Goal: Transaction & Acquisition: Download file/media

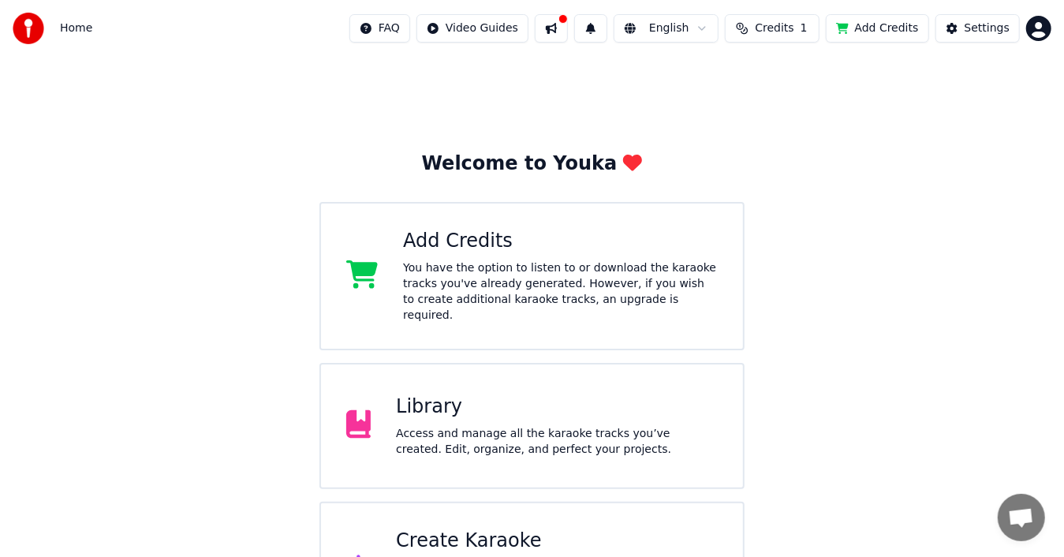
click at [485, 268] on div "You have the option to listen to or download the karaoke tracks you've already …" at bounding box center [560, 291] width 315 height 63
click at [525, 510] on div "Create Karaoke Create karaoke from audio or video files (MP3, MP4, and more), o…" at bounding box center [532, 568] width 426 height 133
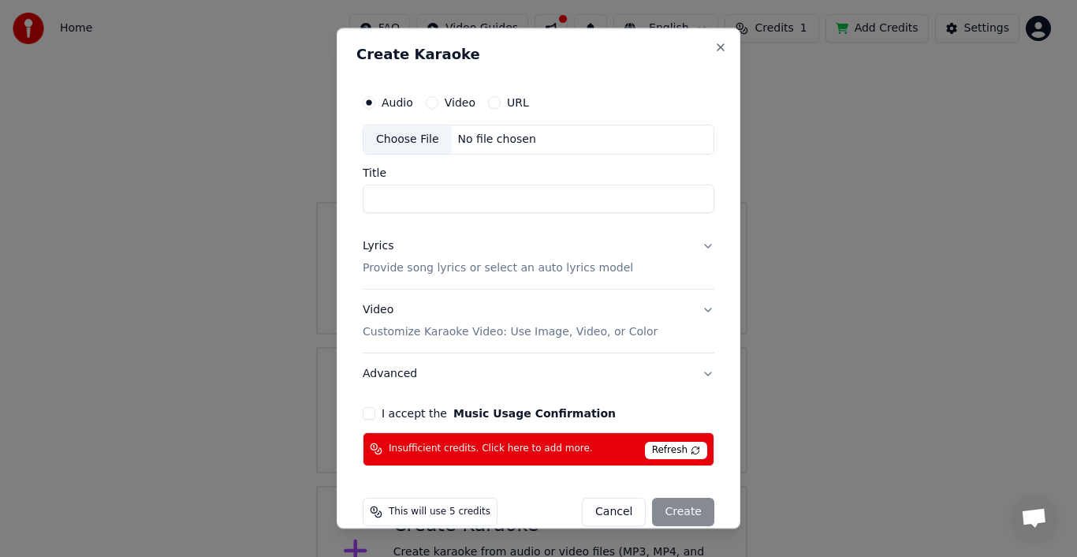
click at [625, 514] on button "Cancel" at bounding box center [614, 512] width 64 height 28
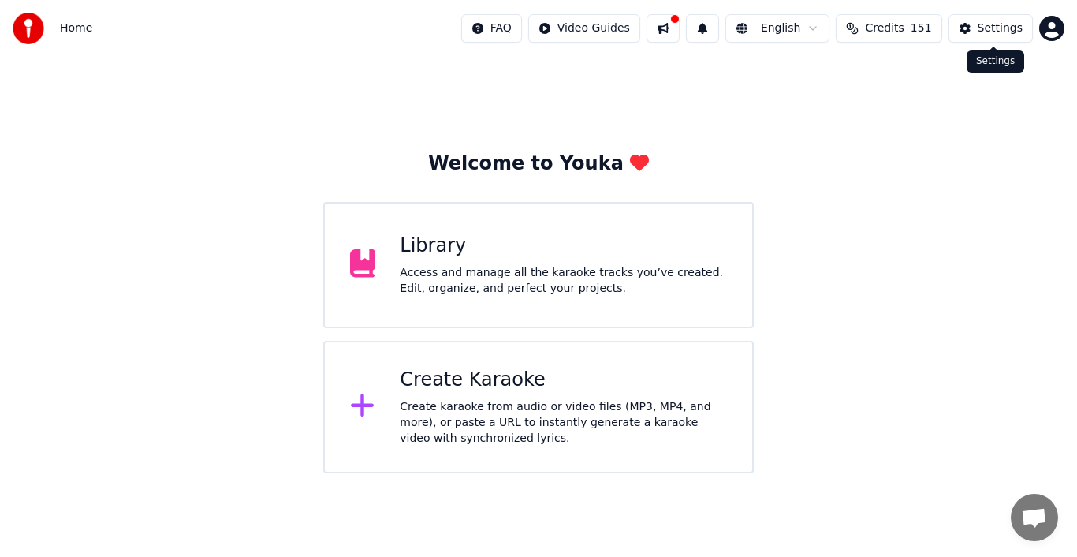
click at [1006, 31] on div "Settings" at bounding box center [1000, 29] width 45 height 16
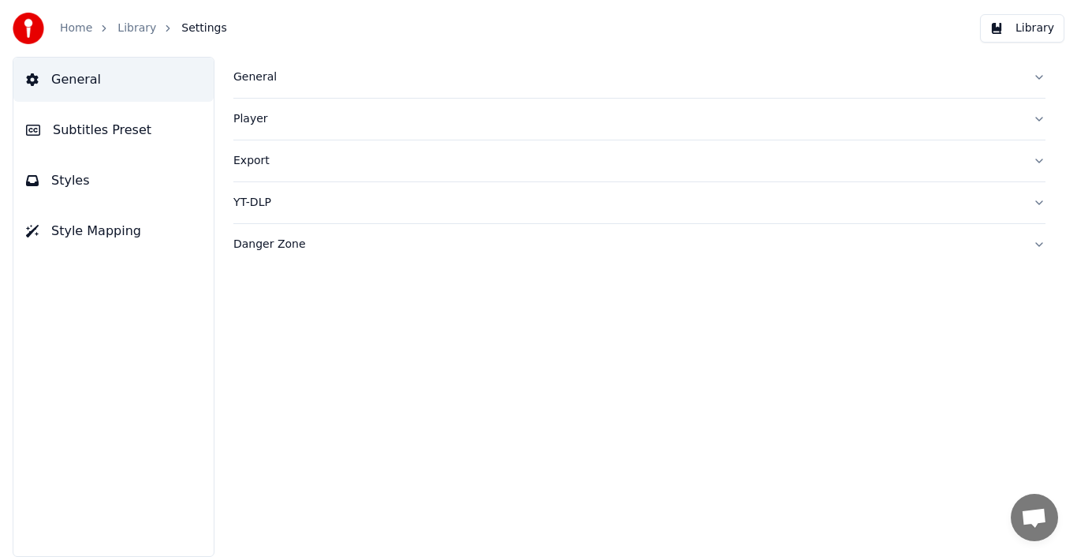
click at [260, 77] on div "General" at bounding box center [626, 77] width 787 height 16
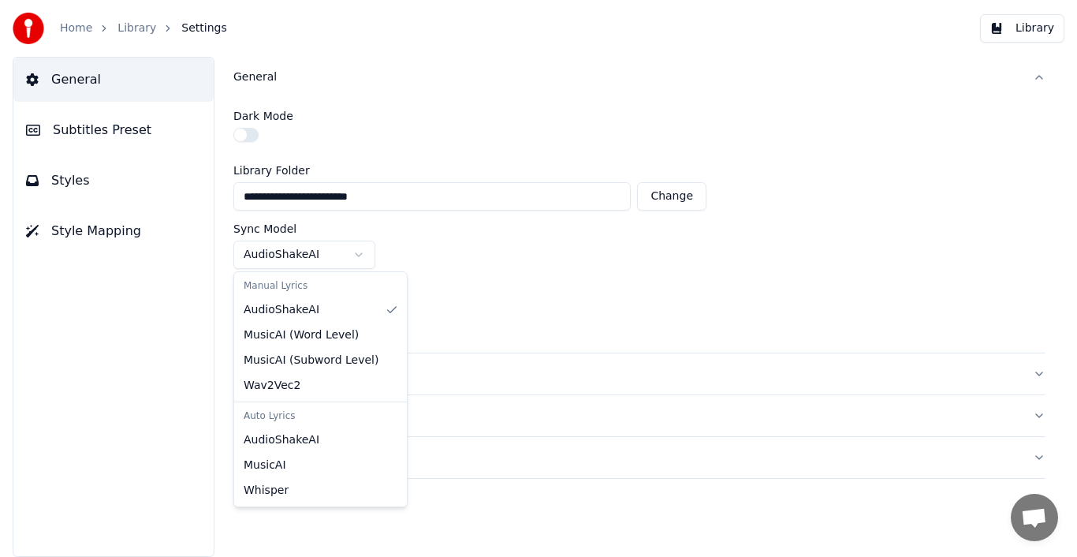
click at [360, 256] on html "**********" at bounding box center [538, 278] width 1077 height 557
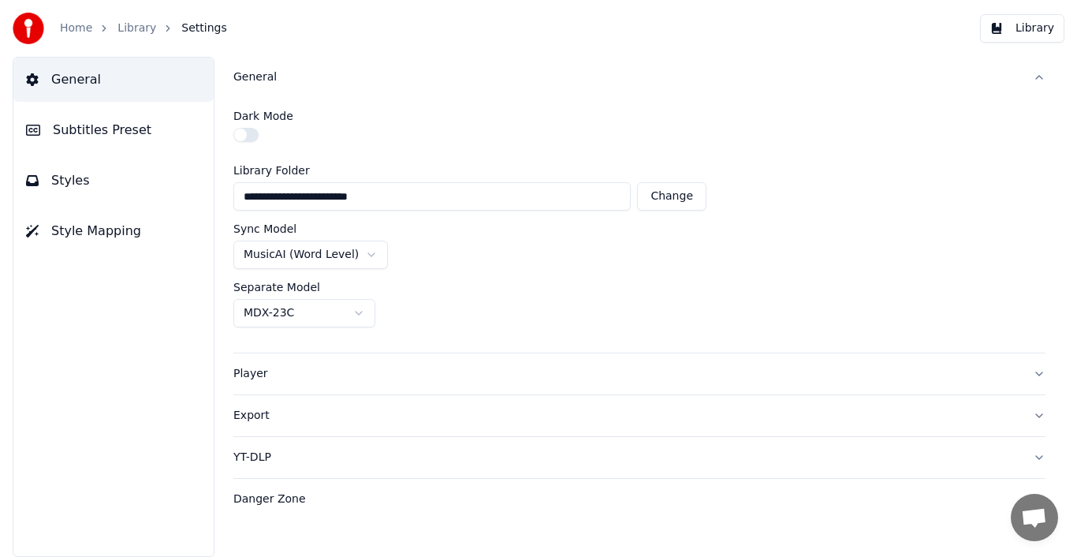
click at [129, 134] on span "Subtitles Preset" at bounding box center [102, 130] width 99 height 19
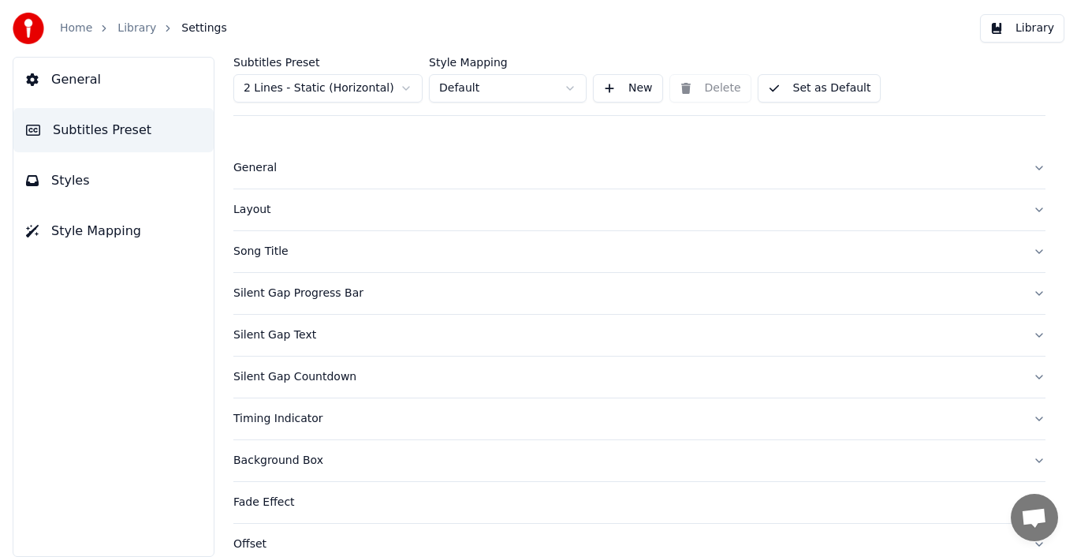
click at [69, 175] on span "Styles" at bounding box center [70, 180] width 39 height 19
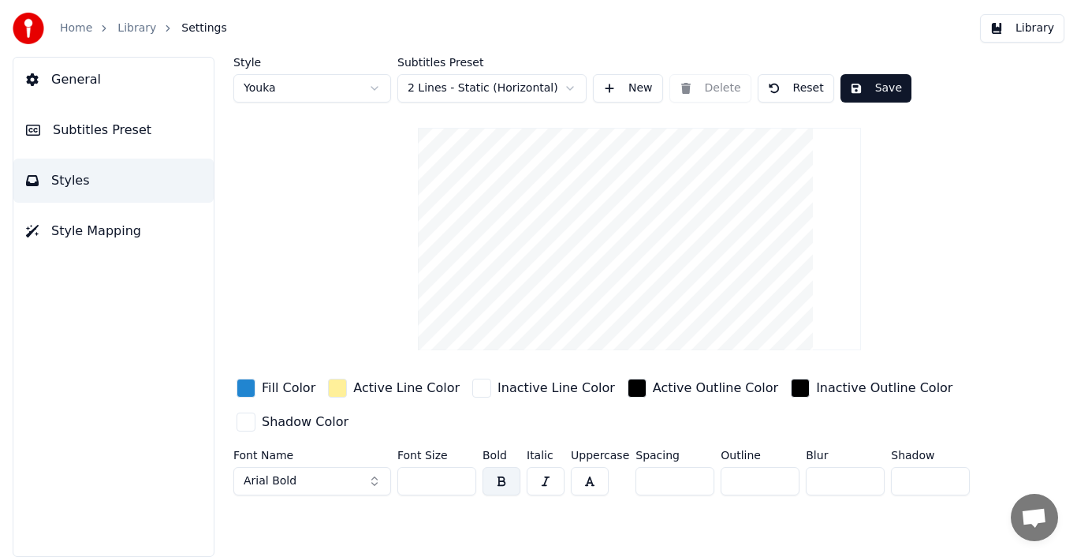
click at [628, 386] on div "button" at bounding box center [637, 388] width 19 height 19
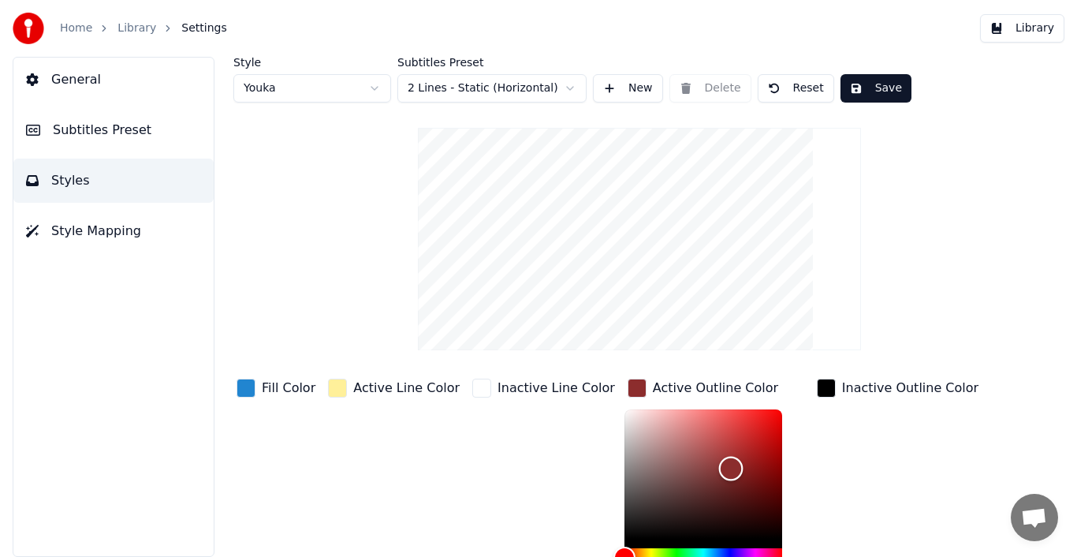
click at [699, 467] on div "Color" at bounding box center [704, 473] width 158 height 129
type input "*******"
click at [655, 470] on div "Color" at bounding box center [704, 473] width 158 height 129
click at [564, 481] on div "Inactive Line Color" at bounding box center [543, 494] width 149 height 239
click at [628, 391] on div "button" at bounding box center [637, 388] width 19 height 19
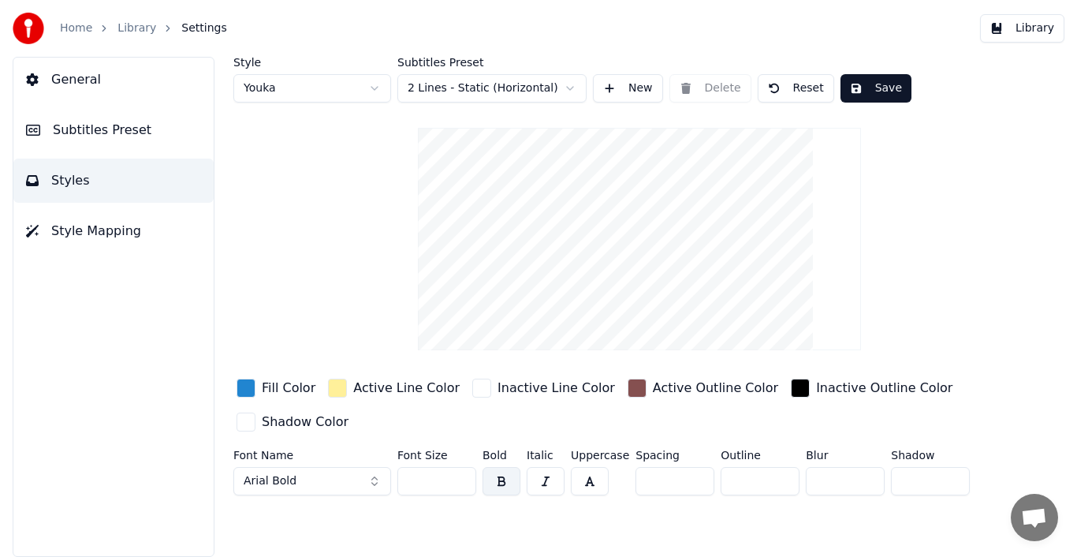
click at [508, 409] on div "Fill Color Active Line Color Inactive Line Color Active Outline Color Inactive …" at bounding box center [610, 406] width 754 height 62
click at [791, 386] on div "button" at bounding box center [800, 388] width 19 height 19
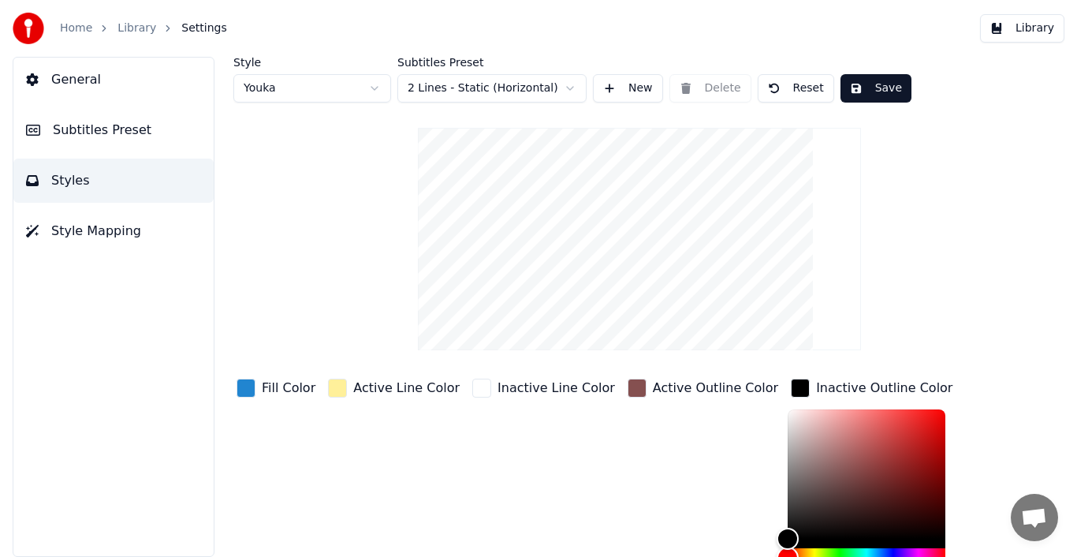
click at [634, 420] on div "Active Outline Color" at bounding box center [703, 494] width 157 height 239
click at [633, 420] on div "Active Outline Color" at bounding box center [703, 494] width 157 height 239
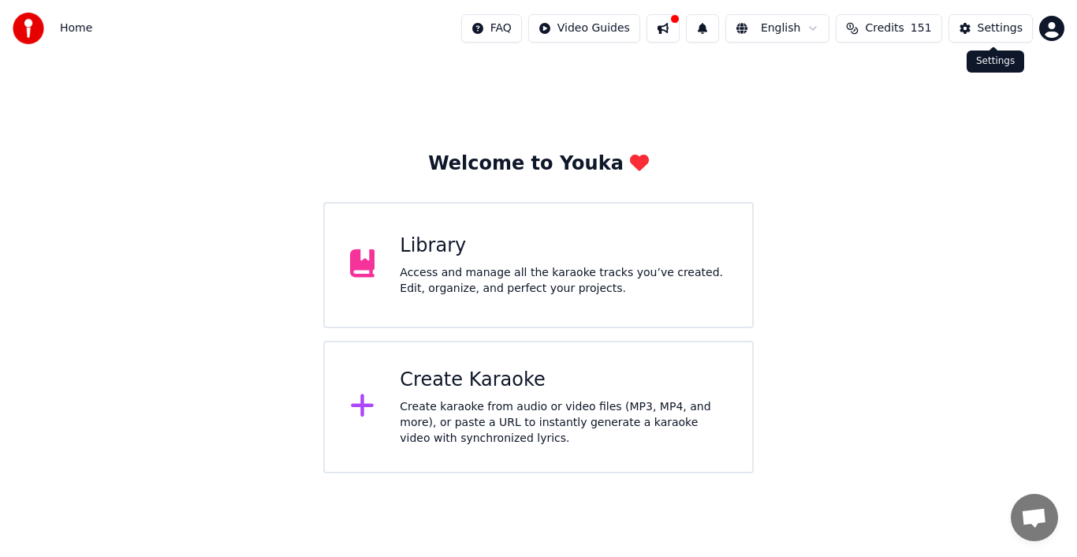
click at [1010, 32] on div "Settings" at bounding box center [1000, 29] width 45 height 16
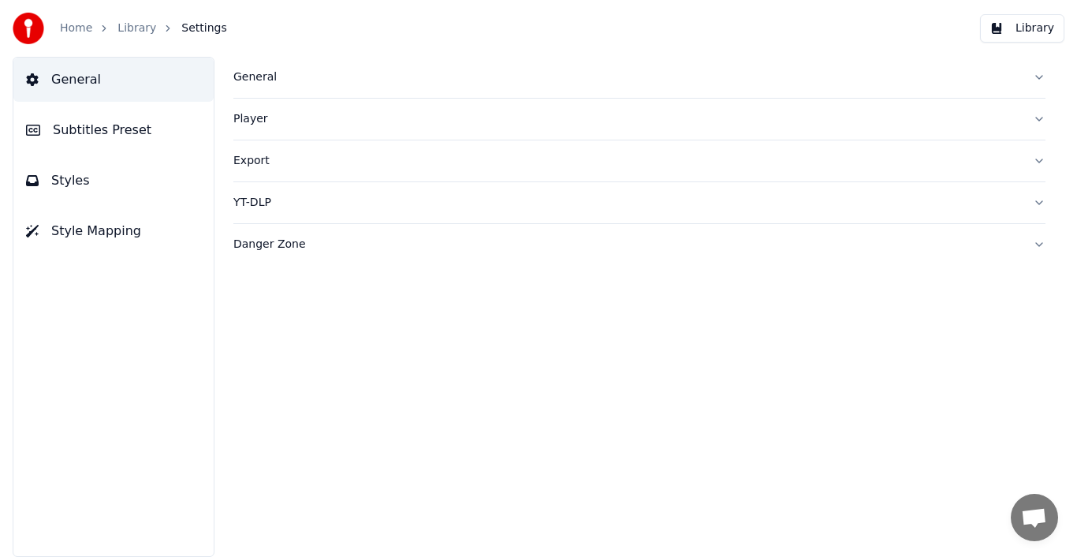
click at [101, 172] on button "Styles" at bounding box center [113, 181] width 200 height 44
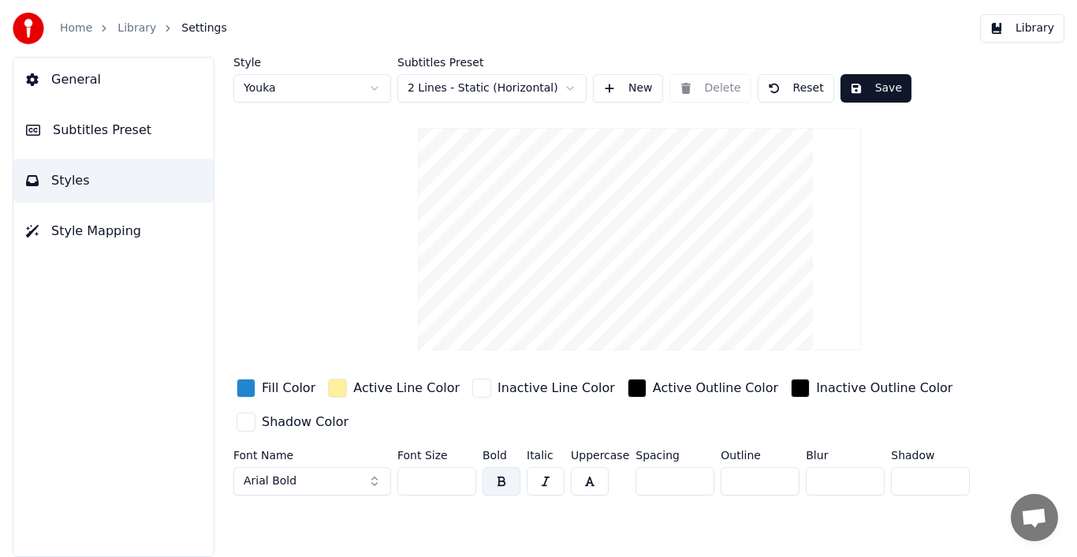
click at [89, 233] on span "Style Mapping" at bounding box center [96, 231] width 90 height 19
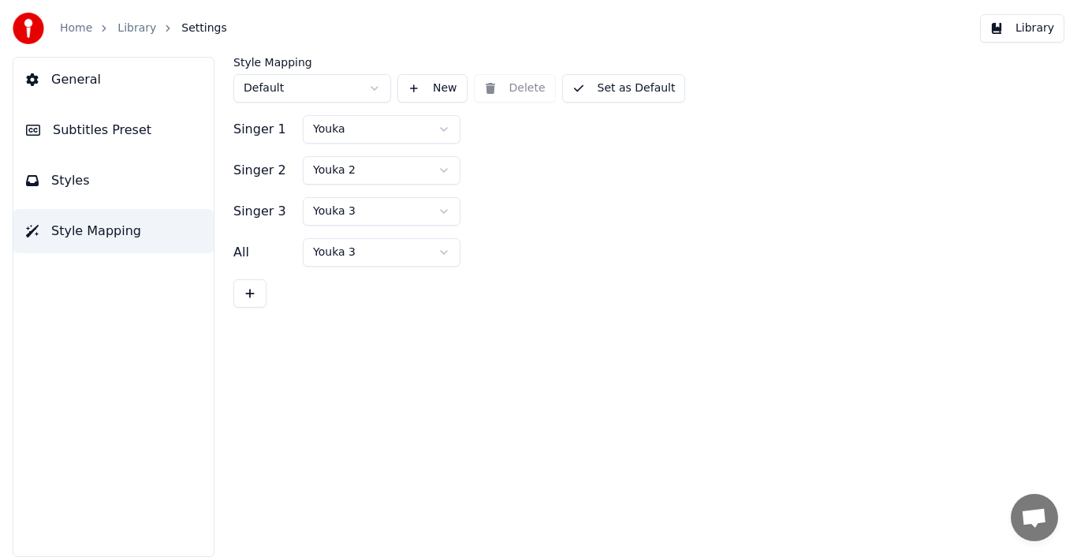
click at [85, 80] on span "General" at bounding box center [76, 79] width 50 height 19
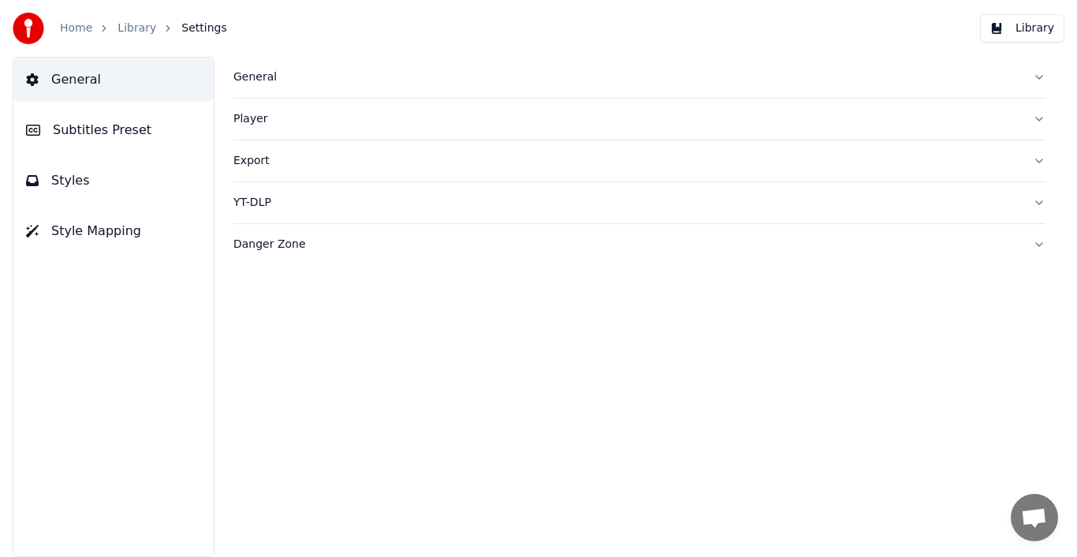
click at [243, 159] on div "Export" at bounding box center [626, 161] width 787 height 16
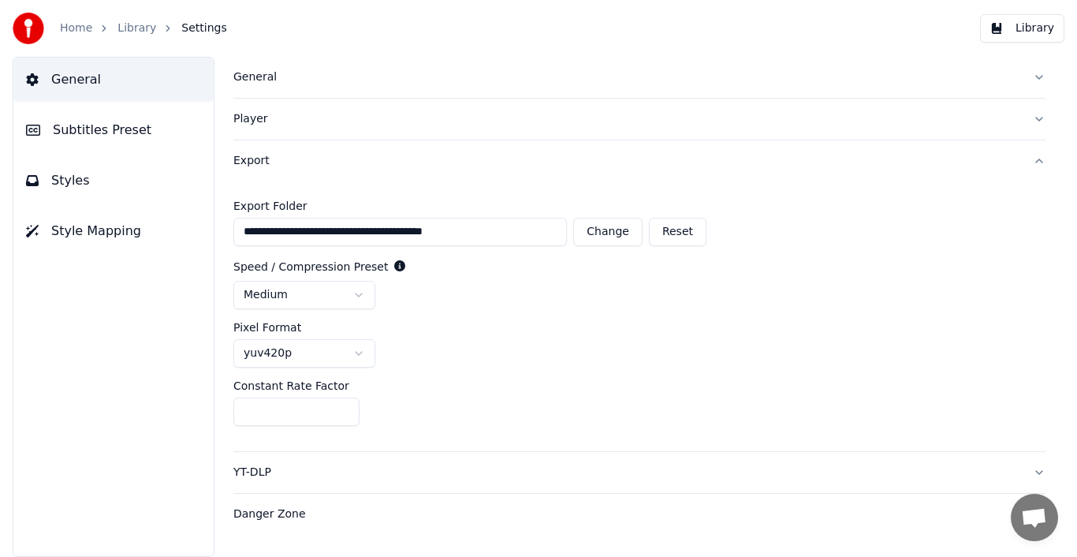
click at [273, 76] on div "General" at bounding box center [626, 77] width 787 height 16
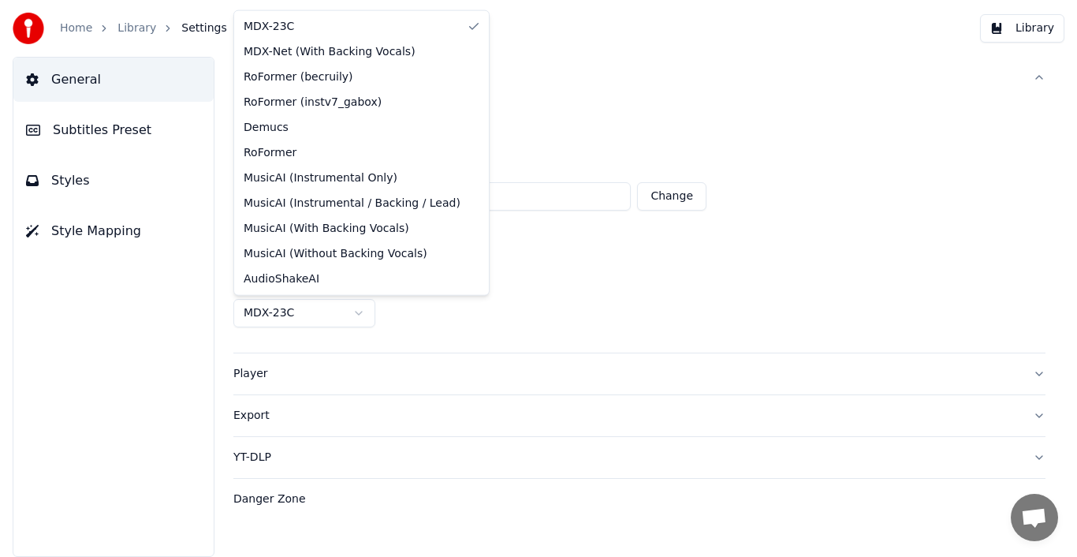
click at [360, 317] on html "**********" at bounding box center [538, 278] width 1077 height 557
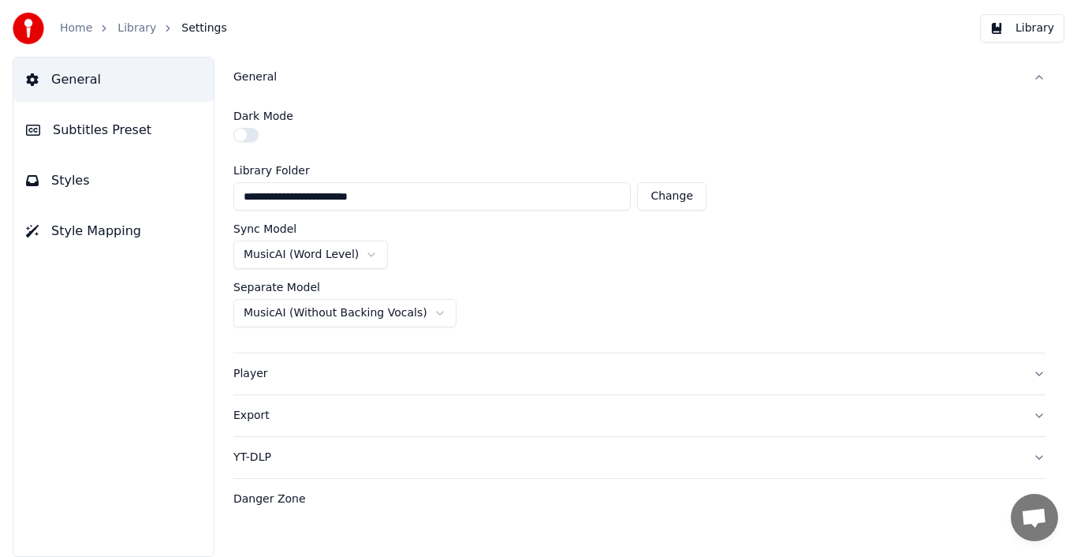
click at [598, 350] on div "**********" at bounding box center [639, 225] width 812 height 255
click at [74, 24] on link "Home" at bounding box center [76, 29] width 32 height 16
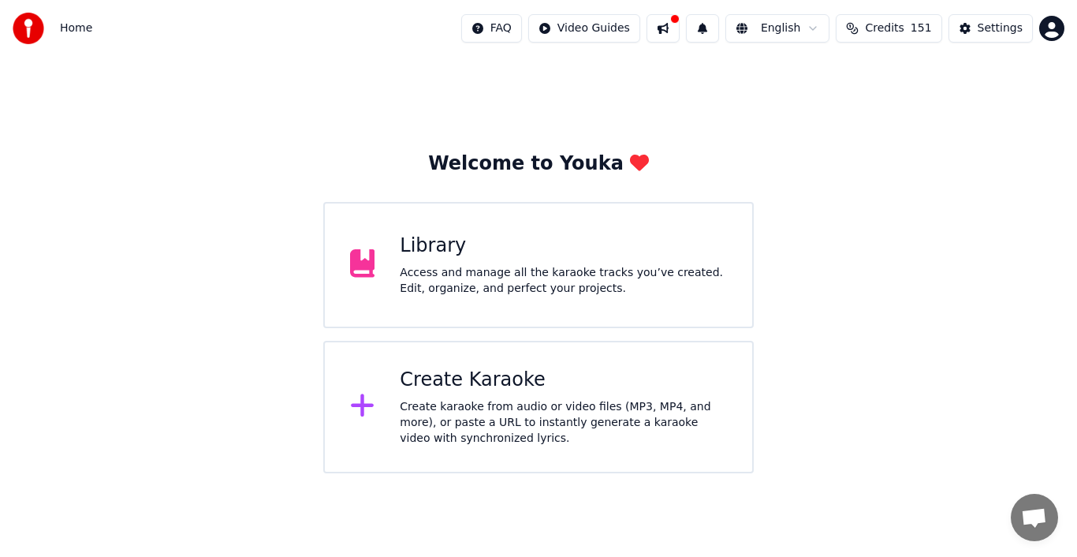
click at [522, 385] on div "Create Karaoke" at bounding box center [563, 380] width 327 height 25
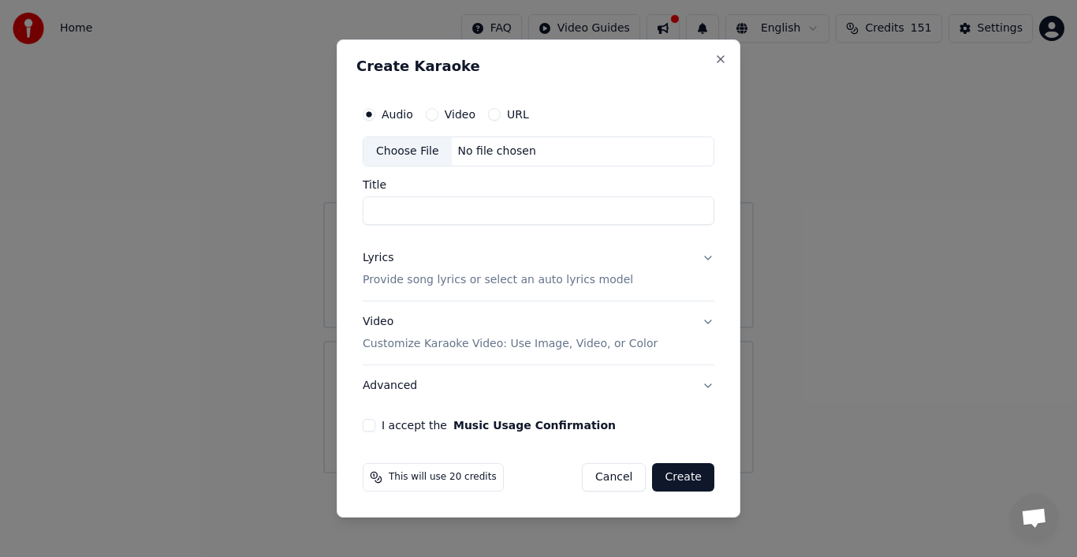
click at [463, 114] on label "Video" at bounding box center [460, 114] width 31 height 11
click at [439, 114] on button "Video" at bounding box center [432, 114] width 13 height 13
click at [394, 118] on label "Audio" at bounding box center [398, 114] width 32 height 11
click at [375, 118] on button "Audio" at bounding box center [369, 114] width 13 height 13
click at [412, 155] on div "Choose File" at bounding box center [408, 151] width 88 height 28
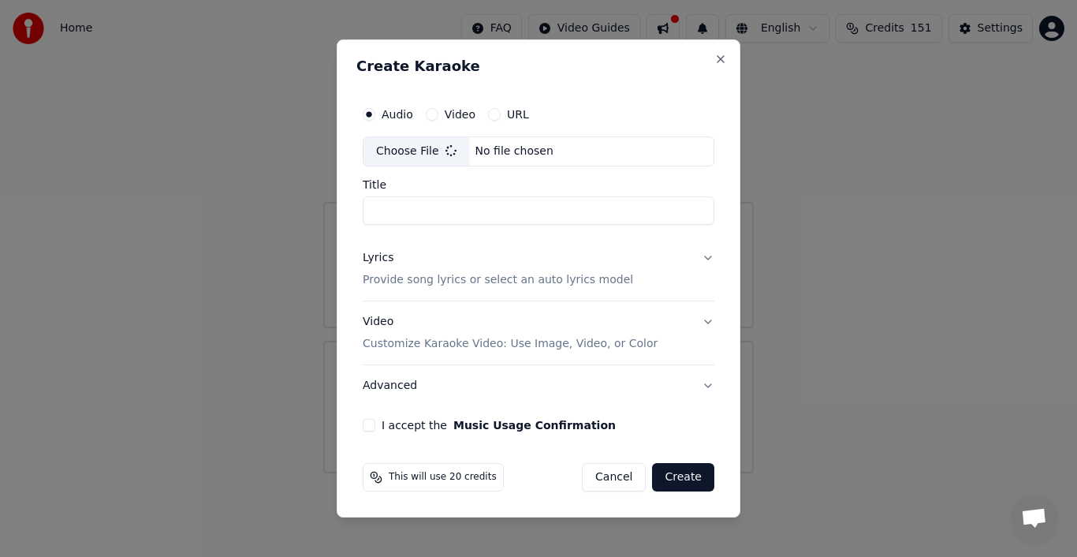
type input "**********"
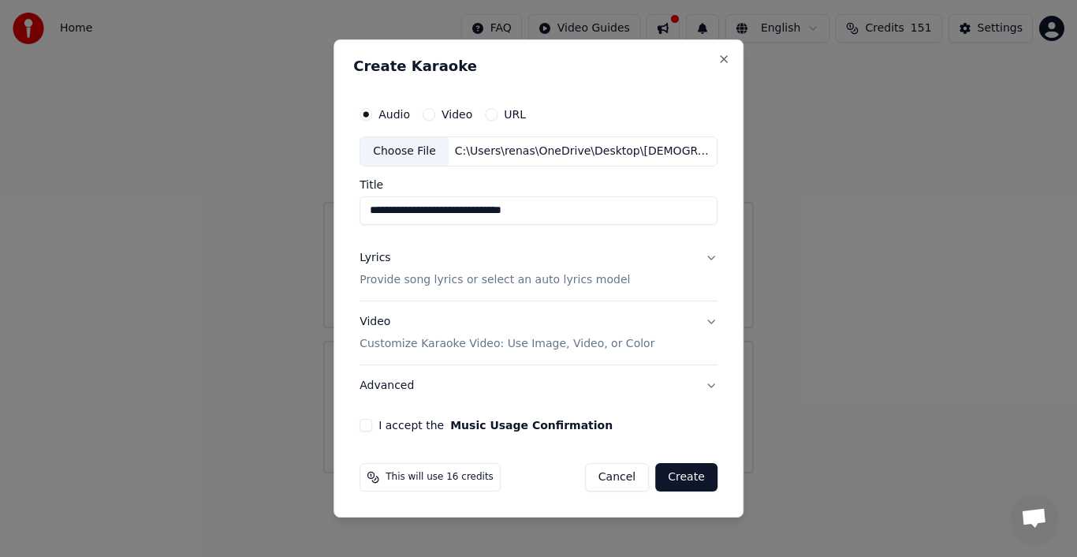
click at [709, 258] on button "Lyrics Provide song lyrics or select an auto lyrics model" at bounding box center [539, 268] width 358 height 63
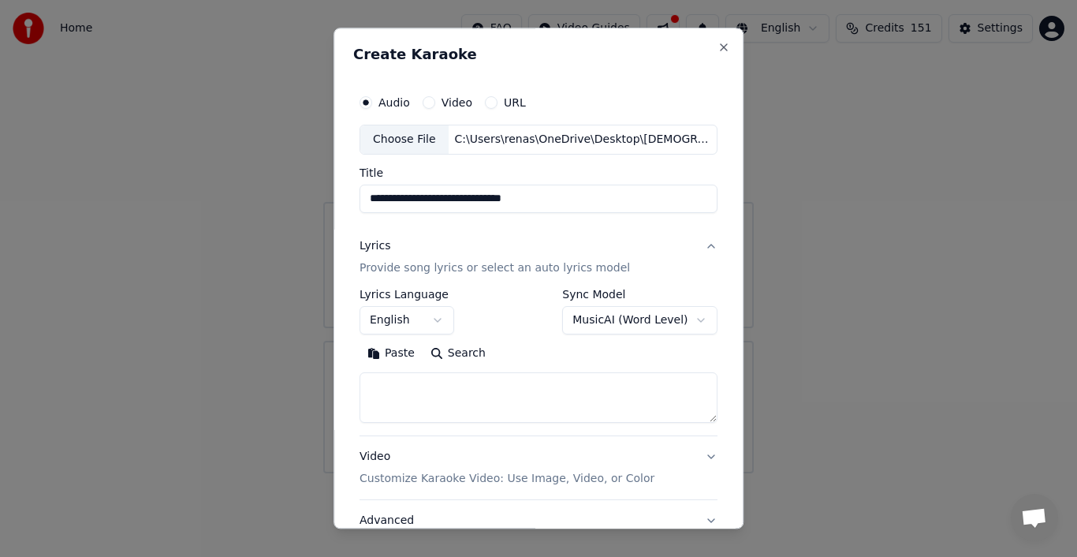
click at [609, 293] on label "Sync Model" at bounding box center [639, 294] width 155 height 11
click at [582, 295] on label "Sync Model" at bounding box center [639, 294] width 155 height 11
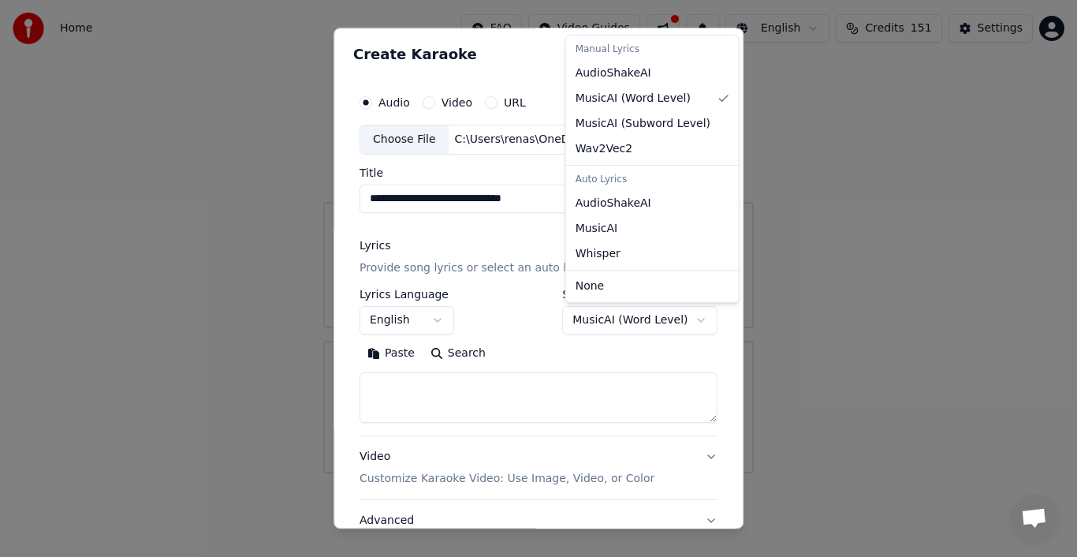
click at [656, 320] on body "**********" at bounding box center [538, 236] width 1077 height 473
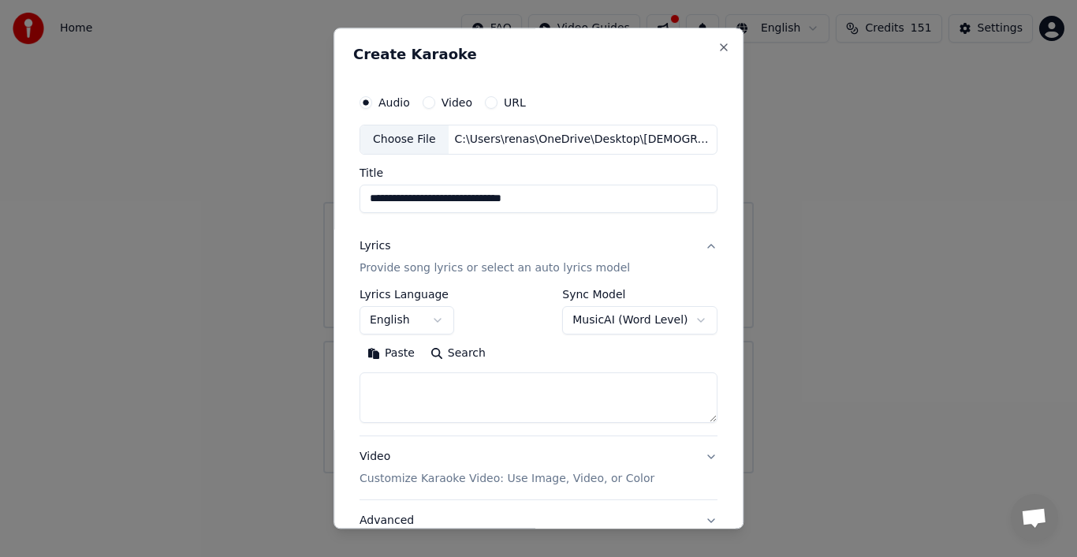
click at [700, 245] on button "Lyrics Provide song lyrics or select an auto lyrics model" at bounding box center [539, 257] width 358 height 63
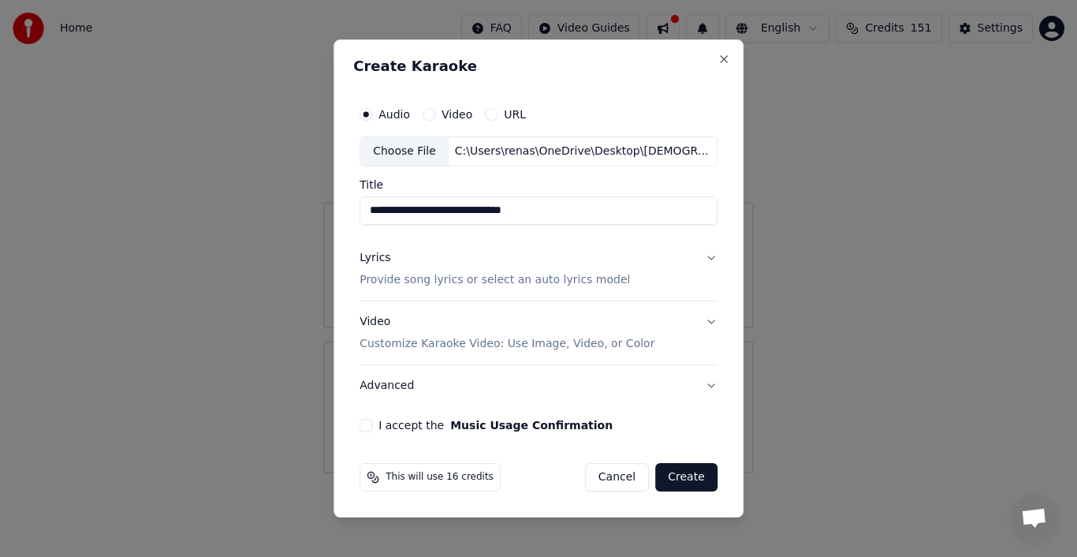
click at [709, 383] on button "Advanced" at bounding box center [539, 385] width 358 height 41
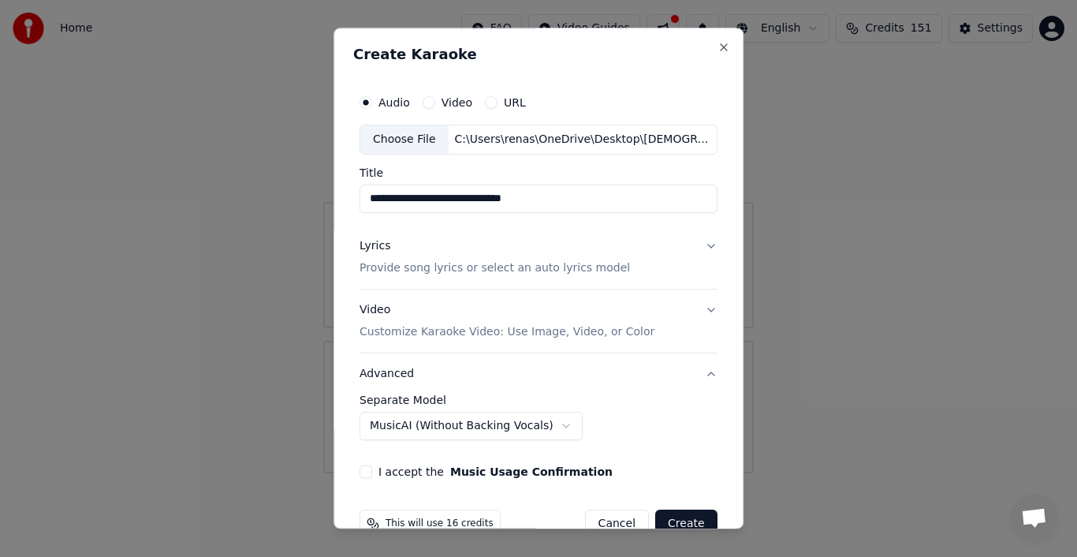
click at [709, 383] on div "**********" at bounding box center [538, 282] width 371 height 404
click at [697, 376] on button "Advanced" at bounding box center [539, 373] width 358 height 41
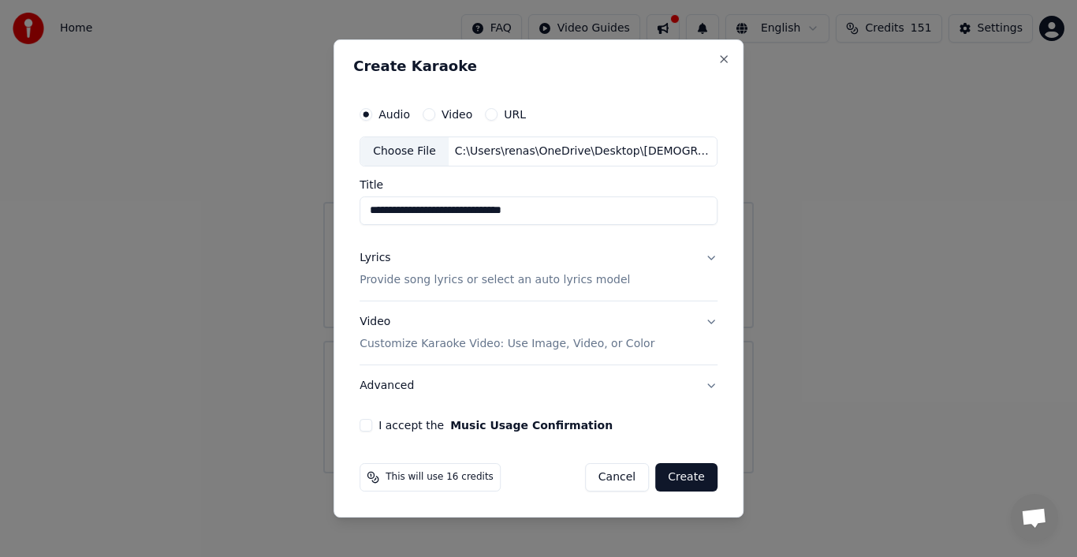
click at [368, 424] on button "I accept the Music Usage Confirmation" at bounding box center [366, 425] width 13 height 13
click at [681, 474] on button "Create" at bounding box center [686, 477] width 62 height 28
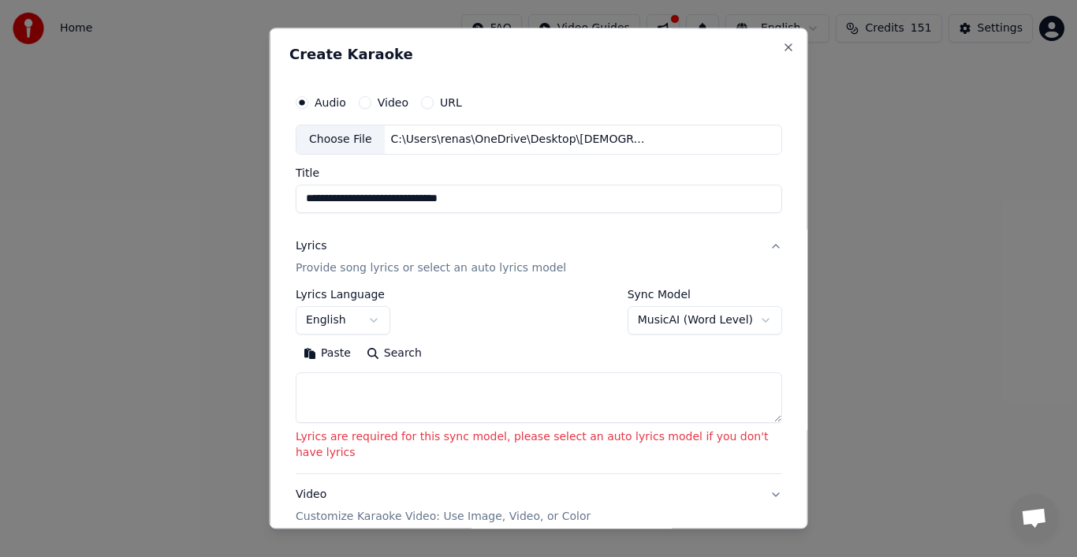
click at [755, 246] on button "Lyrics Provide song lyrics or select an auto lyrics model" at bounding box center [539, 257] width 487 height 63
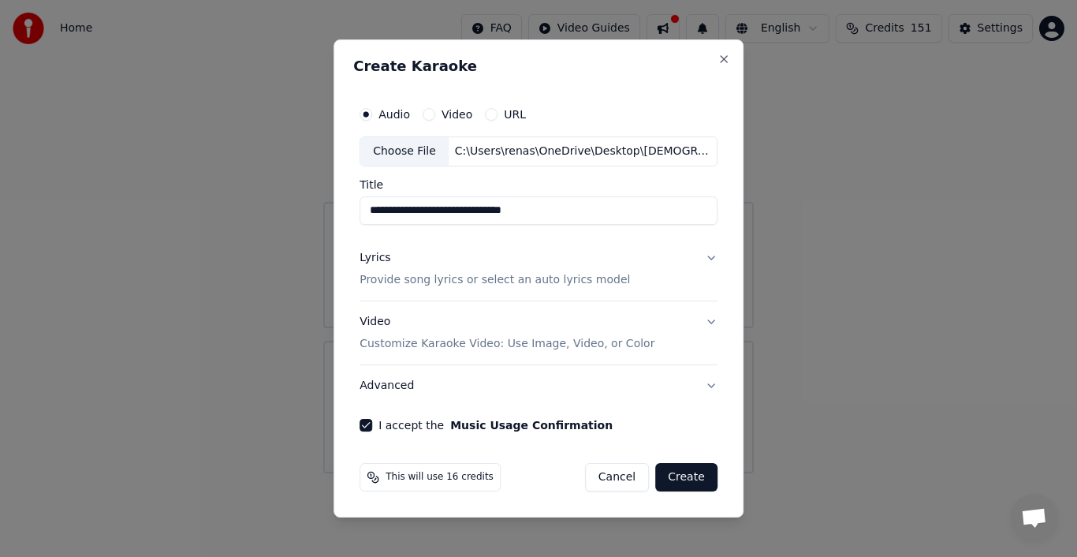
click at [574, 281] on p "Provide song lyrics or select an auto lyrics model" at bounding box center [495, 280] width 271 height 16
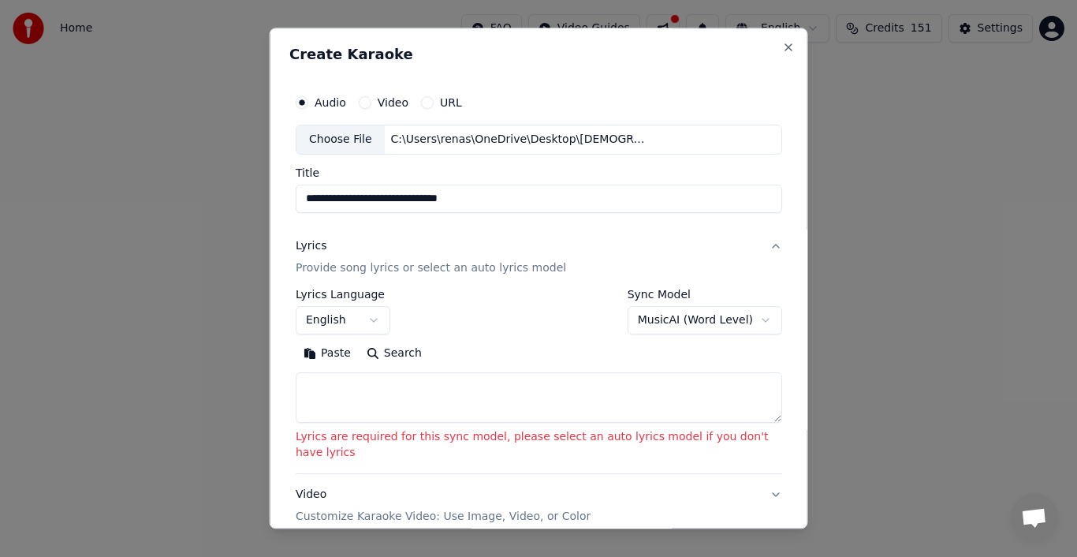
click at [379, 319] on button "English" at bounding box center [343, 320] width 95 height 28
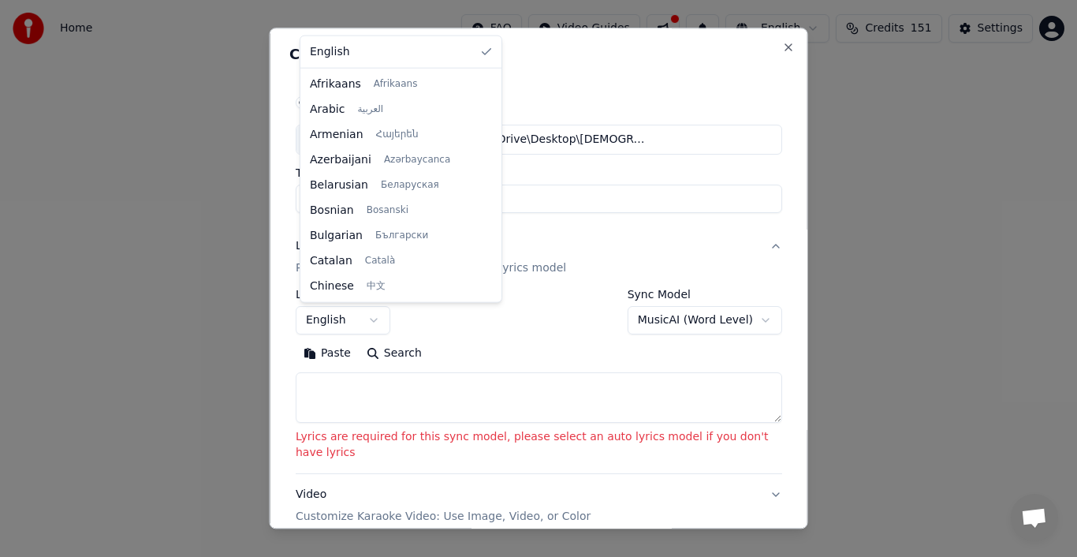
click at [379, 319] on body "**********" at bounding box center [538, 236] width 1077 height 473
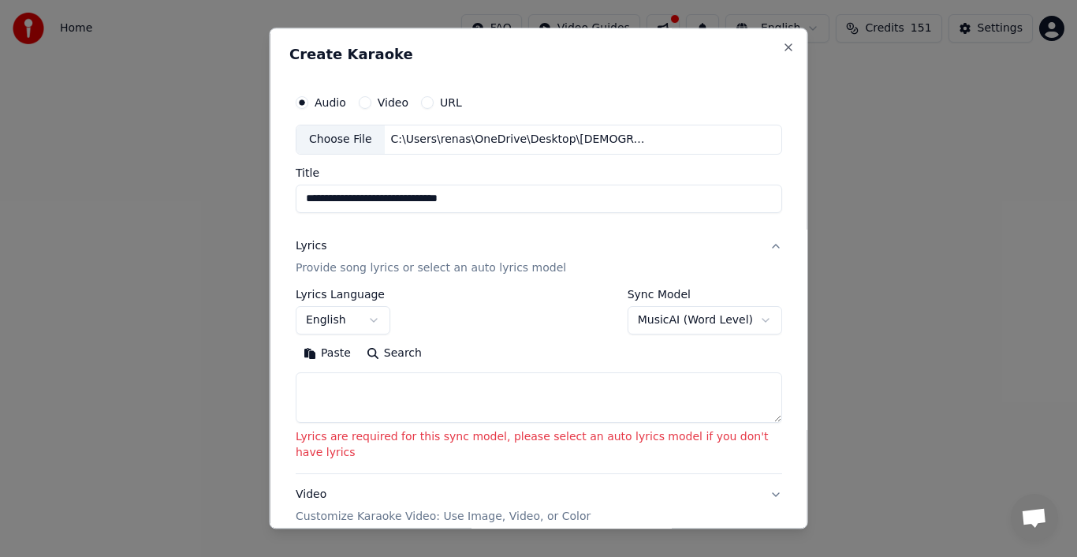
click at [454, 271] on p "Provide song lyrics or select an auto lyrics model" at bounding box center [431, 268] width 271 height 16
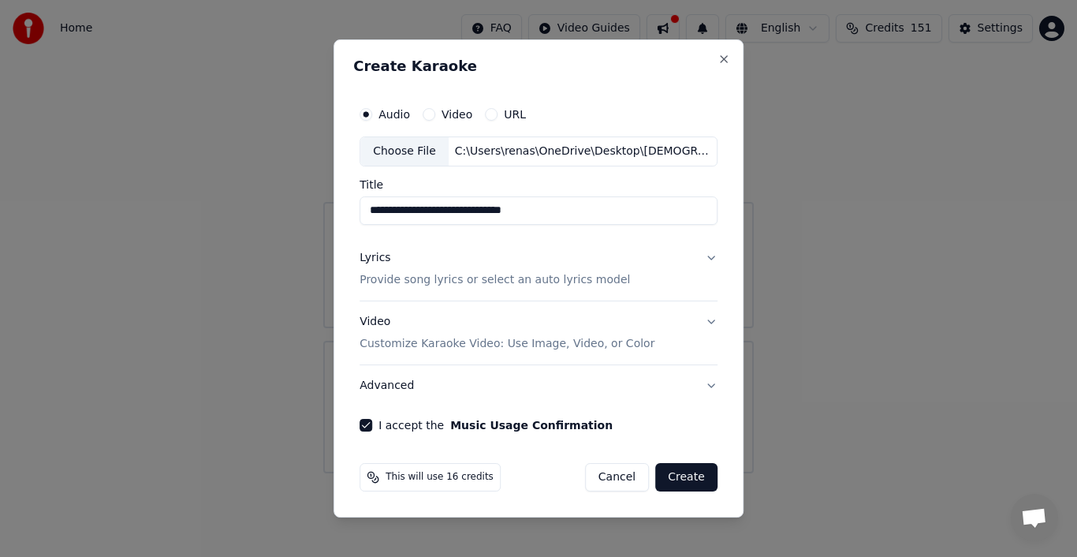
click at [699, 478] on button "Create" at bounding box center [686, 477] width 62 height 28
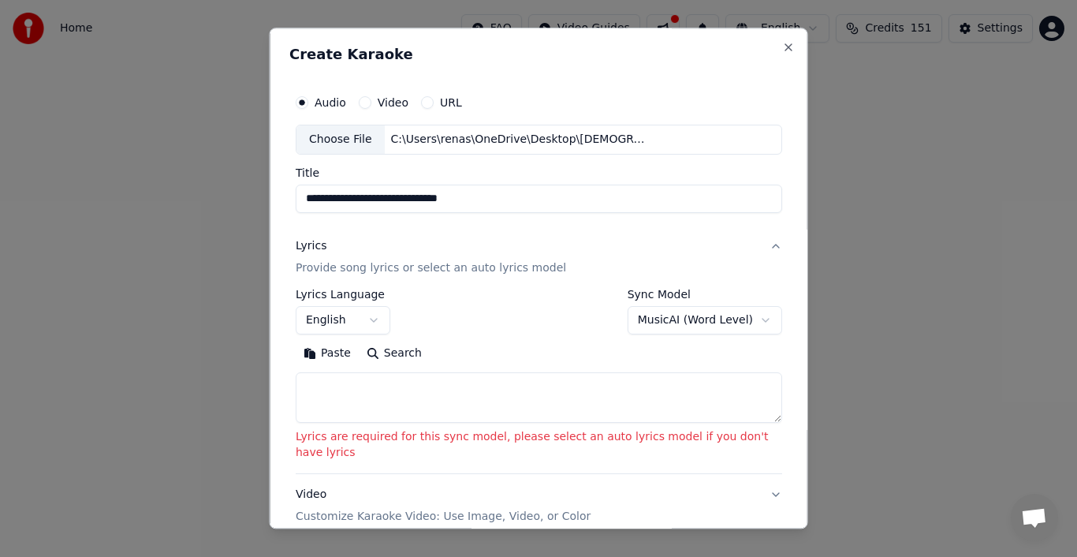
click at [333, 355] on button "Paste" at bounding box center [327, 353] width 63 height 25
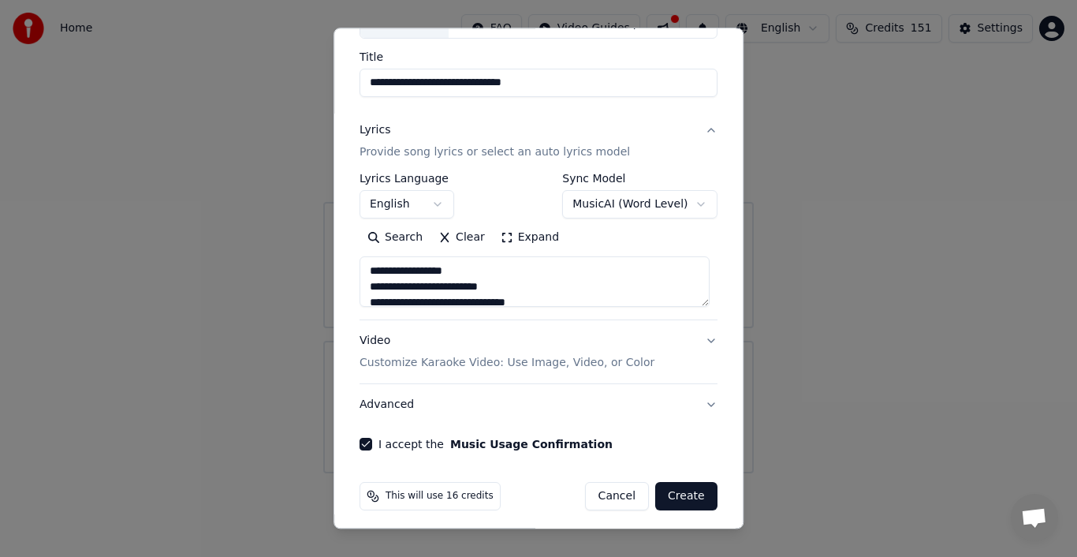
scroll to position [121, 0]
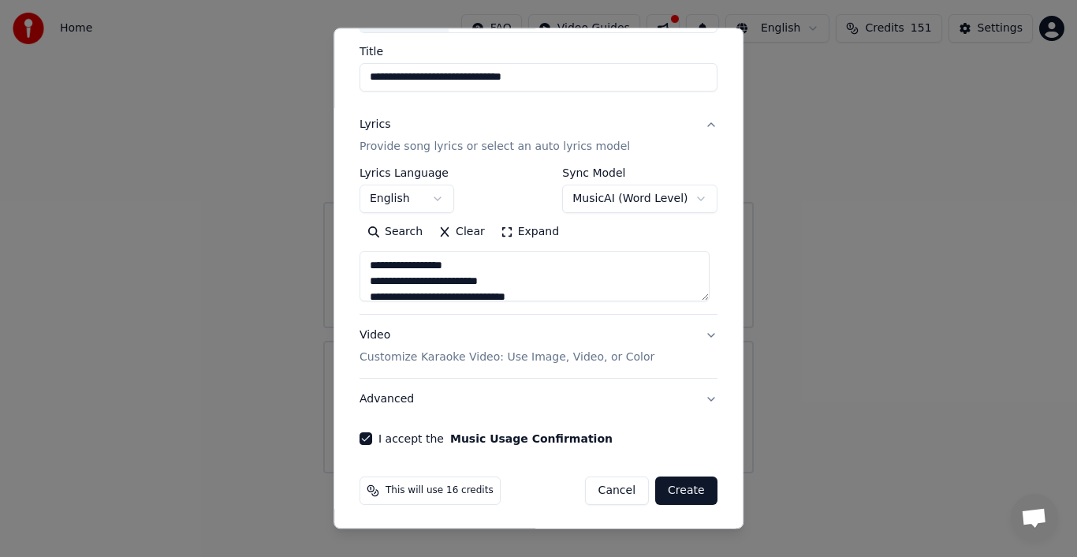
click at [683, 490] on button "Create" at bounding box center [686, 490] width 62 height 28
type textarea "**********"
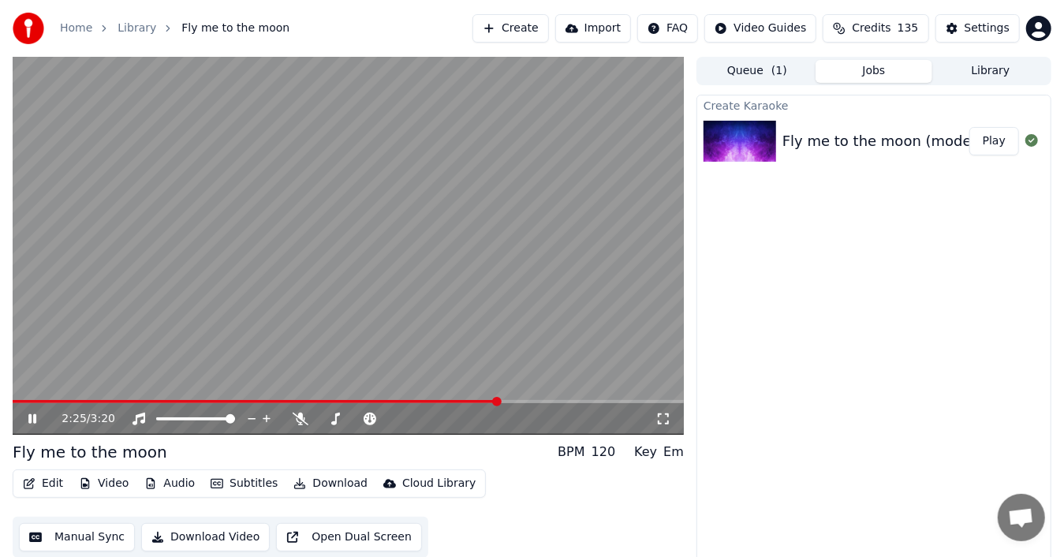
click at [576, 300] on video at bounding box center [348, 246] width 671 height 378
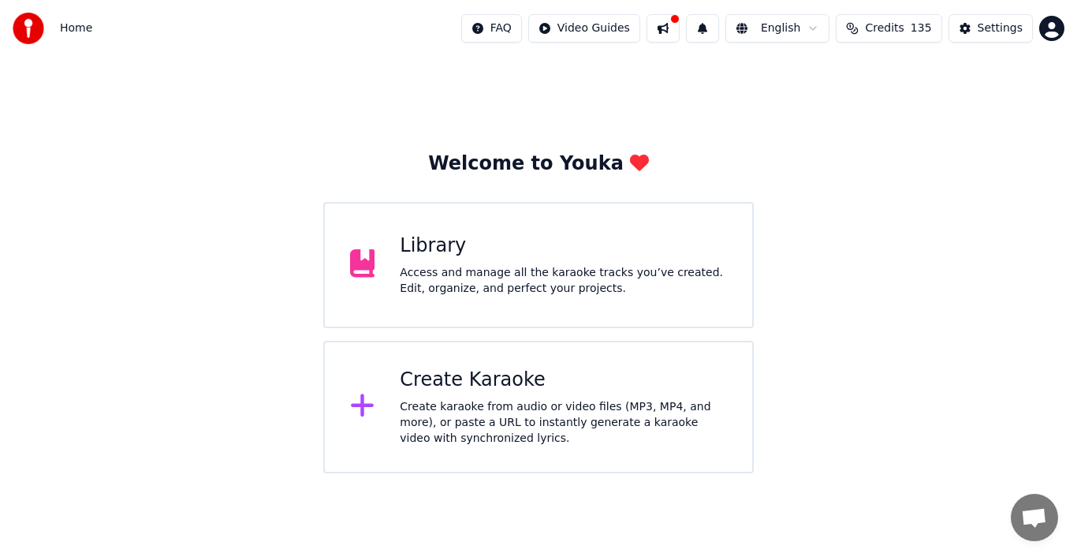
click at [467, 396] on div "Create Karaoke Create karaoke from audio or video files (MP3, MP4, and more), o…" at bounding box center [563, 407] width 327 height 79
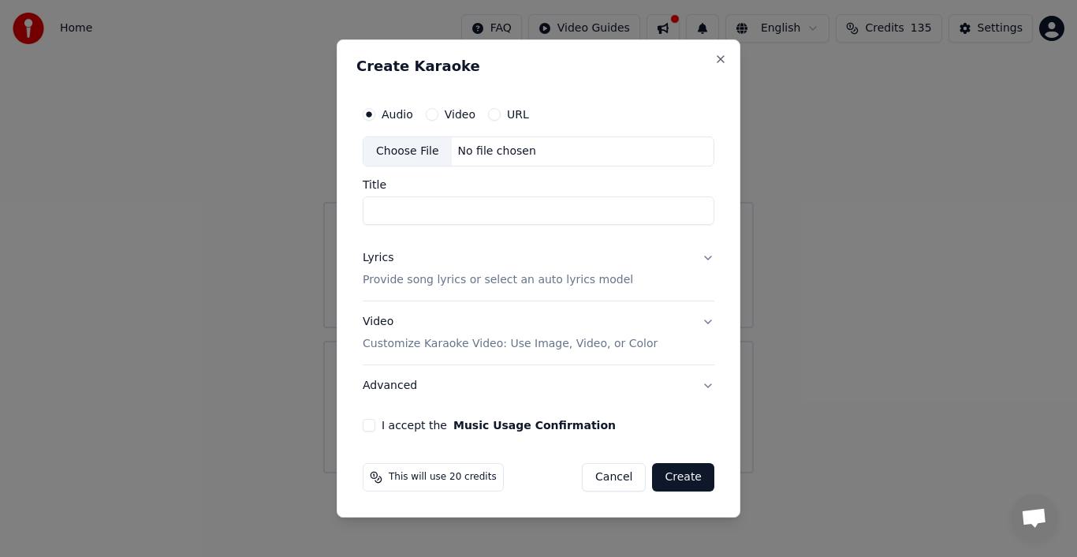
type input "*"
type input "**********"
click at [575, 282] on p "Provide song lyrics or select an auto lyrics model" at bounding box center [498, 280] width 271 height 16
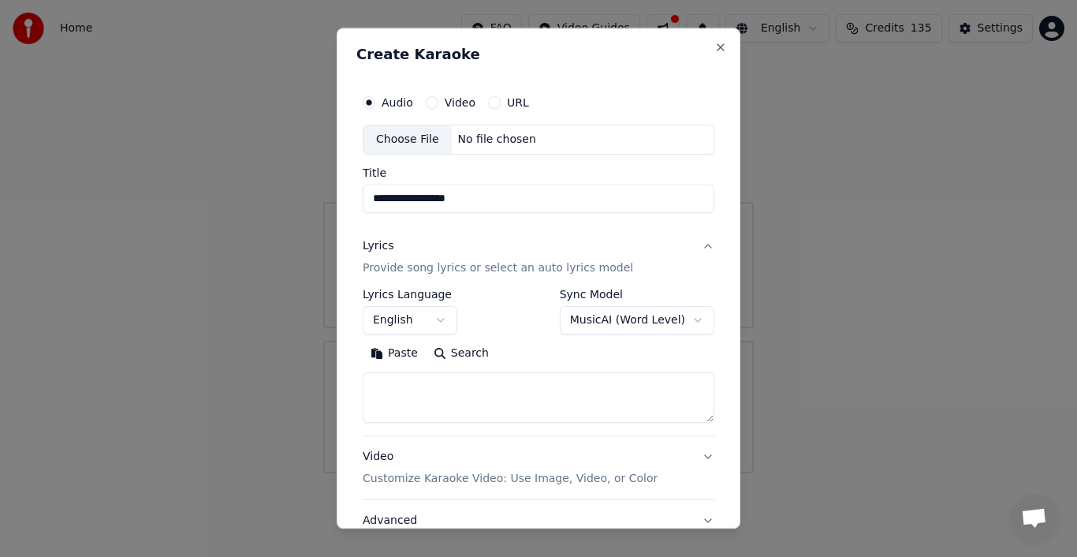
click at [401, 357] on button "Paste" at bounding box center [394, 353] width 63 height 25
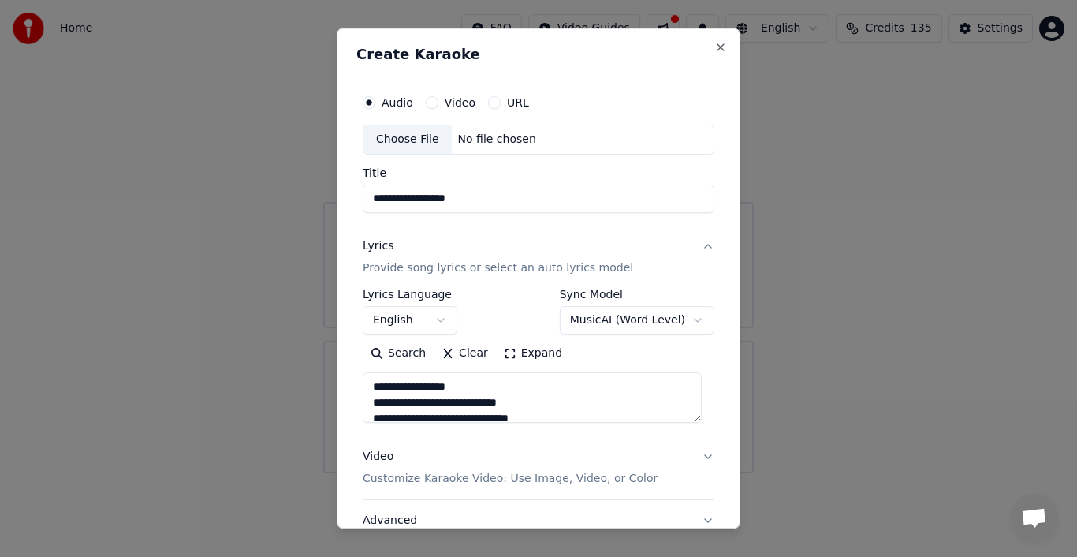
click at [697, 414] on textarea "**********" at bounding box center [532, 397] width 339 height 50
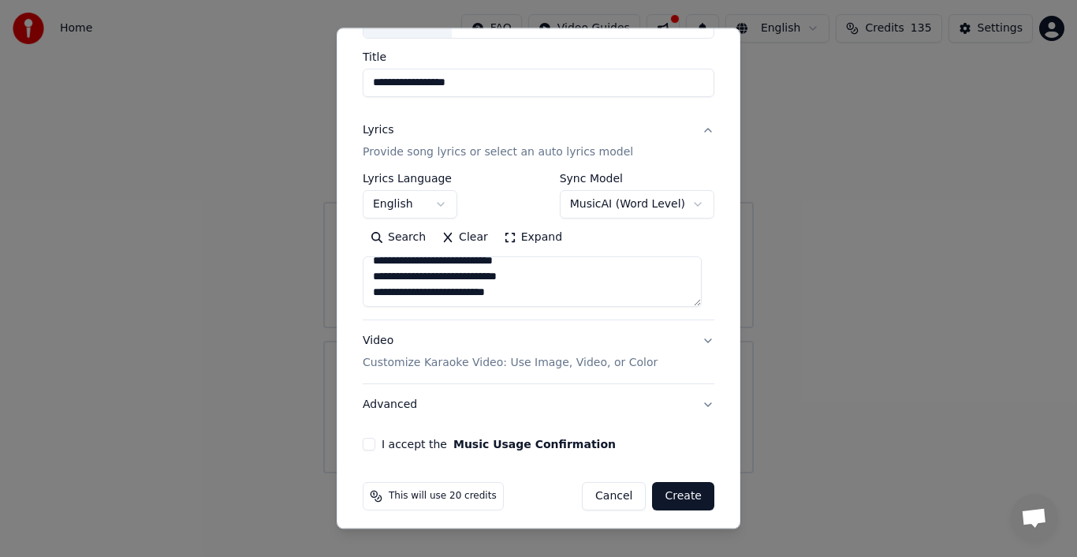
scroll to position [121, 0]
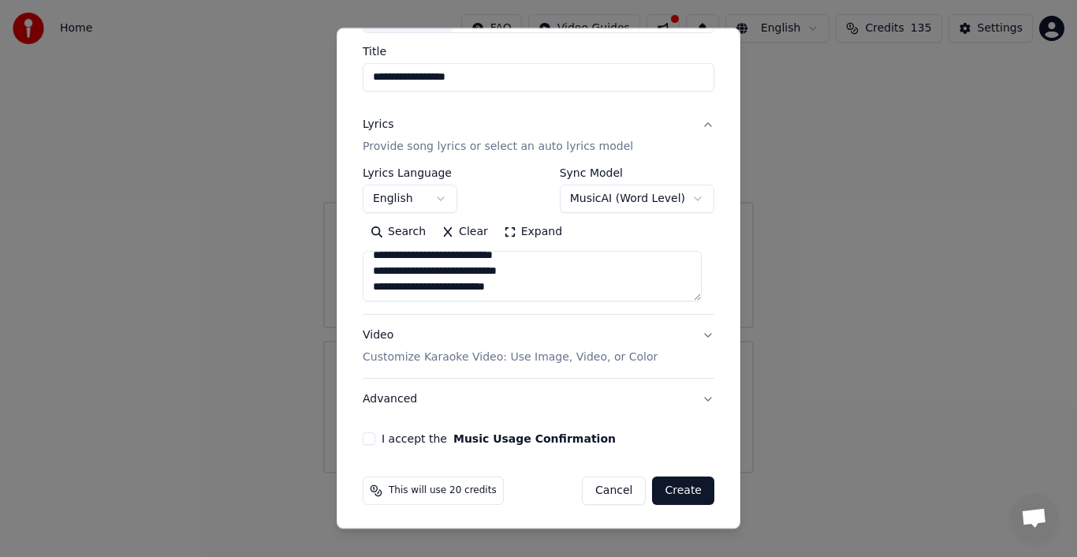
click at [510, 356] on p "Customize Karaoke Video: Use Image, Video, or Color" at bounding box center [510, 357] width 295 height 16
type textarea "**********"
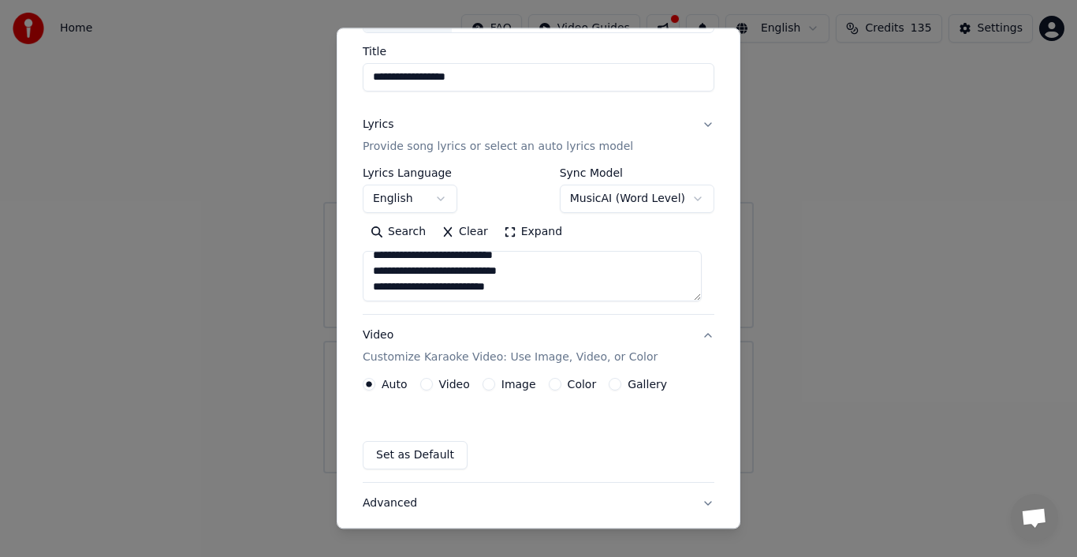
scroll to position [79, 0]
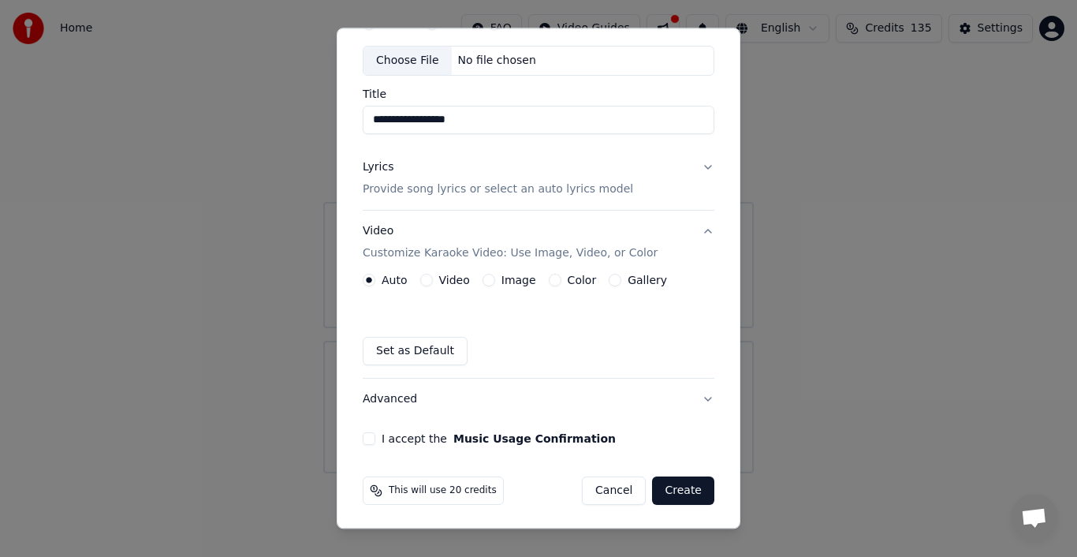
click at [508, 281] on label "Image" at bounding box center [519, 279] width 35 height 11
click at [495, 281] on button "Image" at bounding box center [489, 280] width 13 height 13
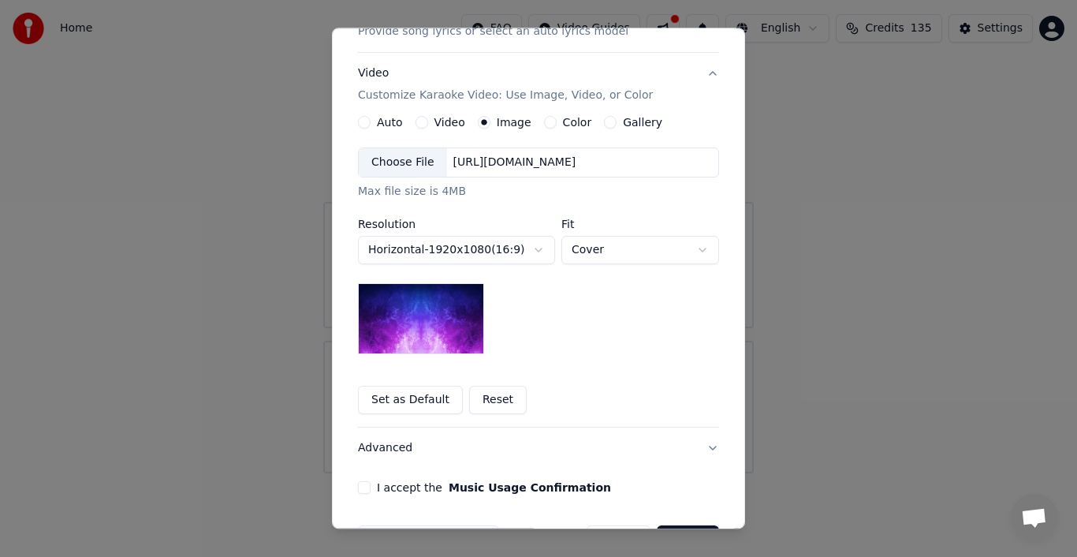
scroll to position [158, 0]
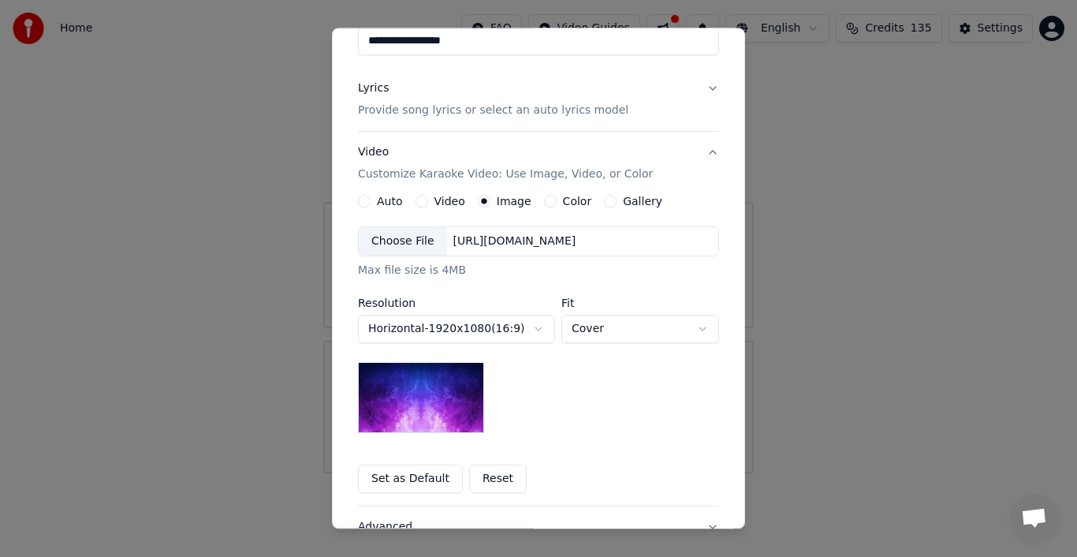
click at [444, 203] on label "Video" at bounding box center [450, 201] width 31 height 11
click at [428, 203] on button "Video" at bounding box center [422, 201] width 13 height 13
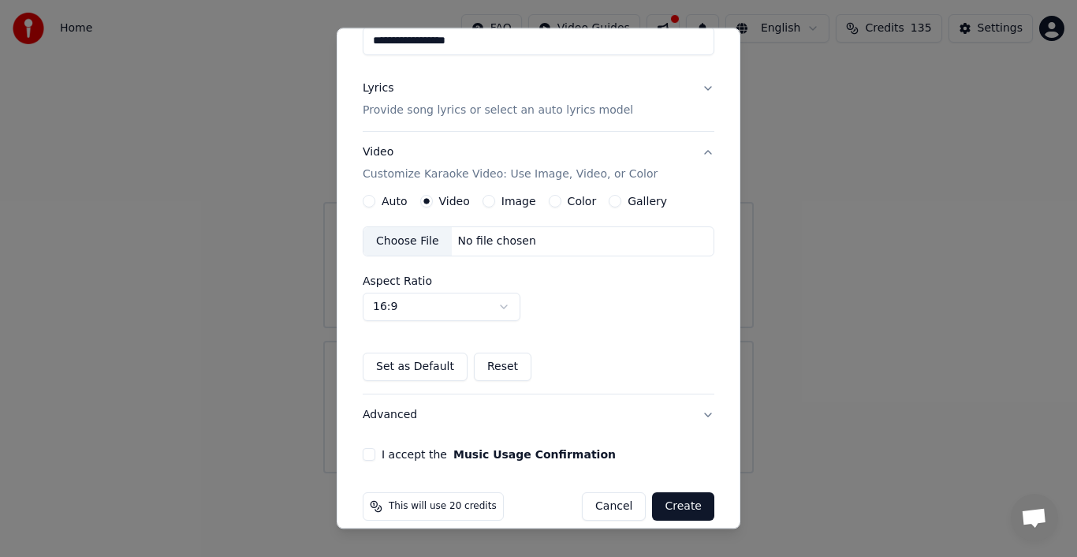
click at [509, 196] on label "Image" at bounding box center [519, 201] width 35 height 11
click at [495, 196] on button "Image" at bounding box center [489, 201] width 13 height 13
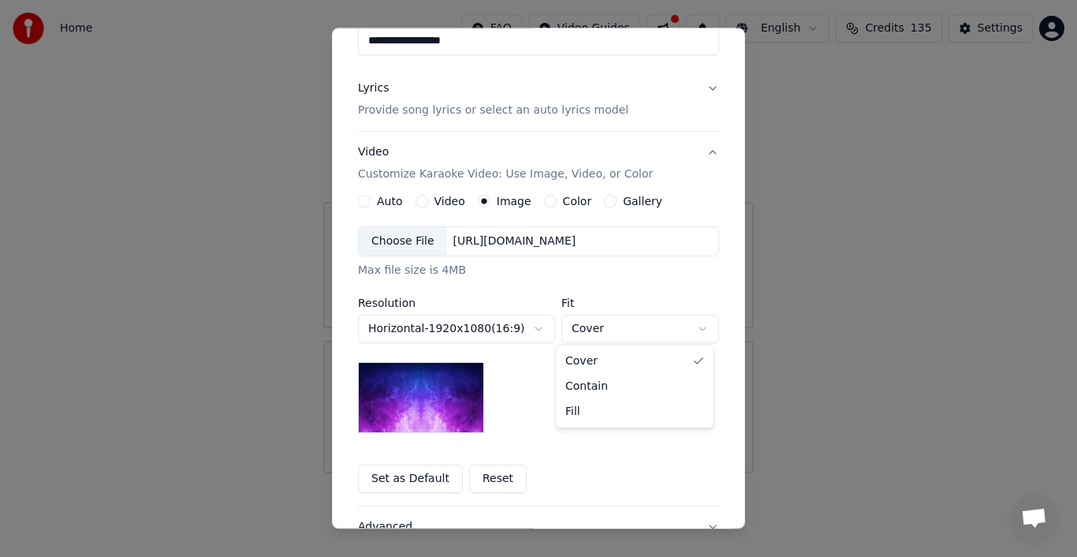
click at [655, 334] on body "**********" at bounding box center [538, 236] width 1077 height 473
click at [647, 331] on body "**********" at bounding box center [538, 236] width 1077 height 473
select select "****"
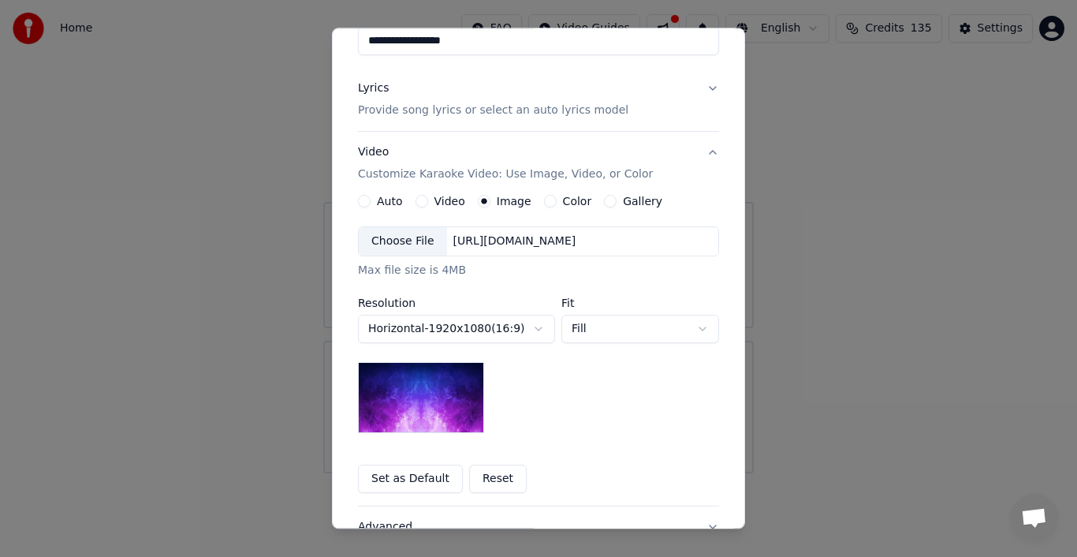
click at [623, 201] on label "Gallery" at bounding box center [642, 201] width 39 height 11
click at [617, 201] on button "Gallery" at bounding box center [610, 201] width 13 height 13
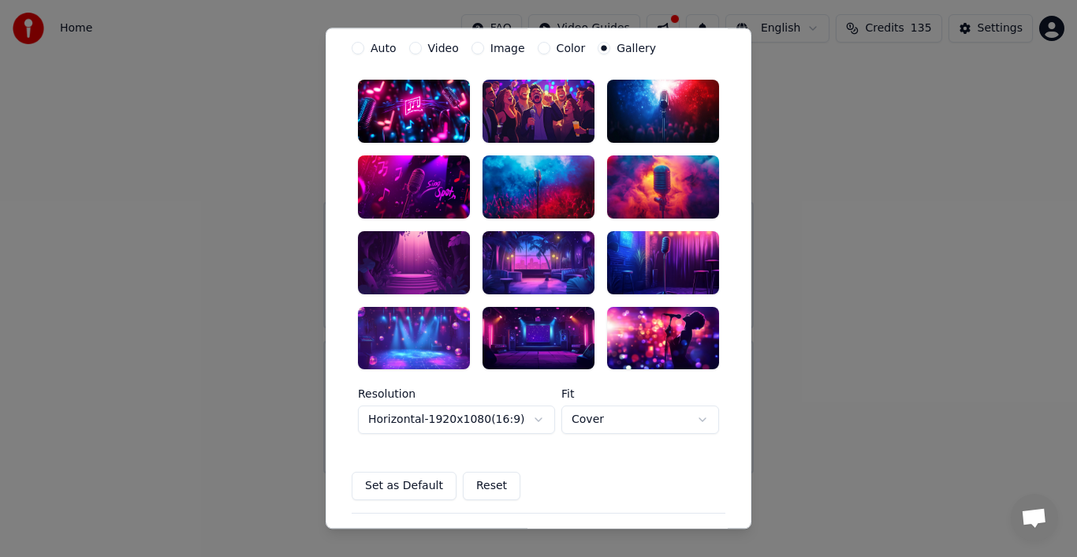
scroll to position [308, 0]
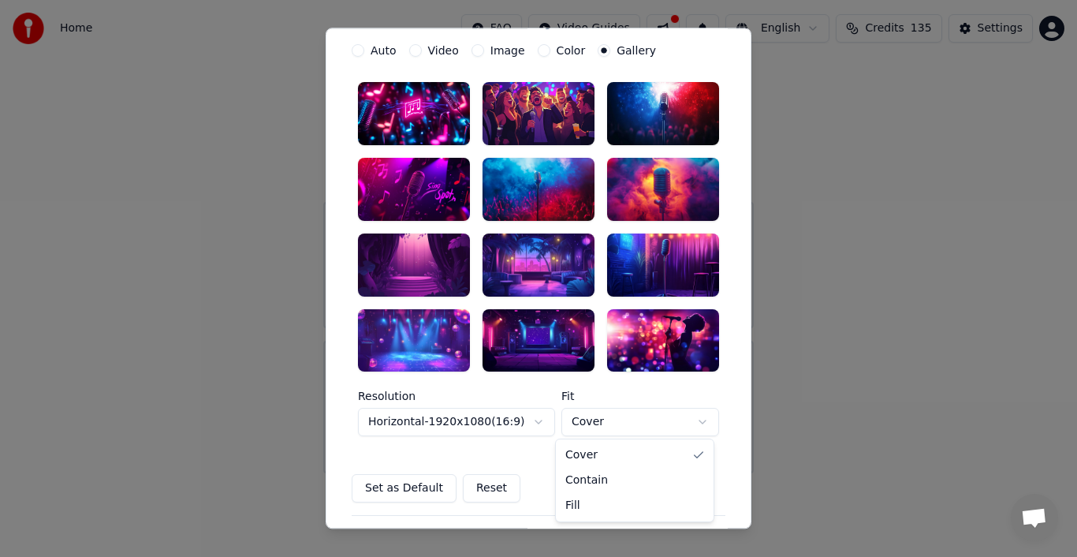
click at [694, 420] on body "**********" at bounding box center [538, 236] width 1077 height 473
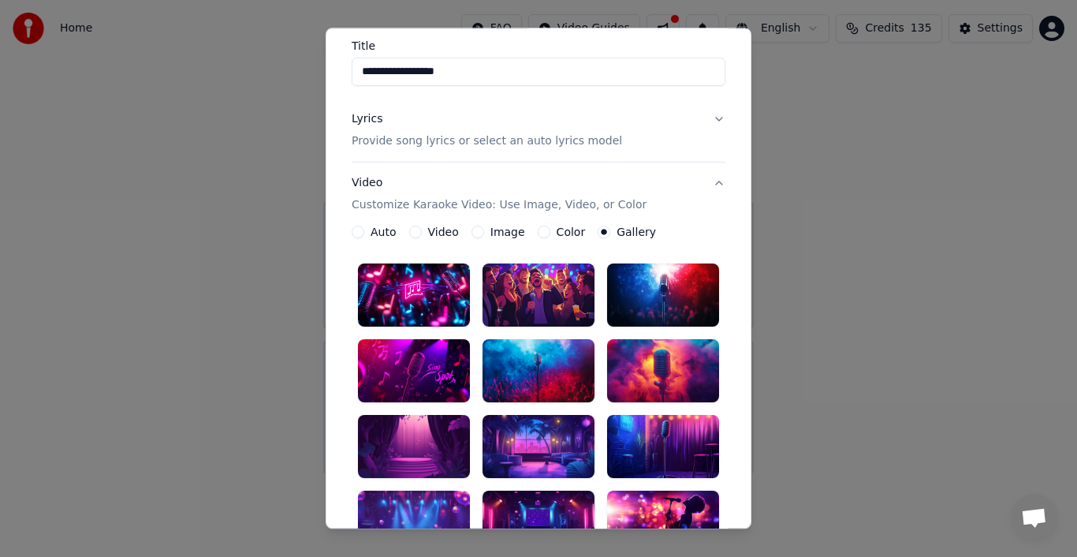
scroll to position [126, 0]
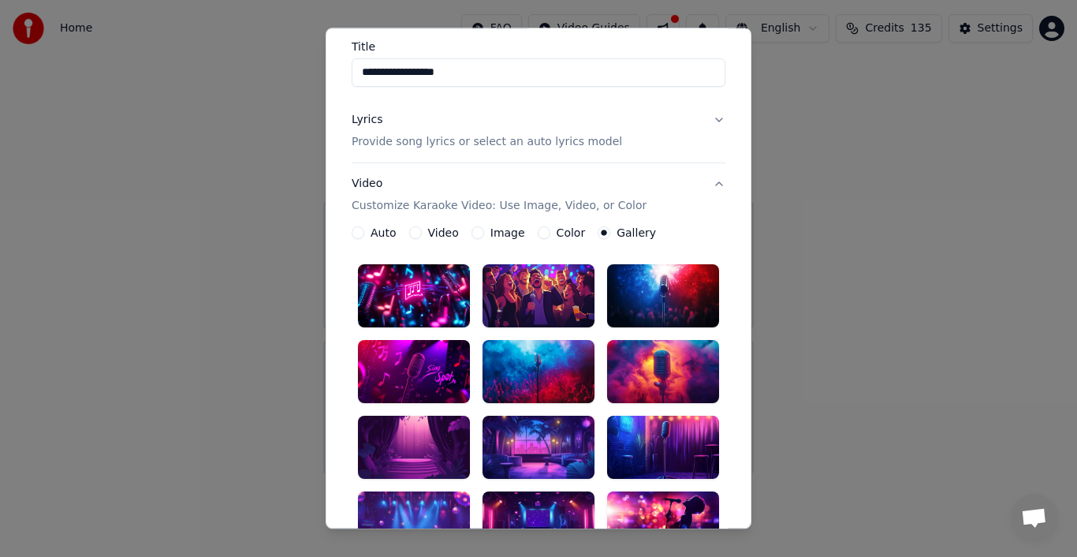
click at [711, 181] on button "Video Customize Karaoke Video: Use Image, Video, or Color" at bounding box center [539, 194] width 374 height 63
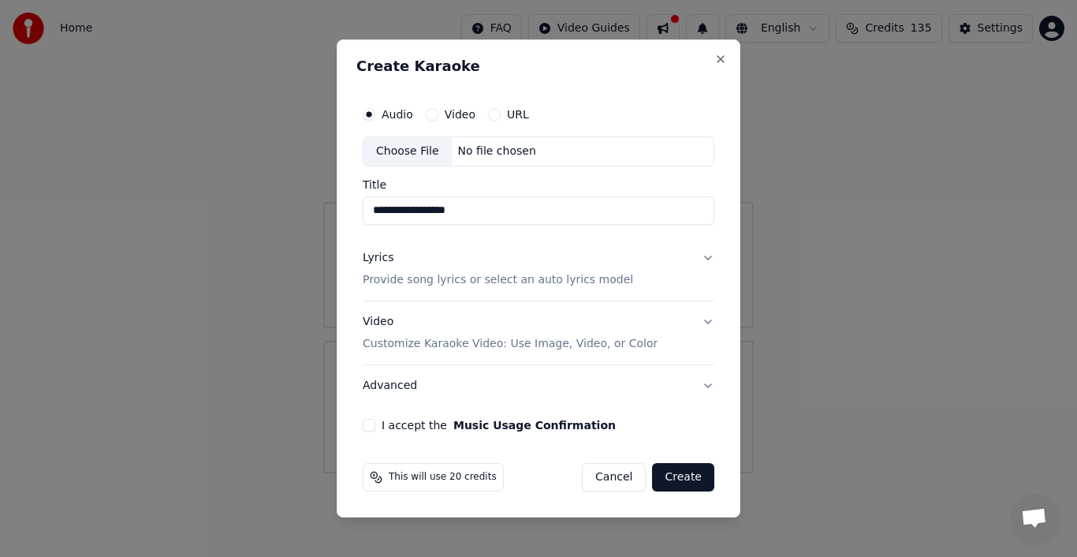
scroll to position [0, 0]
click at [506, 345] on p "Customize Karaoke Video: Use Image, Video, or Color" at bounding box center [510, 344] width 295 height 16
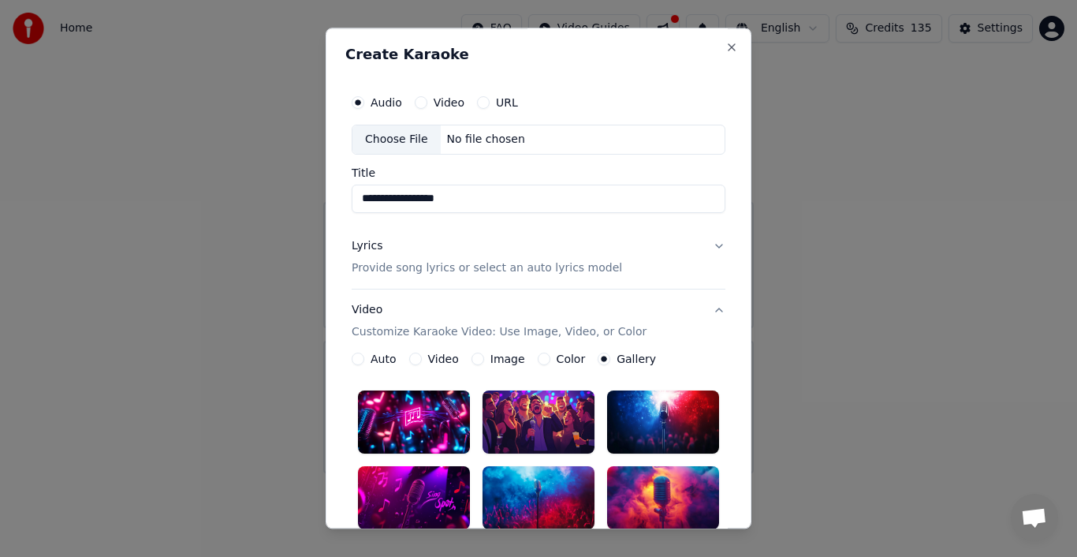
click at [502, 360] on label "Image" at bounding box center [508, 358] width 35 height 11
click at [484, 360] on button "Image" at bounding box center [478, 359] width 13 height 13
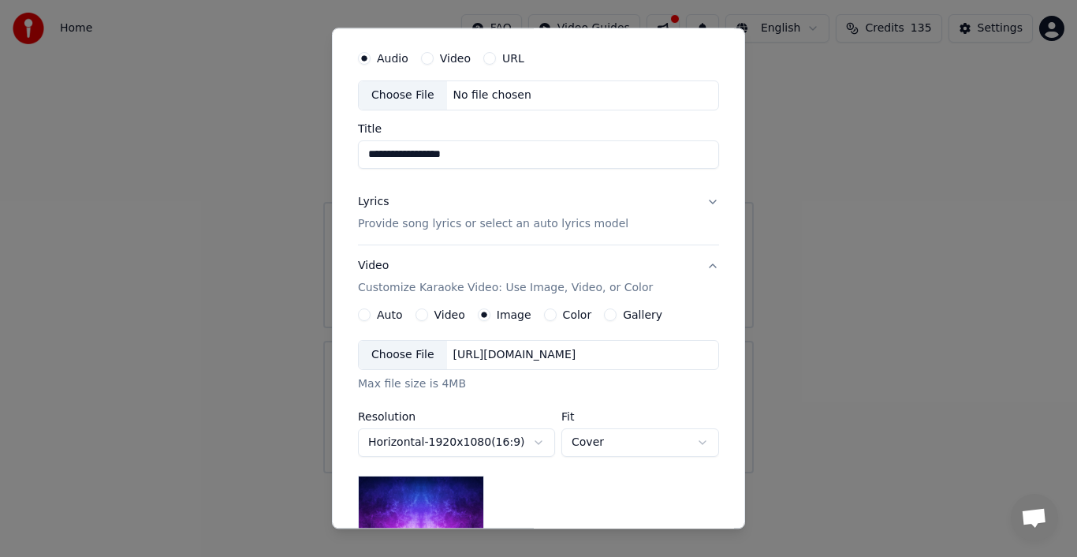
scroll to position [79, 0]
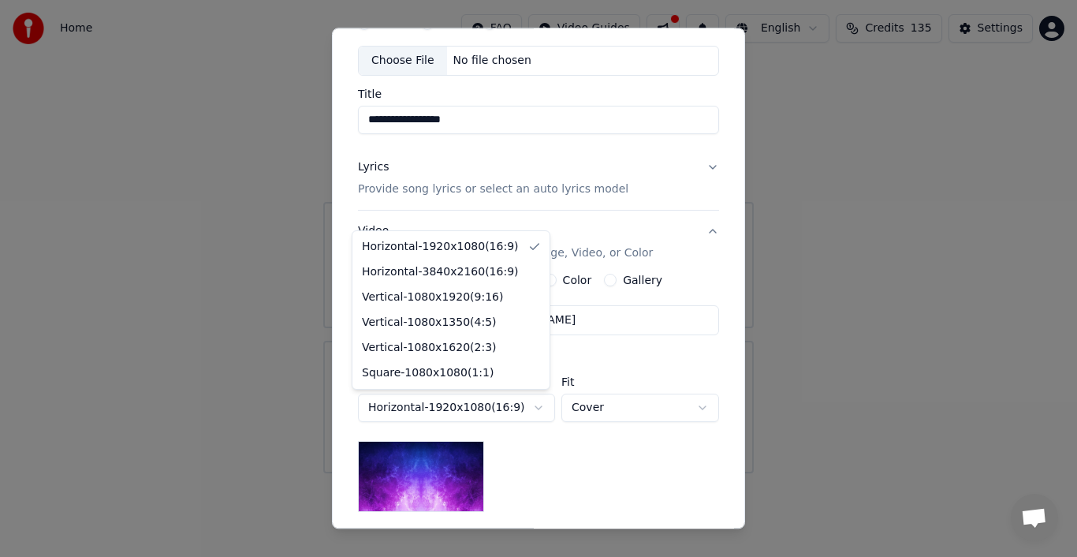
click at [528, 405] on body "**********" at bounding box center [538, 236] width 1077 height 473
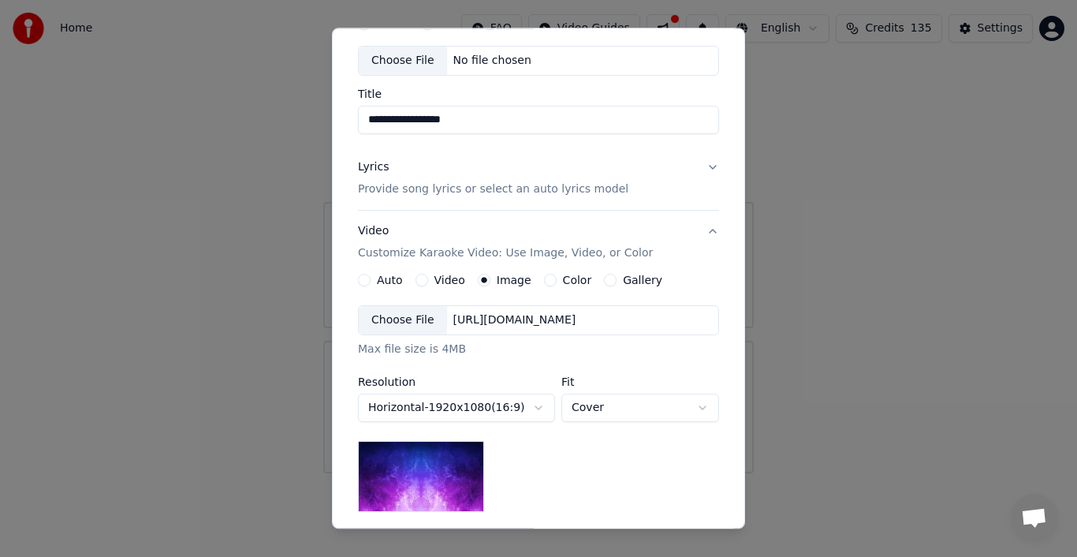
click at [528, 405] on body "**********" at bounding box center [538, 236] width 1077 height 473
click at [577, 410] on body "**********" at bounding box center [538, 236] width 1077 height 473
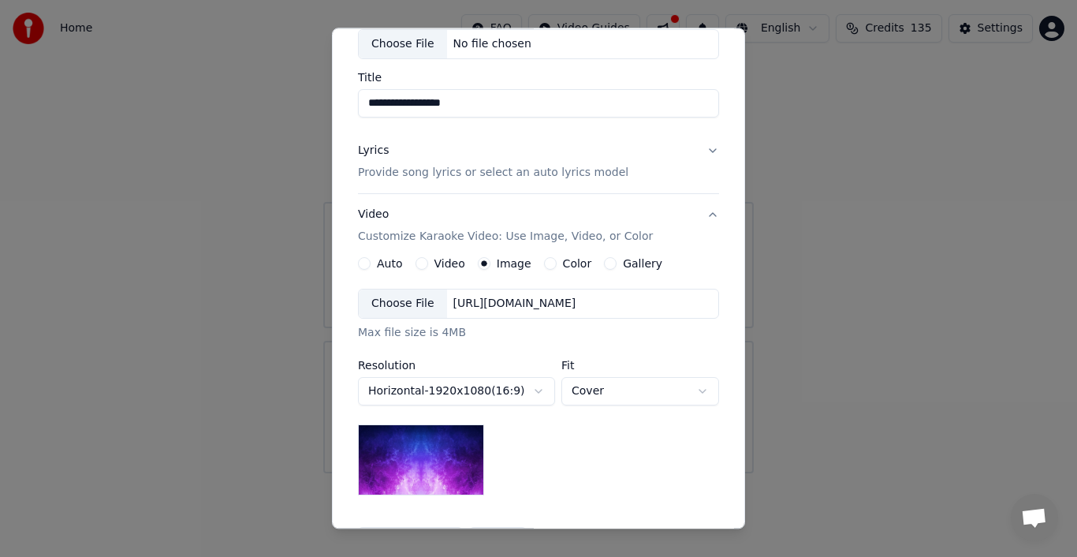
scroll to position [98, 0]
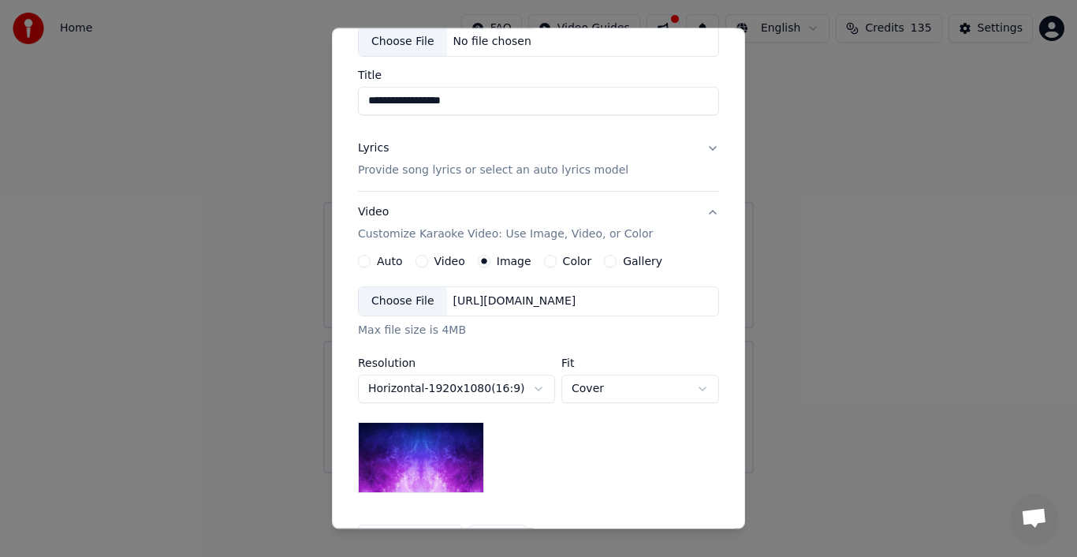
click at [400, 304] on div "Choose File" at bounding box center [403, 301] width 88 height 28
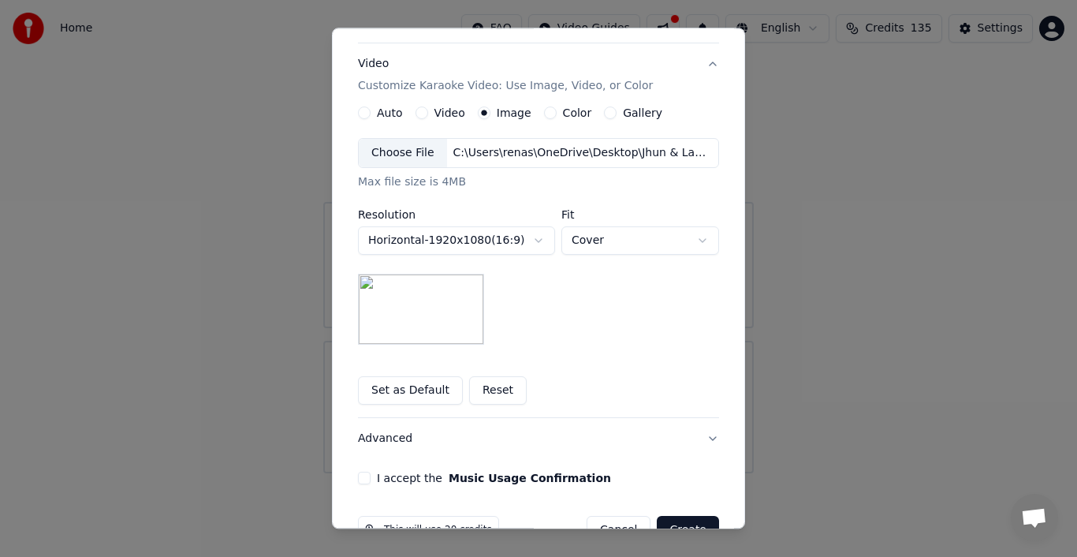
scroll to position [248, 0]
click at [401, 381] on button "Set as Default" at bounding box center [410, 389] width 105 height 28
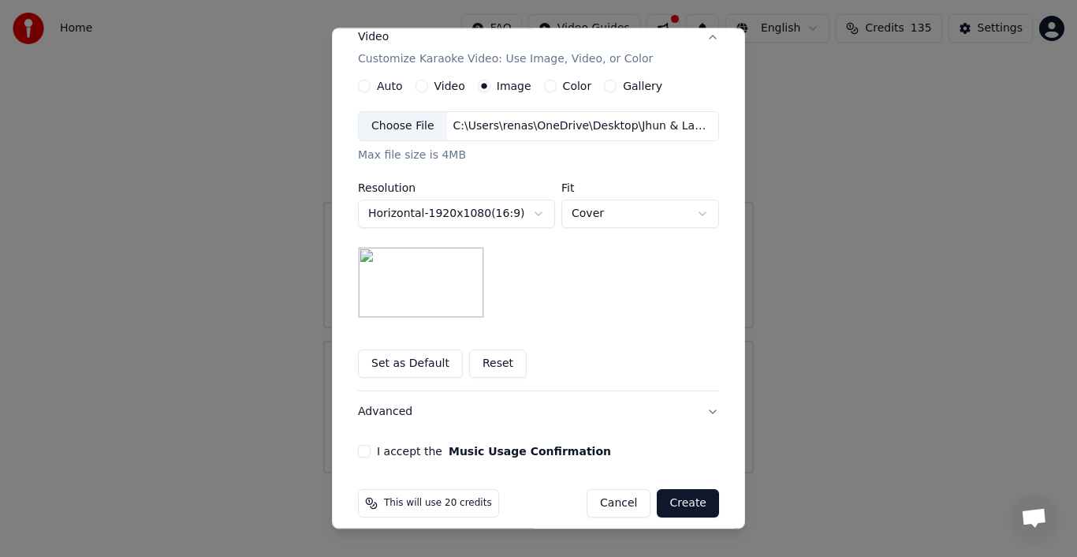
scroll to position [285, 0]
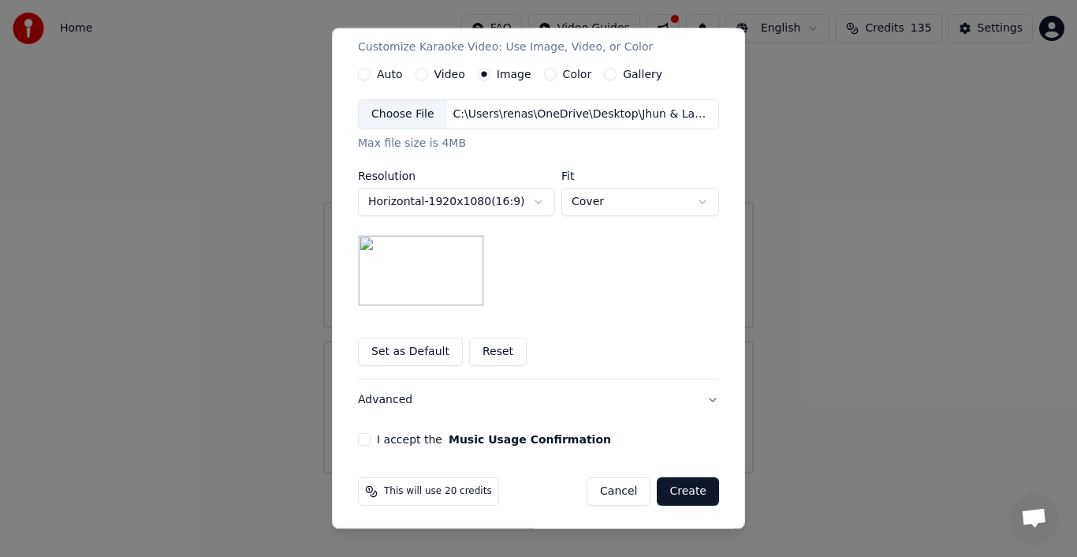
click at [363, 435] on button "I accept the Music Usage Confirmation" at bounding box center [364, 439] width 13 height 13
click at [685, 491] on button "Create" at bounding box center [688, 491] width 62 height 28
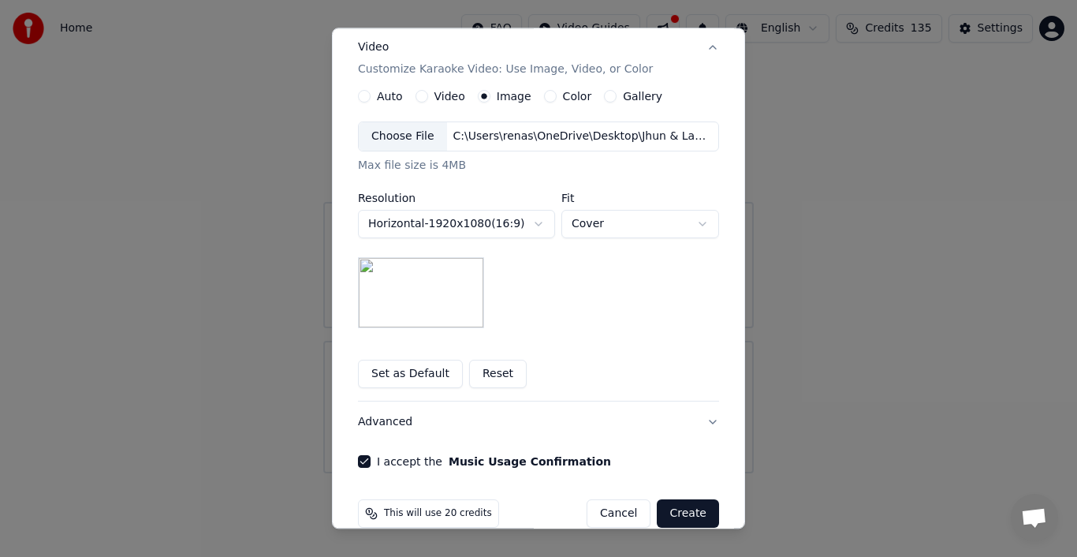
scroll to position [307, 0]
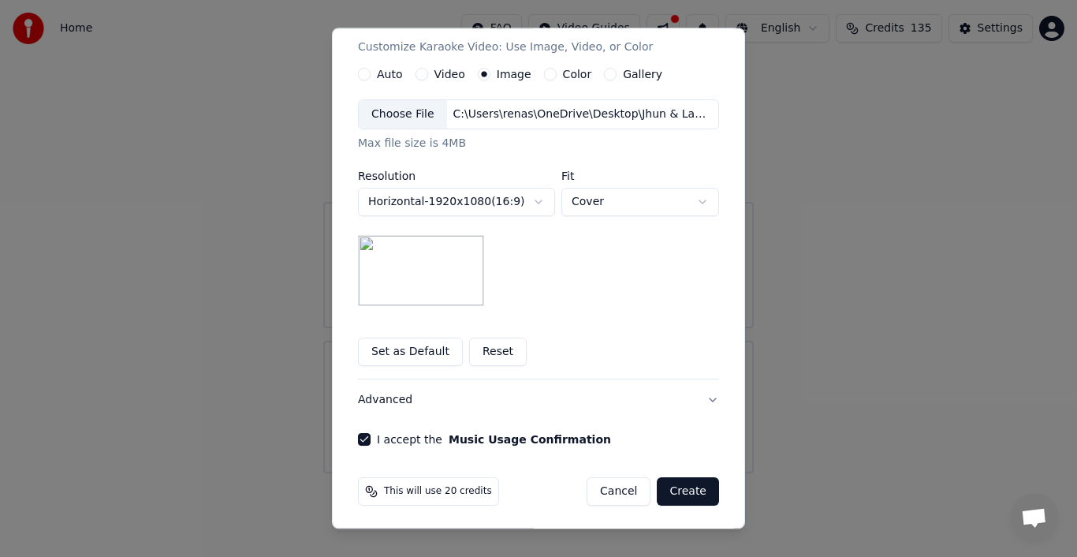
click at [685, 486] on button "Create" at bounding box center [688, 491] width 62 height 28
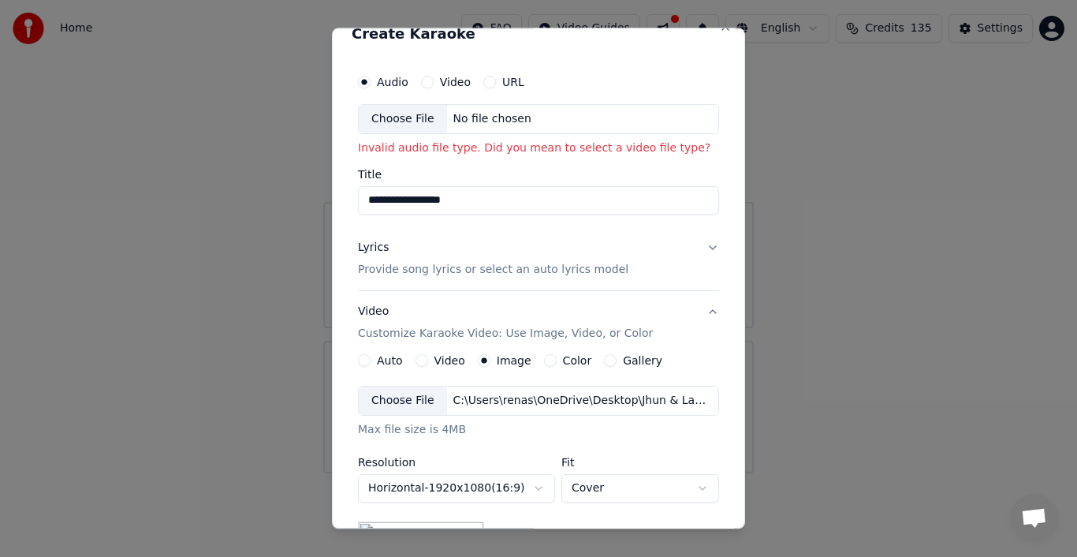
scroll to position [0, 0]
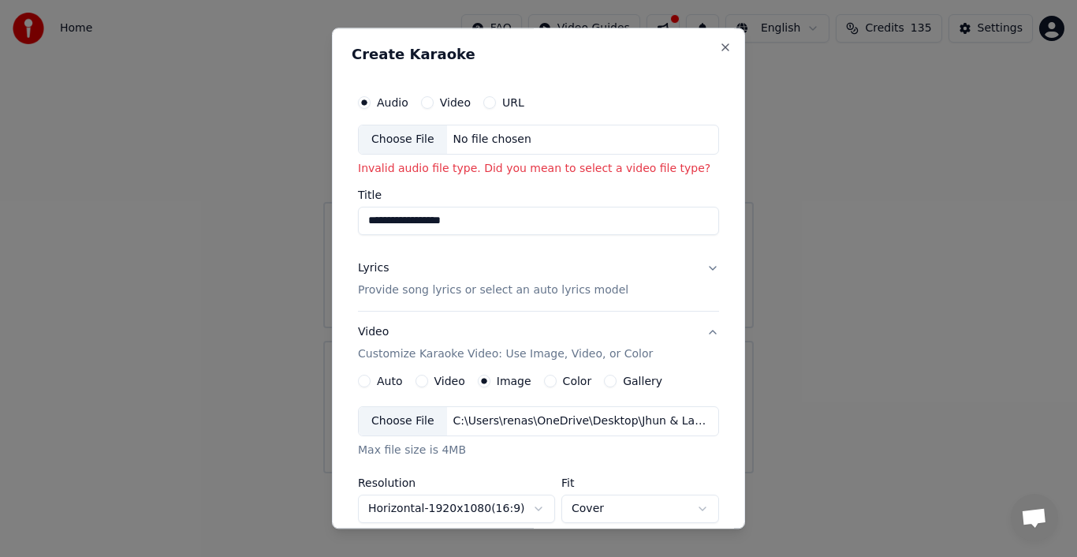
click at [372, 139] on div "Choose File" at bounding box center [403, 139] width 88 height 28
click at [401, 139] on div "Choose File" at bounding box center [403, 139] width 88 height 28
type input "**********"
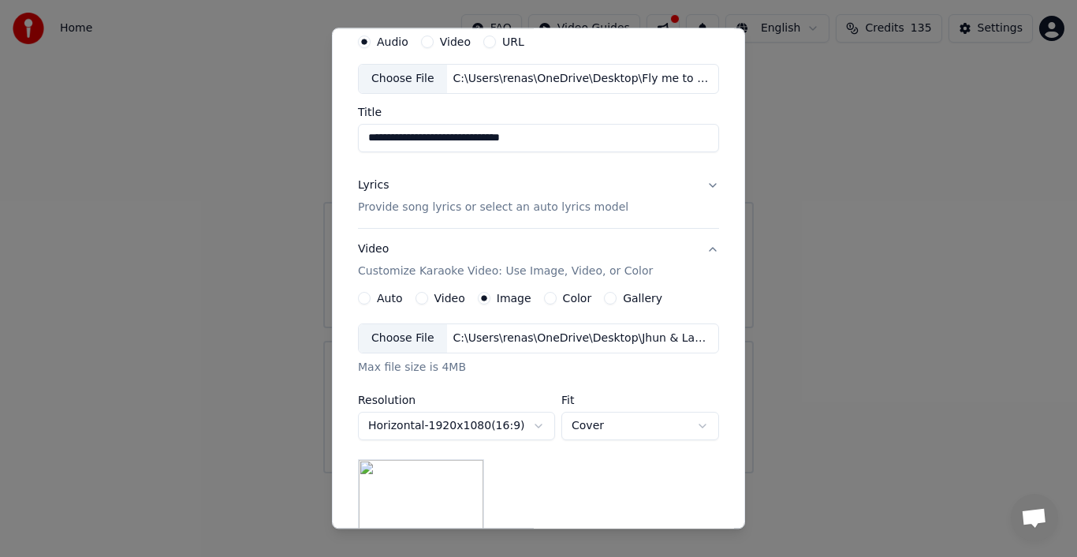
scroll to position [65, 0]
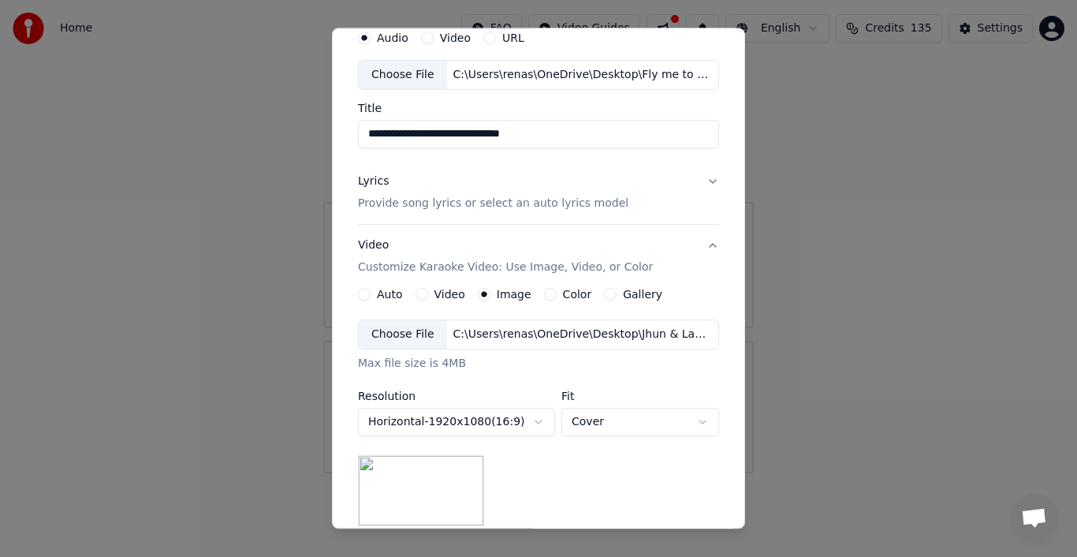
click at [548, 205] on p "Provide song lyrics or select an auto lyrics model" at bounding box center [493, 204] width 271 height 16
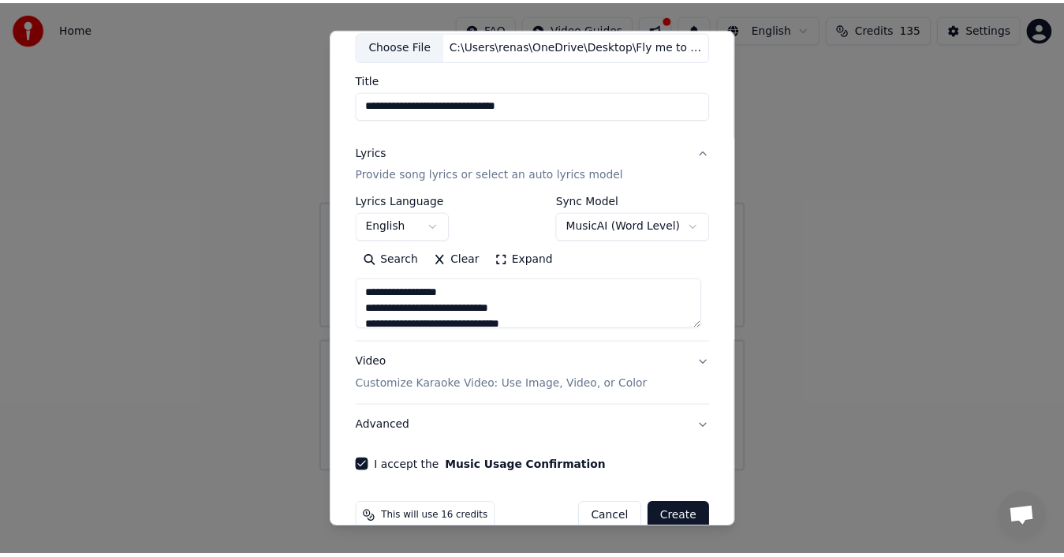
scroll to position [121, 0]
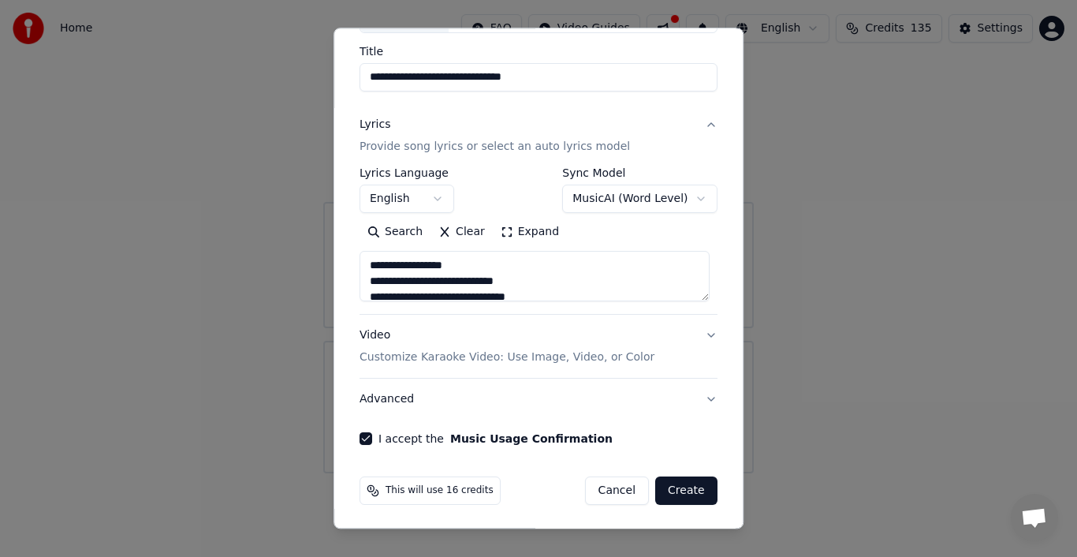
click at [692, 487] on button "Create" at bounding box center [686, 490] width 62 height 28
type textarea "**********"
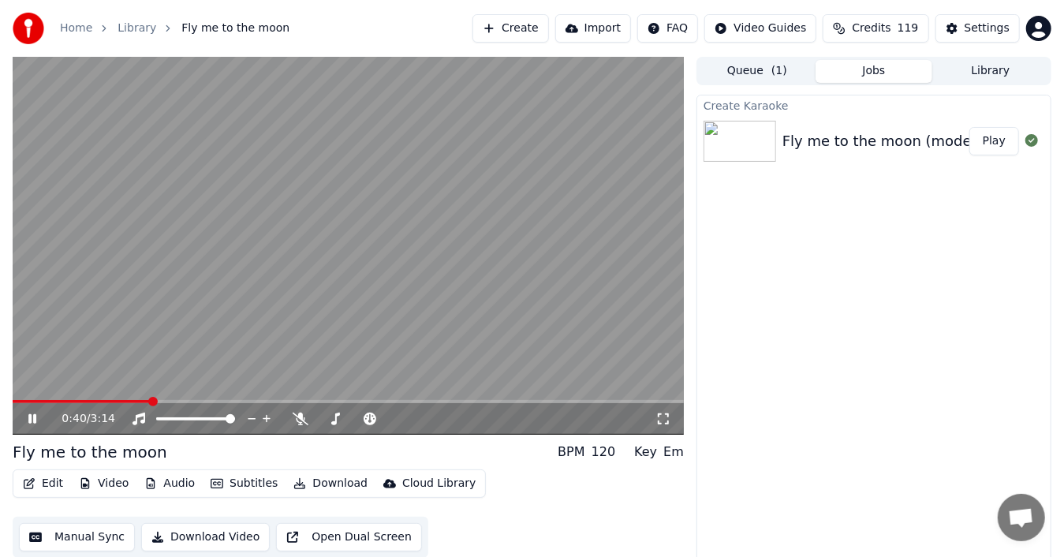
click at [598, 133] on video at bounding box center [348, 246] width 671 height 378
click at [28, 416] on icon at bounding box center [32, 418] width 9 height 11
click at [293, 420] on icon at bounding box center [301, 419] width 16 height 13
click at [301, 421] on icon at bounding box center [301, 419] width 9 height 13
click at [301, 421] on icon at bounding box center [301, 419] width 16 height 13
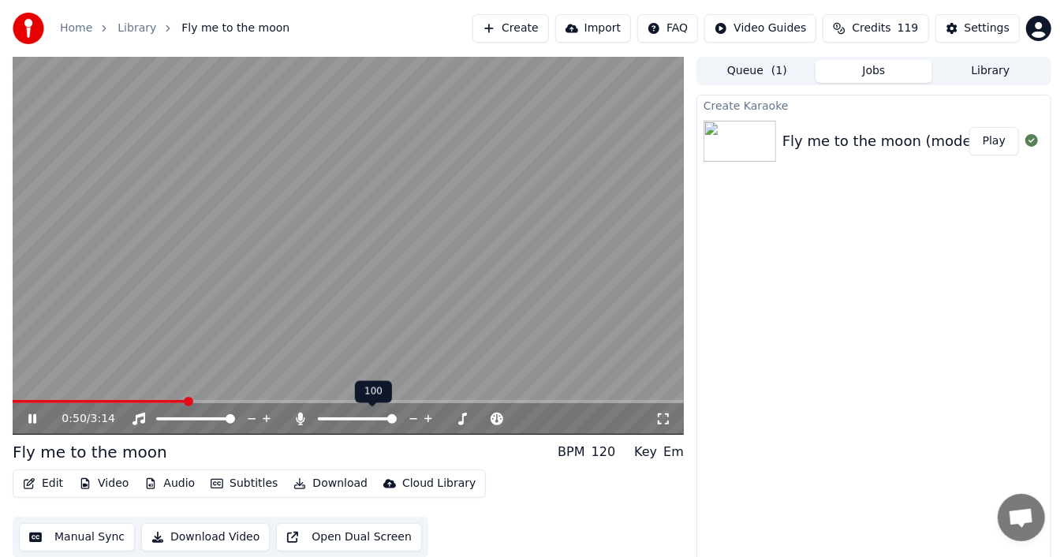
click at [301, 421] on icon at bounding box center [301, 419] width 9 height 13
click at [301, 421] on icon at bounding box center [301, 419] width 16 height 13
click at [301, 421] on icon at bounding box center [301, 419] width 9 height 13
click at [596, 294] on video at bounding box center [348, 246] width 671 height 378
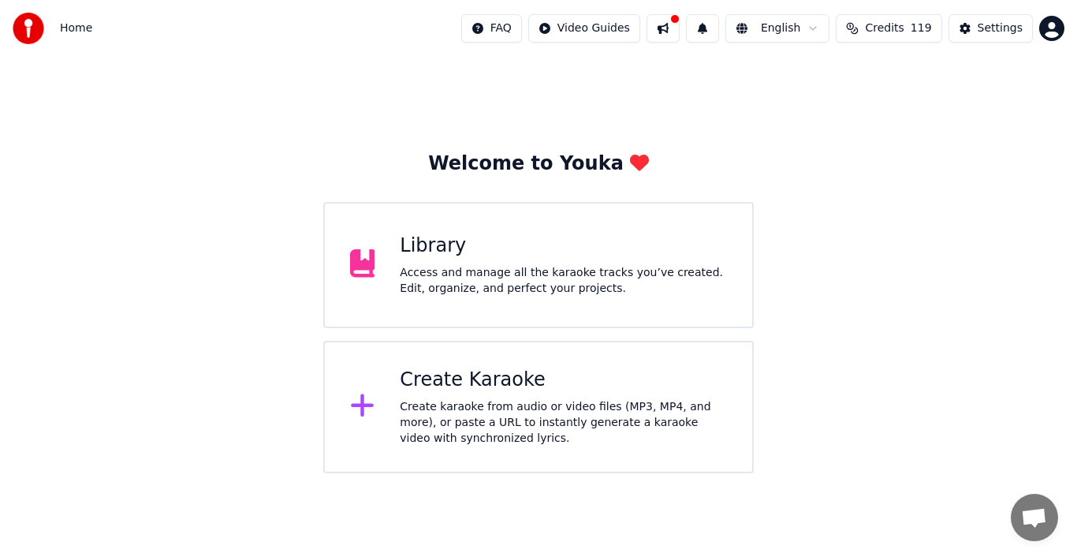
click at [483, 383] on div "Create Karaoke" at bounding box center [563, 380] width 327 height 25
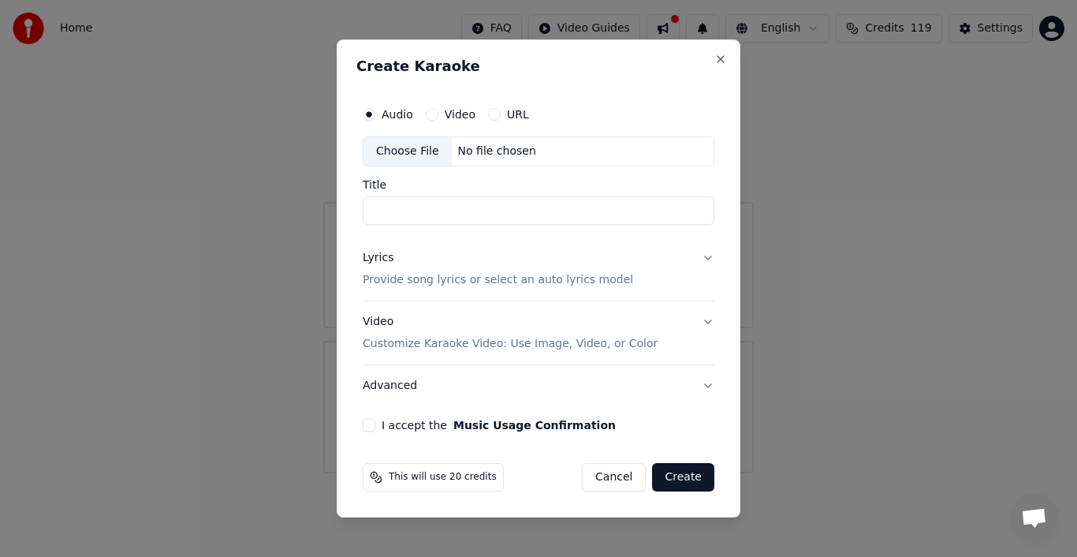
click at [487, 213] on input "Title" at bounding box center [539, 210] width 352 height 28
type input "*"
click at [417, 148] on div "Choose File" at bounding box center [408, 151] width 88 height 28
type input "**********"
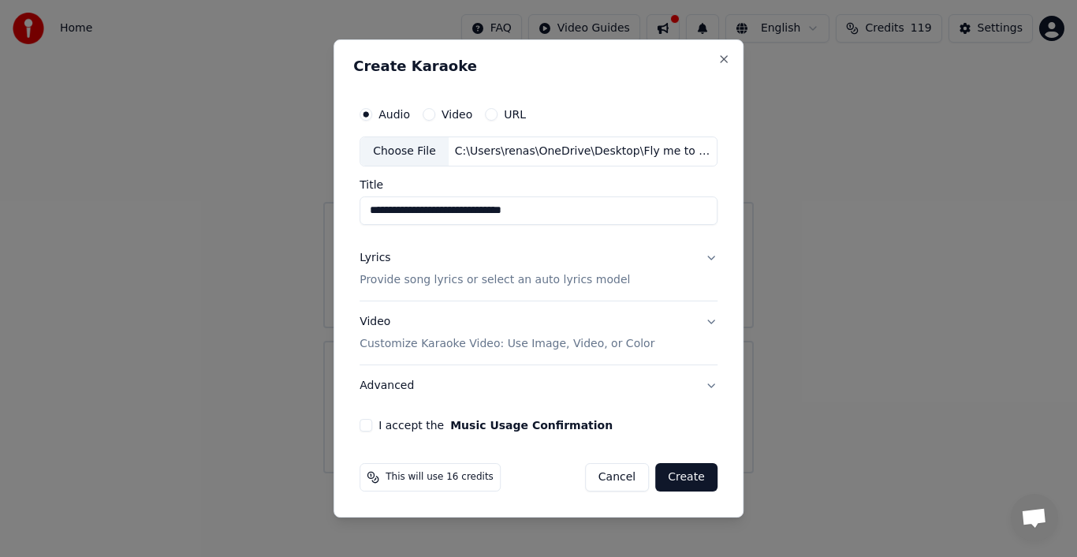
click at [386, 260] on div "Lyrics" at bounding box center [375, 258] width 31 height 16
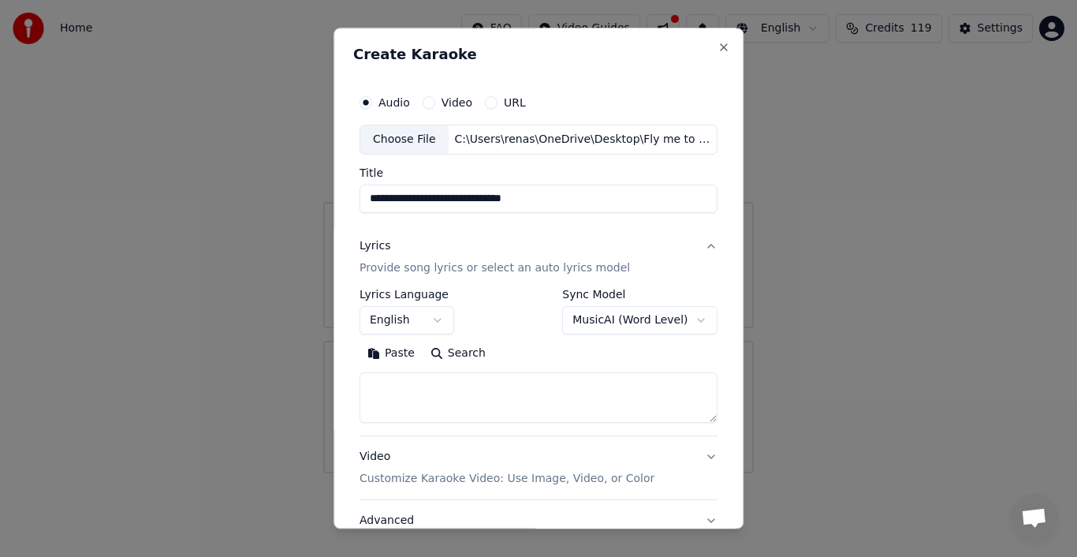
click at [393, 353] on button "Paste" at bounding box center [391, 353] width 63 height 25
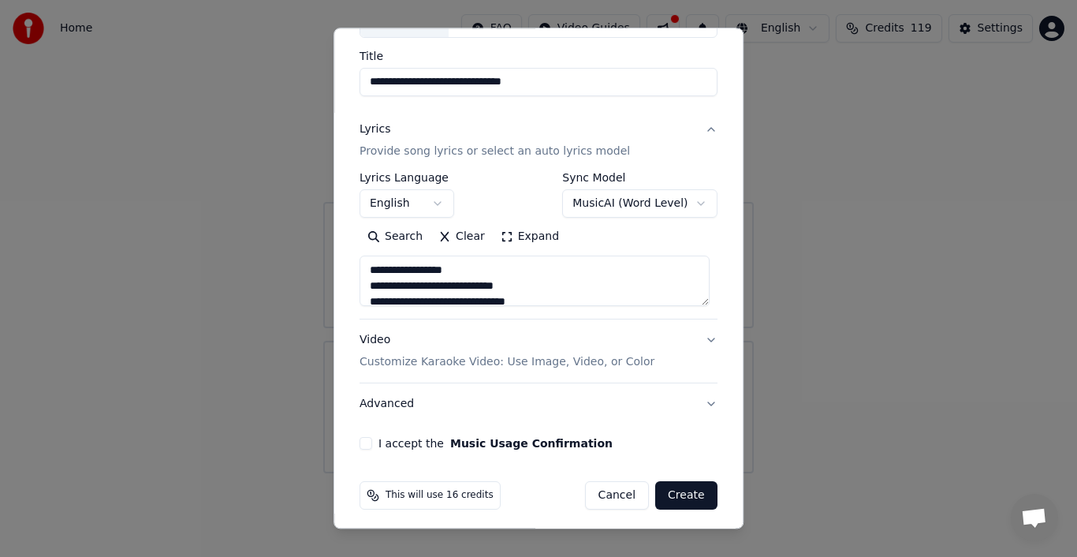
scroll to position [121, 0]
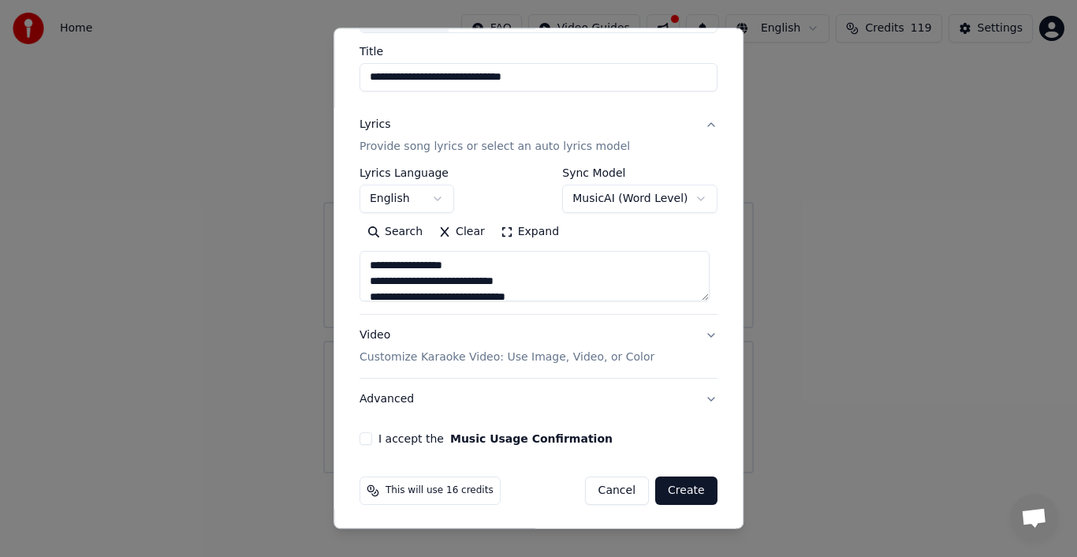
click at [698, 395] on button "Advanced" at bounding box center [539, 399] width 358 height 41
type textarea "**********"
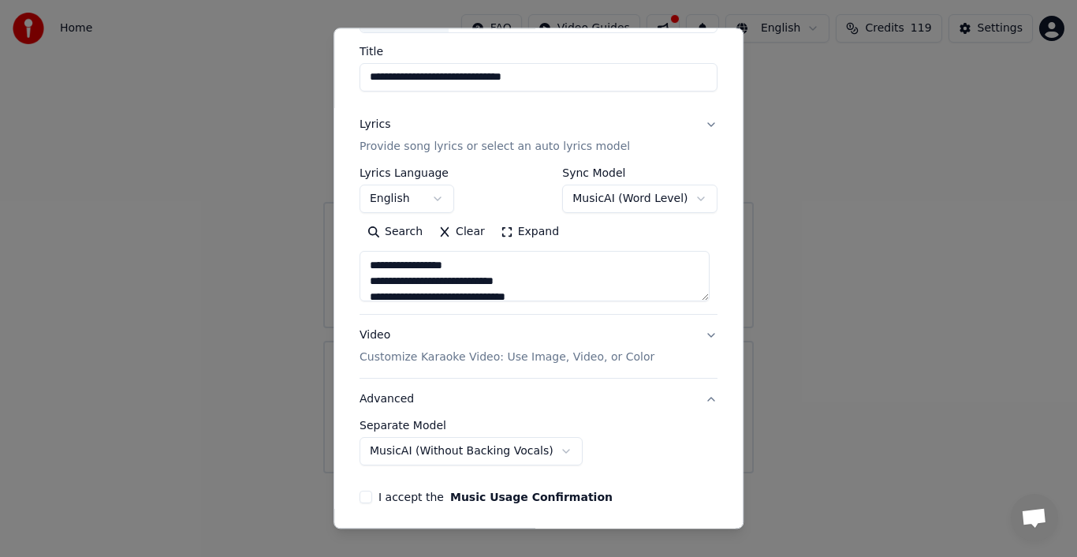
scroll to position [33, 0]
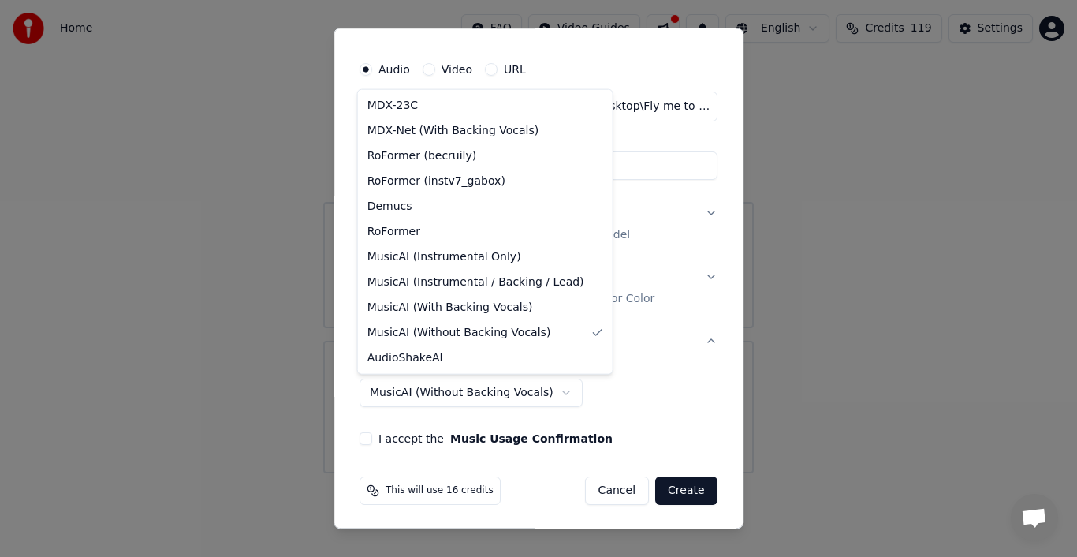
click at [527, 394] on body "**********" at bounding box center [538, 236] width 1077 height 473
select select "**********"
click at [514, 394] on body "**********" at bounding box center [538, 236] width 1077 height 473
click at [745, 386] on body "**********" at bounding box center [538, 236] width 1077 height 473
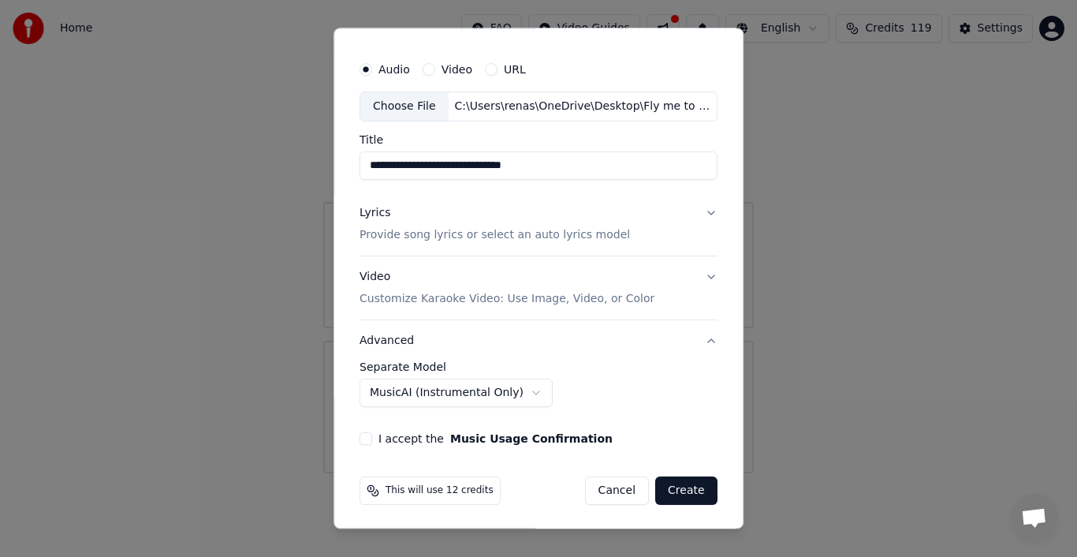
click at [430, 366] on label "Separate Model" at bounding box center [539, 366] width 358 height 11
click at [598, 366] on label "Separate Model" at bounding box center [539, 366] width 358 height 11
click at [701, 339] on button "Advanced" at bounding box center [539, 340] width 358 height 41
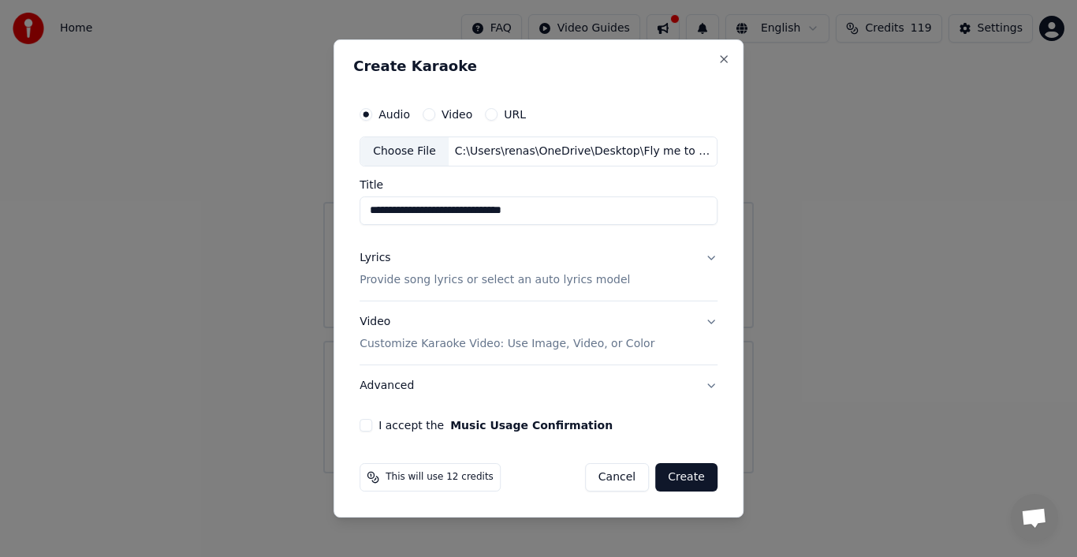
click at [701, 339] on button "Video Customize Karaoke Video: Use Image, Video, or Color" at bounding box center [539, 332] width 358 height 63
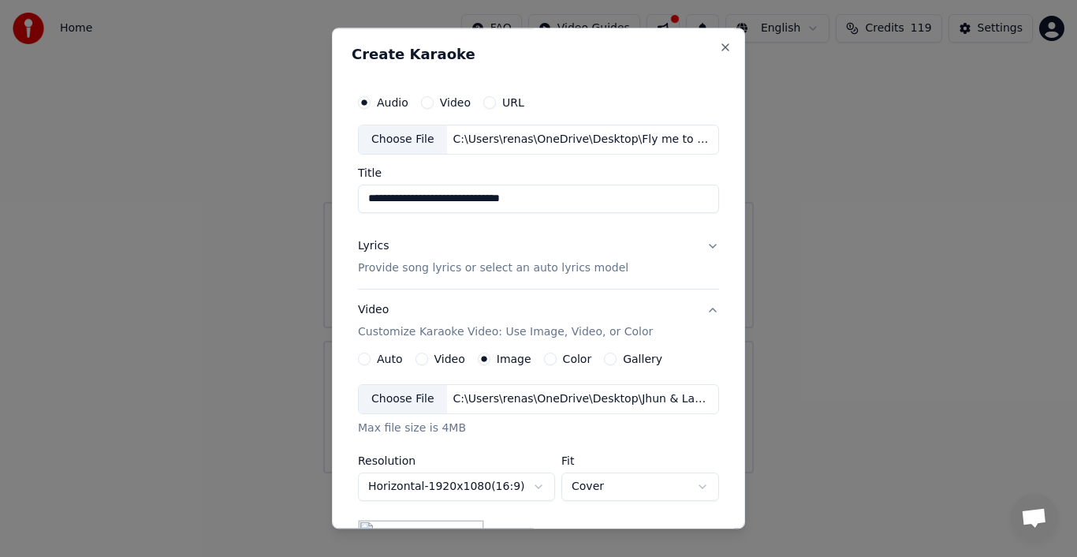
click at [418, 397] on div "Choose File" at bounding box center [403, 399] width 88 height 28
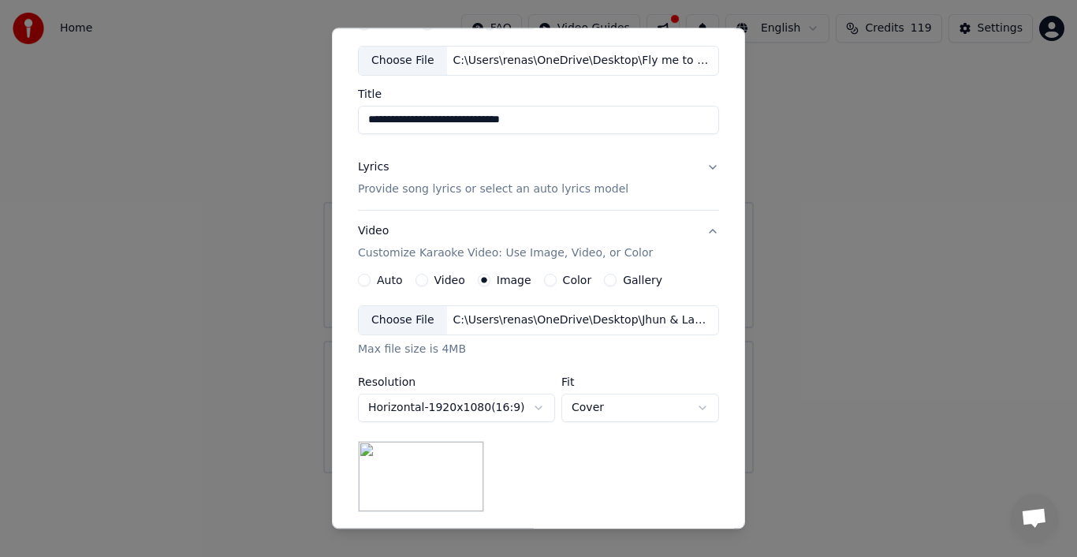
scroll to position [158, 0]
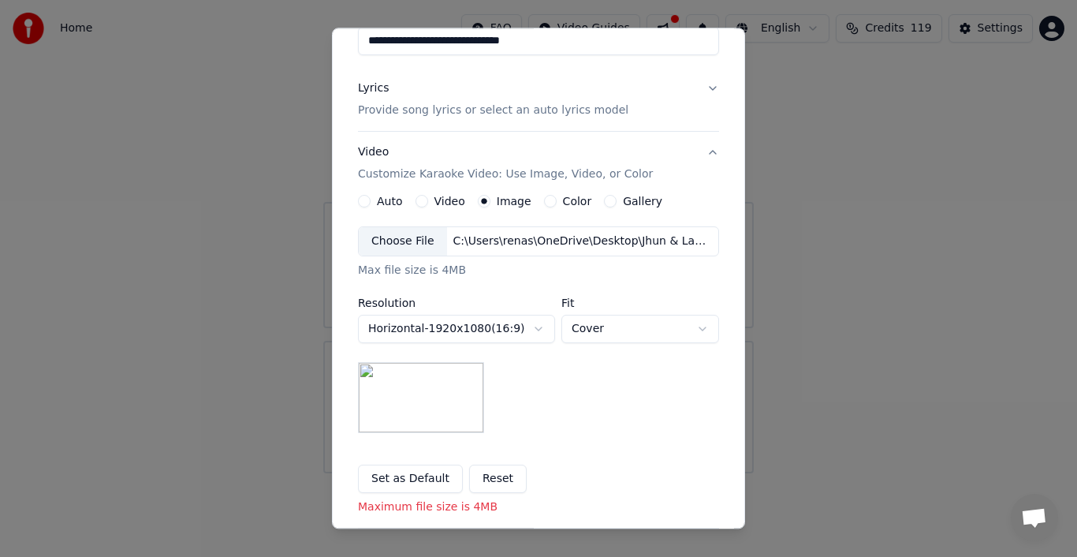
click at [491, 477] on button "Reset" at bounding box center [498, 479] width 58 height 28
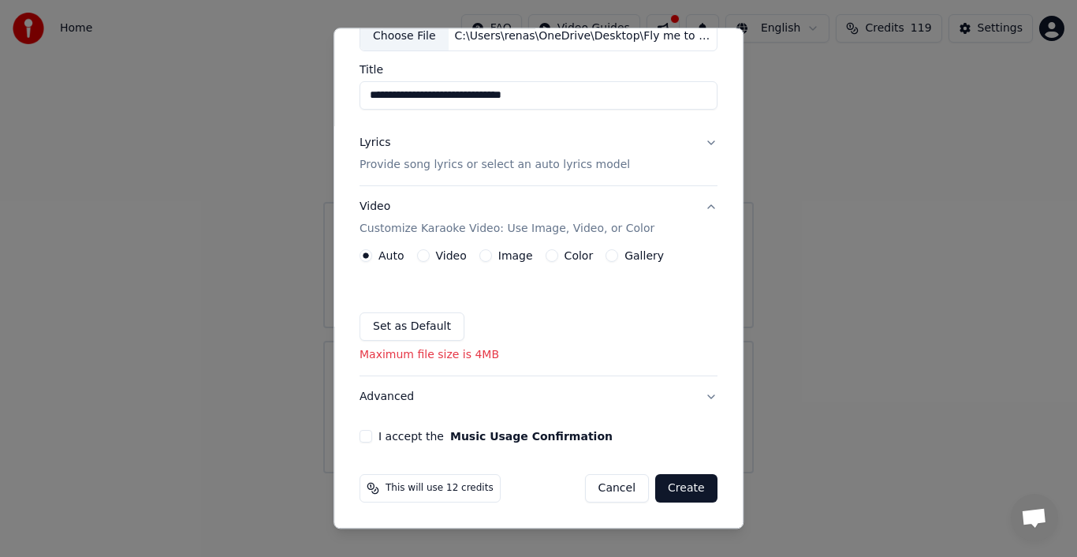
scroll to position [101, 0]
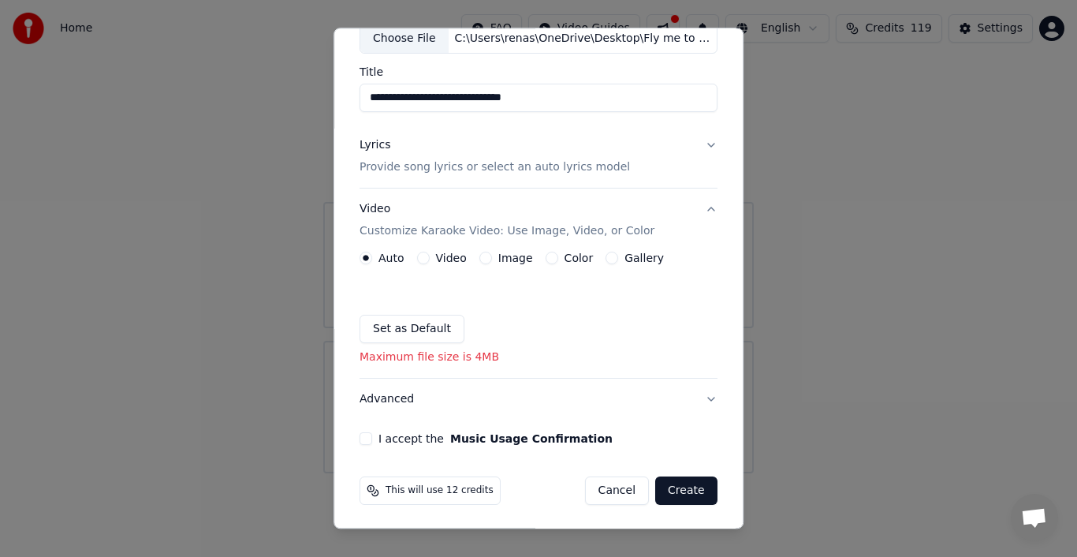
click at [510, 259] on label "Image" at bounding box center [515, 257] width 35 height 11
click at [492, 259] on button "Image" at bounding box center [486, 258] width 13 height 13
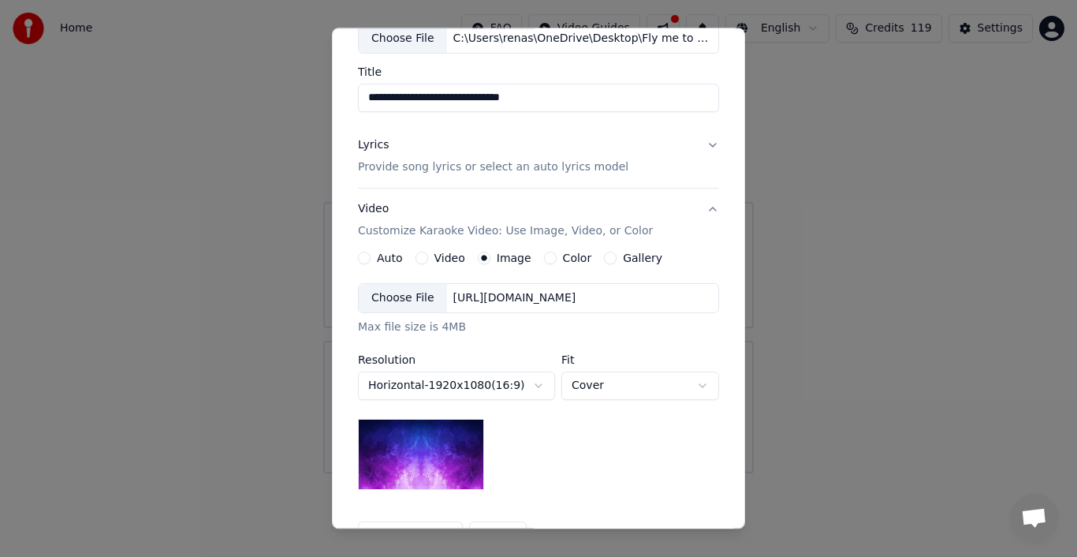
click at [418, 295] on div "Choose File" at bounding box center [403, 298] width 88 height 28
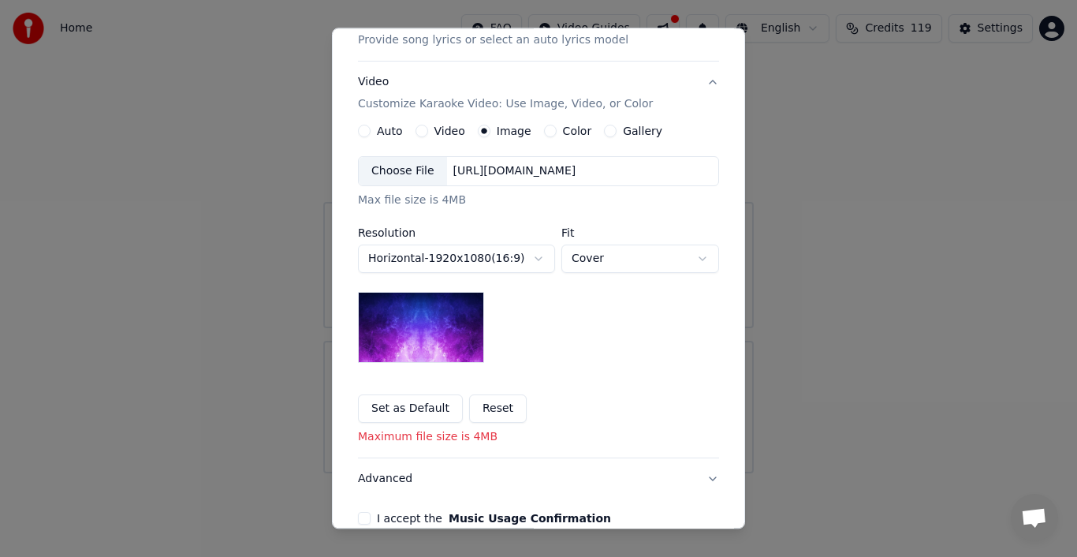
scroll to position [307, 0]
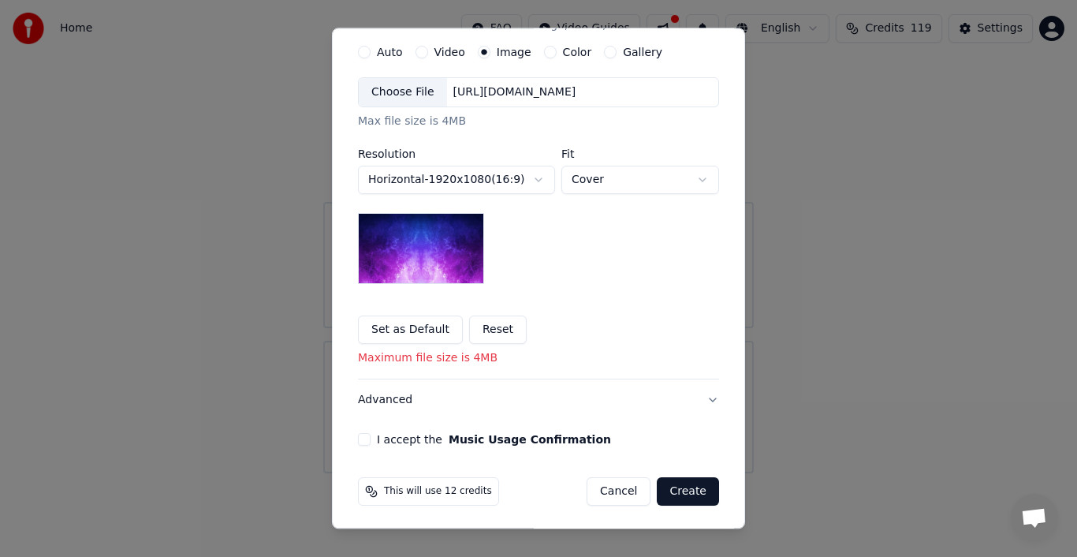
click at [360, 440] on button "I accept the Music Usage Confirmation" at bounding box center [364, 439] width 13 height 13
click at [465, 265] on img at bounding box center [421, 248] width 126 height 71
click at [622, 185] on body "**********" at bounding box center [538, 236] width 1077 height 473
click at [484, 159] on div "**********" at bounding box center [456, 171] width 197 height 46
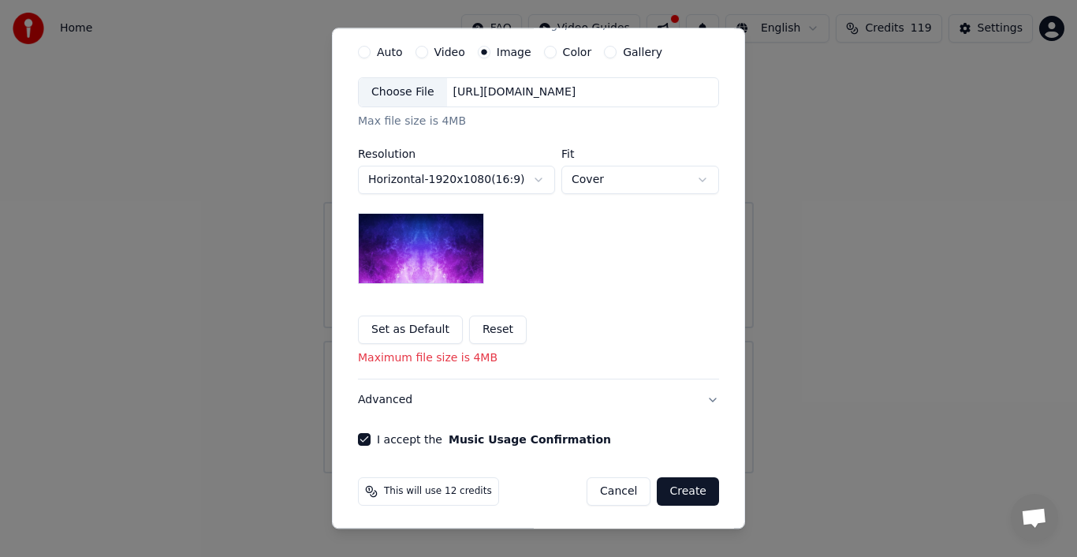
click at [525, 87] on div "https://imagedelivery.net/jkI57_JBx8hWPzcSI-uF5w/c7639807-3f76-4ea5-9112-66e75e…" at bounding box center [515, 92] width 136 height 16
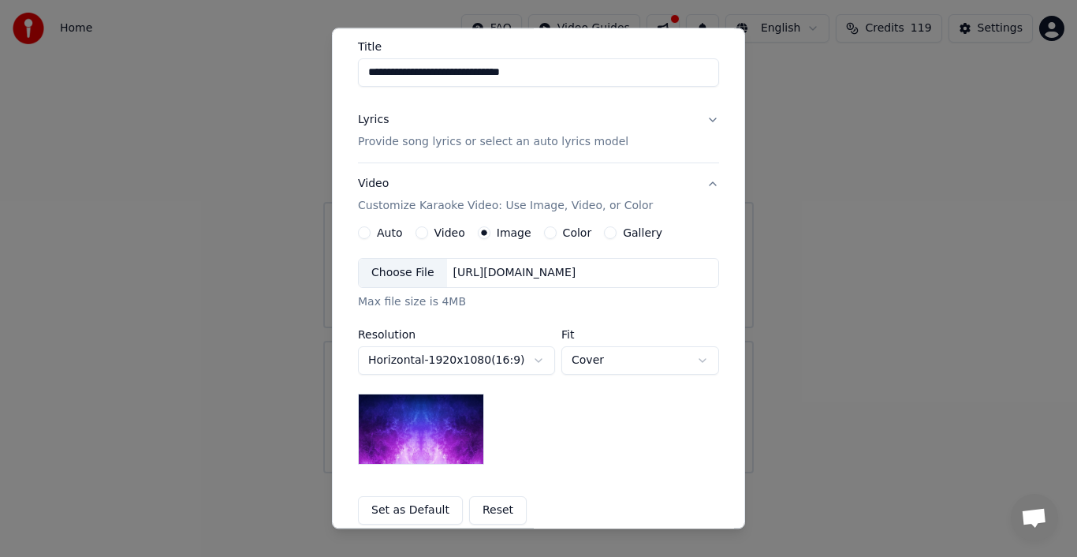
scroll to position [149, 0]
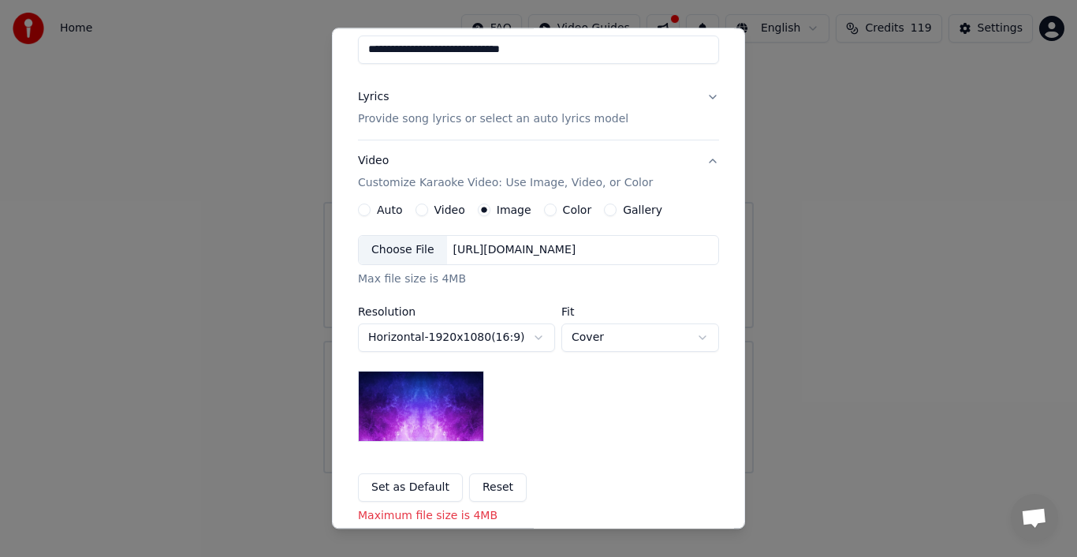
click at [399, 250] on div "Choose File" at bounding box center [403, 250] width 88 height 28
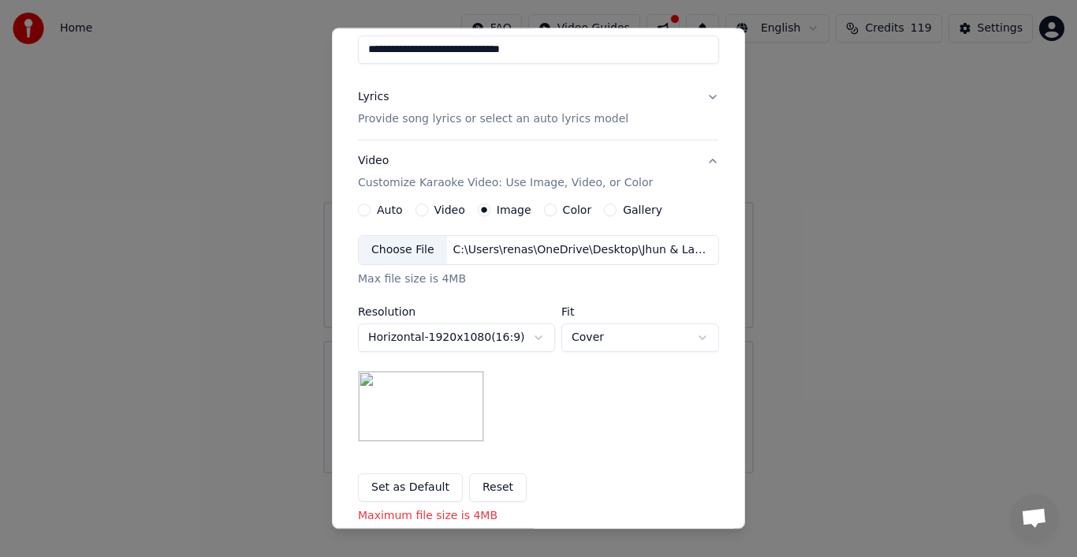
click at [394, 484] on button "Set as Default" at bounding box center [410, 487] width 105 height 28
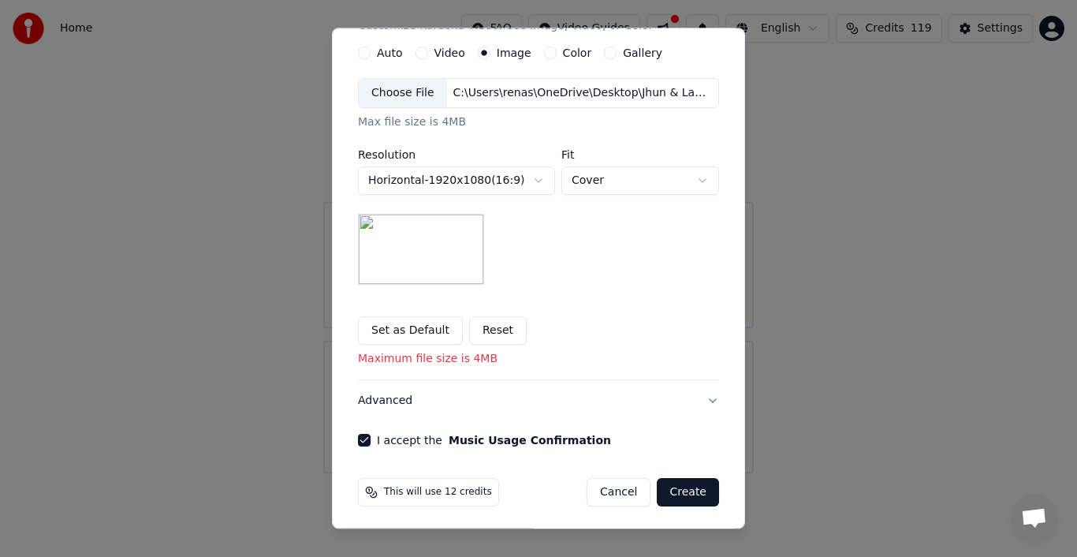
scroll to position [307, 0]
click at [689, 487] on button "Create" at bounding box center [688, 491] width 62 height 28
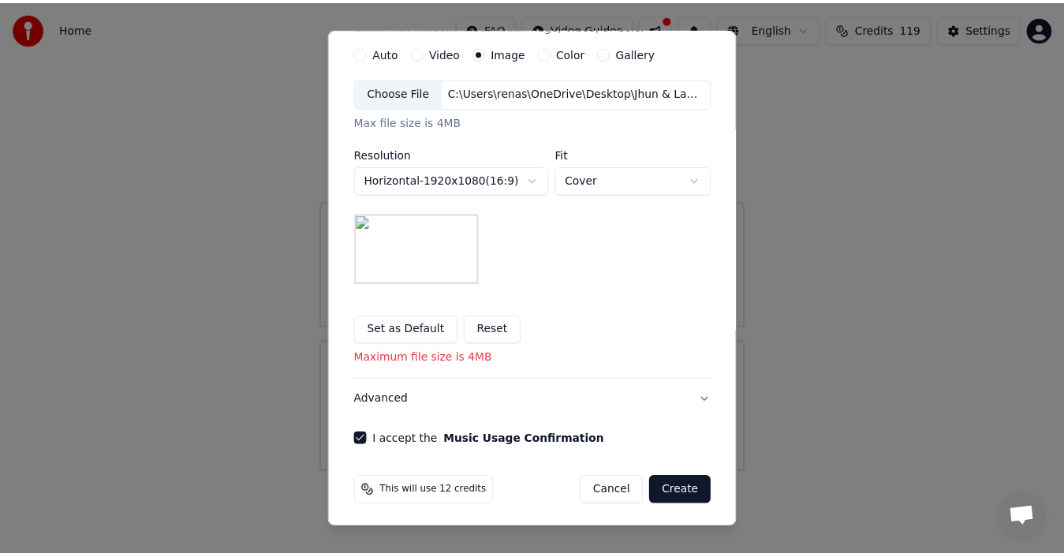
scroll to position [286, 0]
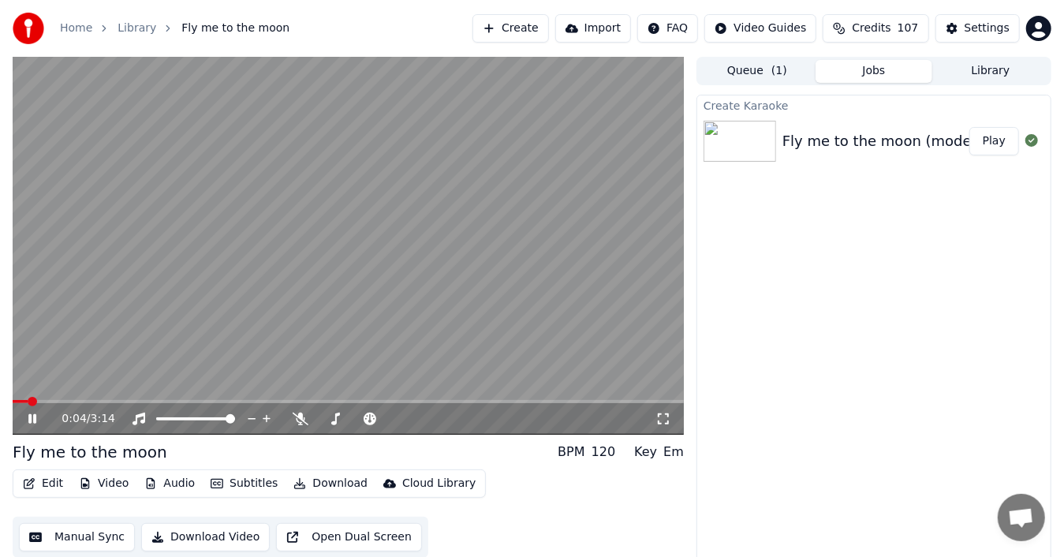
click at [556, 347] on video at bounding box center [348, 246] width 671 height 378
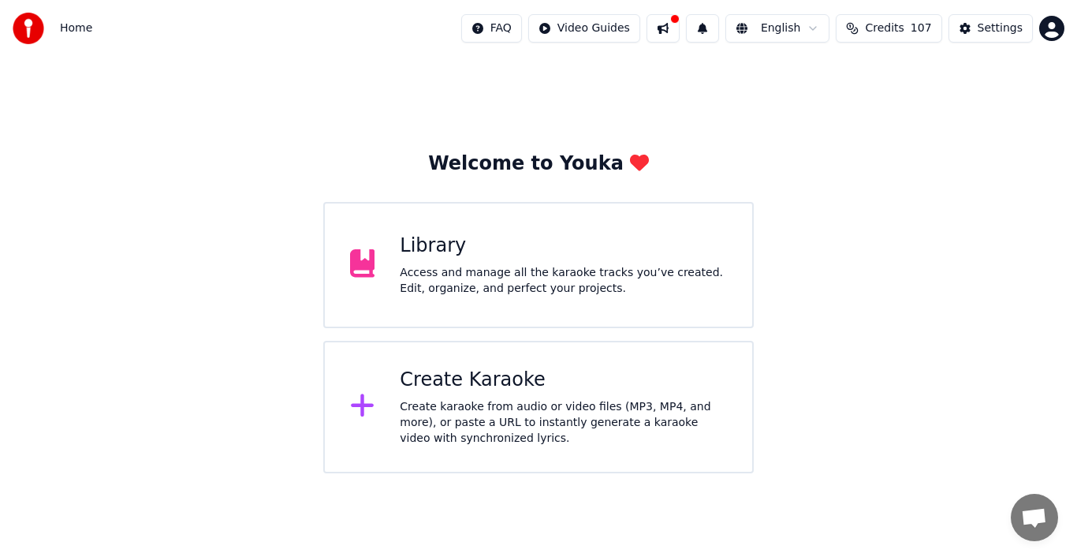
click at [513, 388] on div "Create Karaoke" at bounding box center [563, 380] width 327 height 25
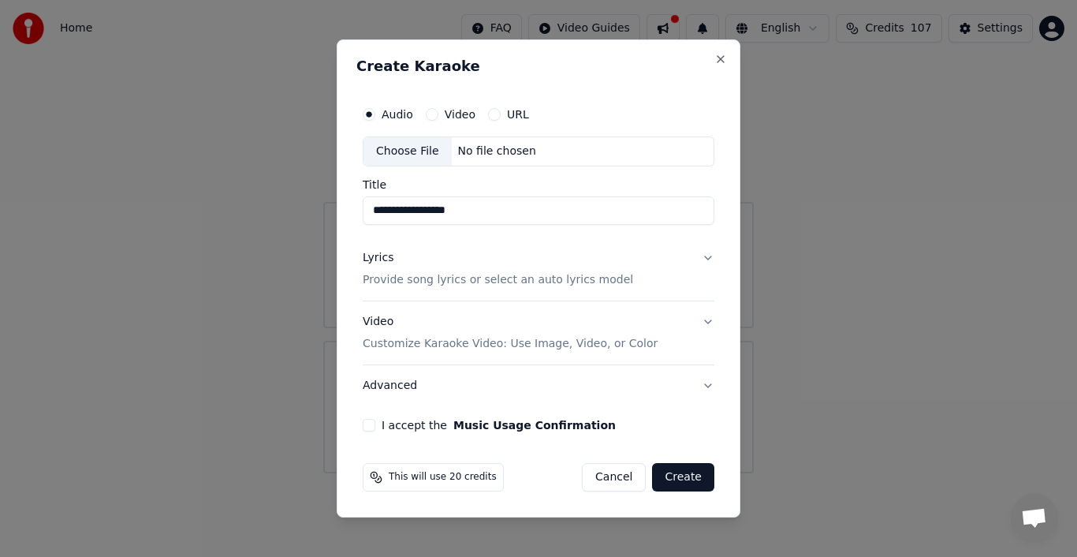
type input "**********"
click at [523, 280] on p "Provide song lyrics or select an auto lyrics model" at bounding box center [498, 280] width 271 height 16
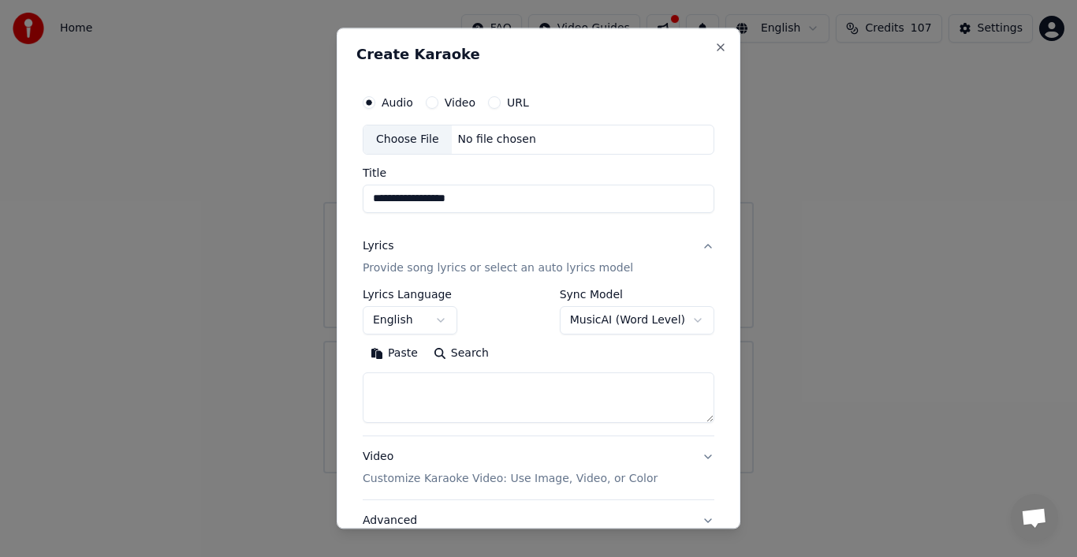
click at [408, 354] on button "Paste" at bounding box center [394, 353] width 63 height 25
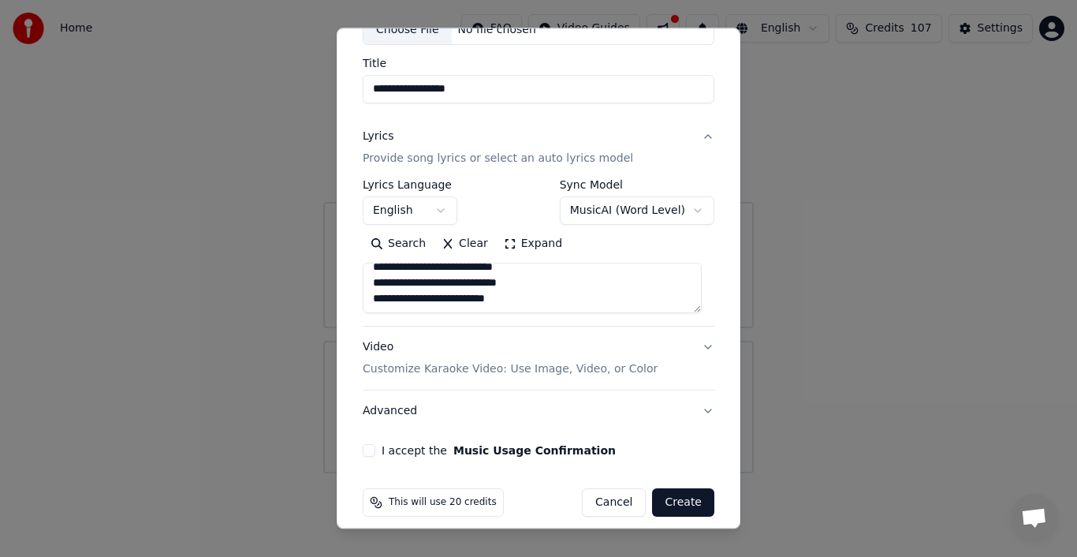
scroll to position [121, 0]
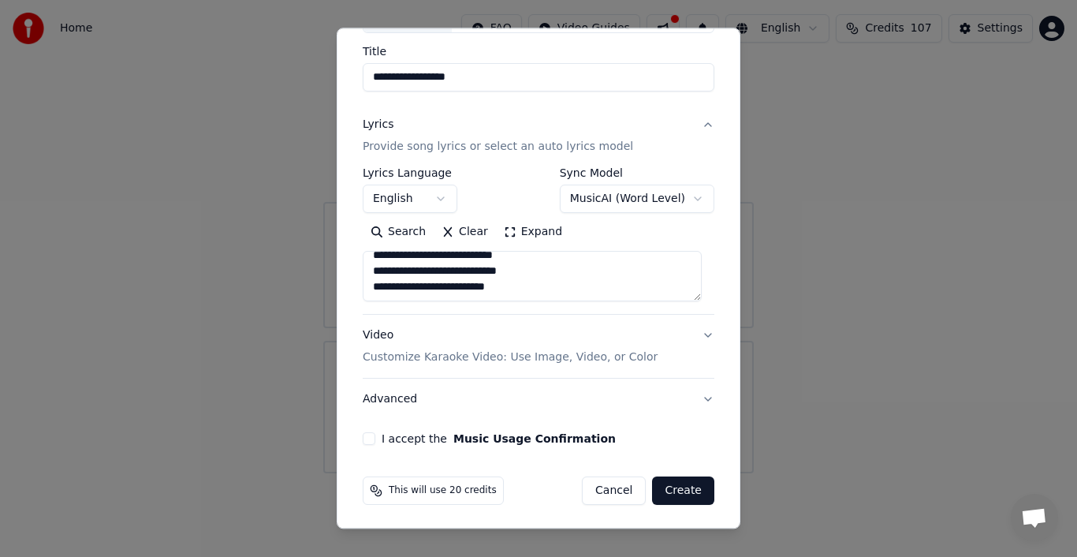
click at [367, 444] on div "**********" at bounding box center [539, 205] width 364 height 492
click at [373, 435] on button "I accept the Music Usage Confirmation" at bounding box center [369, 438] width 13 height 13
click at [693, 399] on button "Advanced" at bounding box center [539, 399] width 352 height 41
type textarea "**********"
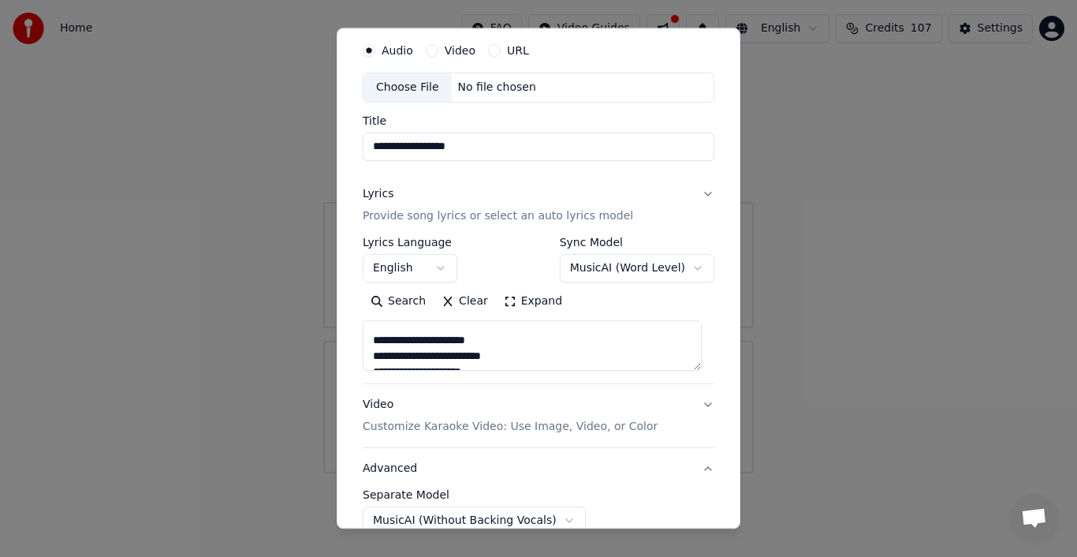
scroll to position [33, 0]
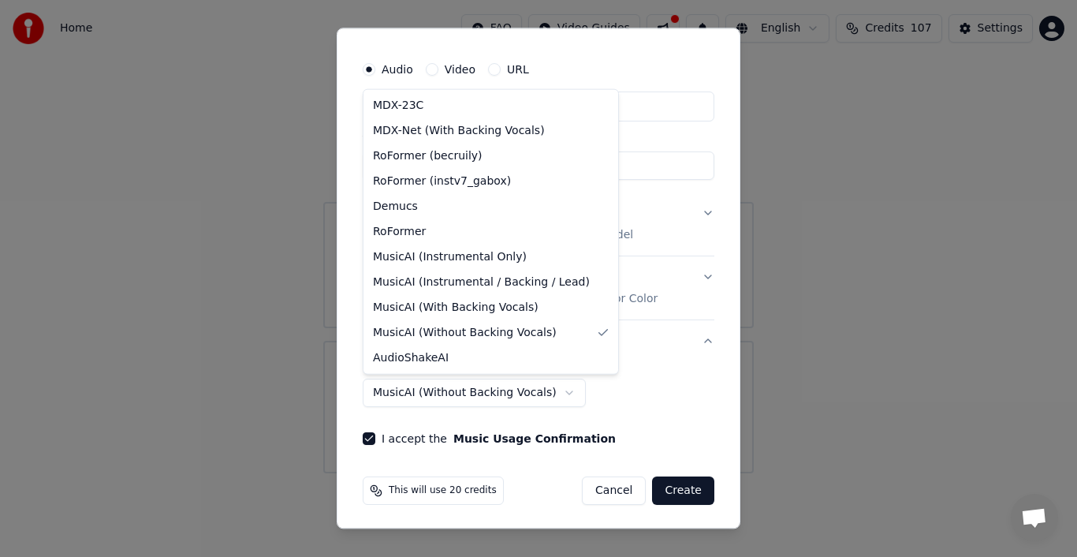
click at [546, 391] on body "**********" at bounding box center [538, 236] width 1077 height 473
select select "**********"
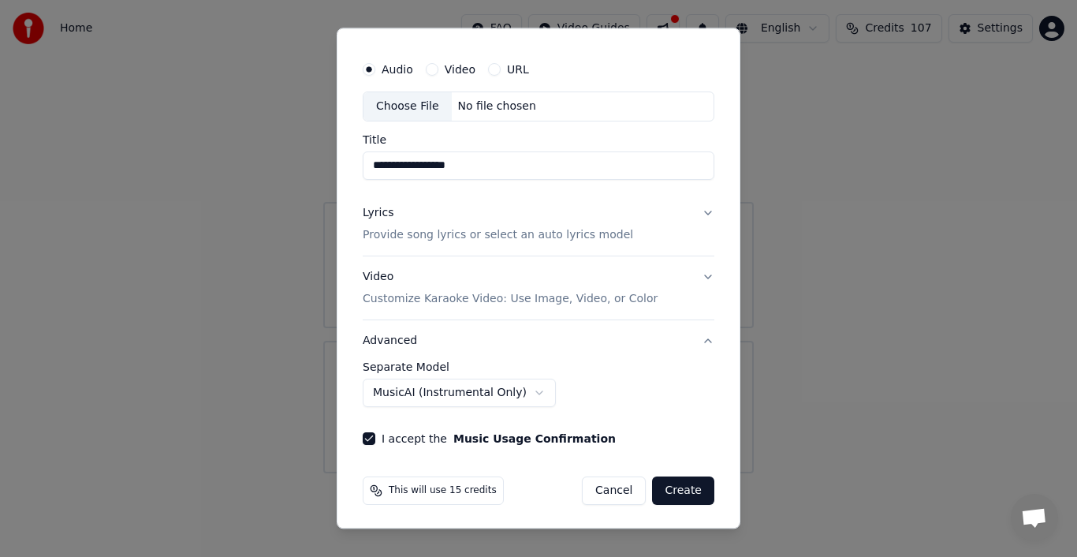
click at [705, 377] on div "**********" at bounding box center [539, 249] width 364 height 404
click at [490, 342] on button "Advanced" at bounding box center [539, 340] width 352 height 41
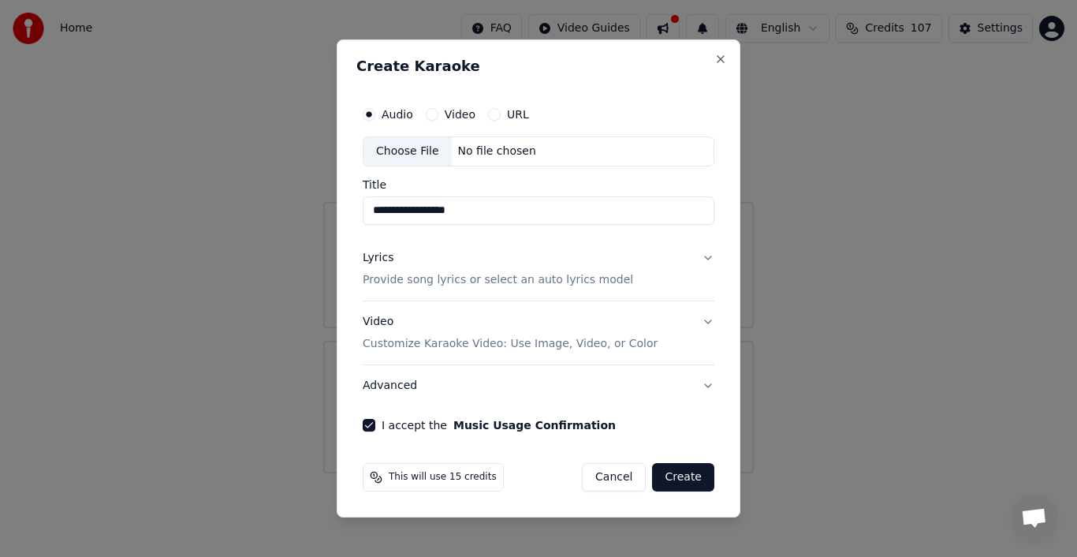
click at [390, 383] on button "Advanced" at bounding box center [539, 385] width 352 height 41
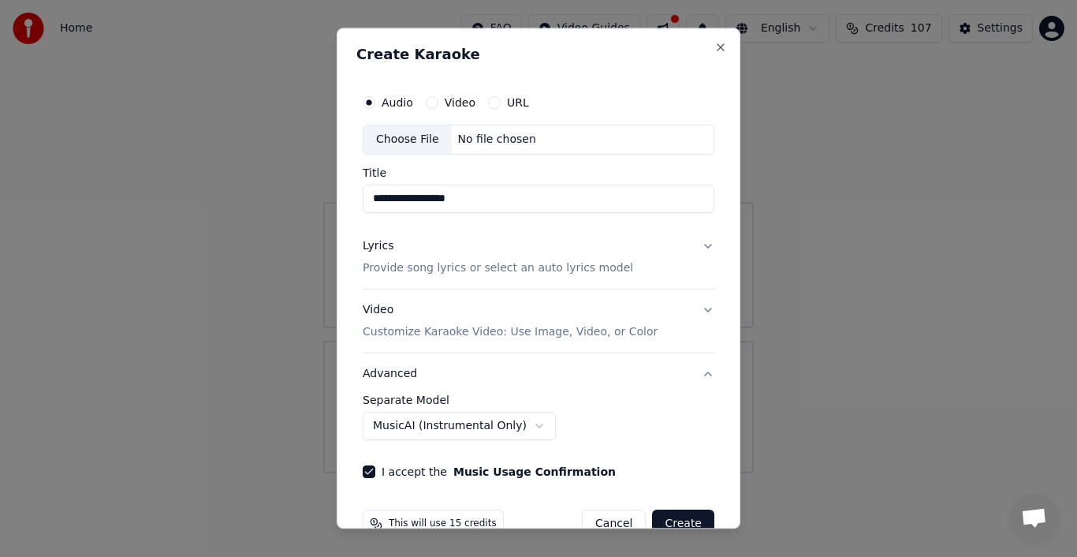
click at [390, 383] on button "Advanced" at bounding box center [539, 373] width 352 height 41
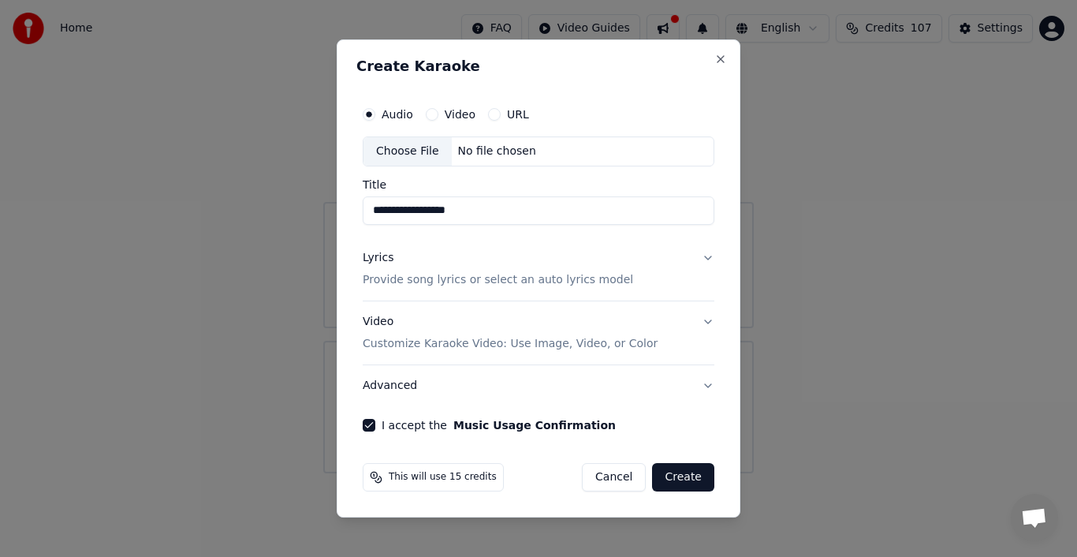
click at [700, 409] on div "**********" at bounding box center [539, 264] width 364 height 345
click at [534, 342] on p "Customize Karaoke Video: Use Image, Video, or Color" at bounding box center [510, 344] width 295 height 16
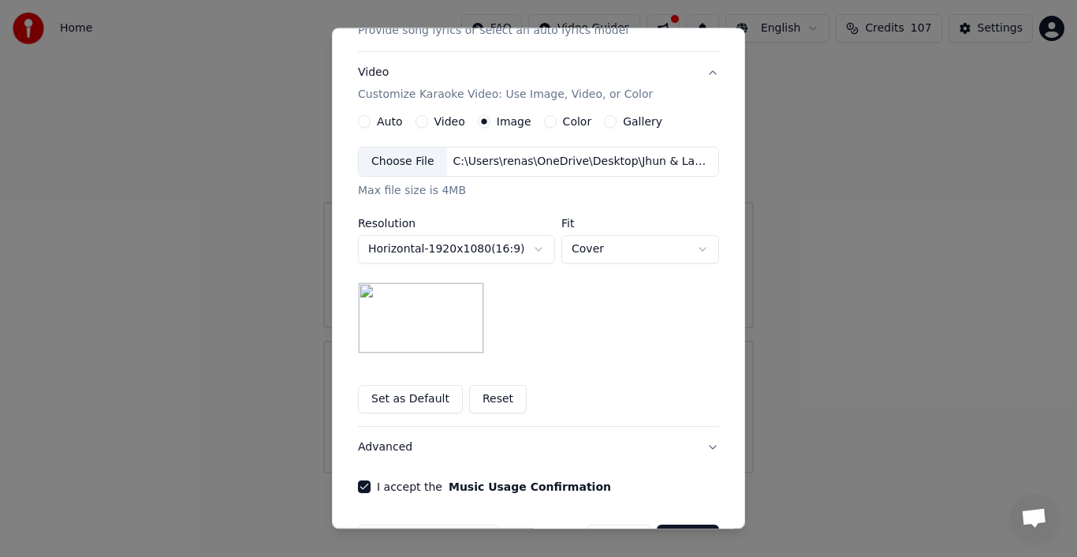
scroll to position [285, 0]
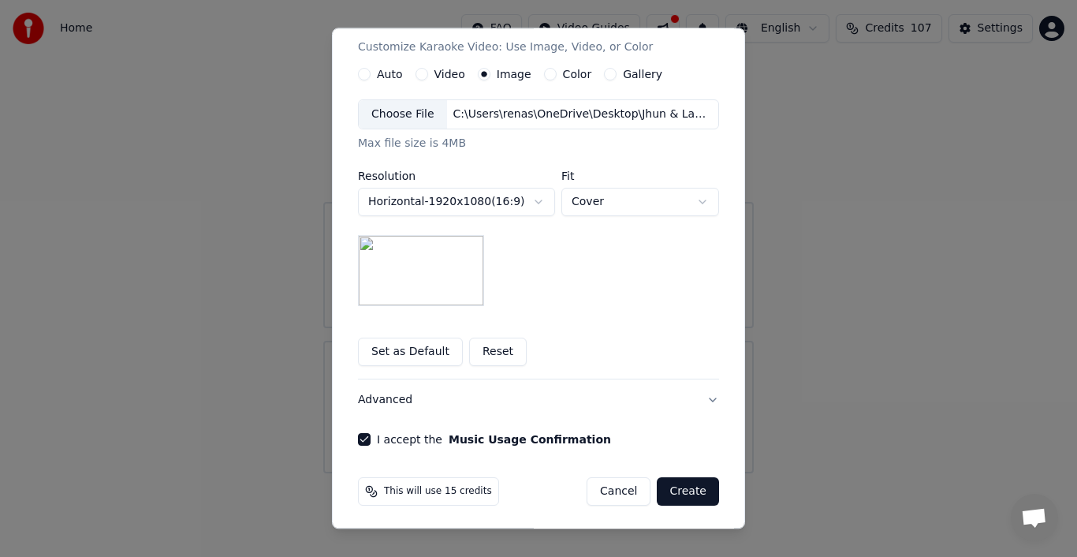
click at [687, 487] on button "Create" at bounding box center [688, 491] width 62 height 28
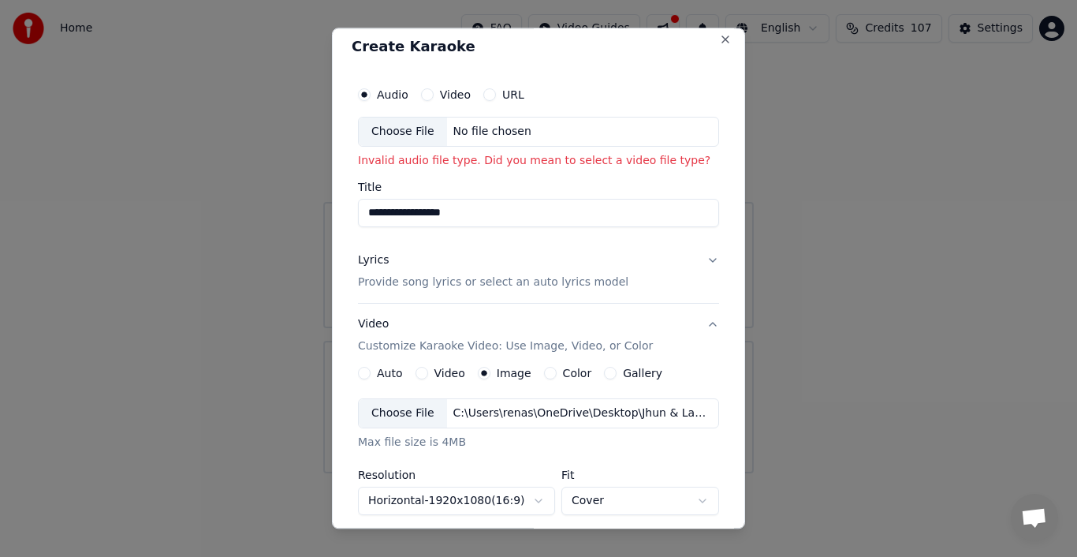
scroll to position [0, 0]
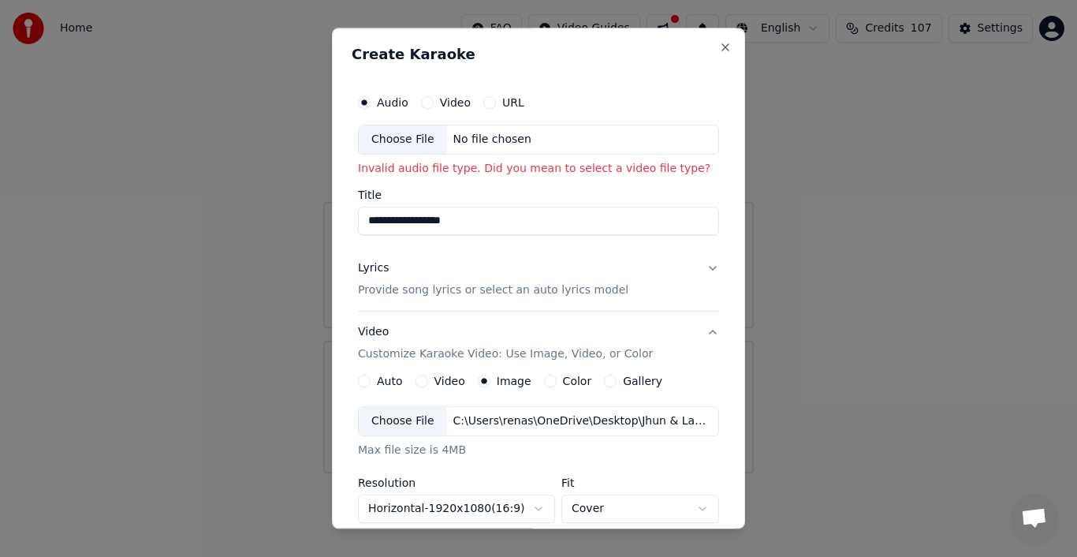
click at [420, 139] on div "Choose File" at bounding box center [403, 139] width 88 height 28
type input "**********"
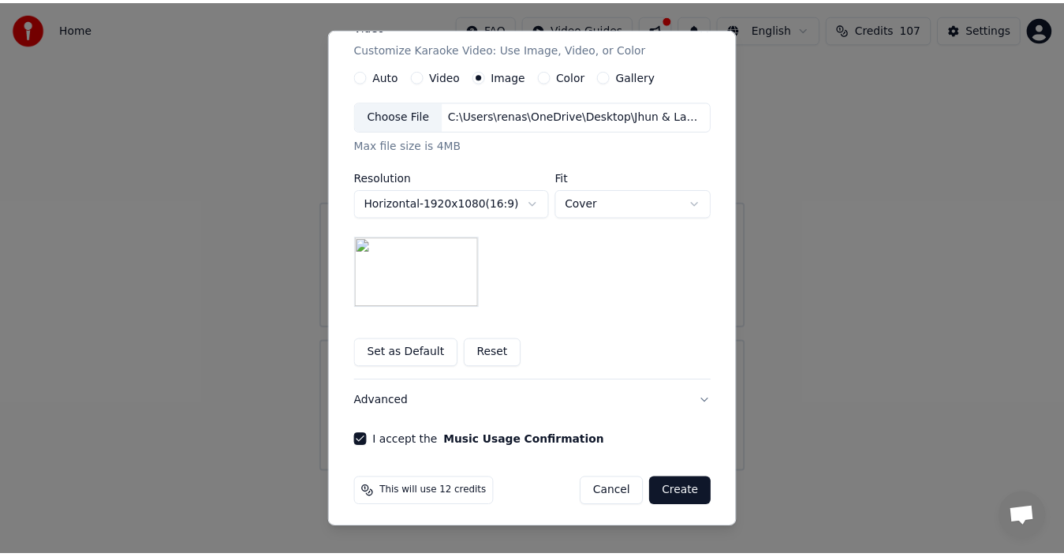
scroll to position [285, 0]
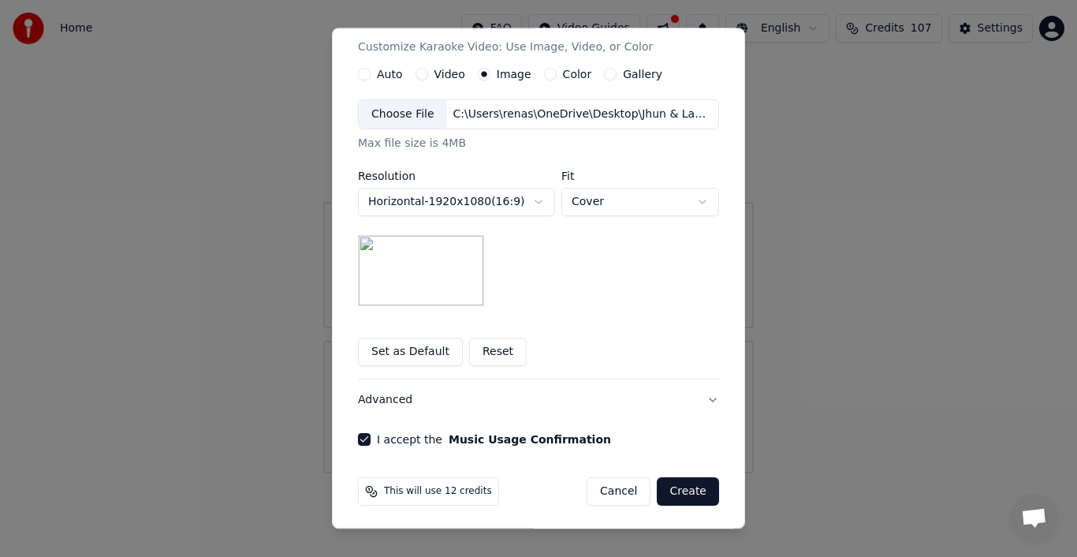
click at [689, 489] on button "Create" at bounding box center [688, 491] width 62 height 28
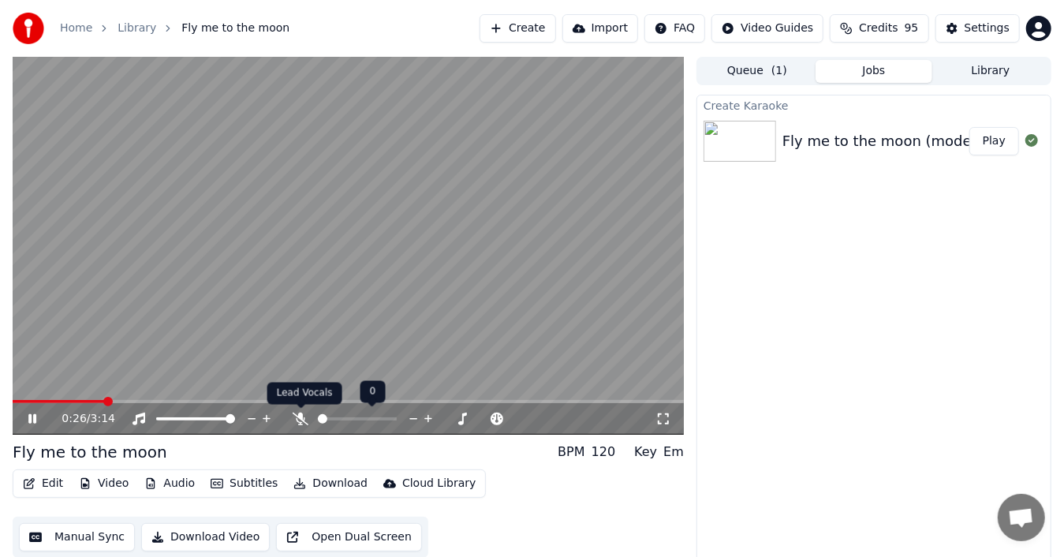
click at [303, 419] on icon at bounding box center [301, 419] width 16 height 13
click at [831, 304] on div "Create Karaoke Fly me to the moon (modern bossa) Play" at bounding box center [873, 331] width 355 height 473
click at [663, 245] on video at bounding box center [348, 246] width 671 height 378
click at [997, 27] on div "Settings" at bounding box center [987, 29] width 45 height 16
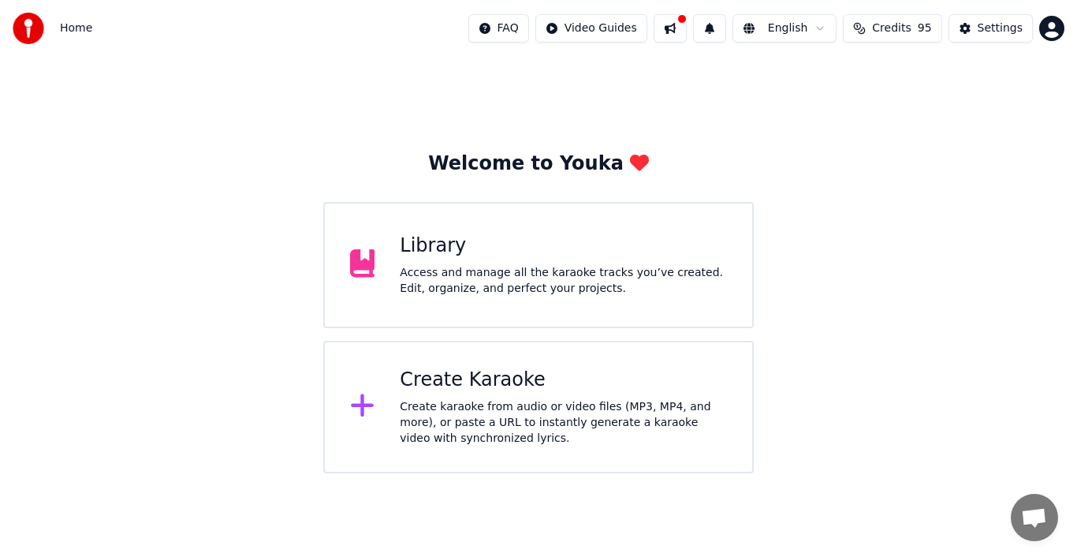
click at [489, 401] on div "Create karaoke from audio or video files (MP3, MP4, and more), or paste a URL t…" at bounding box center [563, 422] width 327 height 47
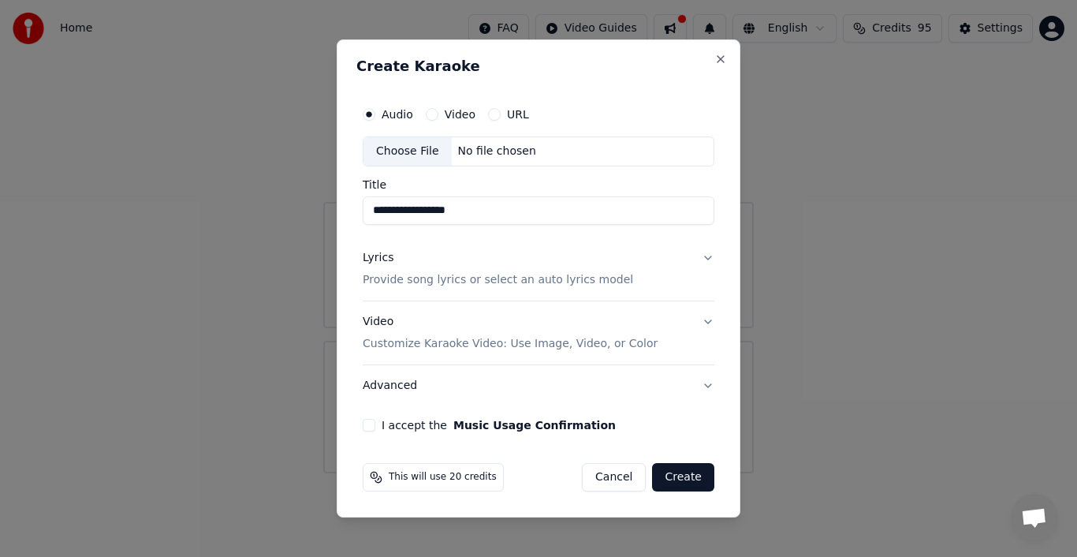
type input "**********"
click at [707, 385] on button "Advanced" at bounding box center [539, 385] width 352 height 41
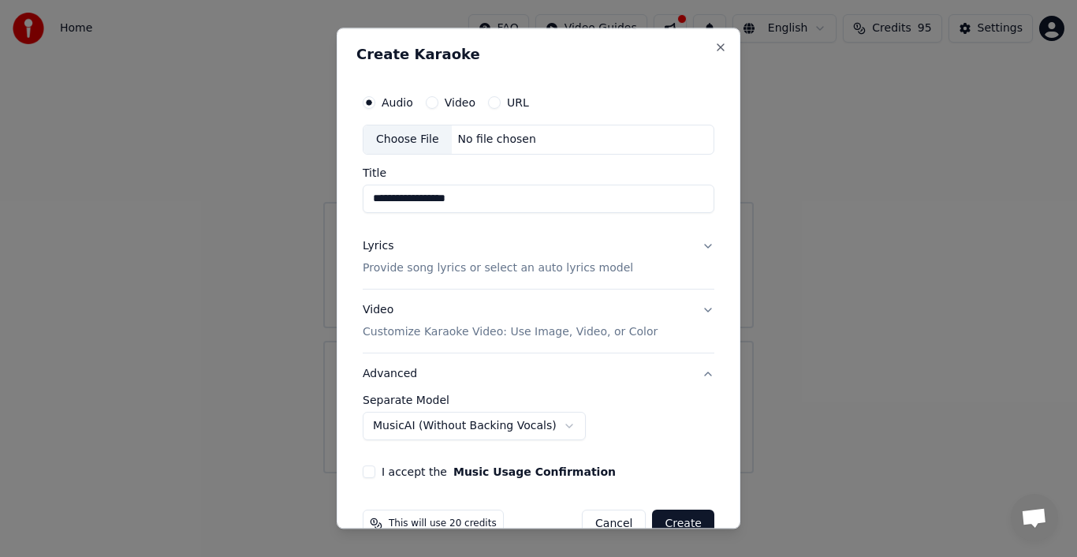
click at [521, 431] on body "**********" at bounding box center [538, 236] width 1077 height 473
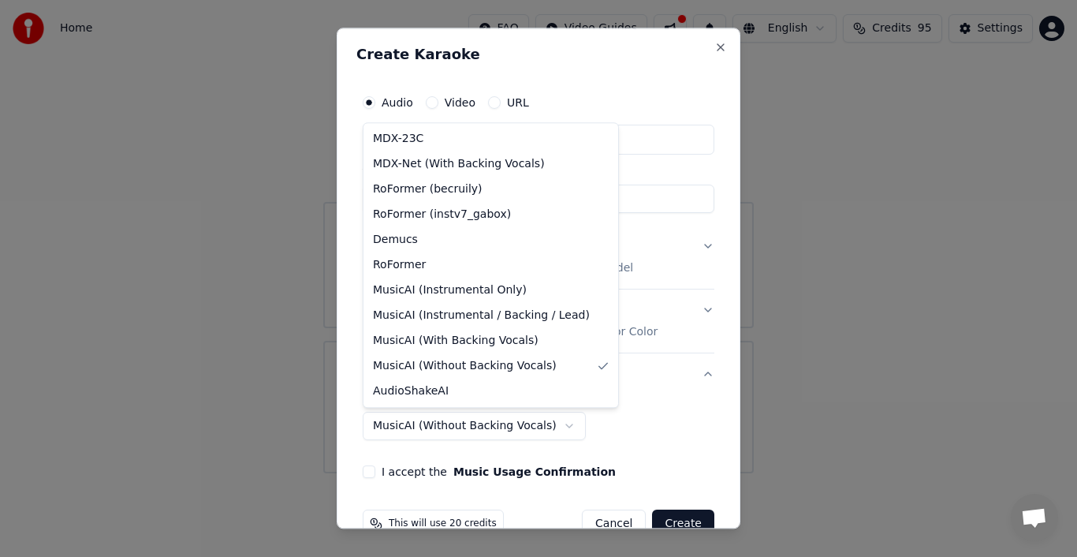
select select "**********"
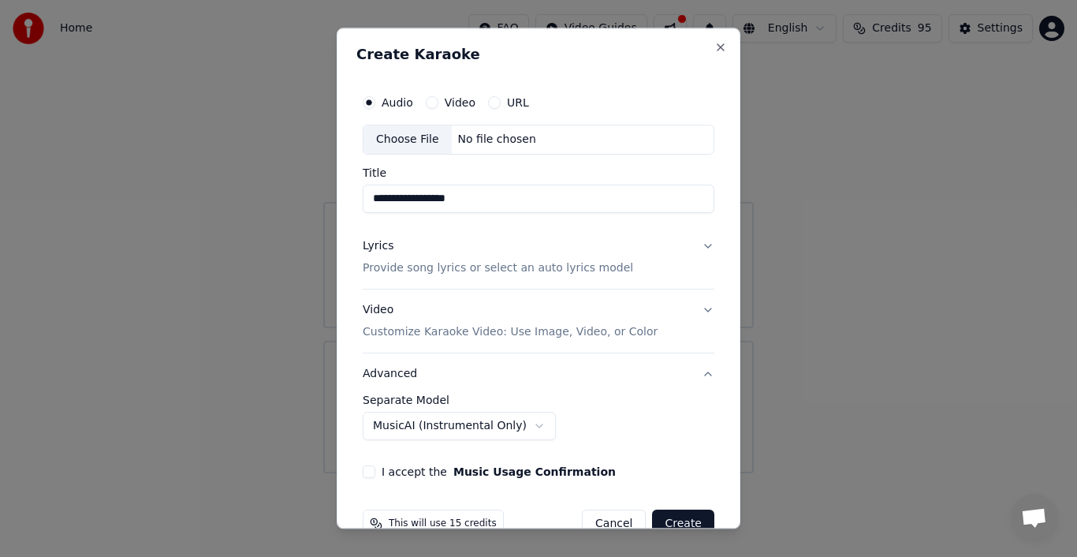
click at [644, 406] on div "**********" at bounding box center [539, 417] width 352 height 46
click at [677, 423] on div "**********" at bounding box center [539, 417] width 352 height 46
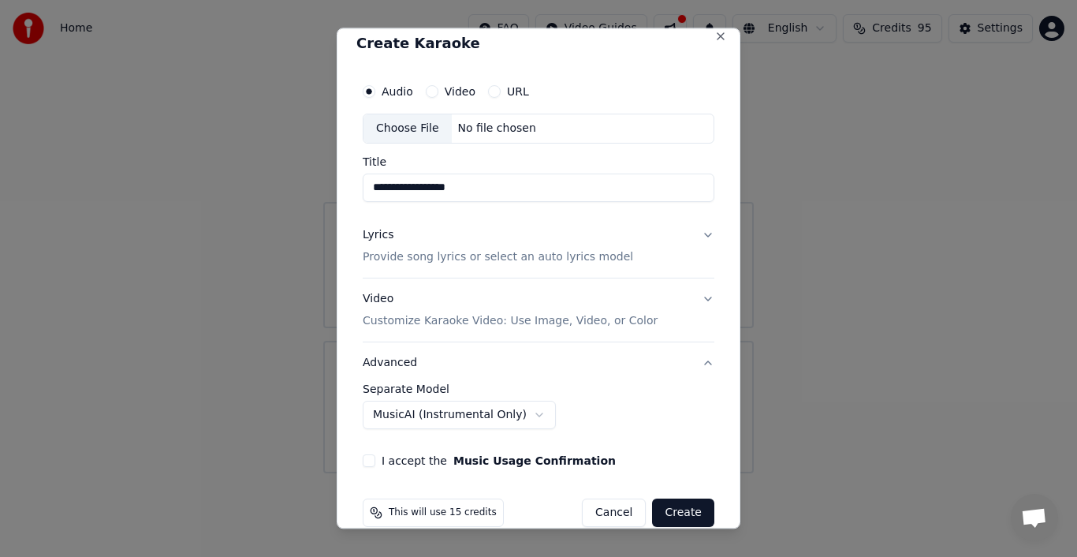
scroll to position [33, 0]
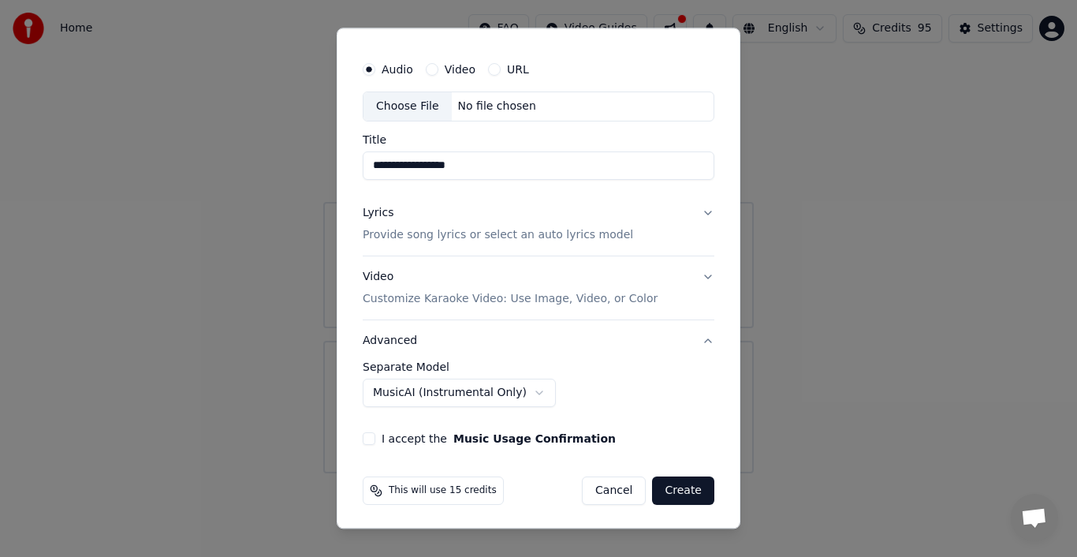
click at [610, 298] on p "Customize Karaoke Video: Use Image, Video, or Color" at bounding box center [510, 299] width 295 height 16
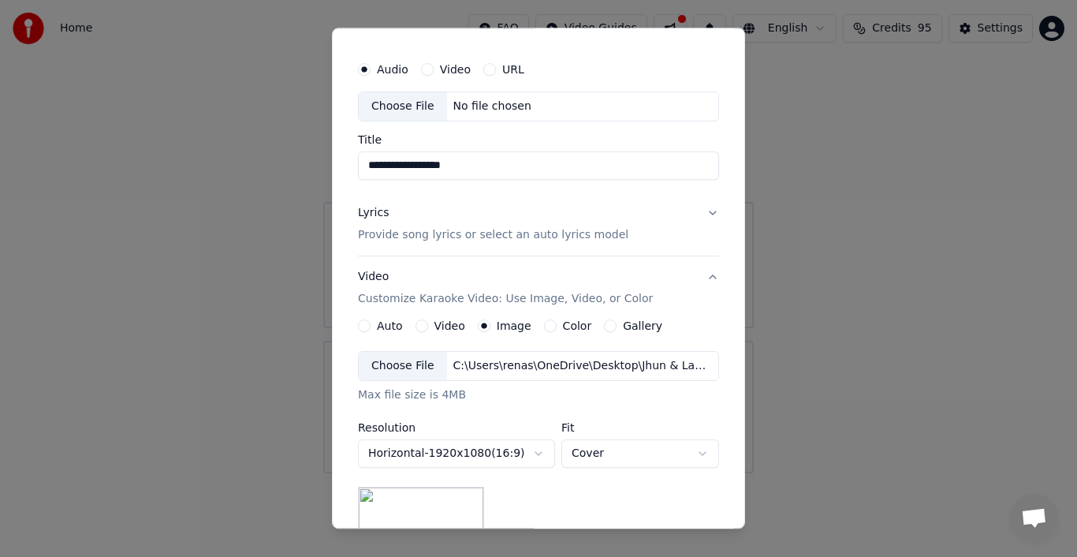
scroll to position [112, 0]
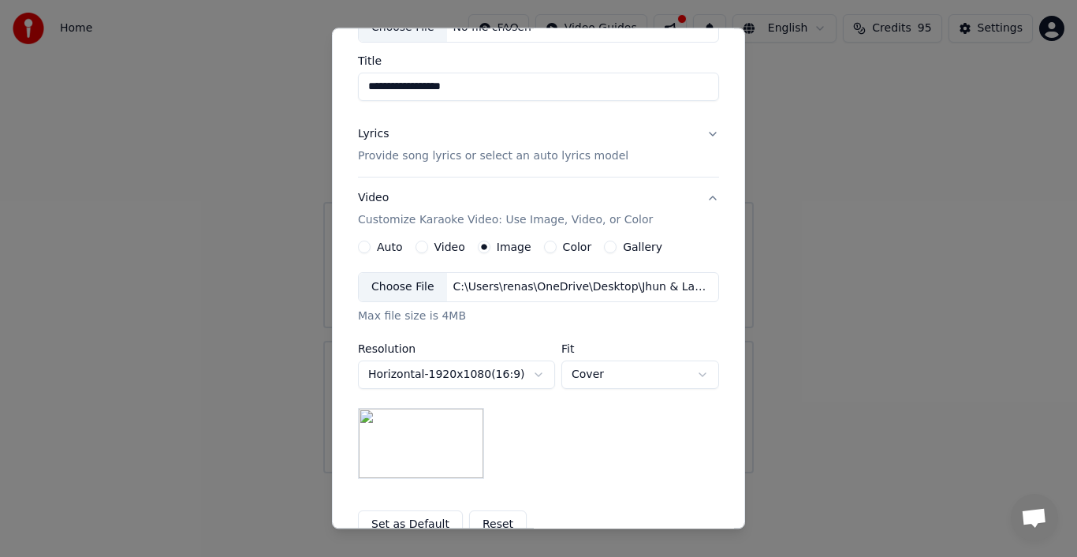
click at [438, 451] on img at bounding box center [421, 443] width 126 height 71
click at [414, 522] on button "Set as Default" at bounding box center [410, 524] width 105 height 28
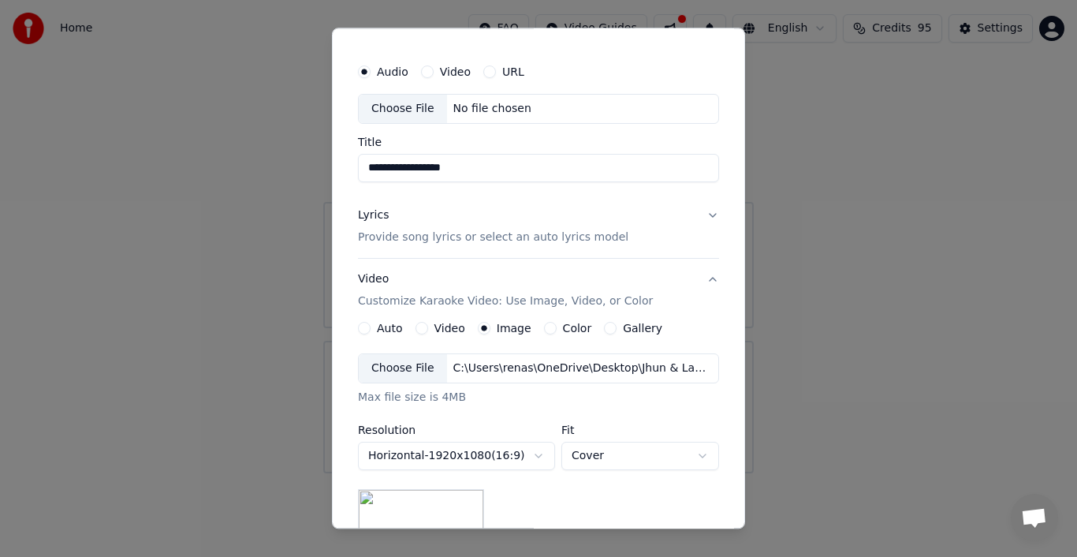
scroll to position [0, 0]
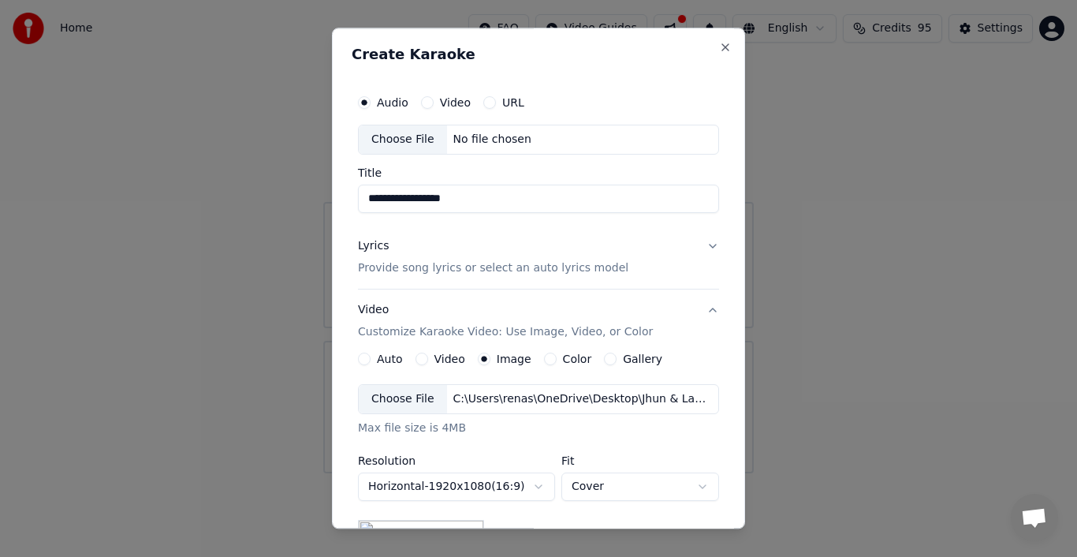
click at [398, 140] on div "Choose File" at bounding box center [403, 139] width 88 height 28
type input "**********"
click at [371, 249] on div "Lyrics" at bounding box center [373, 246] width 31 height 16
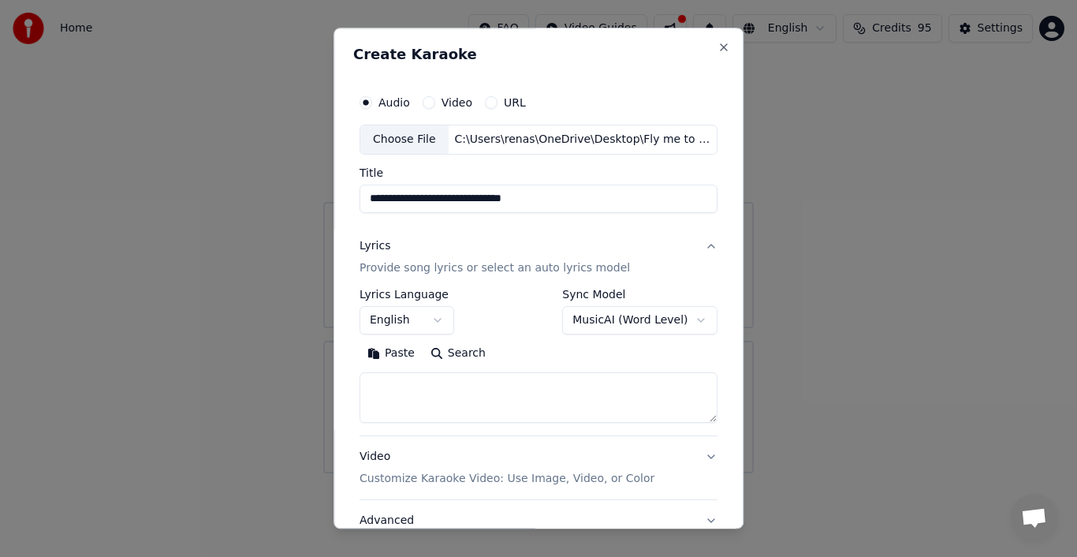
click at [396, 353] on button "Paste" at bounding box center [391, 353] width 63 height 25
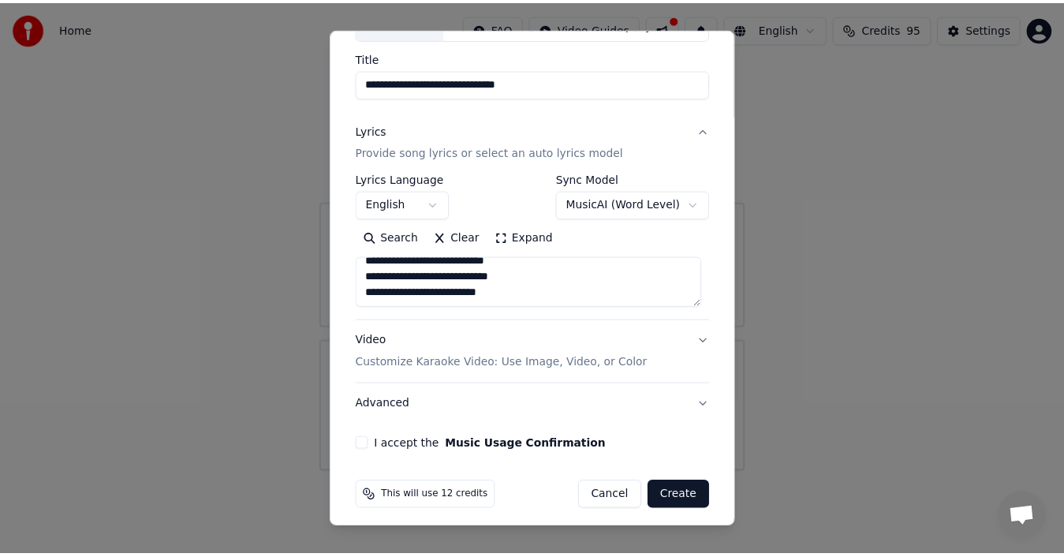
scroll to position [121, 0]
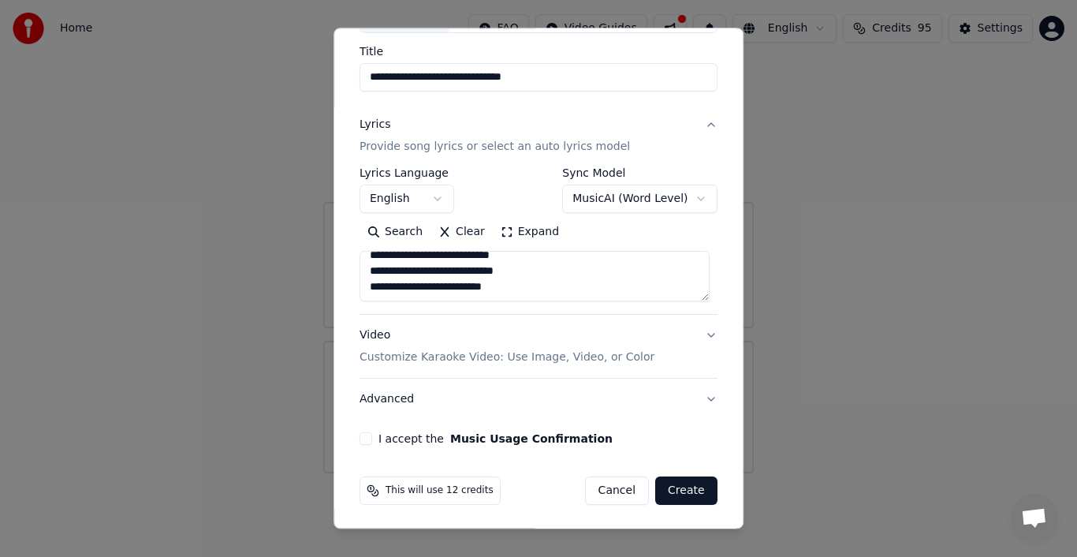
click at [364, 435] on button "I accept the Music Usage Confirmation" at bounding box center [366, 438] width 13 height 13
click at [678, 487] on button "Create" at bounding box center [686, 490] width 62 height 28
type textarea "**********"
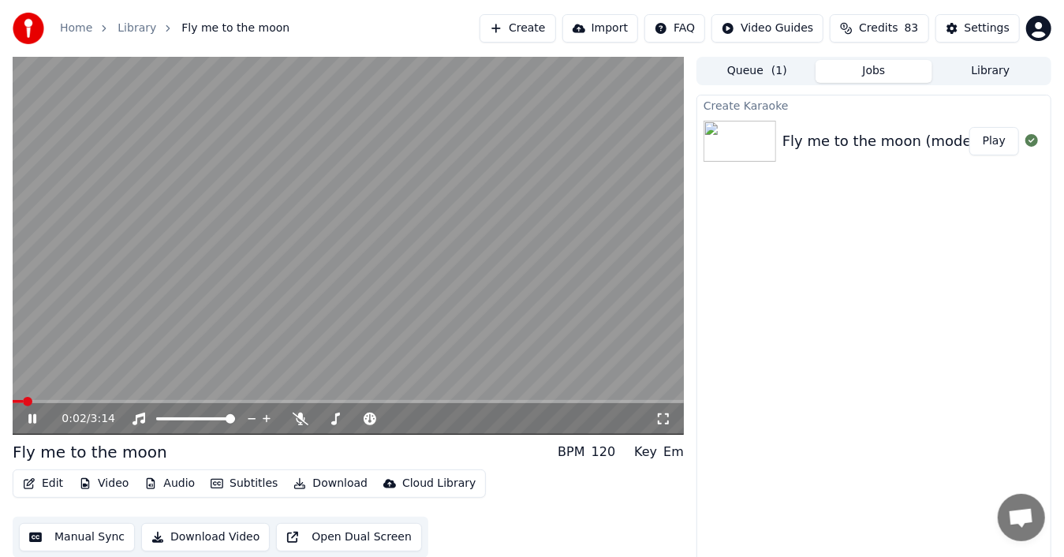
click at [511, 298] on video at bounding box center [348, 246] width 671 height 378
click at [958, 142] on div "Fly me to the moon (modern bossa)" at bounding box center [909, 141] width 255 height 22
click at [38, 480] on button "Edit" at bounding box center [43, 483] width 53 height 22
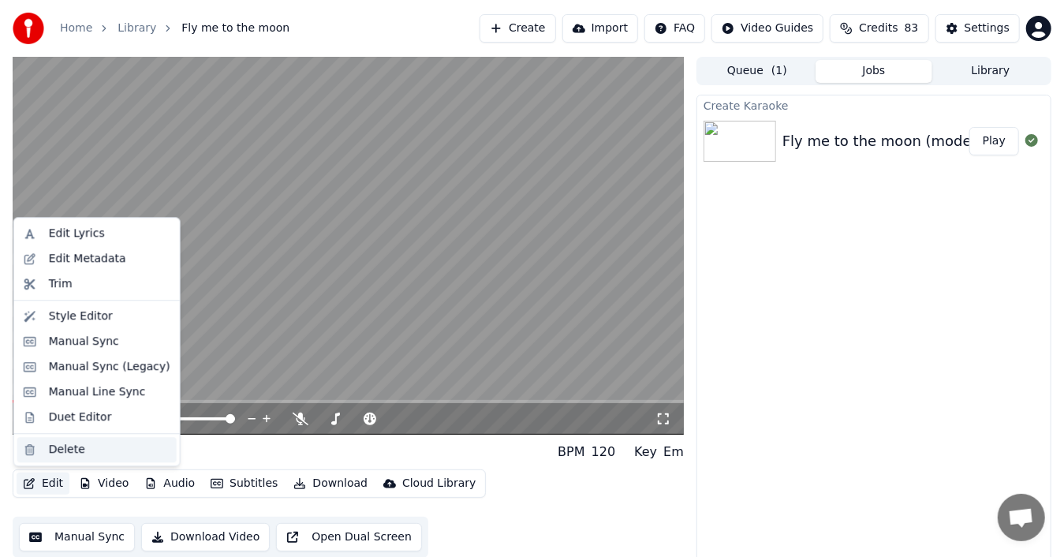
click at [58, 451] on div "Delete" at bounding box center [67, 450] width 36 height 16
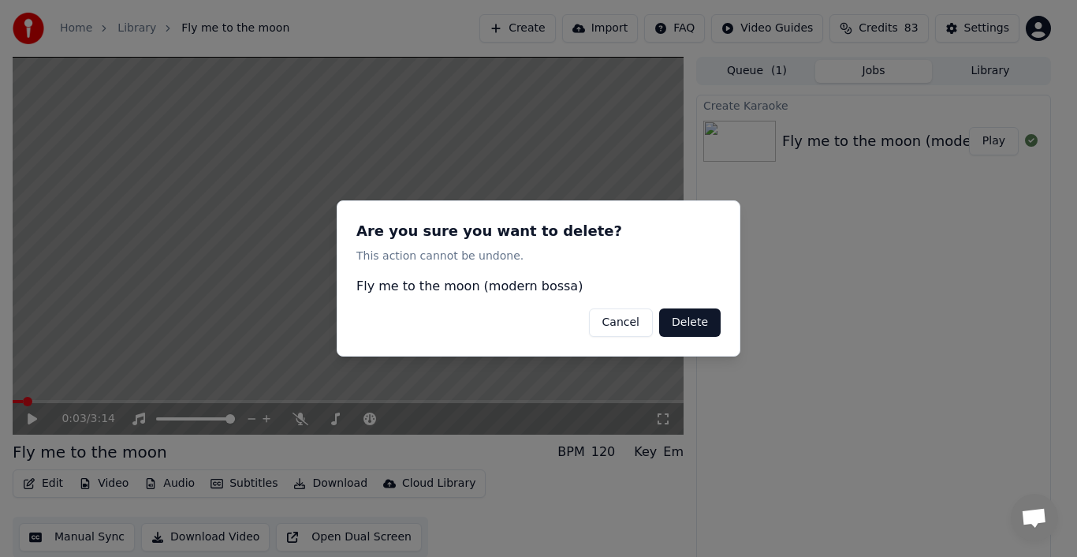
click at [701, 324] on button "Delete" at bounding box center [690, 322] width 62 height 28
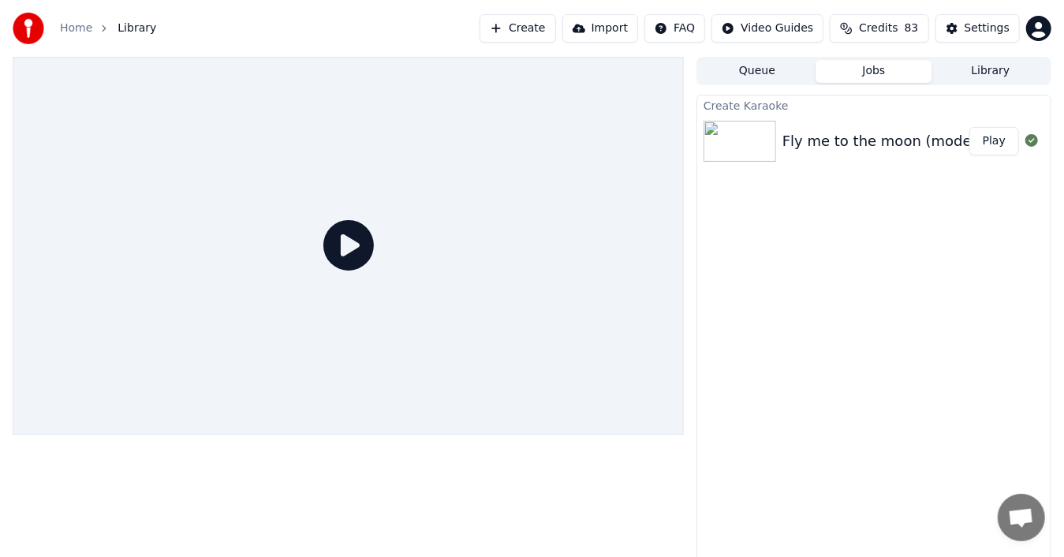
click at [961, 145] on div "Fly me to the moon (modern bossa)" at bounding box center [909, 141] width 255 height 22
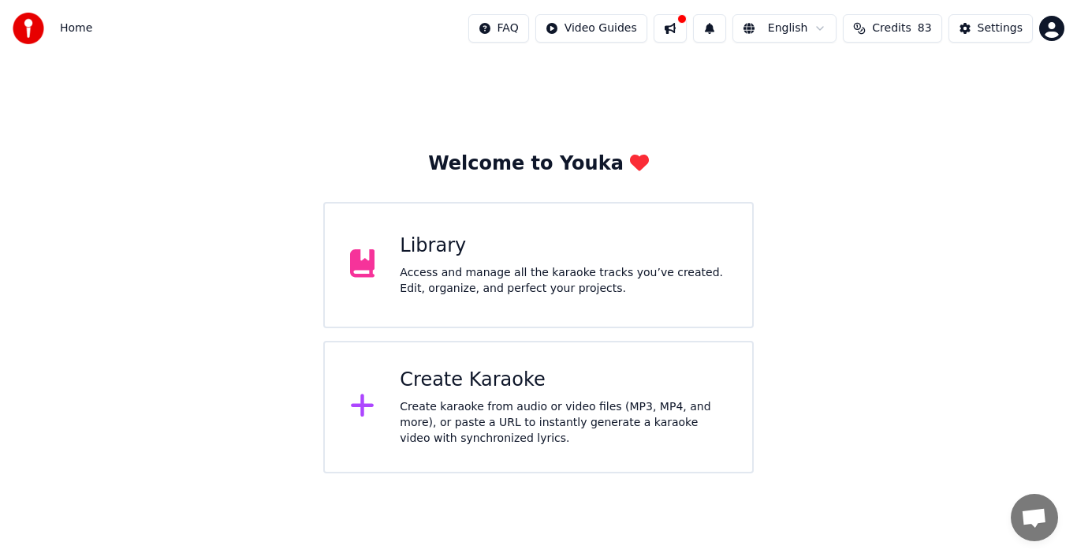
click at [450, 397] on div "Create Karaoke Create karaoke from audio or video files (MP3, MP4, and more), o…" at bounding box center [563, 407] width 327 height 79
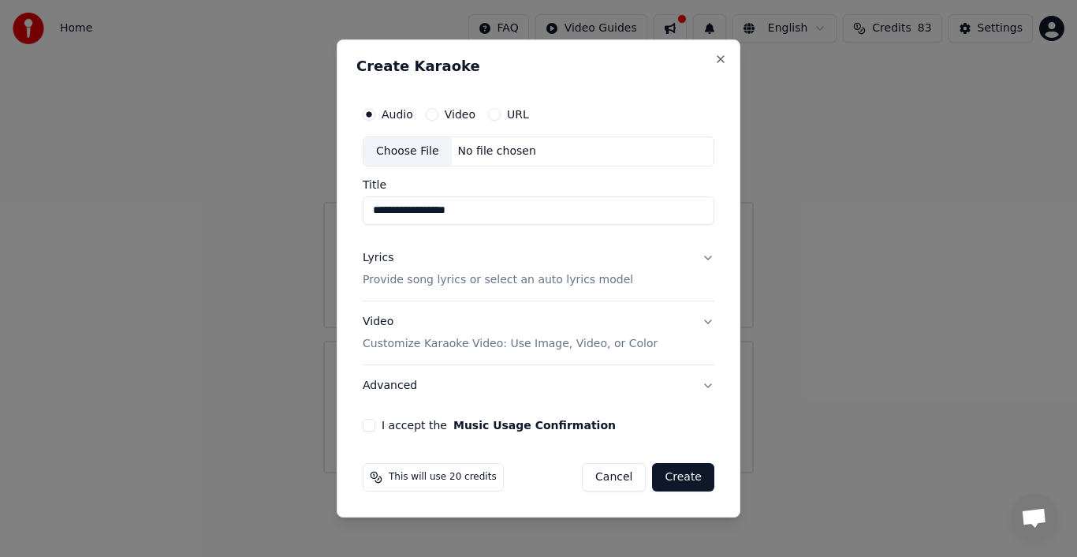
type input "**********"
click at [377, 262] on div "Lyrics" at bounding box center [378, 258] width 31 height 16
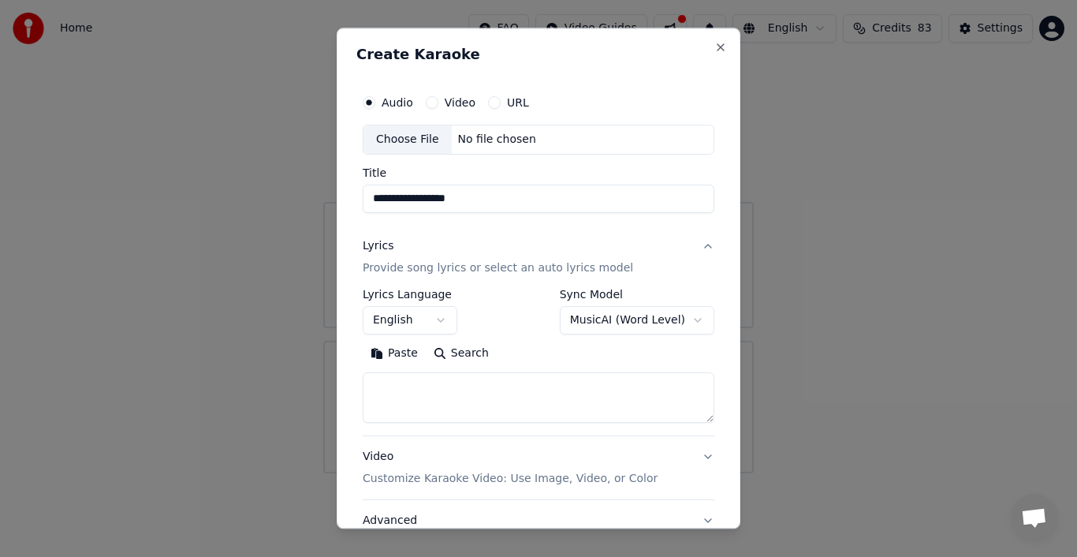
click at [392, 352] on button "Paste" at bounding box center [394, 353] width 63 height 25
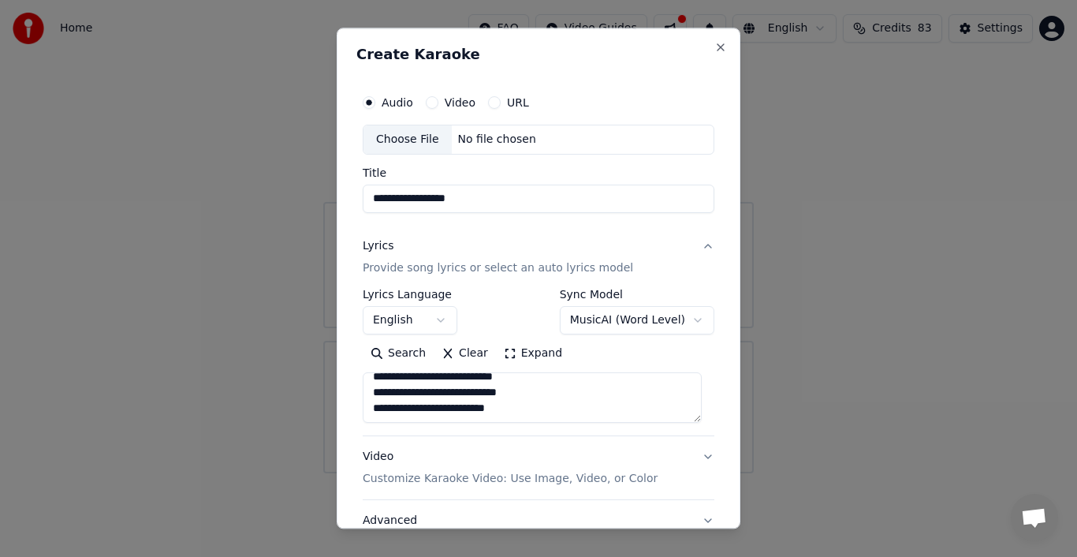
click at [405, 142] on div "Choose File" at bounding box center [408, 139] width 88 height 28
type textarea "**********"
type input "**********"
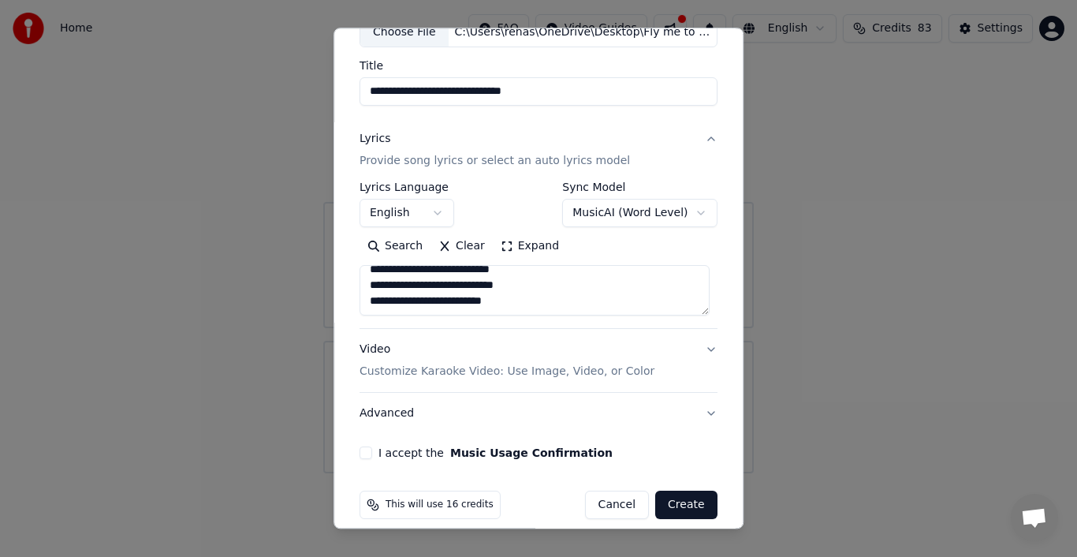
scroll to position [121, 0]
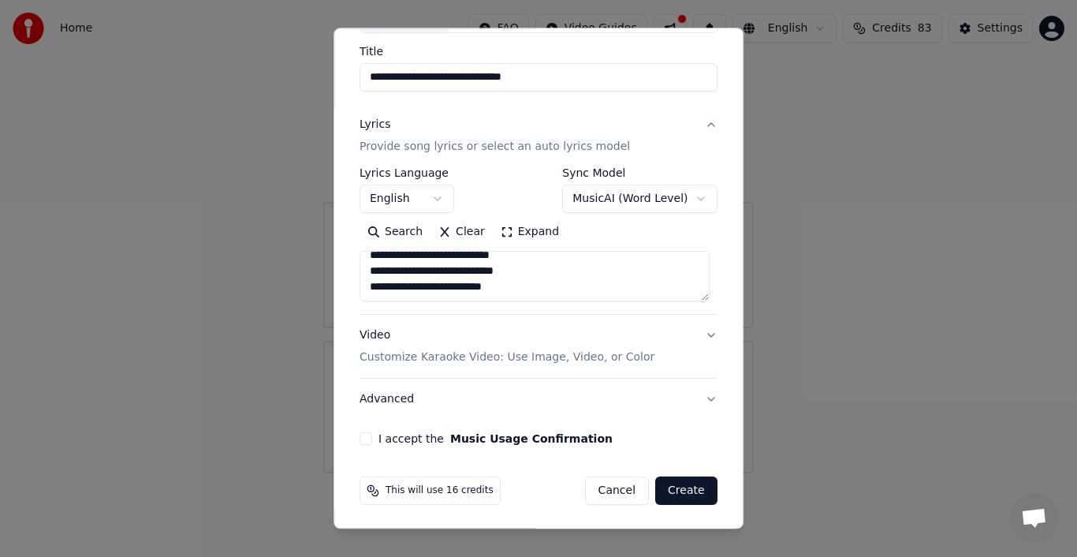
click at [610, 359] on p "Customize Karaoke Video: Use Image, Video, or Color" at bounding box center [507, 357] width 295 height 16
type textarea "**********"
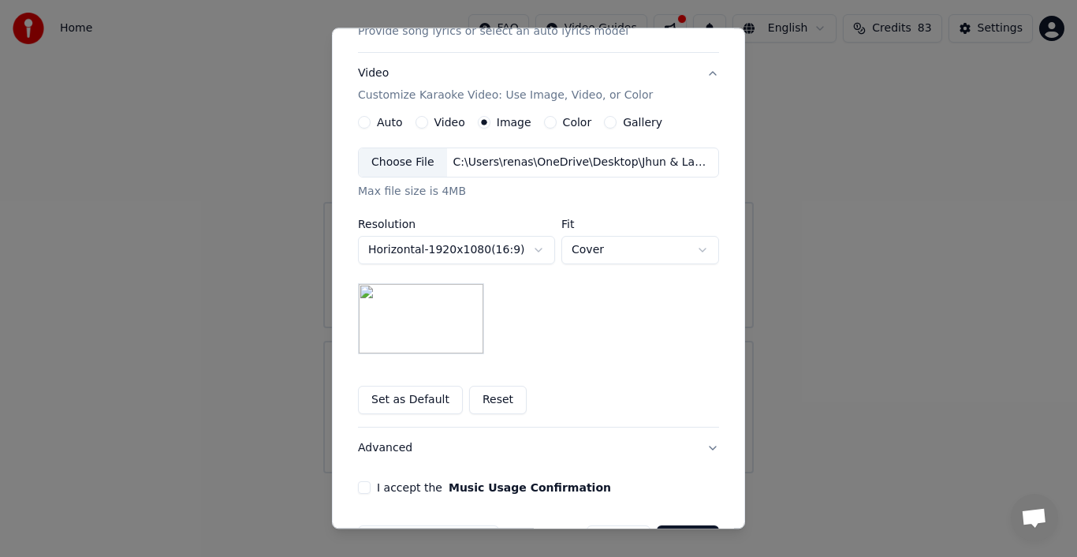
scroll to position [285, 0]
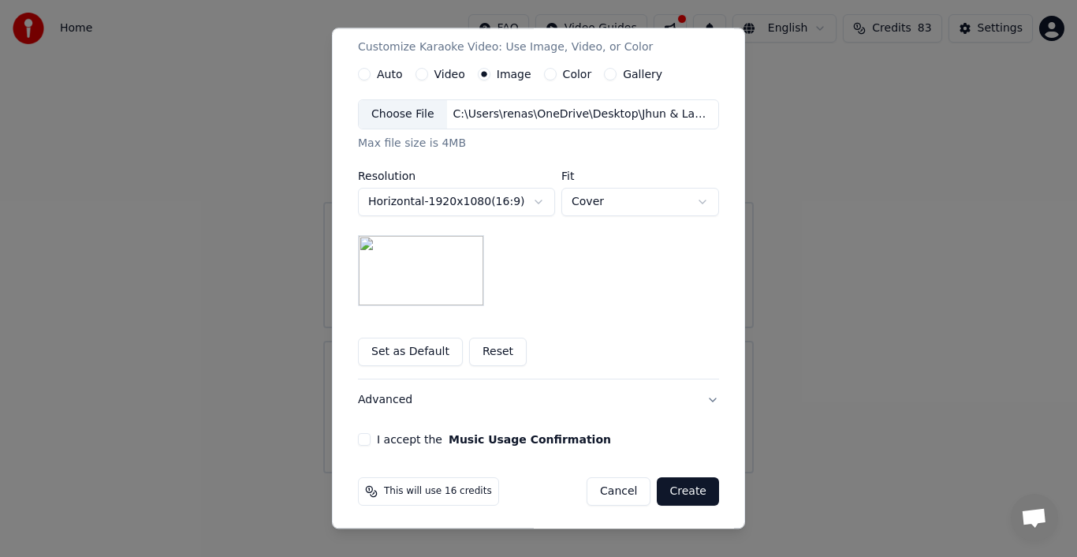
click at [706, 398] on button "Advanced" at bounding box center [538, 399] width 361 height 41
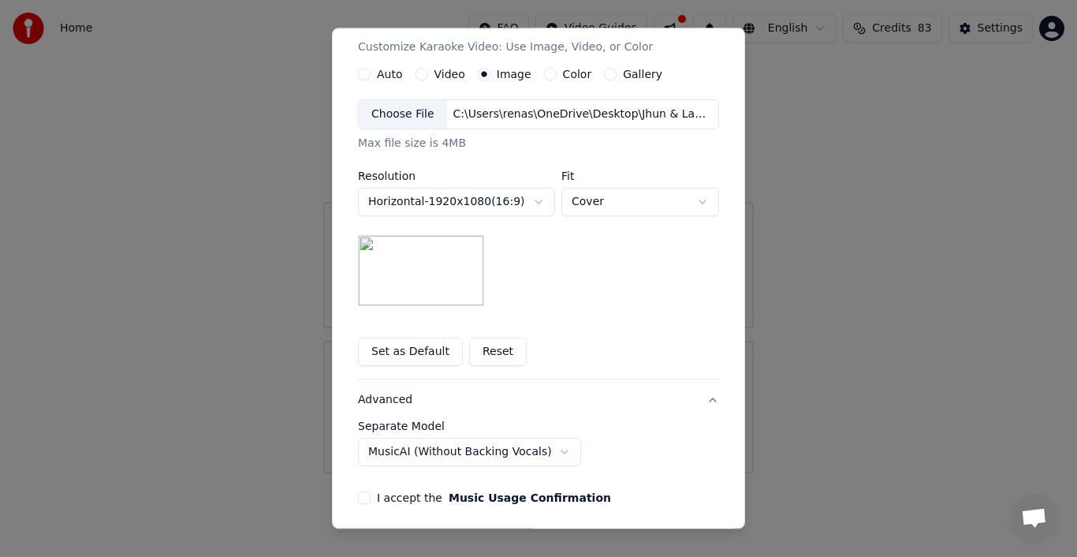
scroll to position [33, 0]
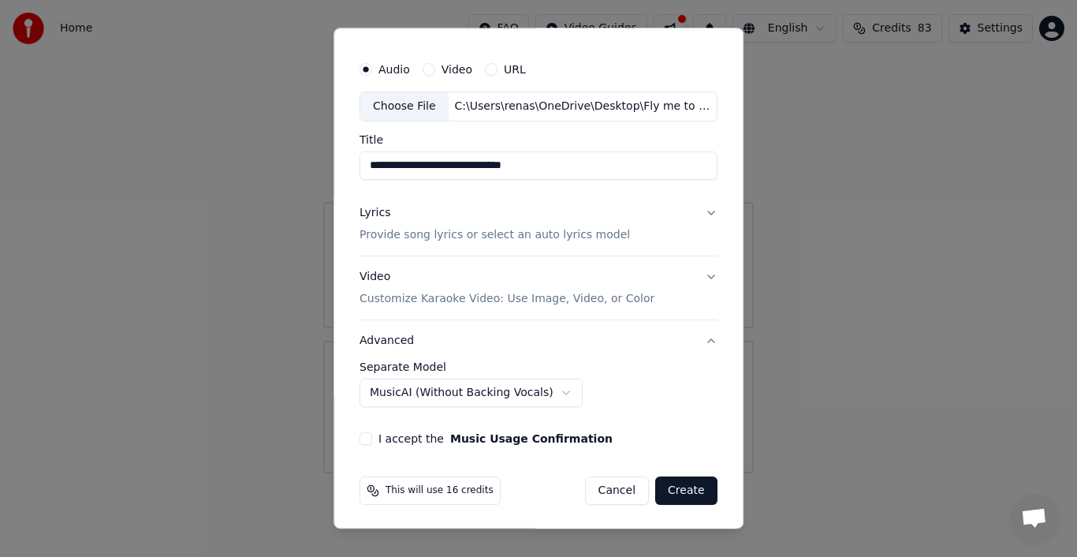
click at [539, 393] on body "**********" at bounding box center [538, 236] width 1077 height 473
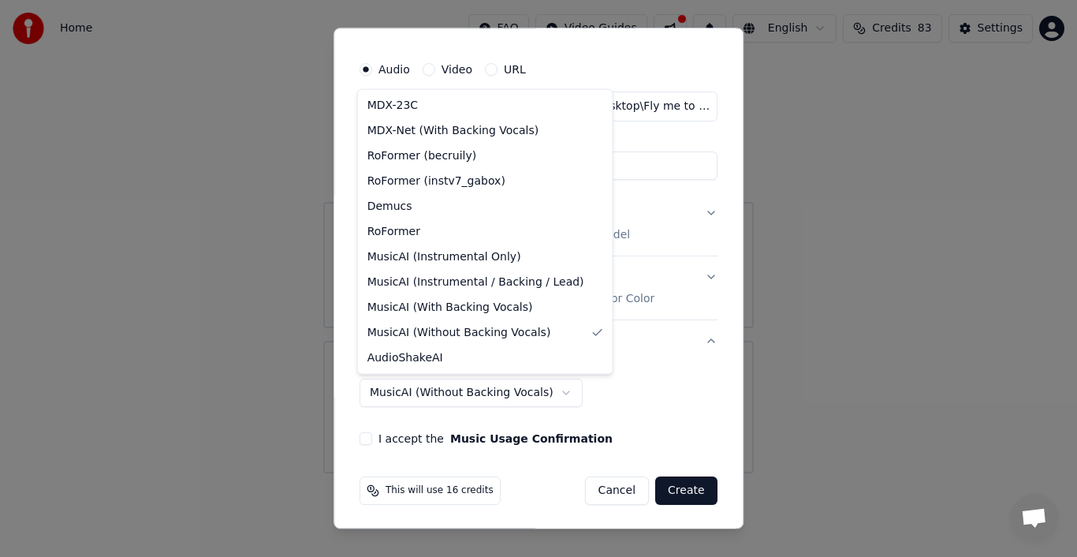
select select "**********"
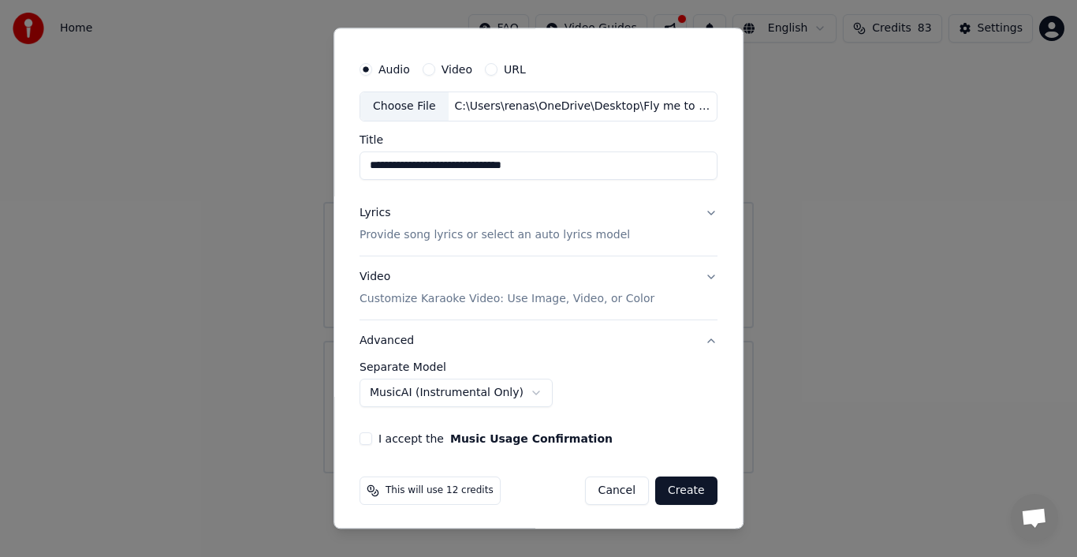
click at [685, 415] on div "**********" at bounding box center [539, 390] width 358 height 58
click at [363, 434] on button "I accept the Music Usage Confirmation" at bounding box center [366, 438] width 13 height 13
click at [637, 402] on div "**********" at bounding box center [539, 384] width 358 height 46
click at [702, 336] on button "Advanced" at bounding box center [539, 340] width 358 height 41
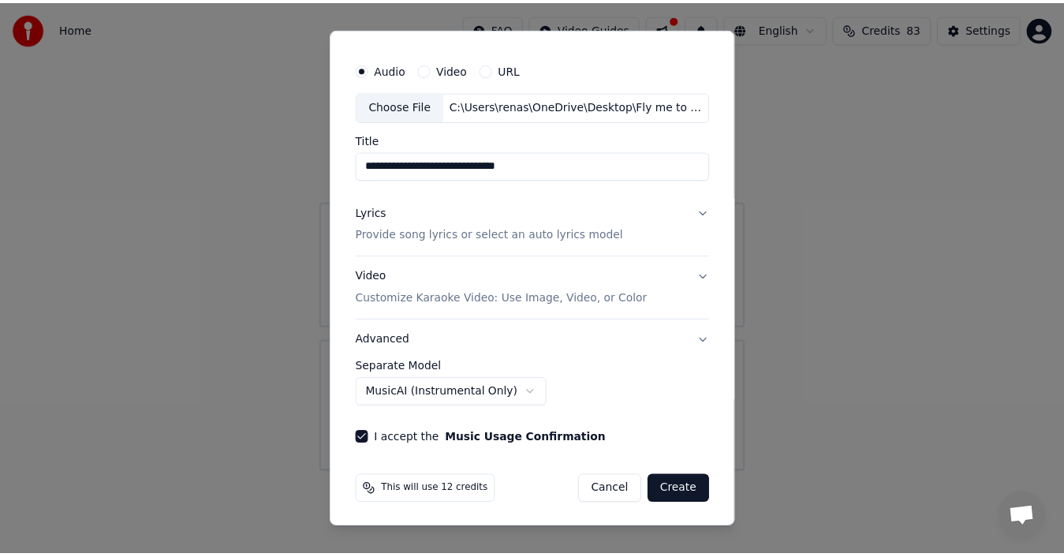
scroll to position [0, 0]
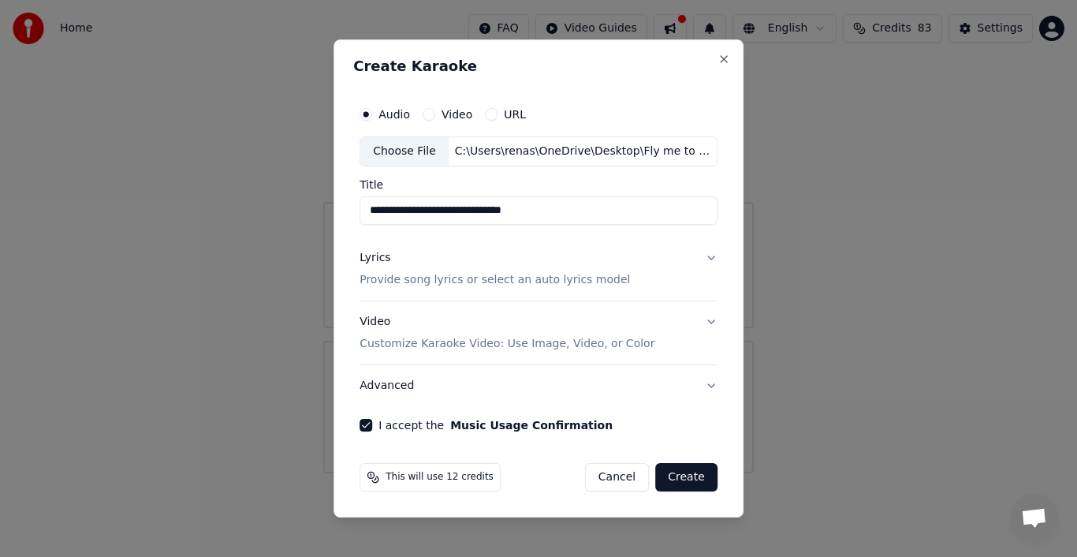
click at [702, 386] on button "Advanced" at bounding box center [539, 385] width 358 height 41
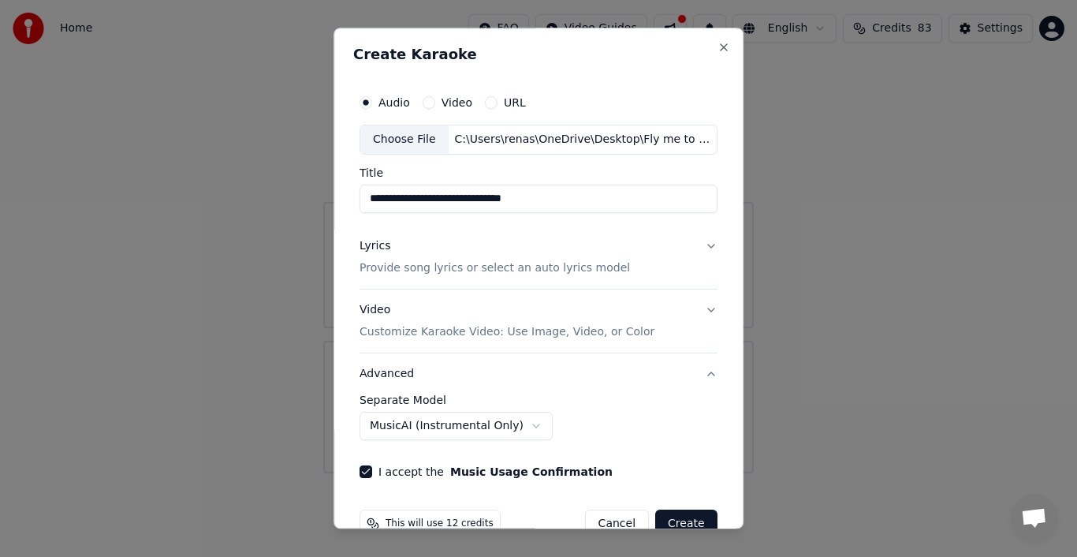
click at [702, 386] on button "Advanced" at bounding box center [539, 373] width 358 height 41
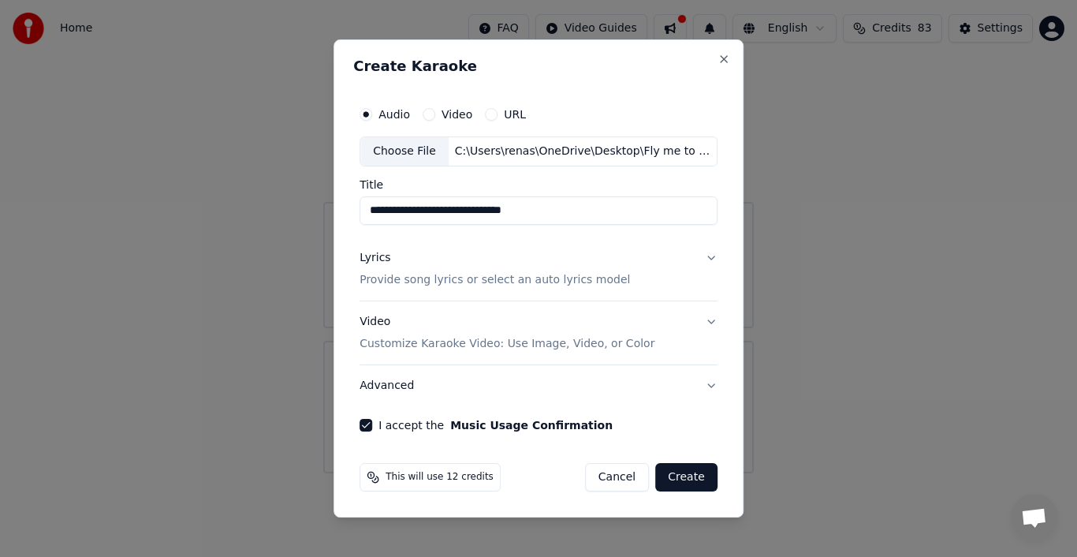
click at [694, 475] on button "Create" at bounding box center [686, 477] width 62 height 28
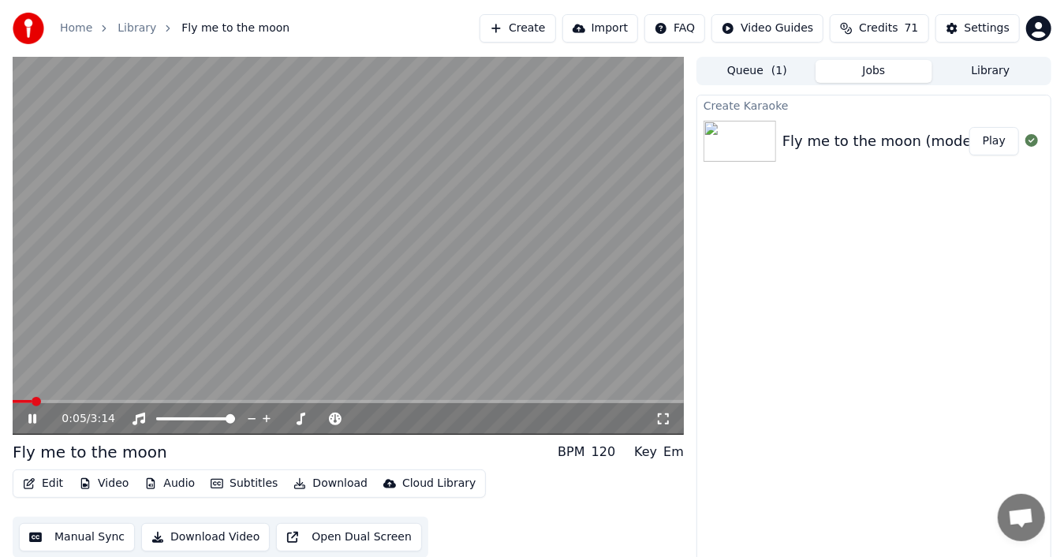
click at [660, 419] on icon at bounding box center [663, 419] width 16 height 13
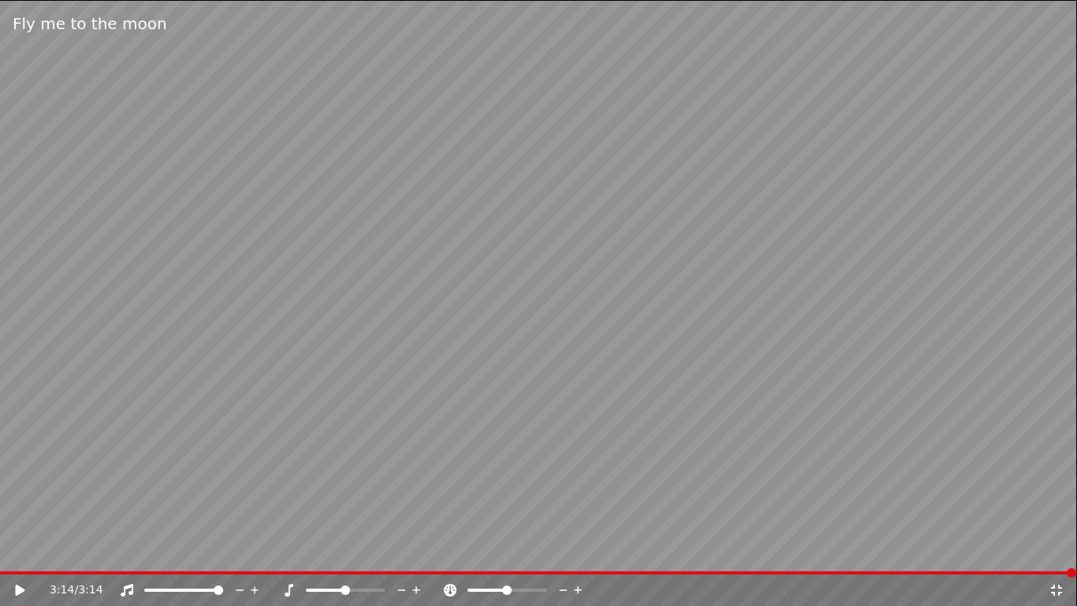
click at [1049, 556] on icon at bounding box center [1057, 590] width 16 height 13
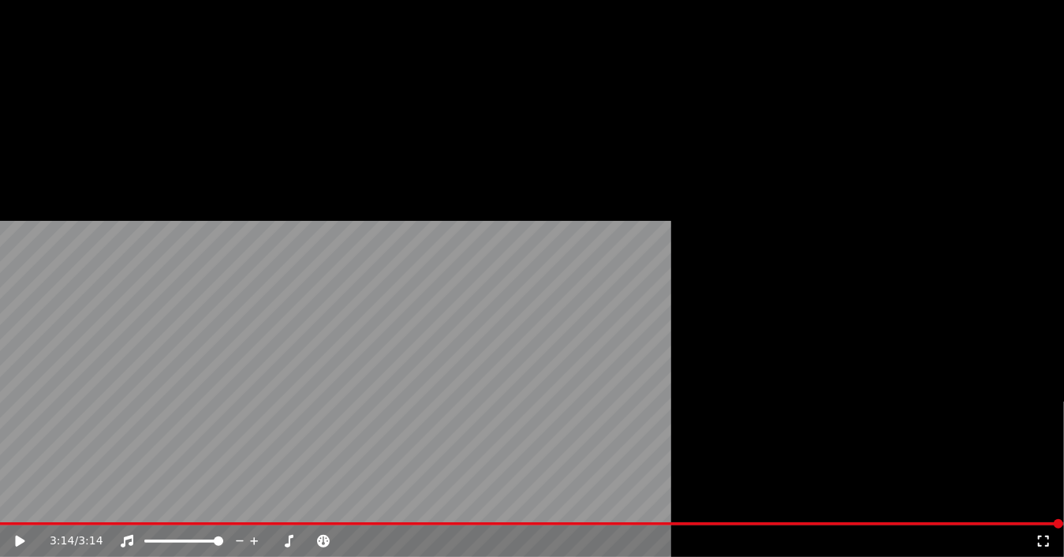
click at [333, 117] on button "Download" at bounding box center [330, 106] width 87 height 22
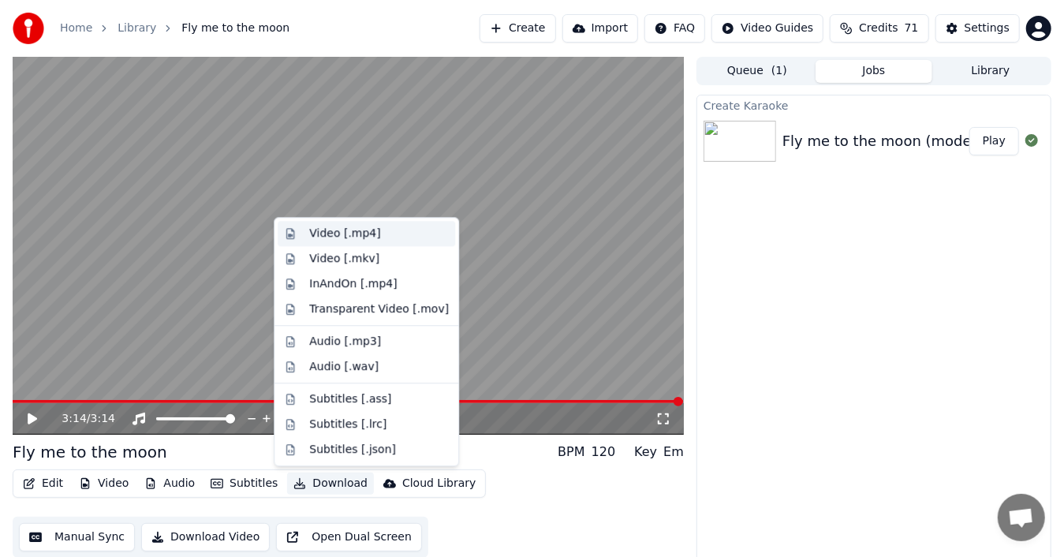
click at [346, 228] on div "Video [.mp4]" at bounding box center [344, 234] width 71 height 16
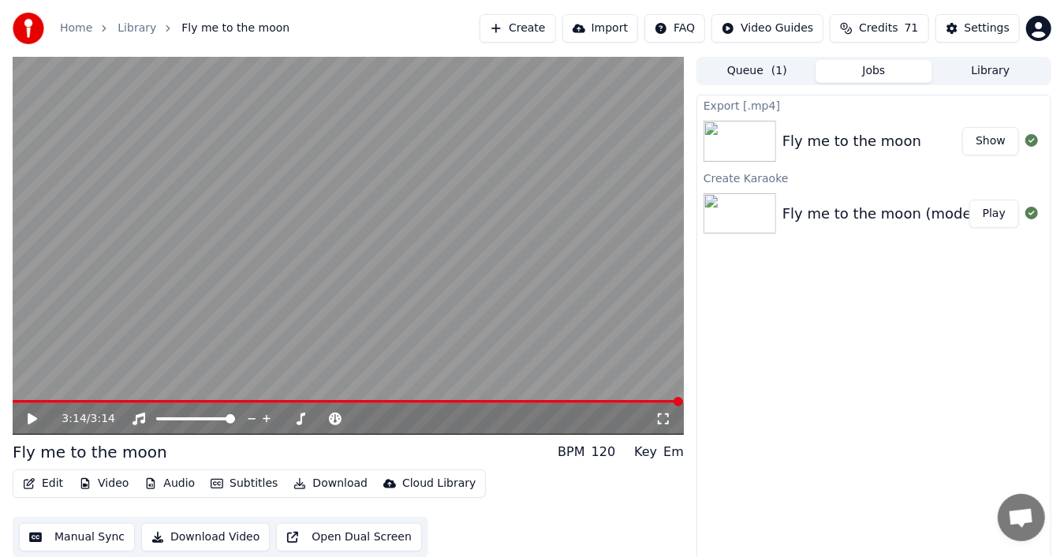
click at [1000, 147] on button "Show" at bounding box center [990, 141] width 57 height 28
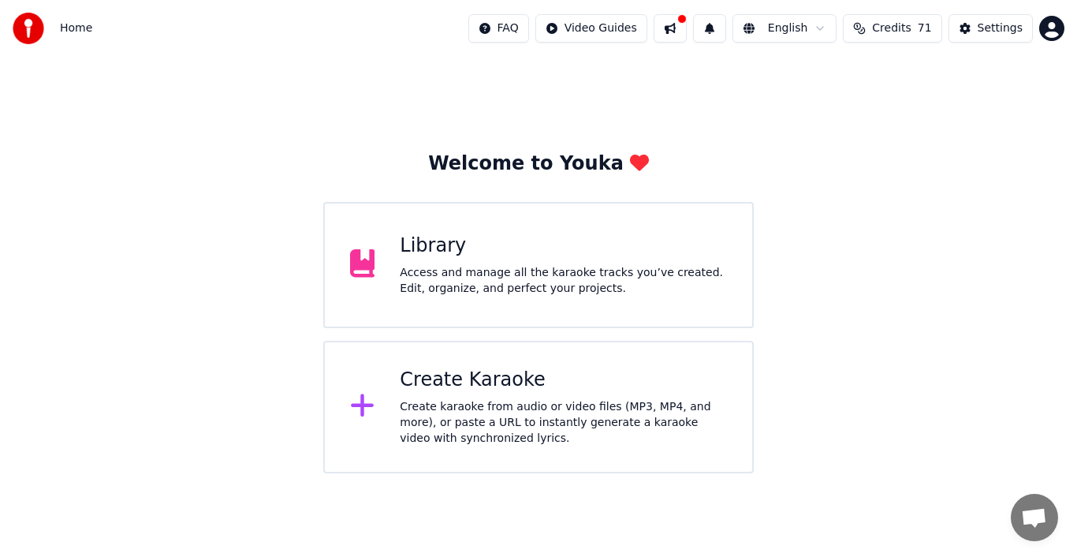
click at [439, 405] on div "Create karaoke from audio or video files (MP3, MP4, and more), or paste a URL t…" at bounding box center [563, 422] width 327 height 47
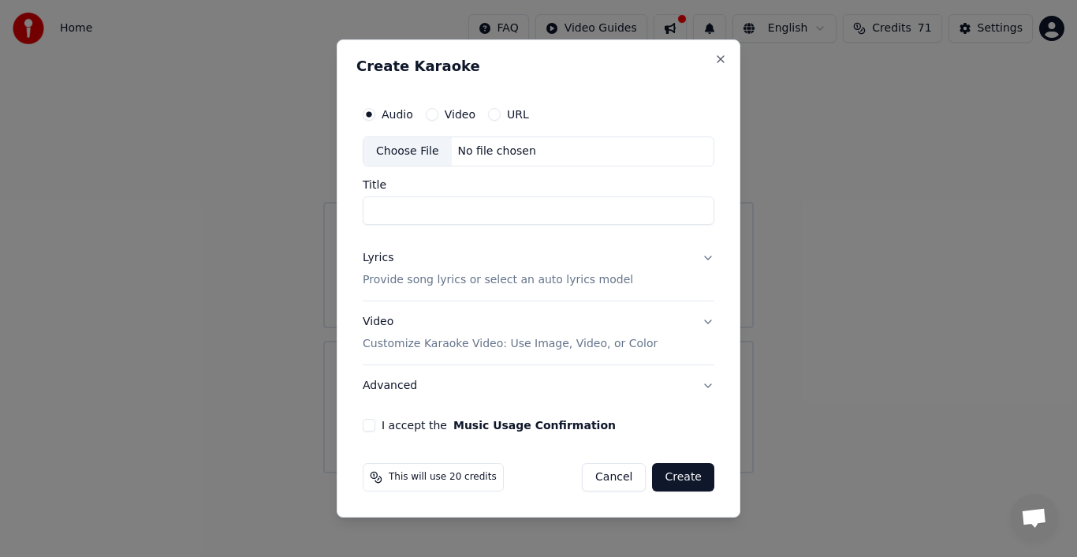
click at [519, 204] on input "Title" at bounding box center [539, 210] width 352 height 28
type input "**********"
click at [375, 260] on div "Lyrics" at bounding box center [378, 258] width 31 height 16
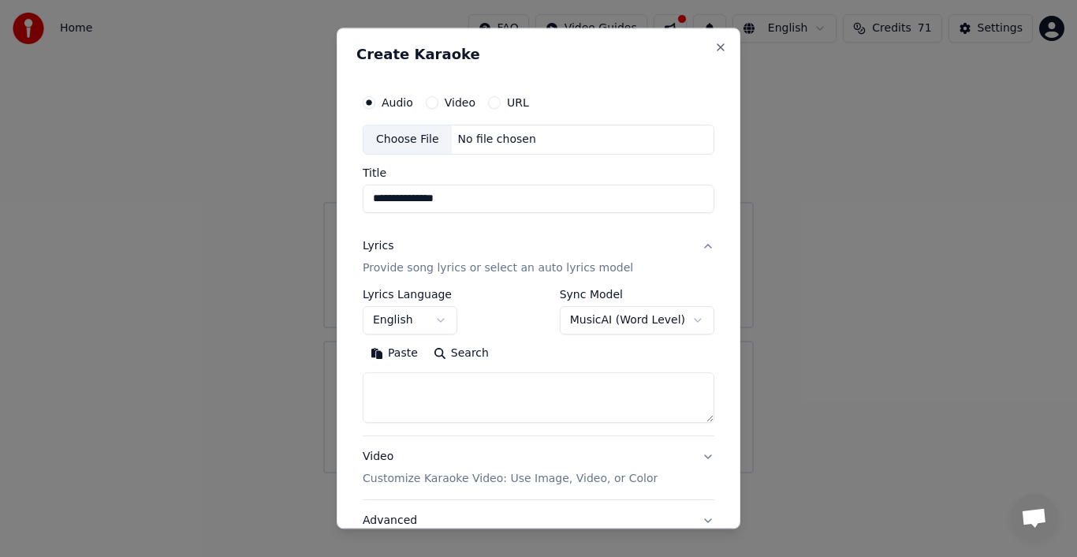
click at [383, 248] on div "Lyrics" at bounding box center [378, 246] width 31 height 16
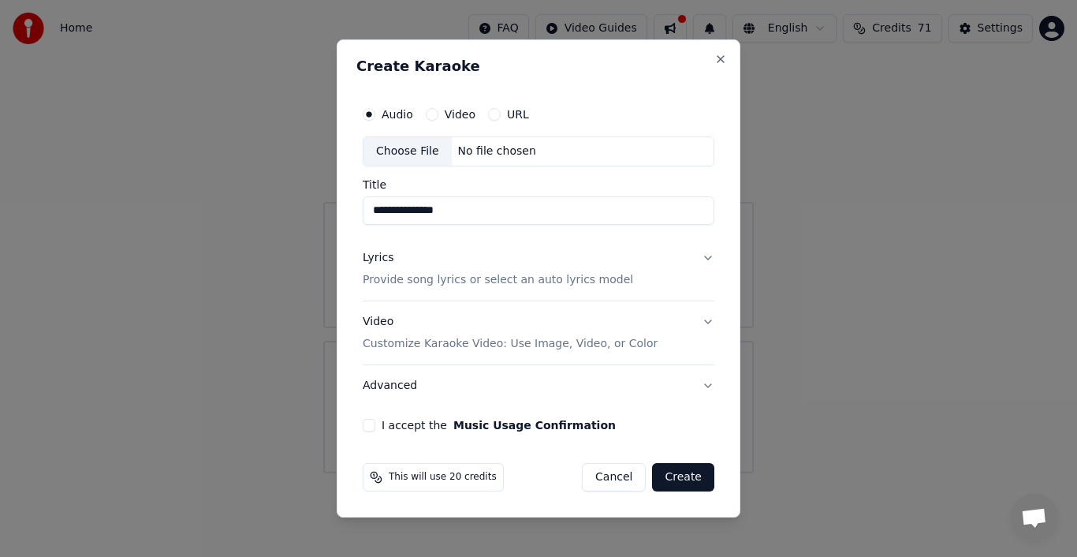
click at [383, 248] on button "Lyrics Provide song lyrics or select an auto lyrics model" at bounding box center [539, 268] width 352 height 63
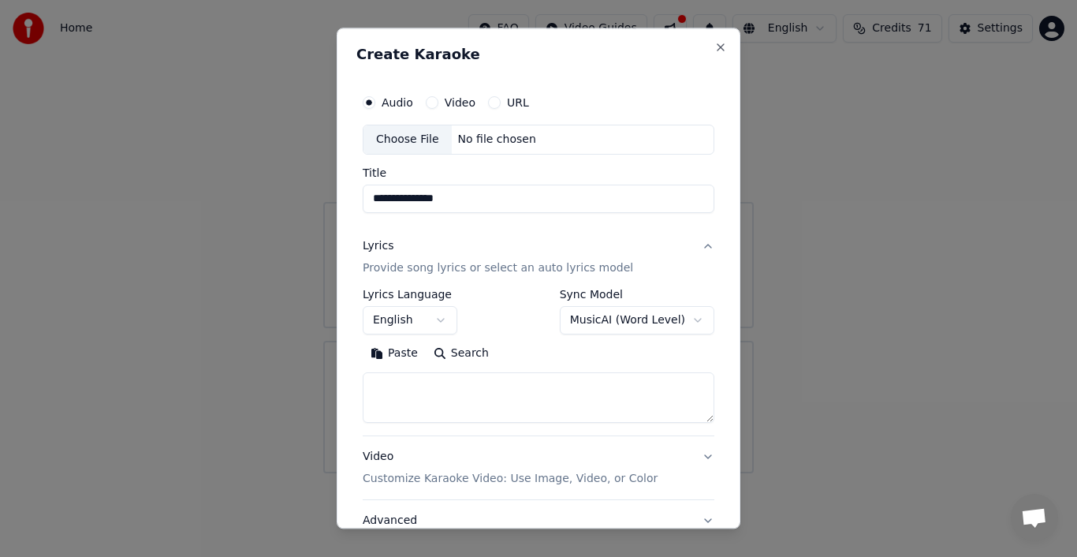
click at [400, 353] on button "Paste" at bounding box center [394, 353] width 63 height 25
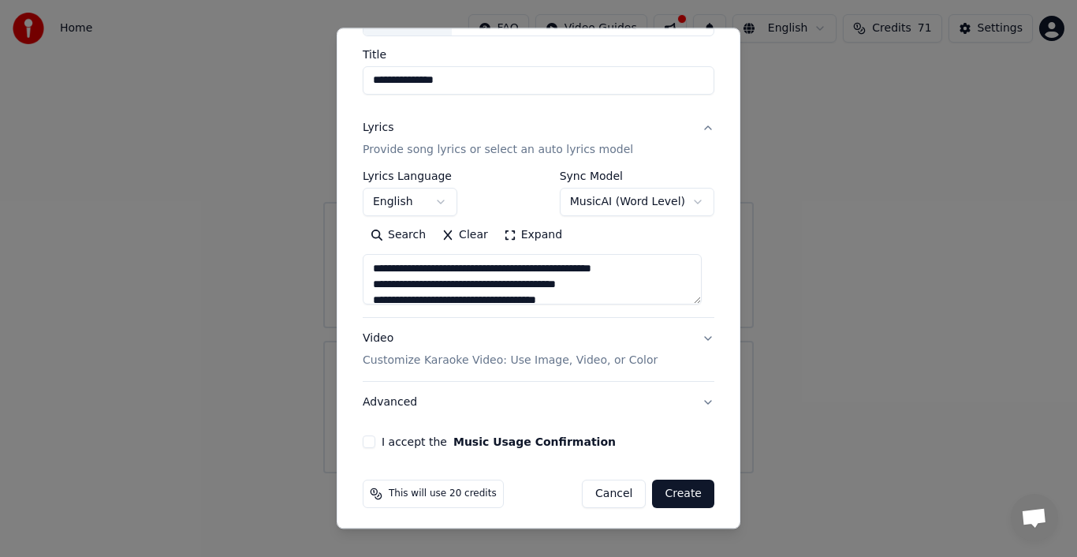
scroll to position [121, 0]
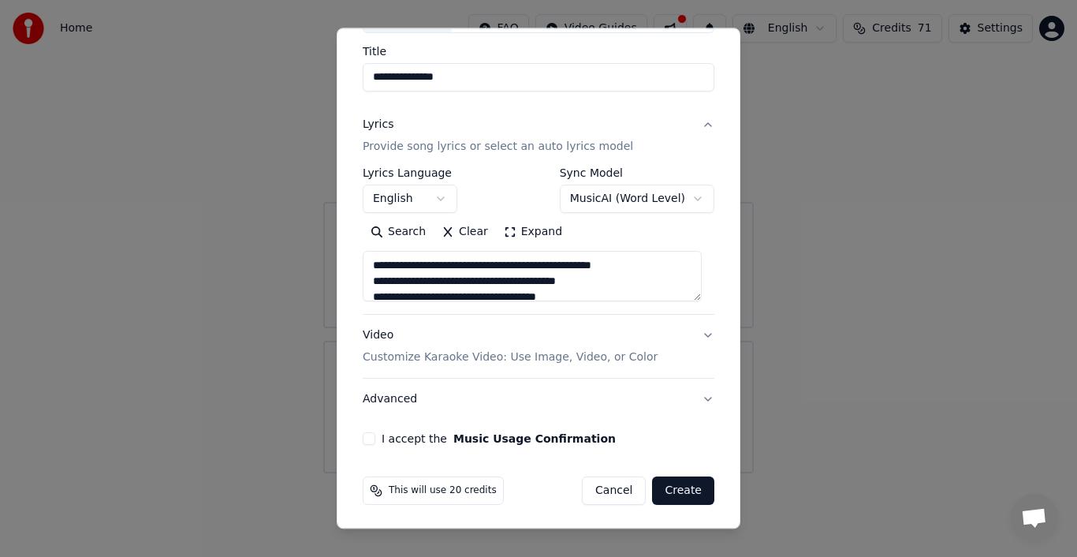
click at [368, 437] on button "I accept the Music Usage Confirmation" at bounding box center [369, 438] width 13 height 13
click at [678, 482] on button "Create" at bounding box center [683, 490] width 62 height 28
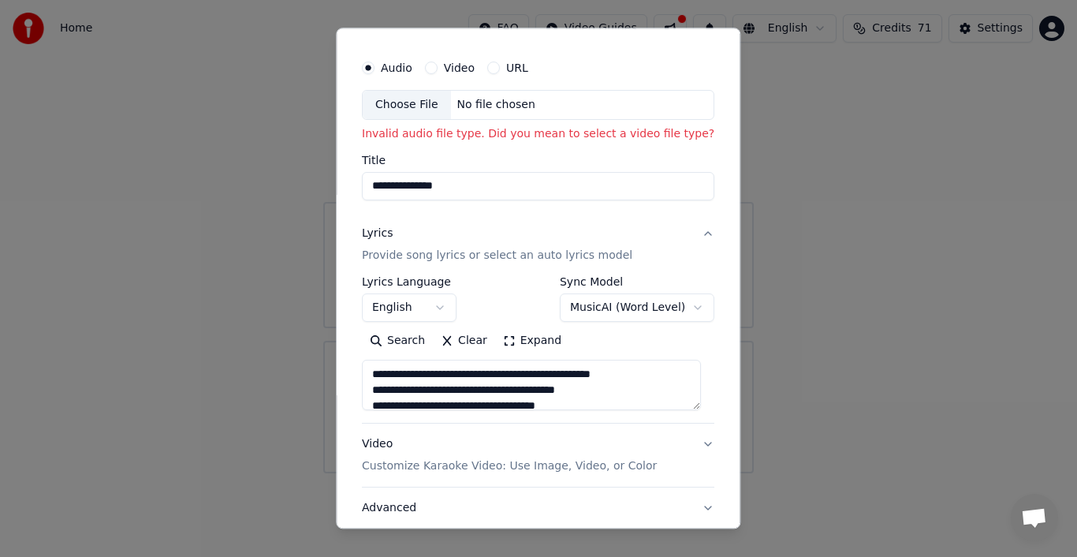
scroll to position [0, 0]
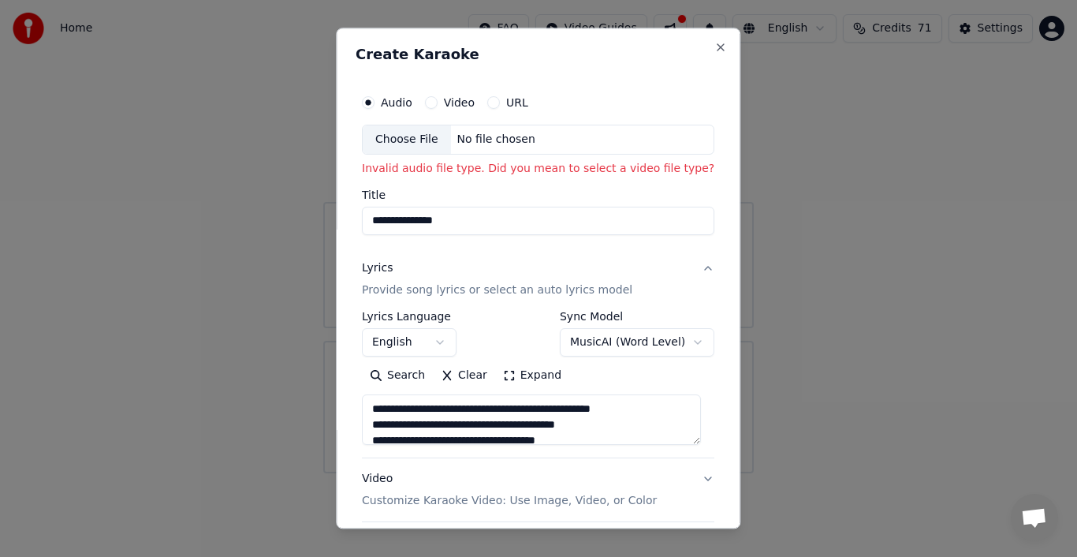
click at [401, 140] on div "Choose File" at bounding box center [407, 139] width 88 height 28
type textarea "**********"
type input "**********"
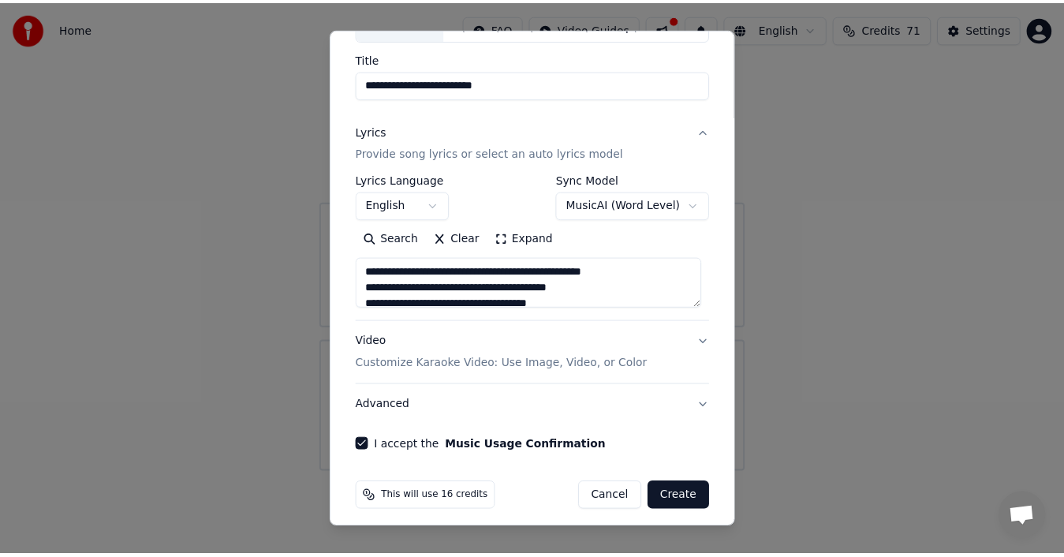
scroll to position [121, 0]
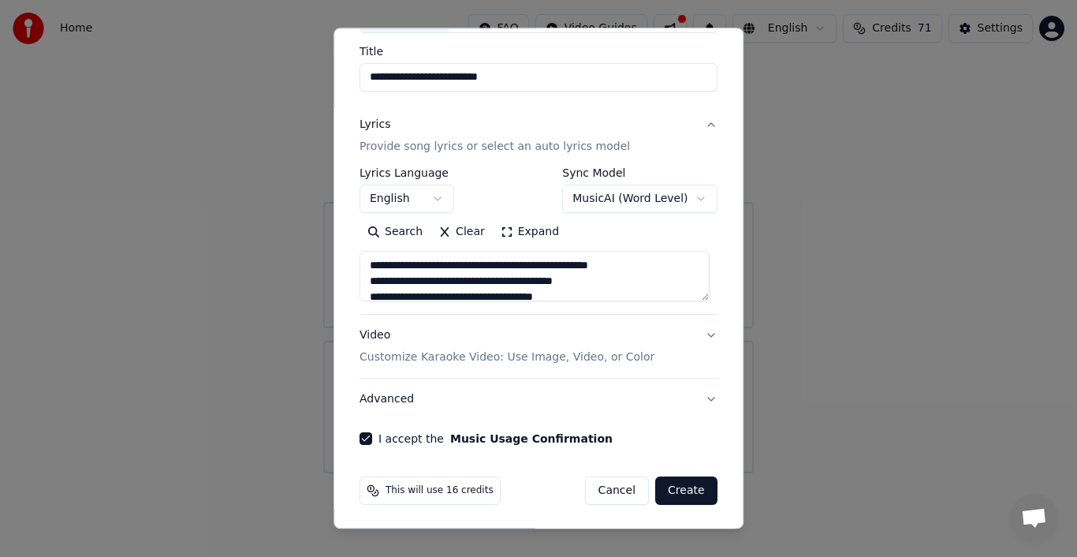
click at [674, 483] on button "Create" at bounding box center [686, 490] width 62 height 28
type textarea "**********"
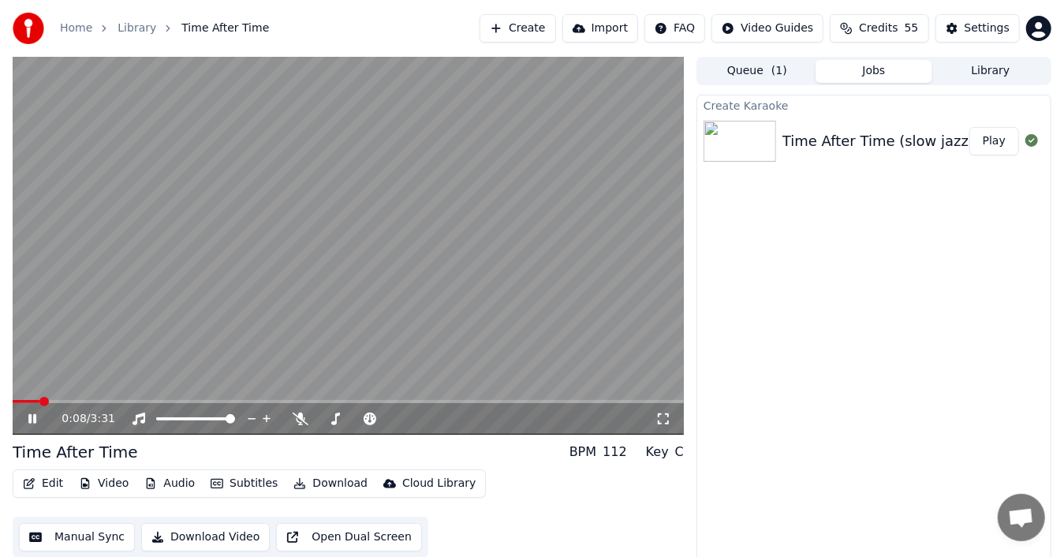
click at [665, 420] on icon at bounding box center [663, 419] width 16 height 13
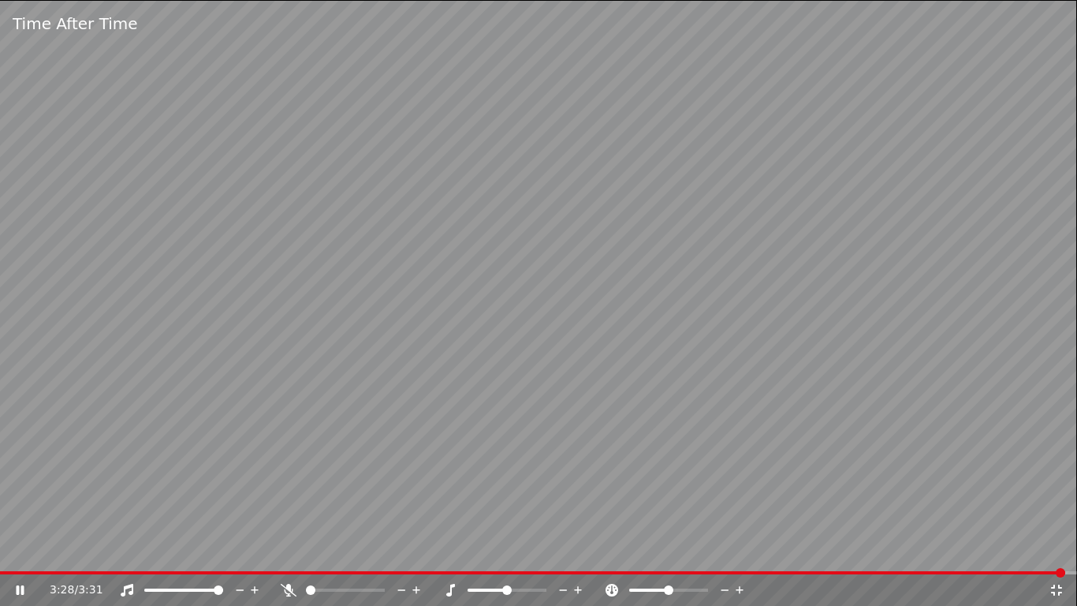
click at [1061, 556] on icon at bounding box center [1057, 590] width 16 height 13
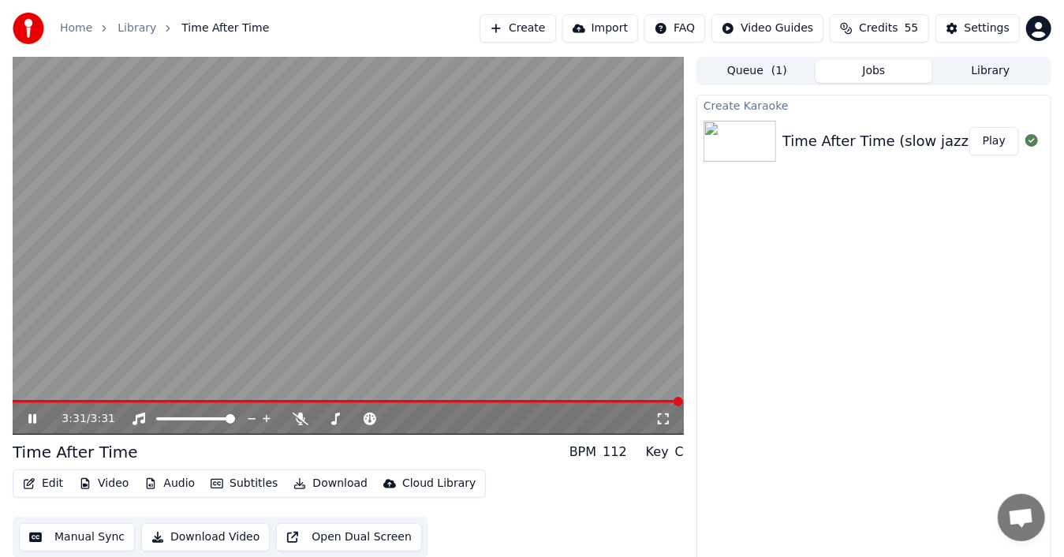
click at [485, 331] on video at bounding box center [348, 246] width 671 height 378
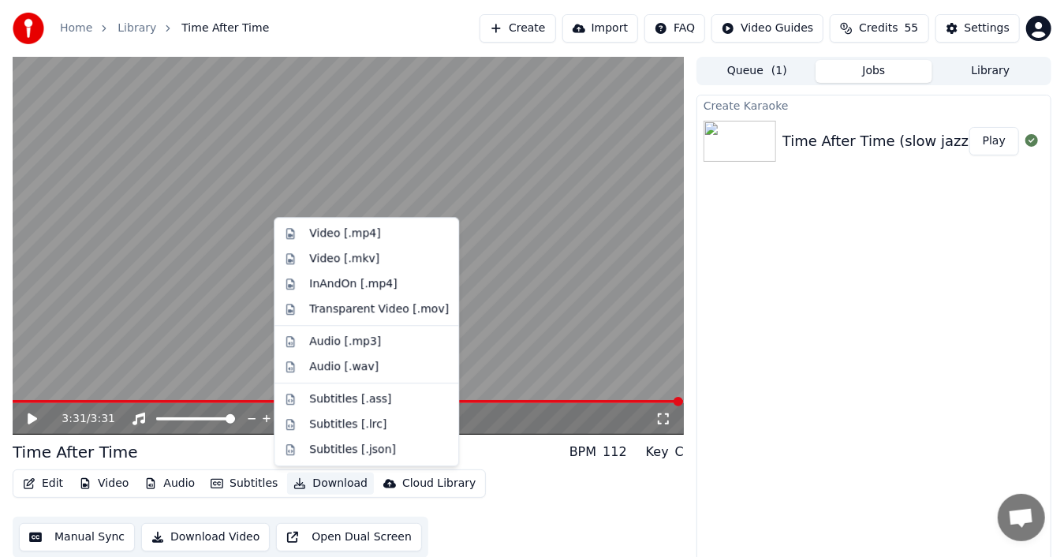
click at [323, 487] on button "Download" at bounding box center [330, 483] width 87 height 22
click at [361, 233] on div "Video [.mp4]" at bounding box center [344, 234] width 71 height 16
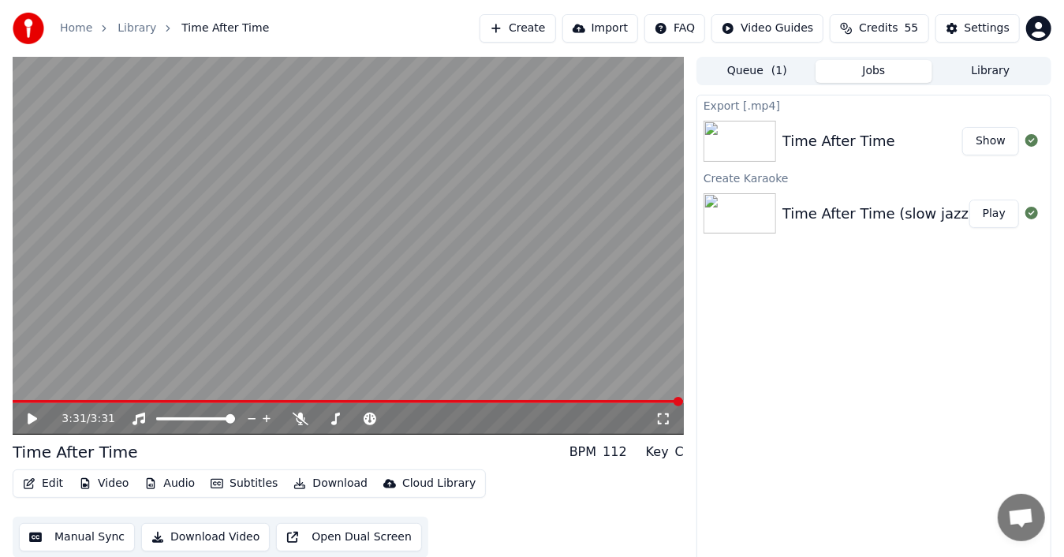
click at [767, 227] on img at bounding box center [740, 213] width 73 height 41
click at [767, 222] on img at bounding box center [740, 213] width 73 height 41
click at [827, 219] on div "Time After Time (slow jazz)" at bounding box center [878, 214] width 192 height 22
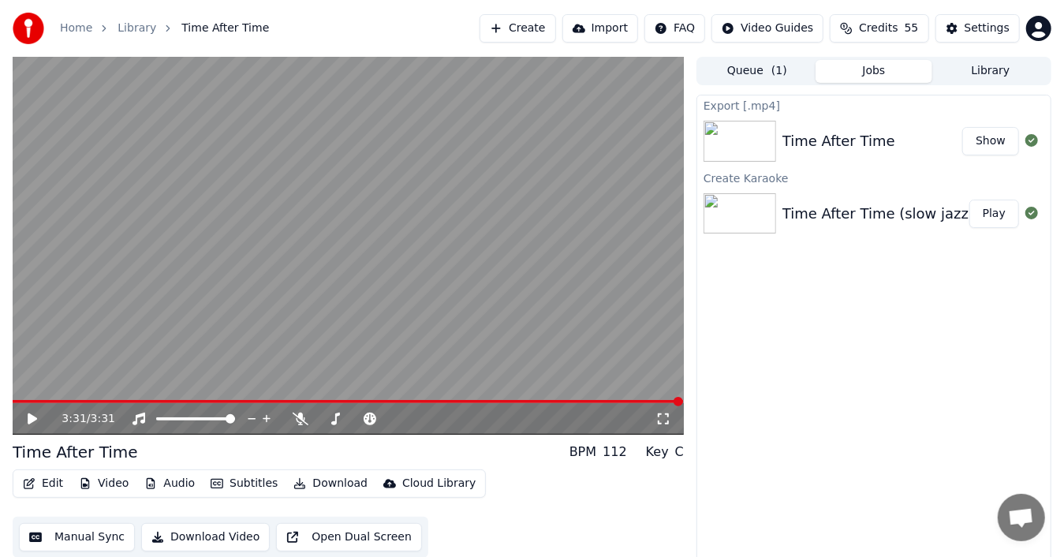
click at [995, 211] on button "Play" at bounding box center [994, 214] width 50 height 28
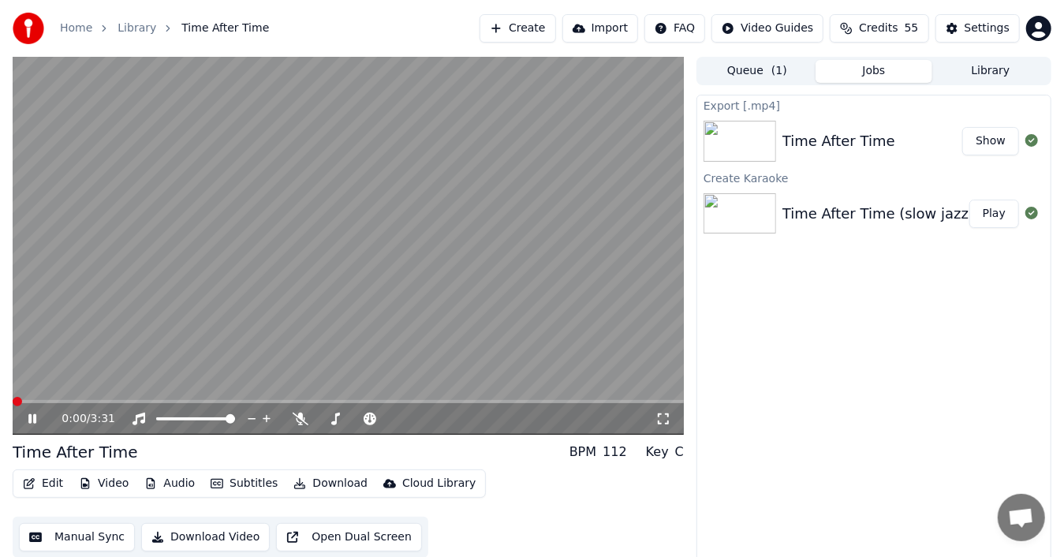
click at [620, 292] on video at bounding box center [348, 246] width 671 height 378
click at [861, 151] on div "Time After Time" at bounding box center [838, 141] width 113 height 22
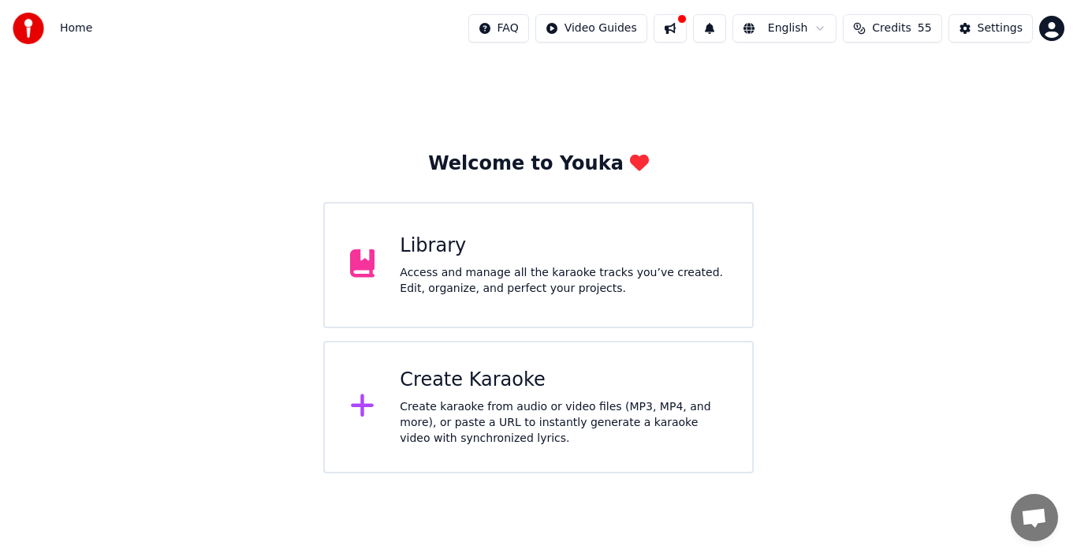
click at [432, 276] on div "Access and manage all the karaoke tracks you’ve created. Edit, organize, and pe…" at bounding box center [563, 281] width 327 height 32
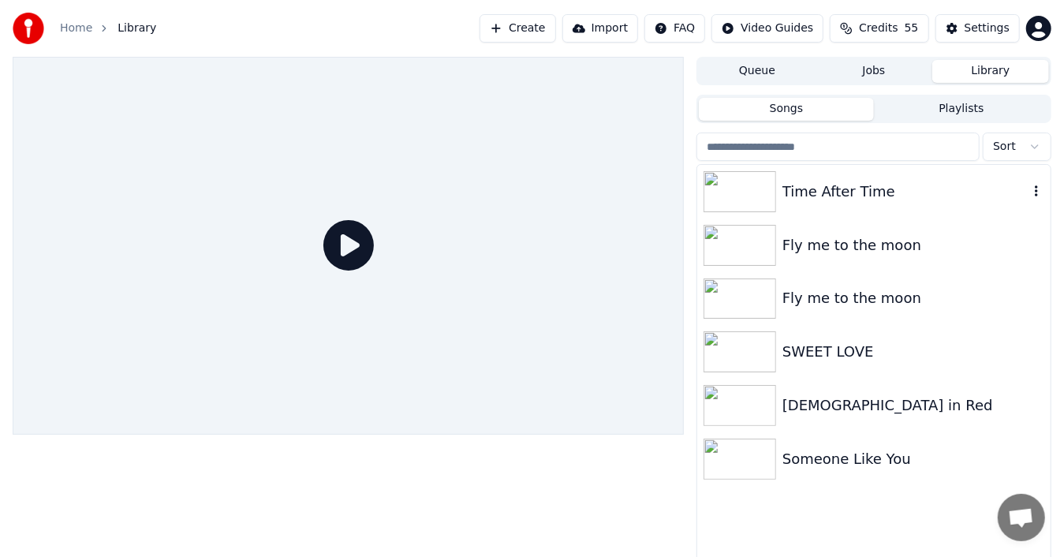
click at [767, 194] on img at bounding box center [740, 191] width 73 height 41
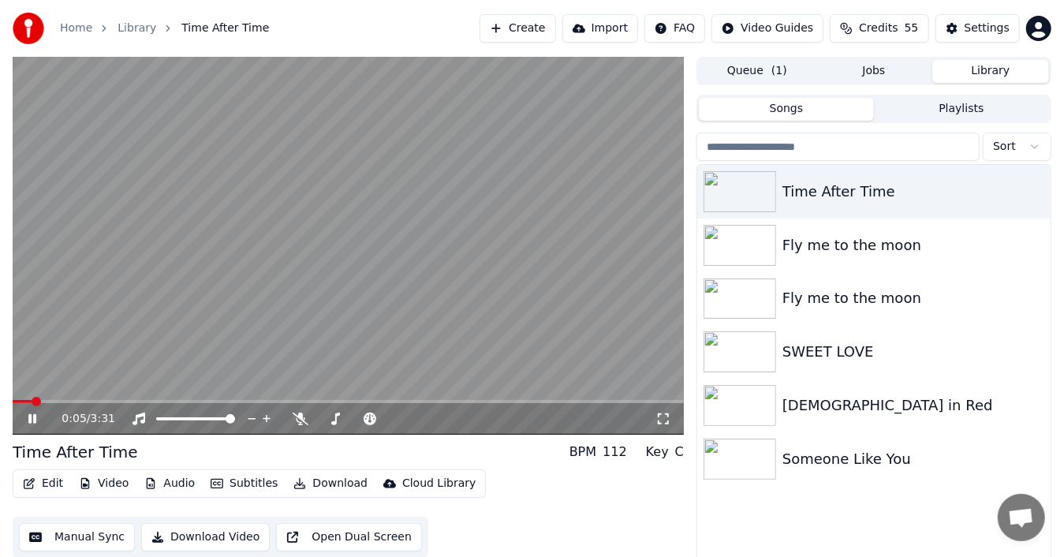
click at [32, 416] on icon at bounding box center [43, 419] width 36 height 13
click at [47, 484] on button "Edit" at bounding box center [43, 483] width 53 height 22
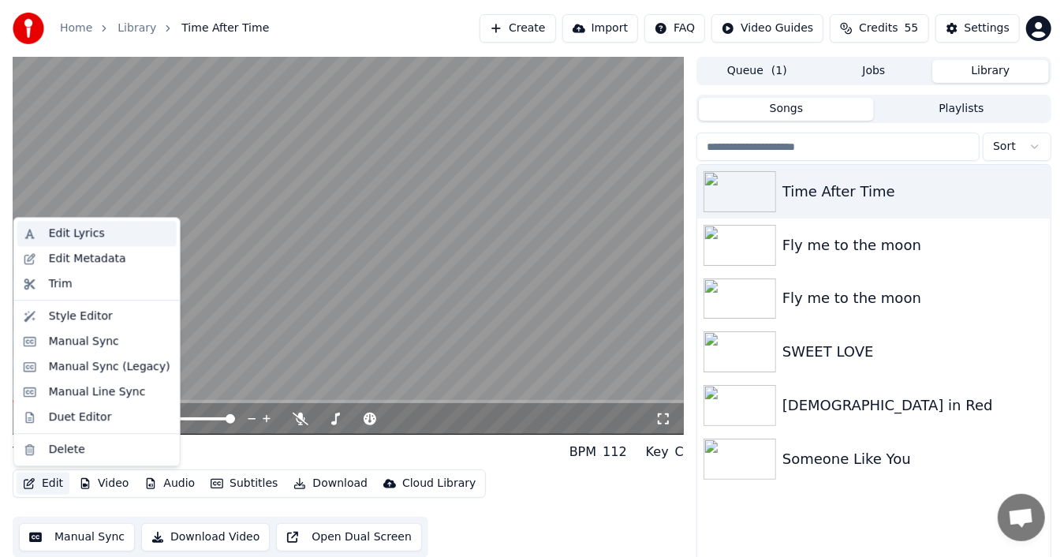
click at [104, 235] on div "Edit Lyrics" at bounding box center [109, 234] width 121 height 16
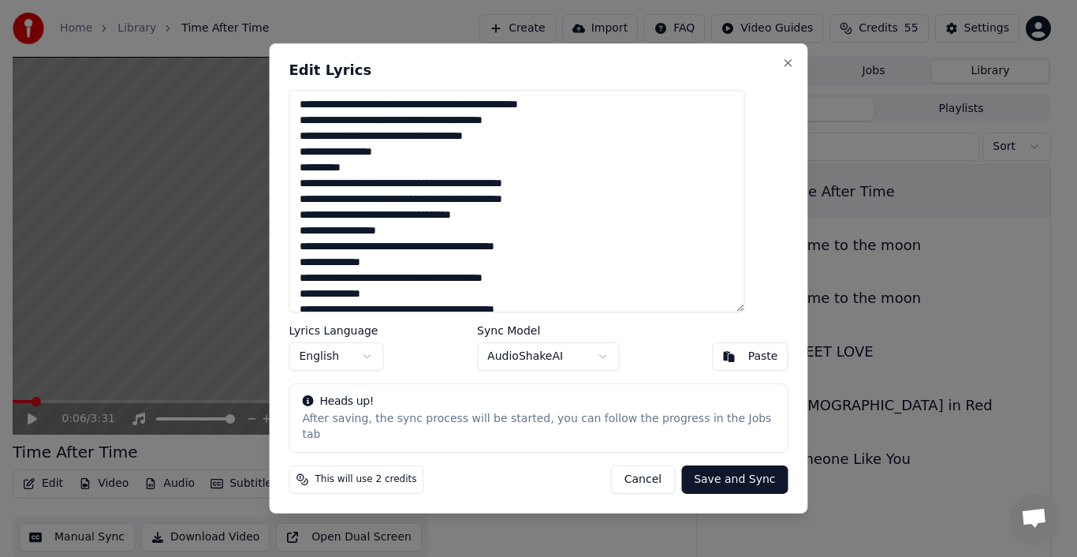
click at [642, 472] on button "Cancel" at bounding box center [643, 479] width 64 height 28
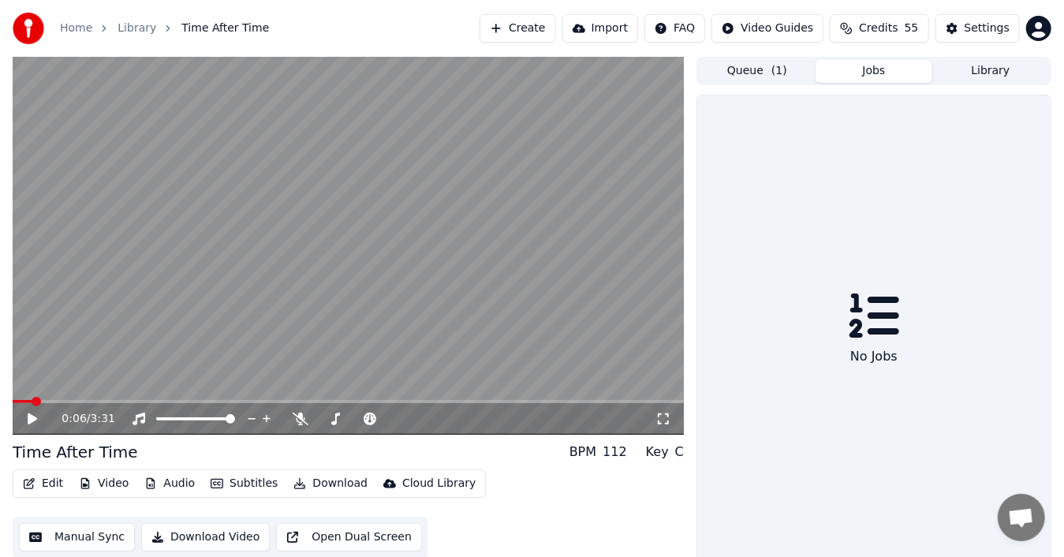
click at [875, 69] on button "Jobs" at bounding box center [874, 71] width 117 height 23
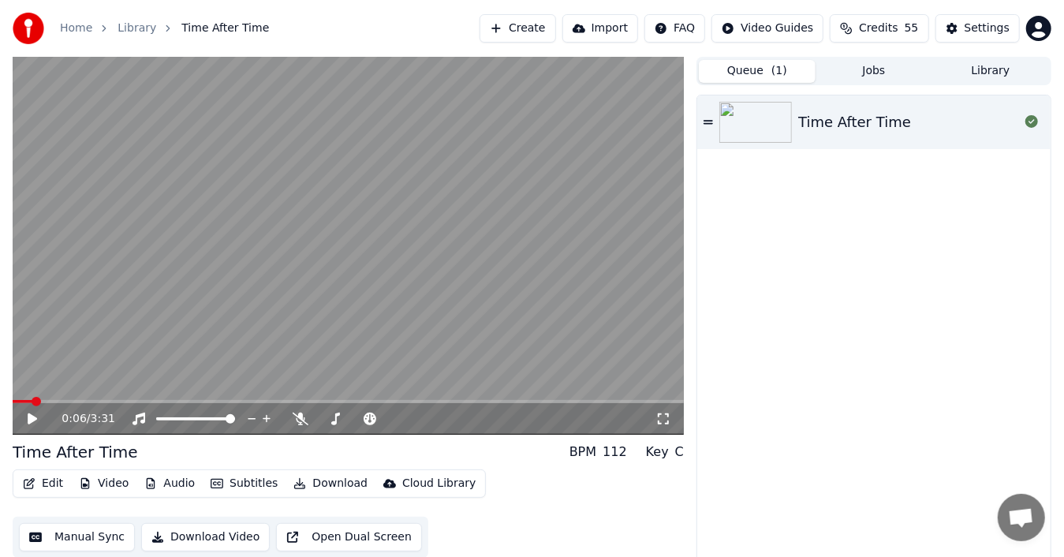
click at [760, 69] on button "Queue ( 1 )" at bounding box center [757, 71] width 117 height 23
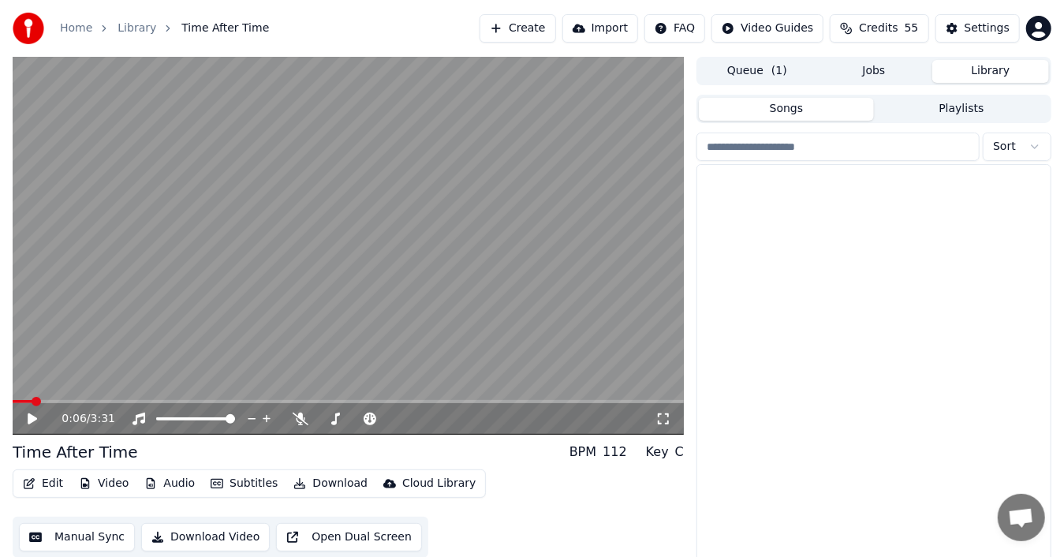
click at [980, 69] on button "Library" at bounding box center [990, 71] width 117 height 23
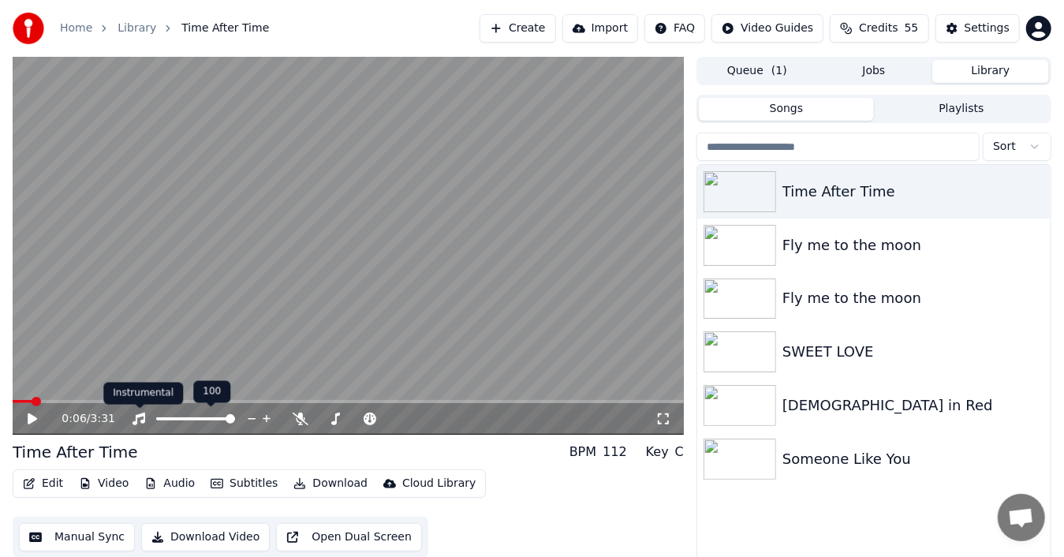
click at [139, 418] on icon at bounding box center [139, 419] width 16 height 13
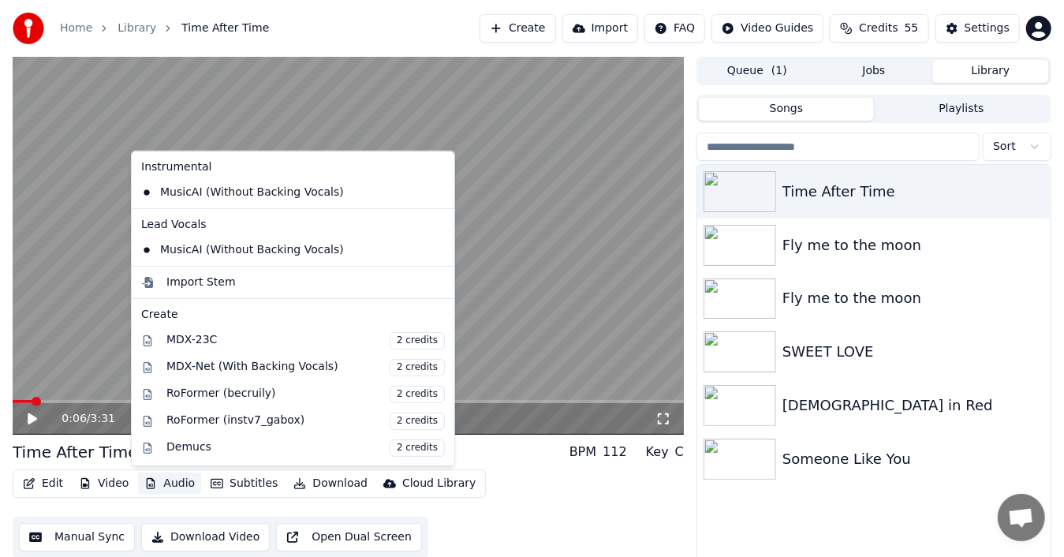
click at [174, 483] on button "Audio" at bounding box center [169, 483] width 63 height 22
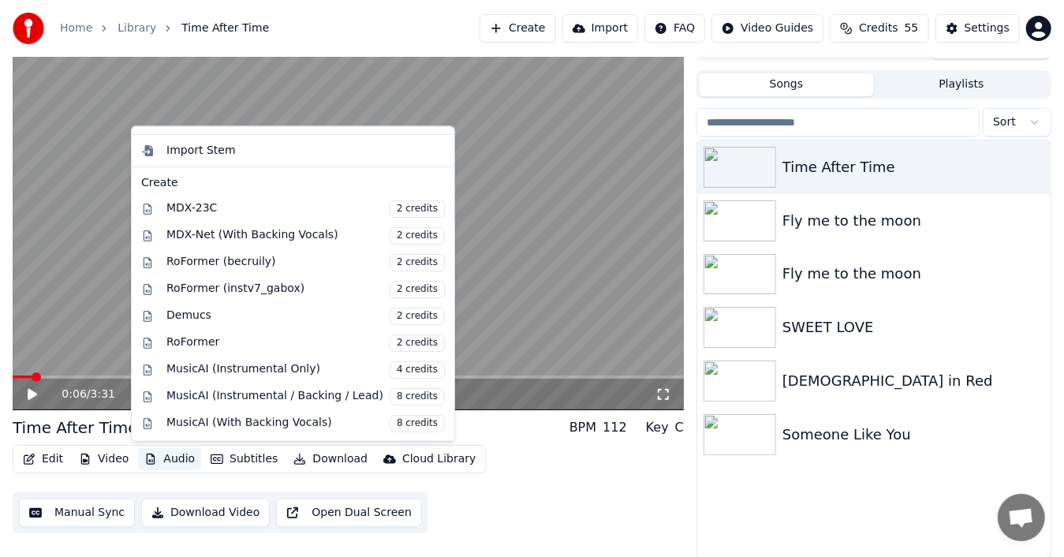
scroll to position [153, 0]
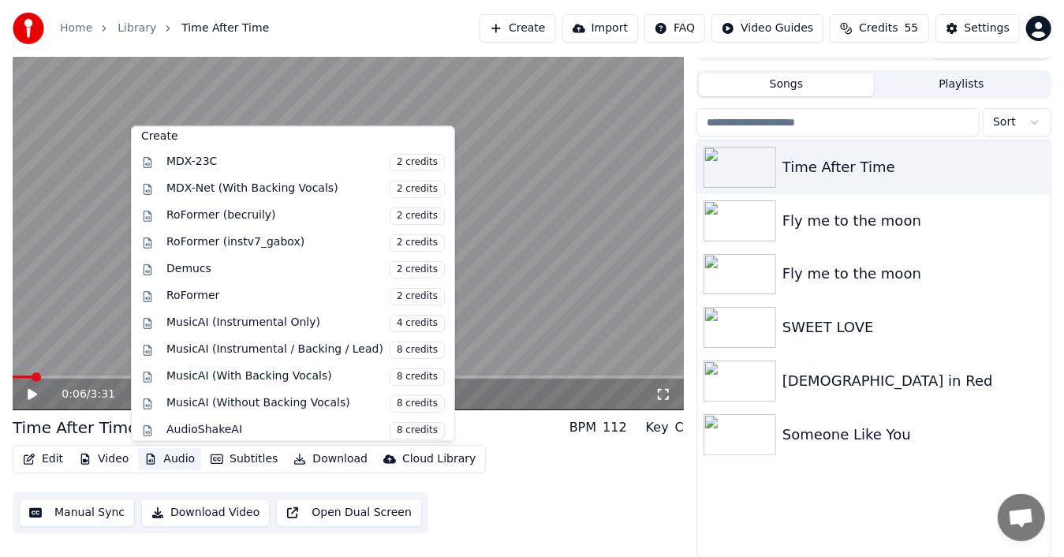
click at [467, 423] on div "Time After Time BPM 112 Key C" at bounding box center [348, 427] width 671 height 22
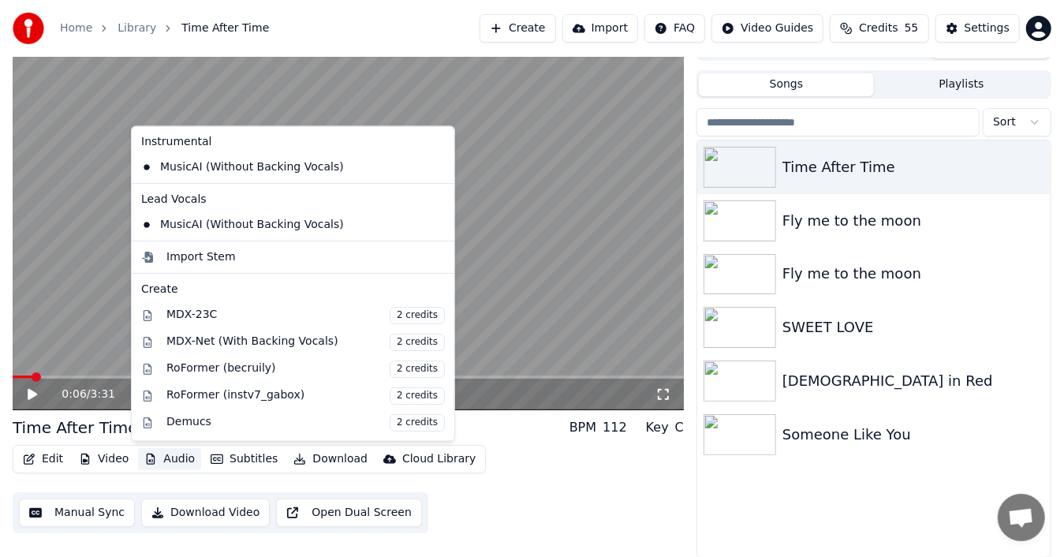
click at [169, 454] on button "Audio" at bounding box center [169, 459] width 63 height 22
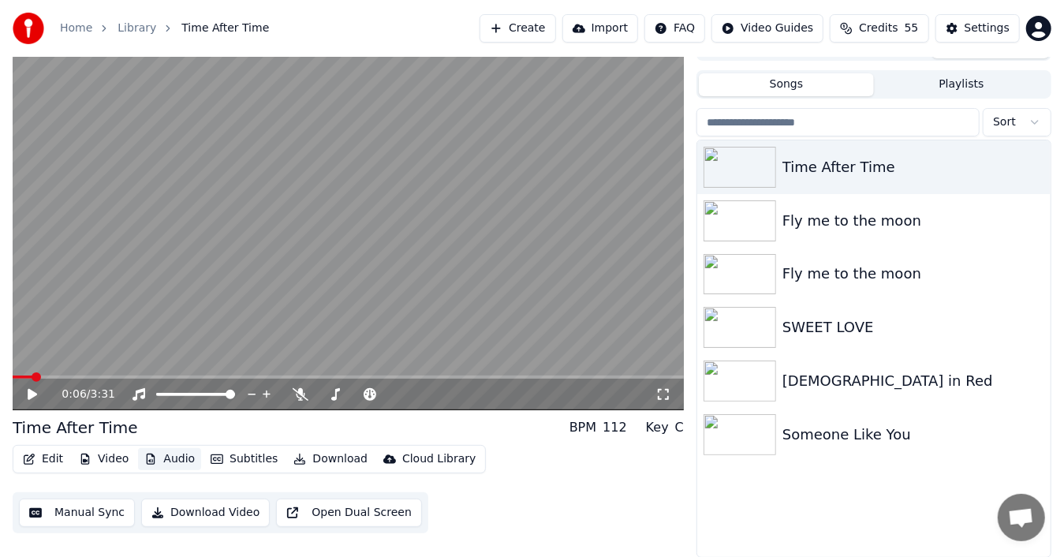
click at [169, 454] on button "Audio" at bounding box center [169, 459] width 63 height 22
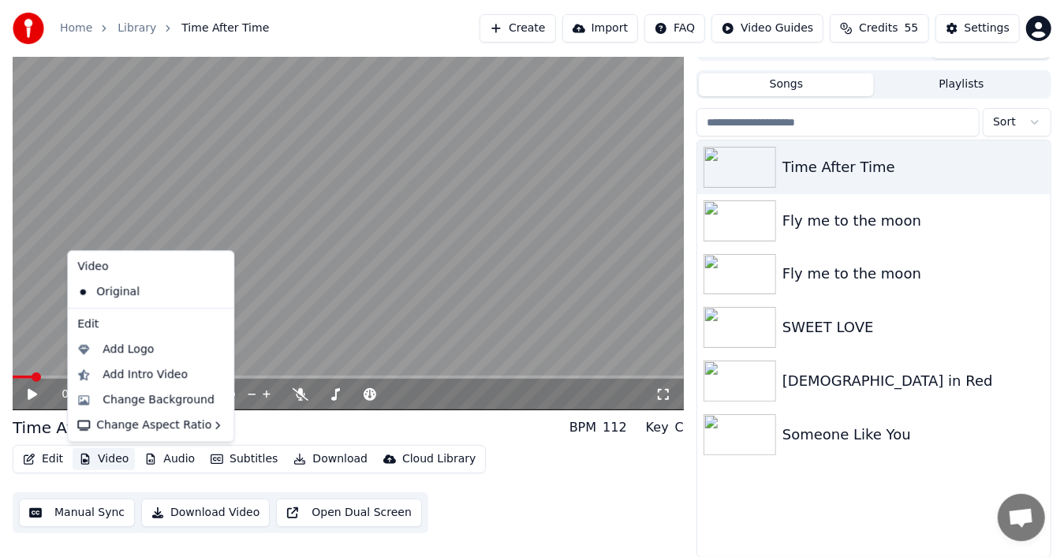
click at [109, 457] on button "Video" at bounding box center [104, 459] width 62 height 22
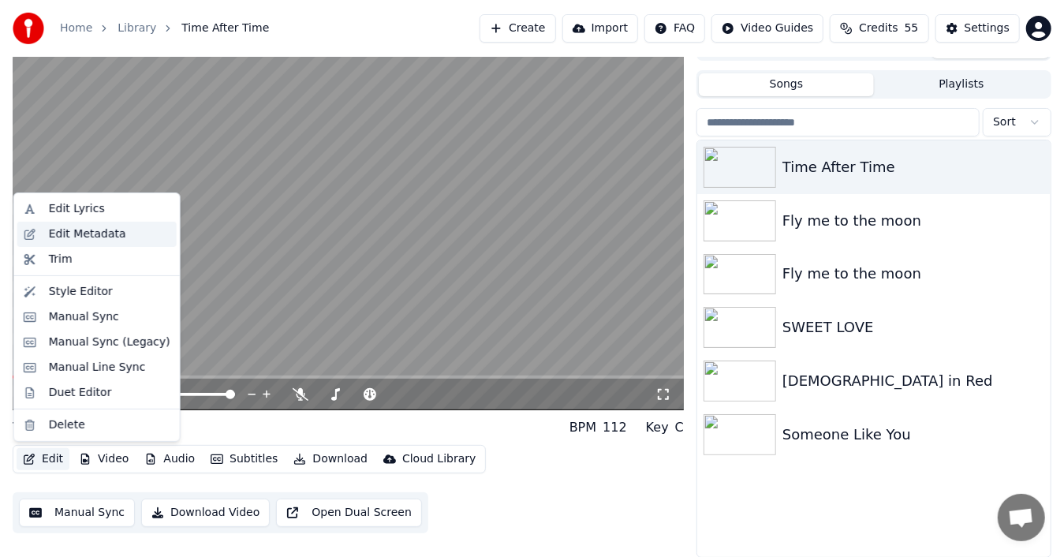
click at [64, 230] on div "Edit Metadata" at bounding box center [87, 234] width 77 height 16
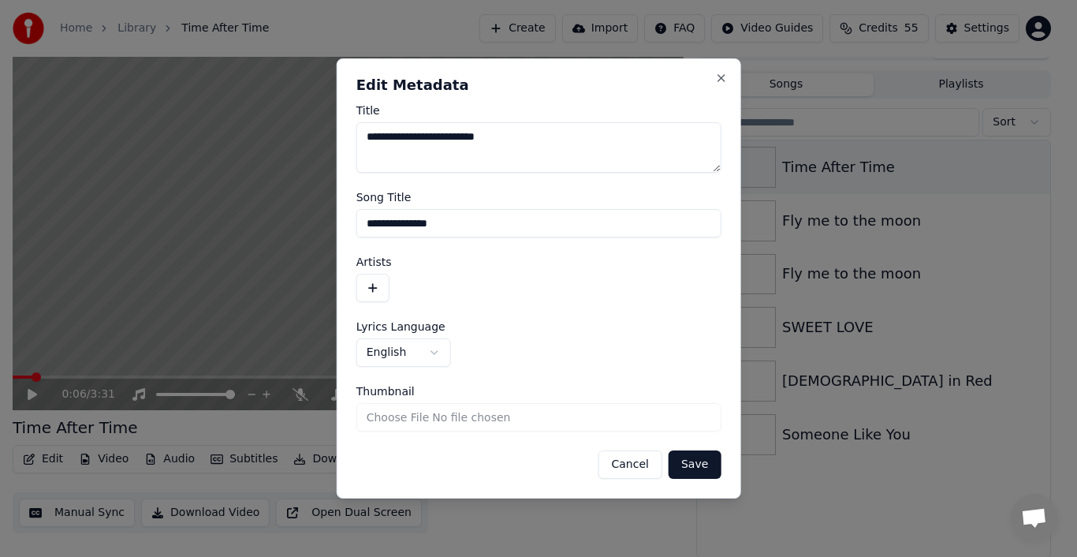
click at [637, 472] on button "Cancel" at bounding box center [630, 464] width 64 height 28
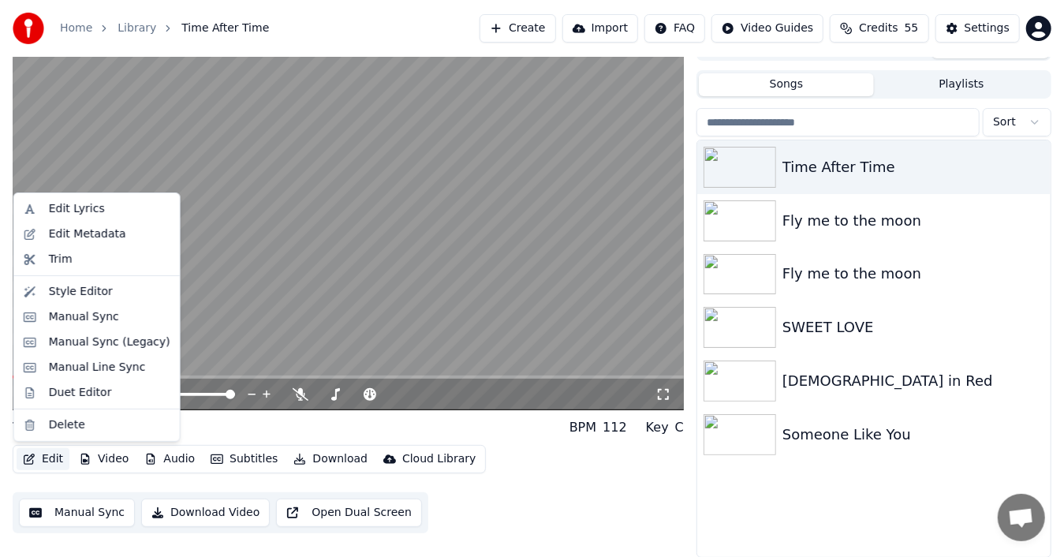
click at [47, 457] on button "Edit" at bounding box center [43, 459] width 53 height 22
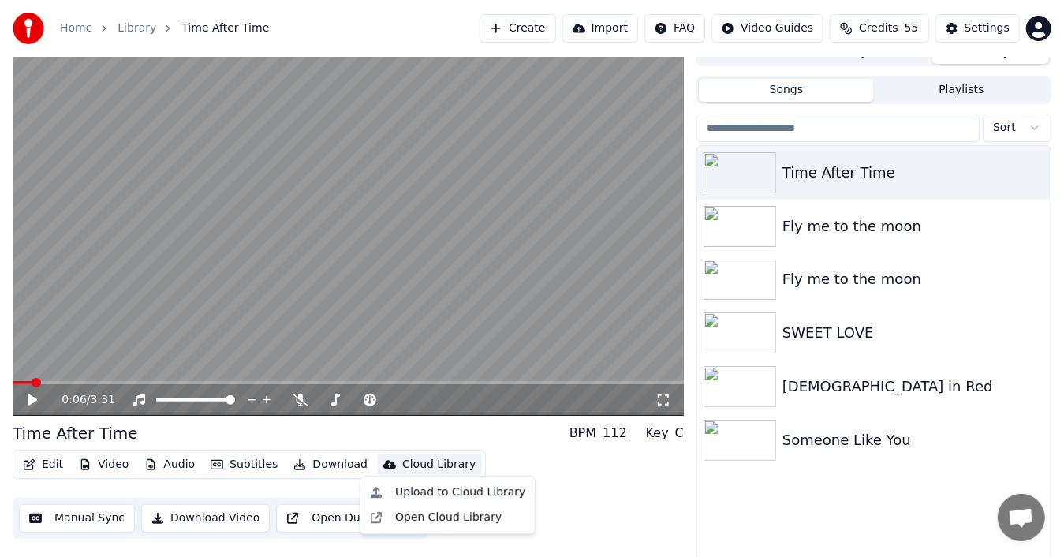
scroll to position [24, 0]
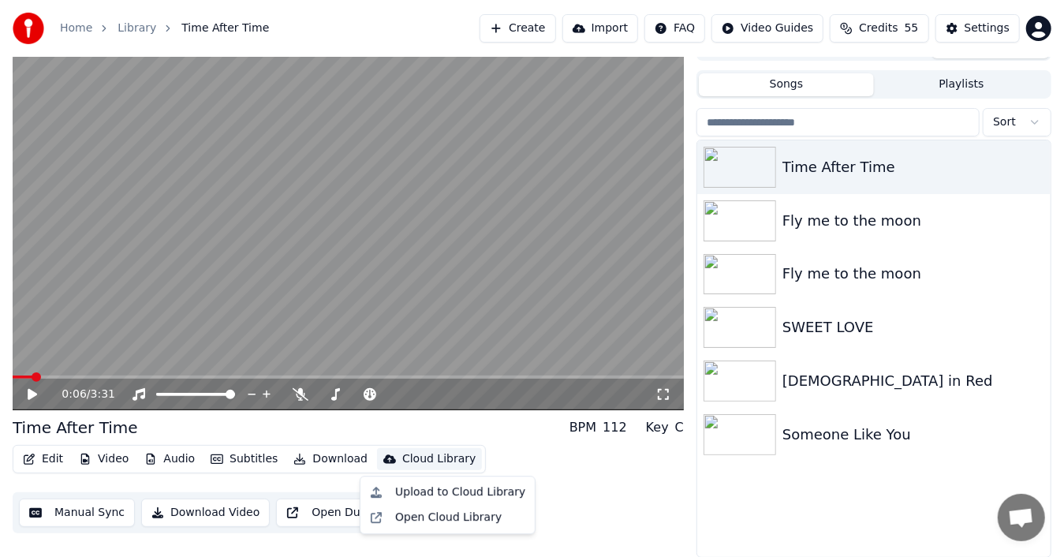
click at [73, 513] on button "Manual Sync" at bounding box center [77, 512] width 116 height 28
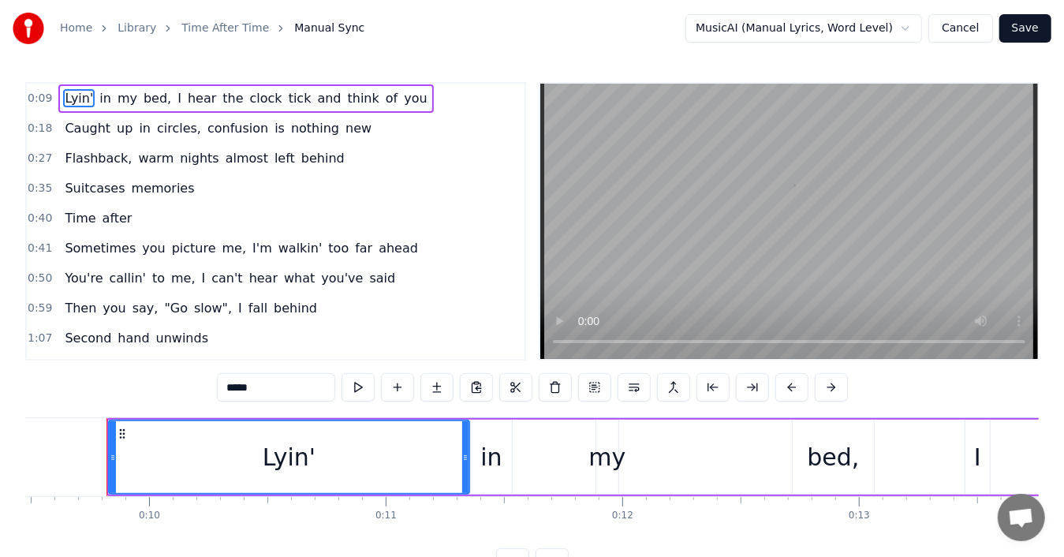
scroll to position [0, 2245]
click at [953, 28] on button "Cancel" at bounding box center [960, 28] width 64 height 28
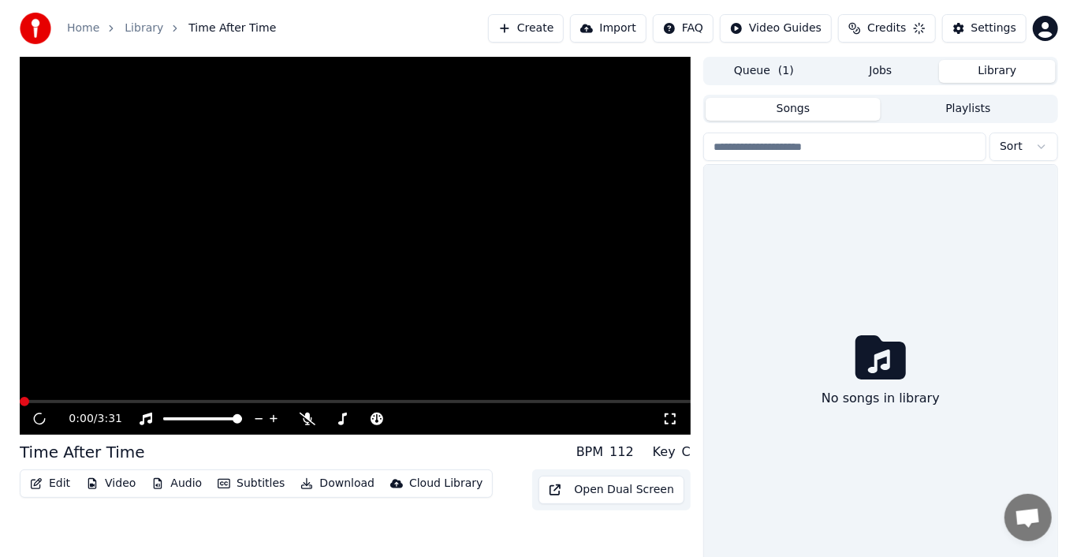
scroll to position [24, 0]
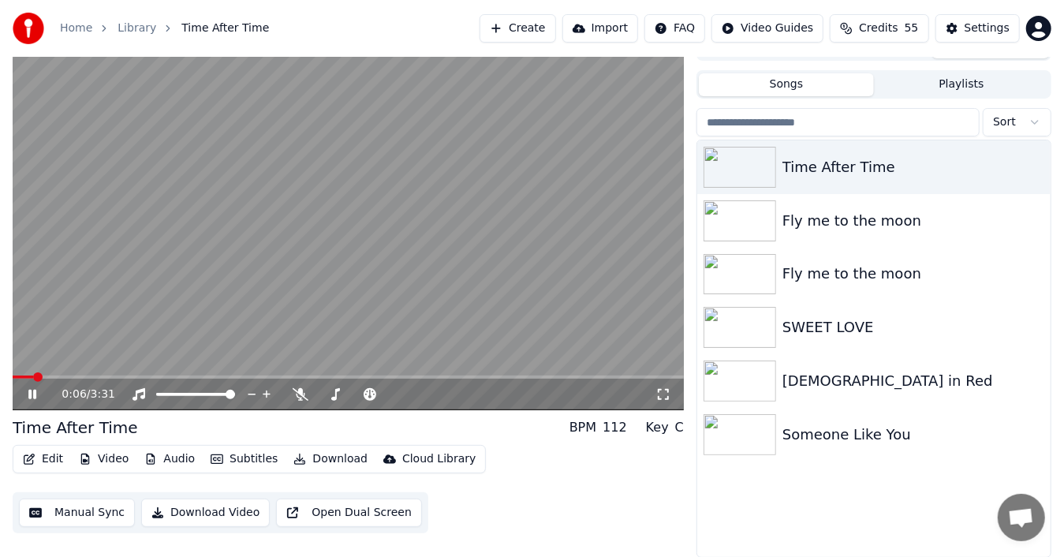
click at [484, 302] on video at bounding box center [348, 221] width 671 height 378
click at [629, 28] on button "Import" at bounding box center [600, 28] width 76 height 28
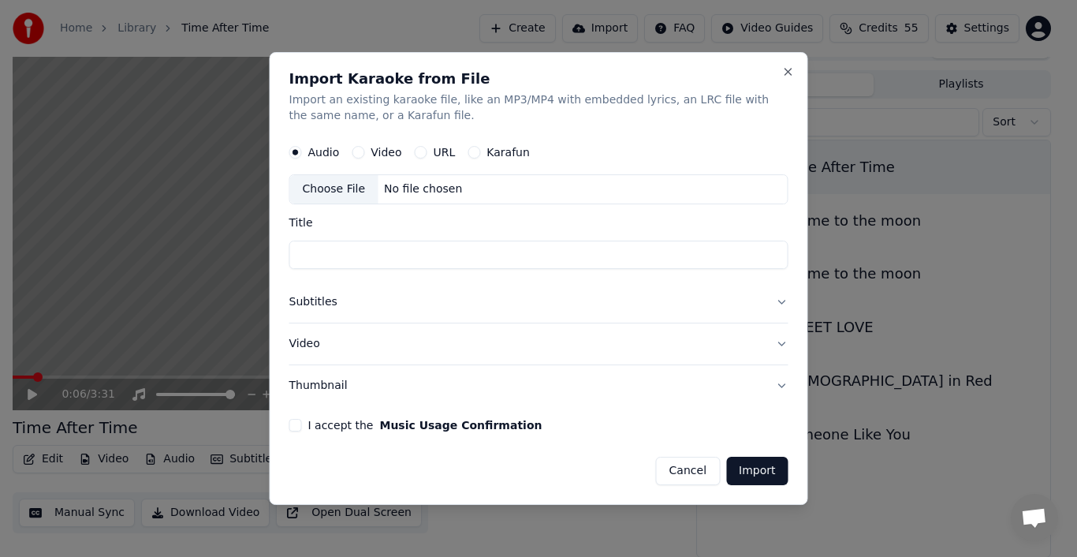
click at [334, 189] on div "Choose File" at bounding box center [334, 189] width 88 height 28
click at [339, 189] on div "Choose File" at bounding box center [334, 189] width 88 height 28
type input "**********"
click at [752, 469] on button "Import" at bounding box center [757, 471] width 62 height 28
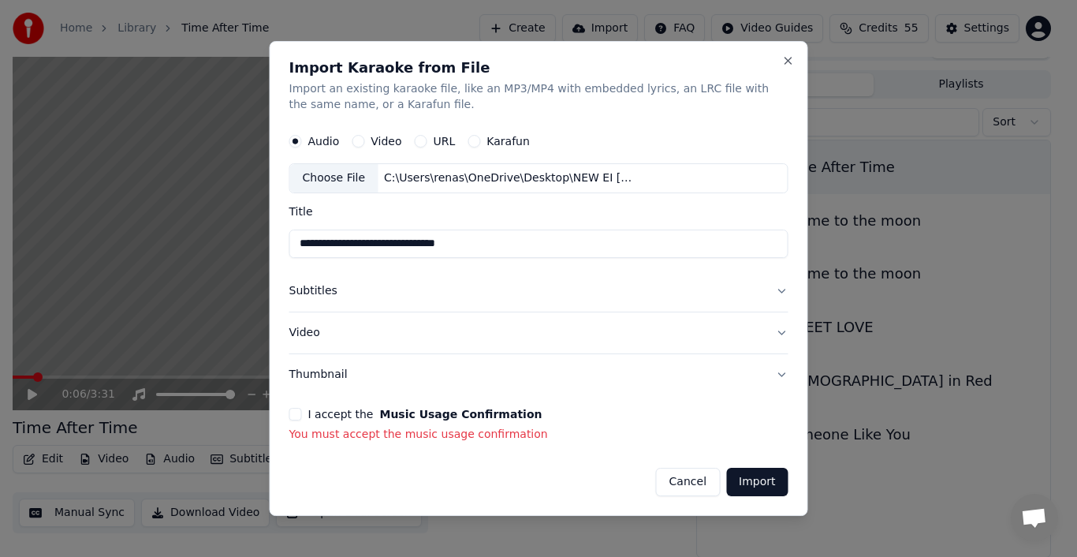
click at [295, 414] on button "I accept the Music Usage Confirmation" at bounding box center [295, 414] width 13 height 13
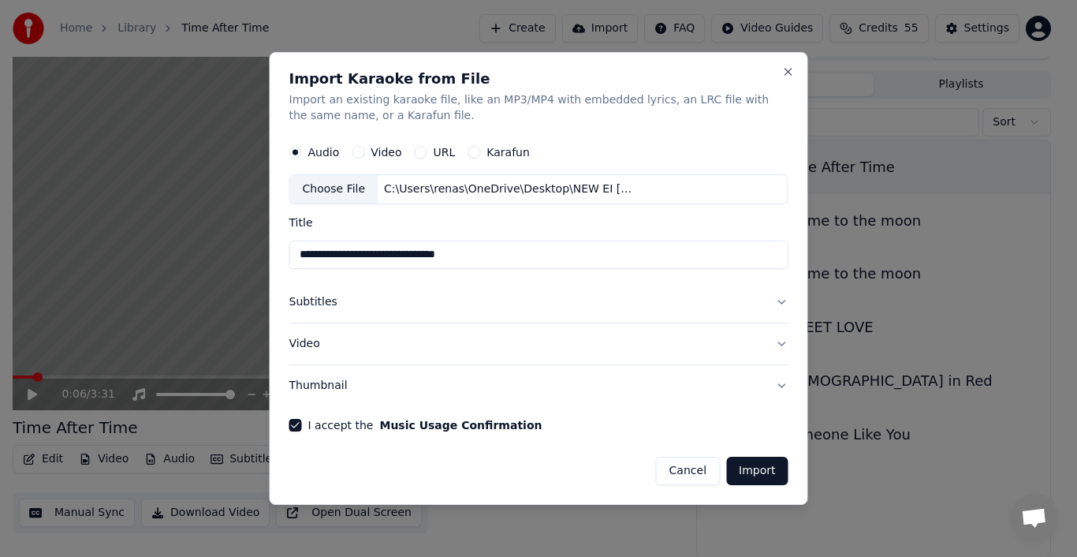
click at [764, 470] on button "Import" at bounding box center [757, 471] width 62 height 28
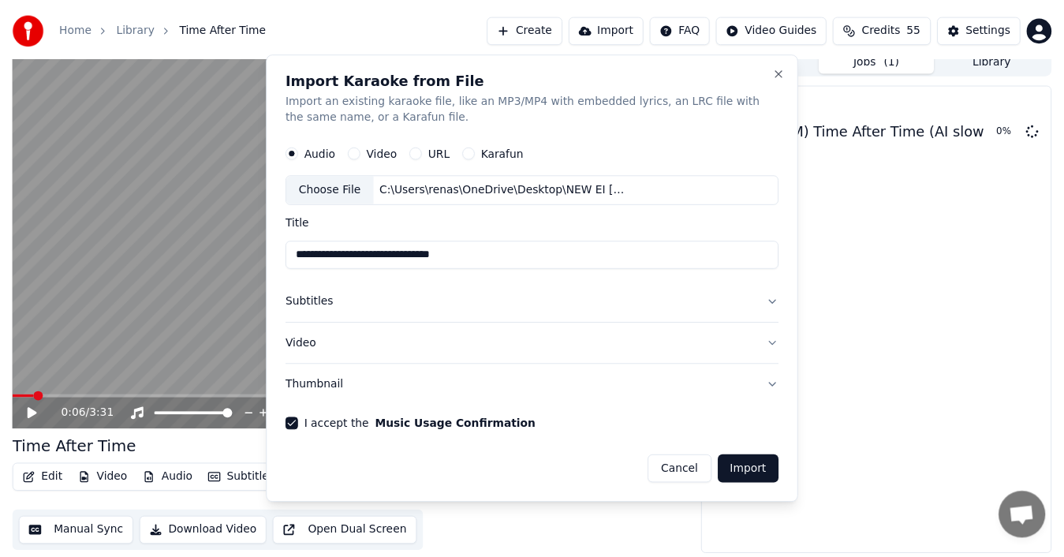
scroll to position [11, 0]
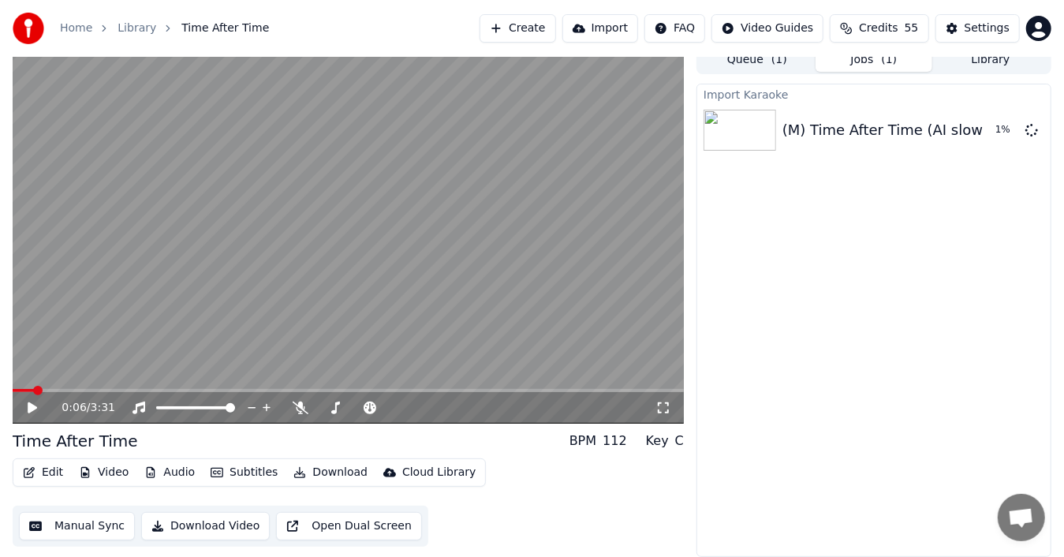
click at [33, 407] on icon at bounding box center [32, 407] width 9 height 11
click at [33, 405] on icon at bounding box center [32, 407] width 8 height 9
click at [13, 395] on span at bounding box center [17, 390] width 9 height 9
click at [35, 407] on icon at bounding box center [32, 407] width 9 height 11
click at [33, 404] on icon at bounding box center [43, 407] width 36 height 13
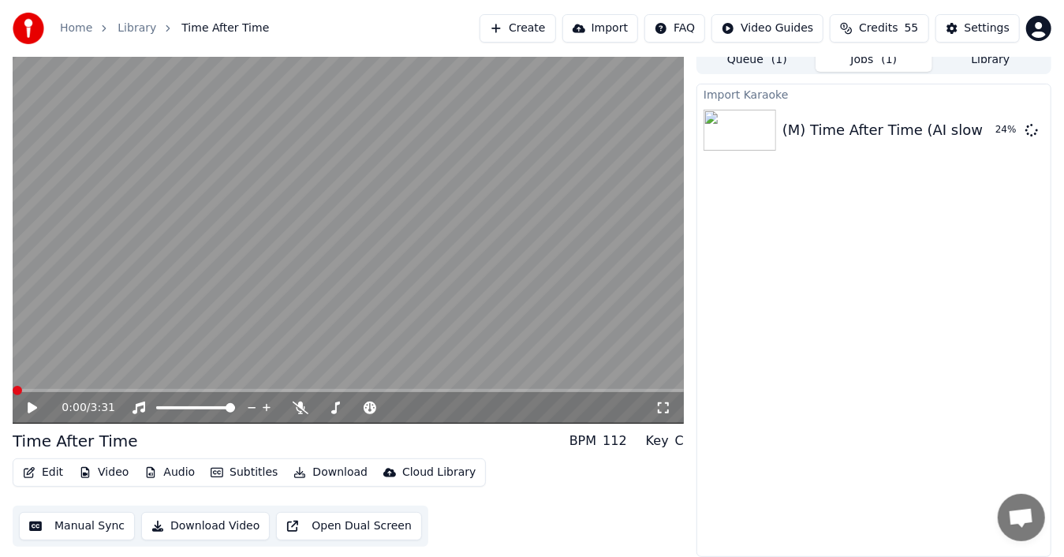
click at [13, 392] on span at bounding box center [13, 390] width 0 height 3
click at [764, 133] on img at bounding box center [740, 130] width 73 height 41
click at [879, 129] on div "(M) Time After Time (AI slow jazz)" at bounding box center [901, 130] width 238 height 22
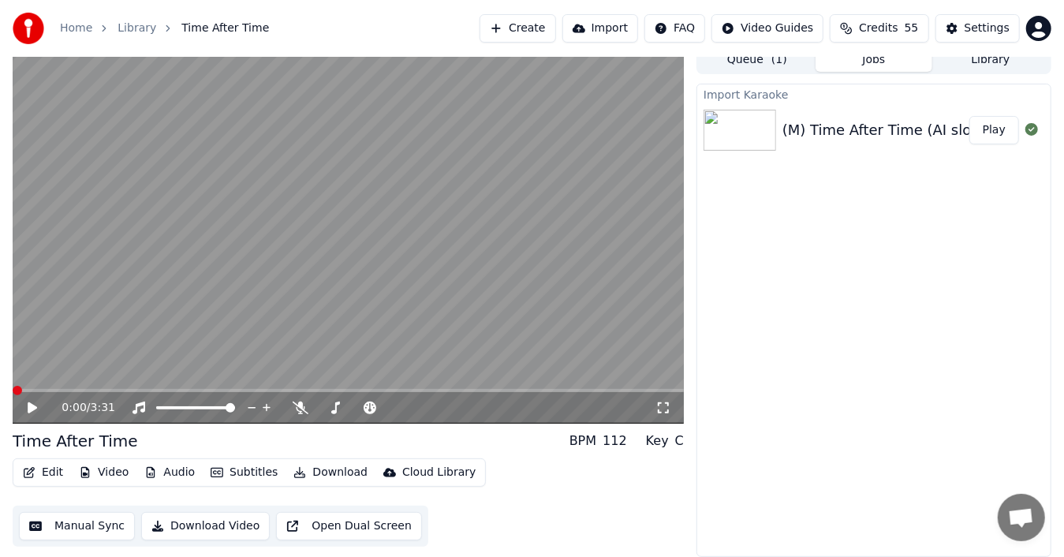
click at [879, 129] on div "(M) Time After Time (AI slow jazz)" at bounding box center [901, 130] width 238 height 22
click at [1000, 126] on button "Play" at bounding box center [994, 130] width 50 height 28
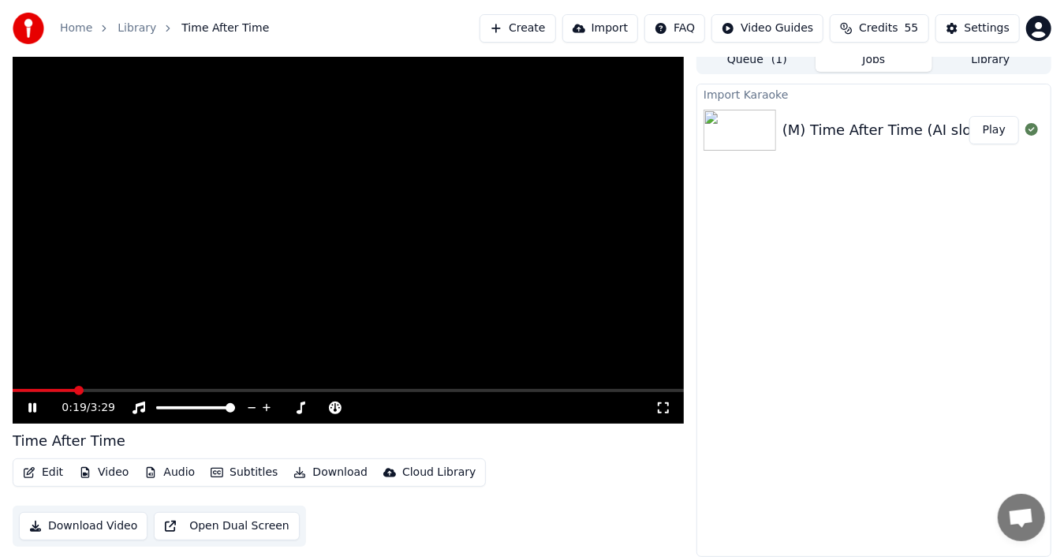
click at [532, 208] on video at bounding box center [348, 235] width 671 height 378
click at [303, 410] on icon at bounding box center [301, 407] width 16 height 13
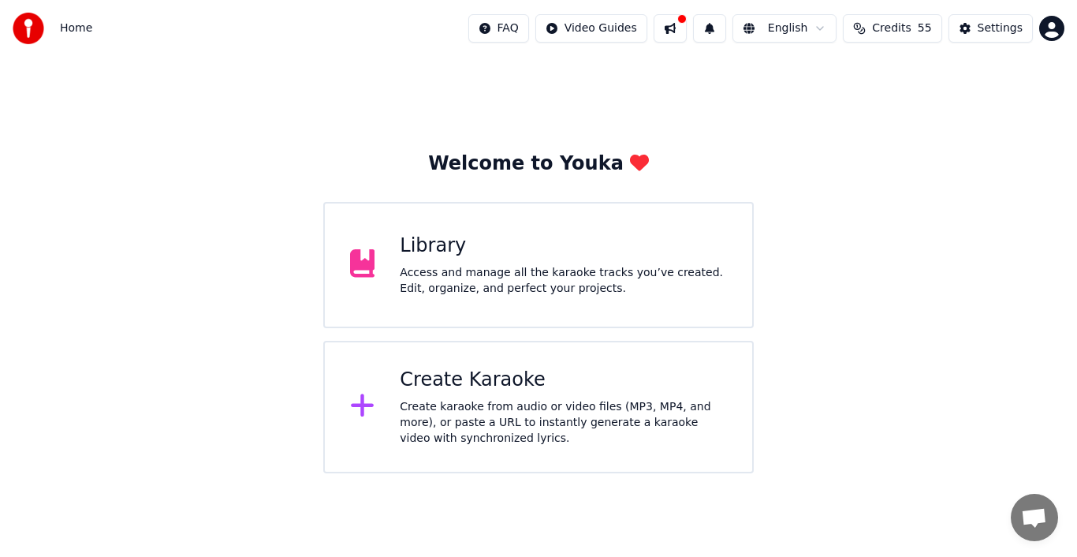
click at [573, 402] on div "Create karaoke from audio or video files (MP3, MP4, and more), or paste a URL t…" at bounding box center [563, 422] width 327 height 47
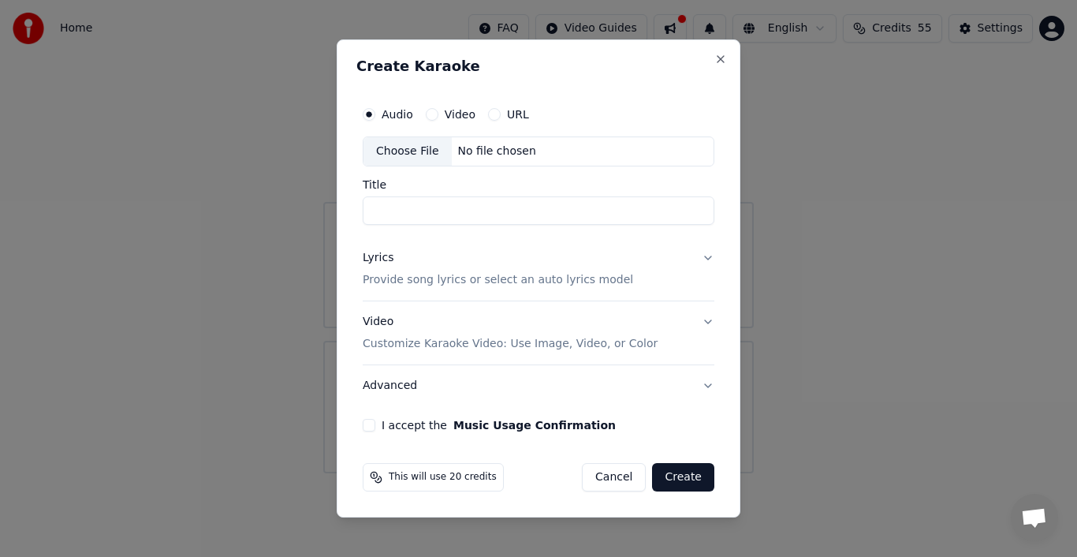
click at [631, 472] on button "Cancel" at bounding box center [614, 477] width 64 height 28
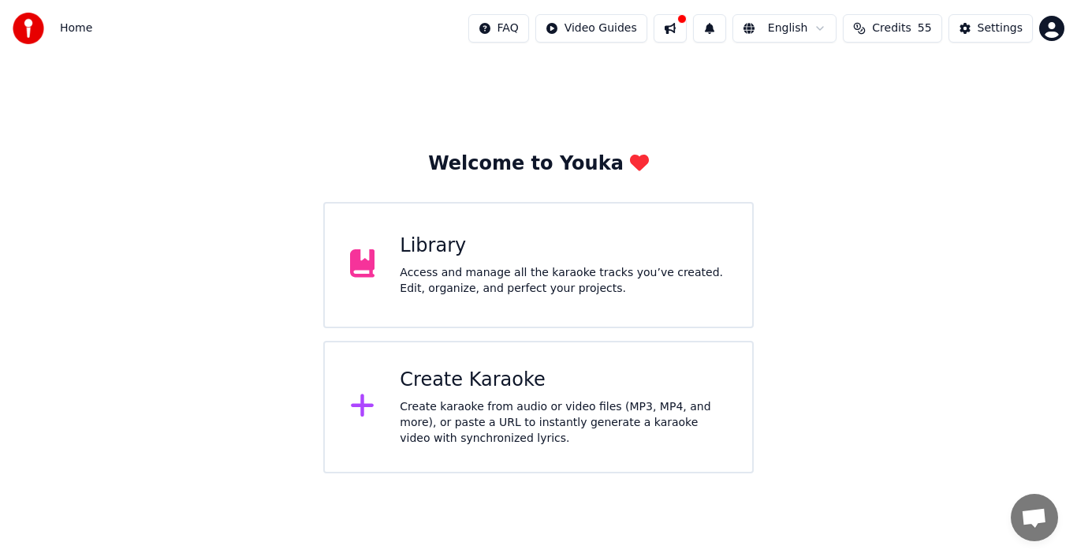
click at [902, 31] on span "Credits" at bounding box center [891, 29] width 39 height 16
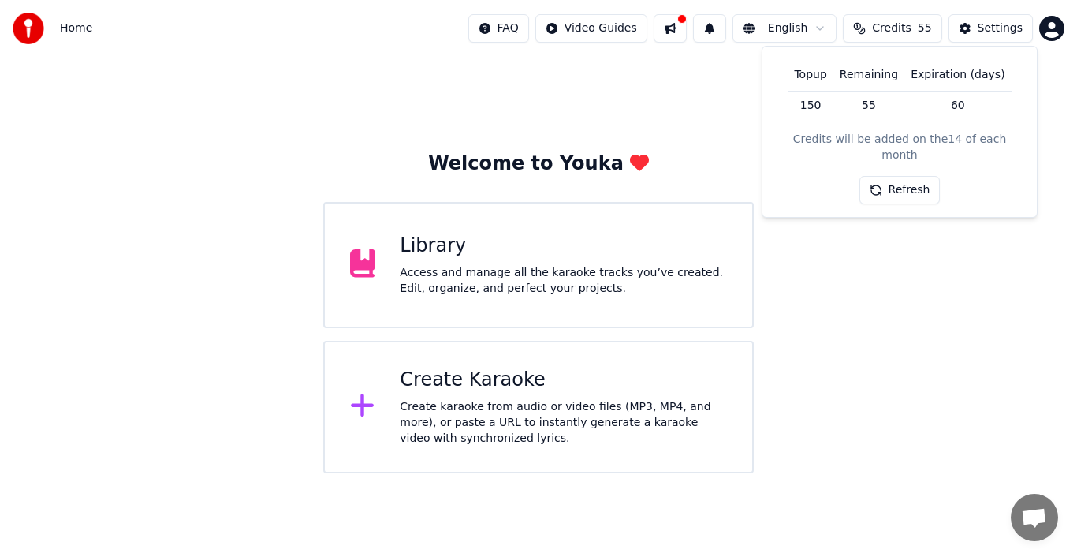
click at [908, 176] on button "Refresh" at bounding box center [900, 190] width 81 height 28
click at [470, 399] on div "Create karaoke from audio or video files (MP3, MP4, and more), or paste a URL t…" at bounding box center [563, 422] width 327 height 47
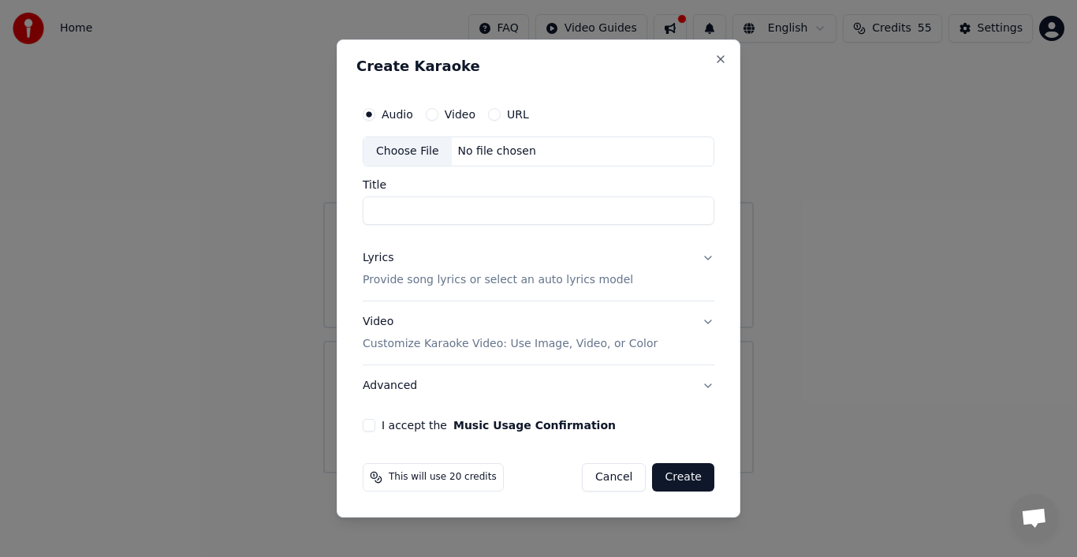
click at [474, 211] on input "Title" at bounding box center [539, 210] width 352 height 28
click at [429, 154] on div "Choose File" at bounding box center [408, 151] width 88 height 28
type input "**********"
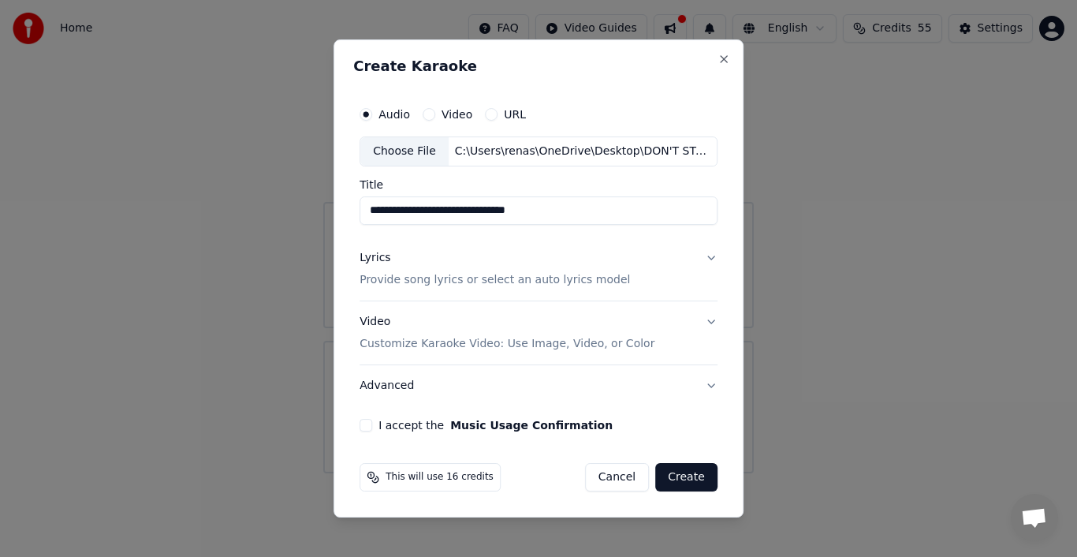
click at [372, 259] on div "Lyrics" at bounding box center [375, 258] width 31 height 16
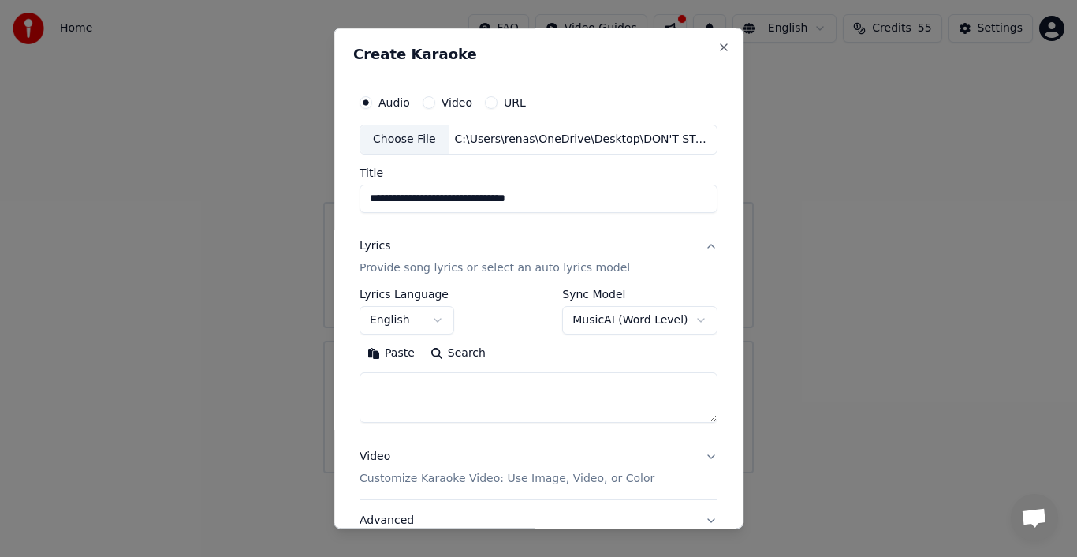
click at [392, 353] on button "Paste" at bounding box center [391, 353] width 63 height 25
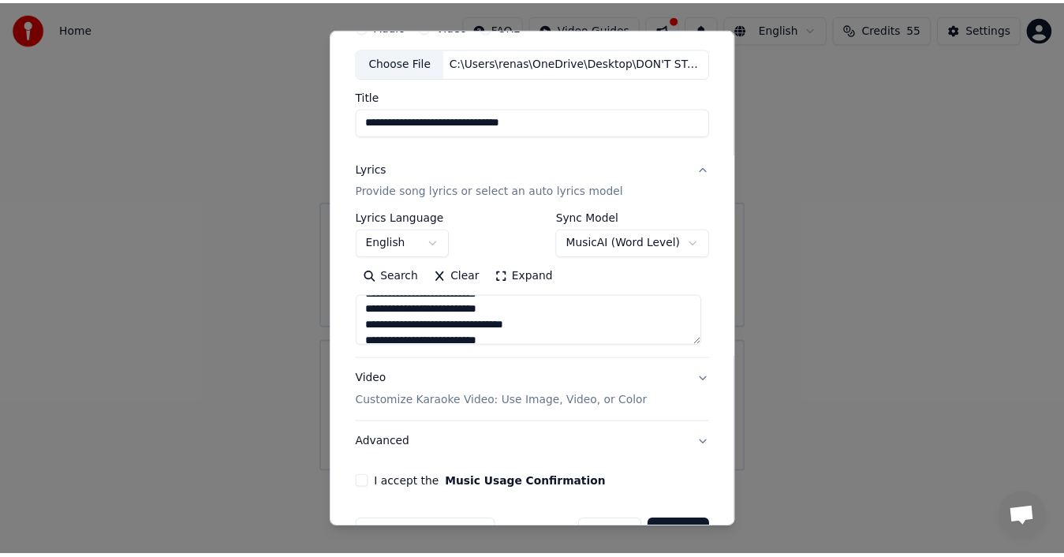
scroll to position [121, 0]
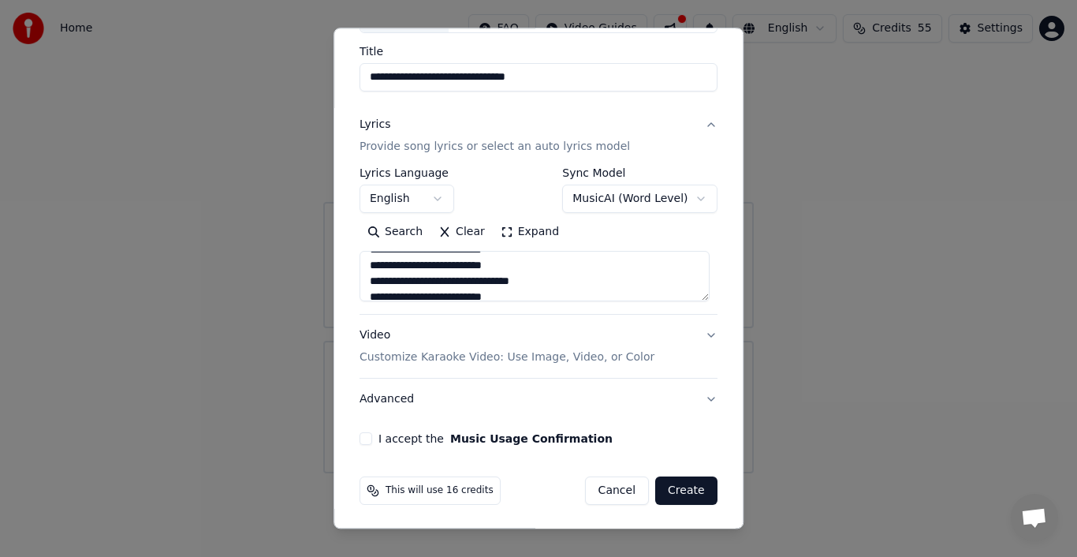
click at [364, 437] on button "I accept the Music Usage Confirmation" at bounding box center [366, 438] width 13 height 13
click at [677, 488] on button "Create" at bounding box center [686, 490] width 62 height 28
type textarea "**********"
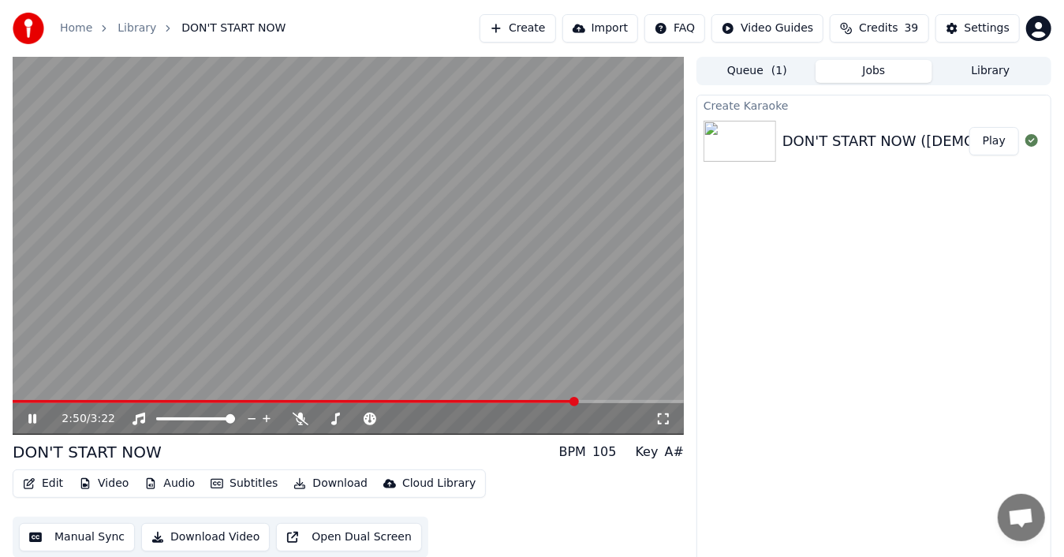
click at [31, 413] on icon at bounding box center [43, 419] width 36 height 13
drag, startPoint x: 568, startPoint y: 398, endPoint x: 19, endPoint y: 412, distance: 549.1
click at [19, 412] on div "2:50 / 3:22" at bounding box center [348, 246] width 671 height 378
drag, startPoint x: 576, startPoint y: 398, endPoint x: 407, endPoint y: 398, distance: 168.8
click at [407, 398] on video at bounding box center [348, 246] width 671 height 378
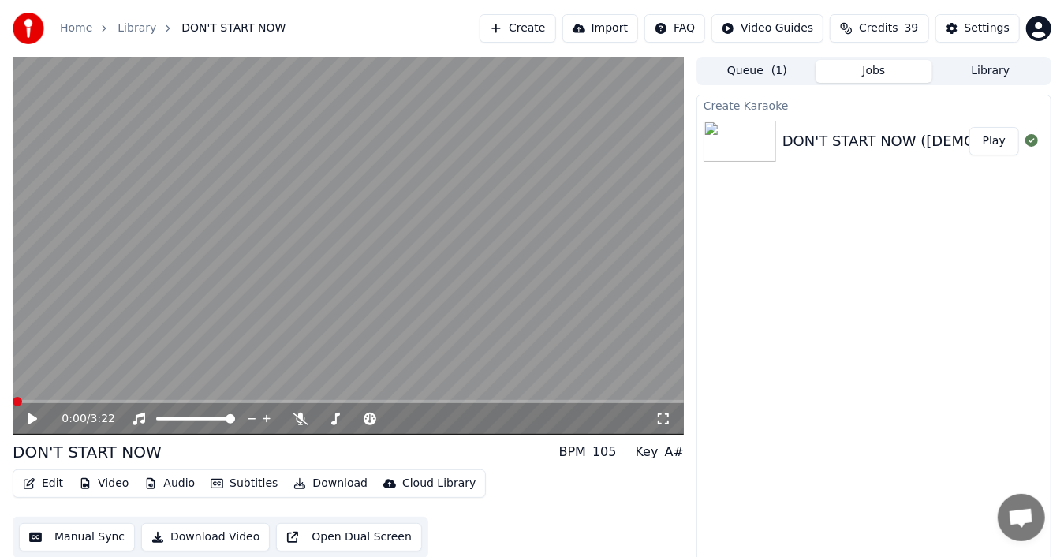
click at [13, 398] on span at bounding box center [17, 401] width 9 height 9
click at [34, 414] on icon at bounding box center [43, 419] width 36 height 13
click at [662, 420] on icon at bounding box center [663, 419] width 16 height 13
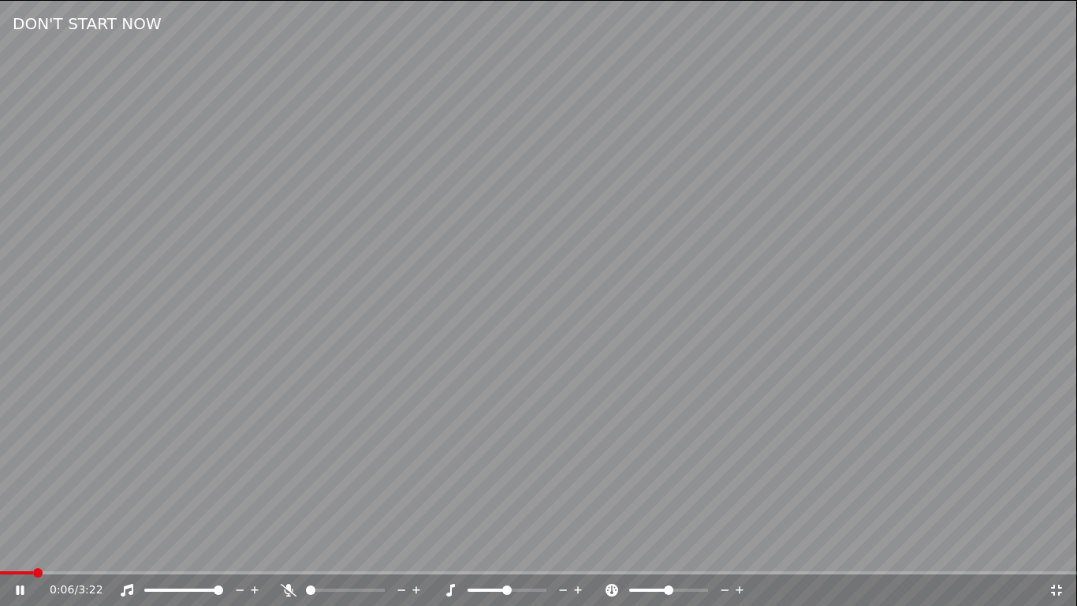
click at [285, 556] on icon at bounding box center [289, 590] width 16 height 13
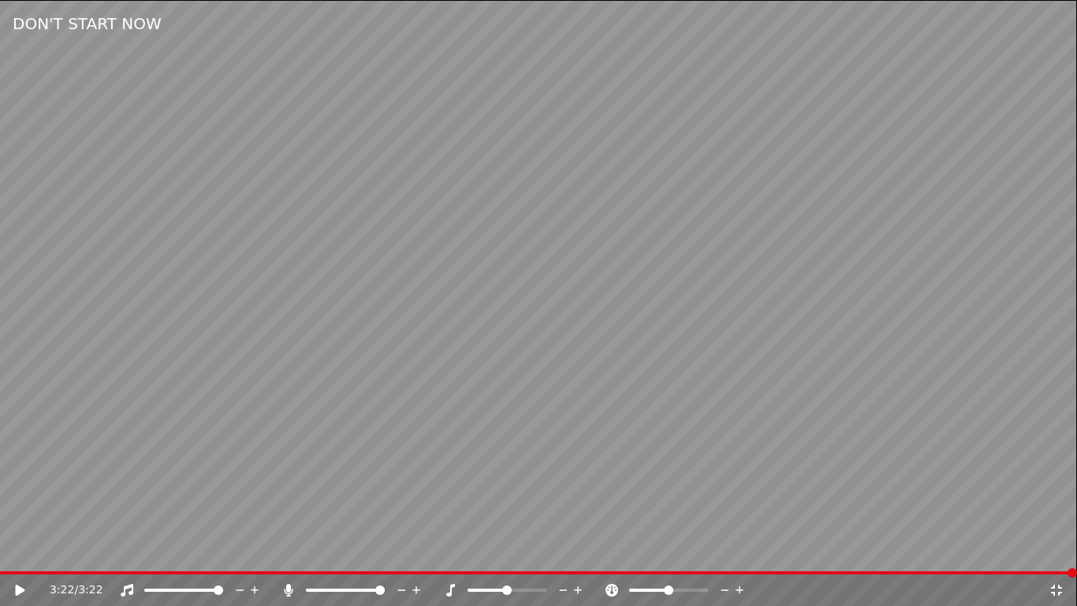
click at [290, 556] on div "3:22 / 3:22" at bounding box center [538, 590] width 1077 height 32
click at [284, 556] on icon at bounding box center [289, 590] width 16 height 13
drag, startPoint x: 1066, startPoint y: 569, endPoint x: 203, endPoint y: 594, distance: 863.2
click at [203, 556] on div "DON'T START NOW 3:22 / 3:22" at bounding box center [538, 303] width 1077 height 606
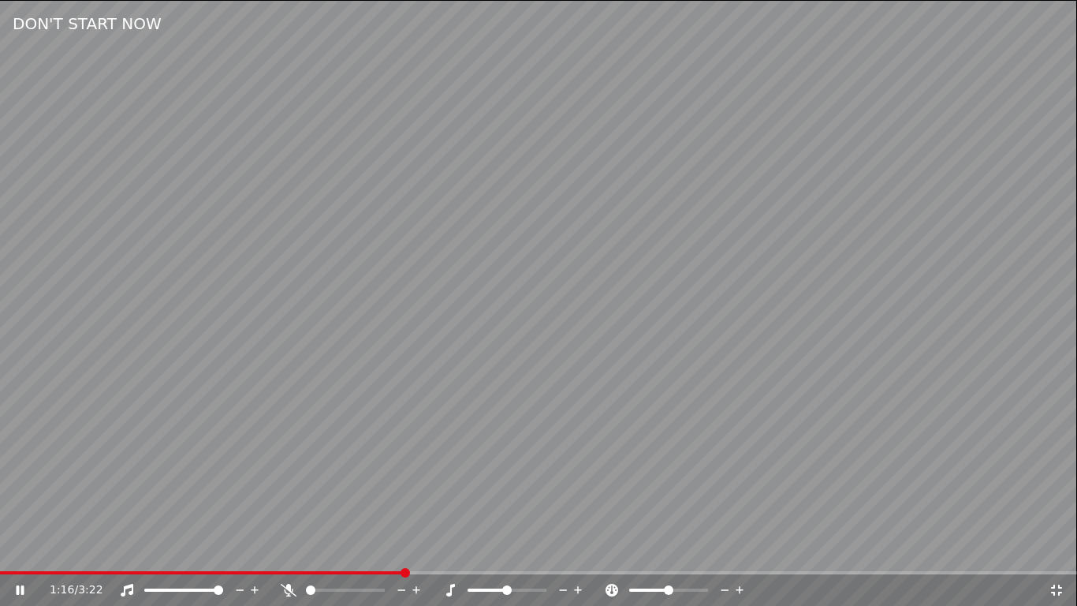
click at [1051, 556] on icon at bounding box center [1057, 590] width 16 height 13
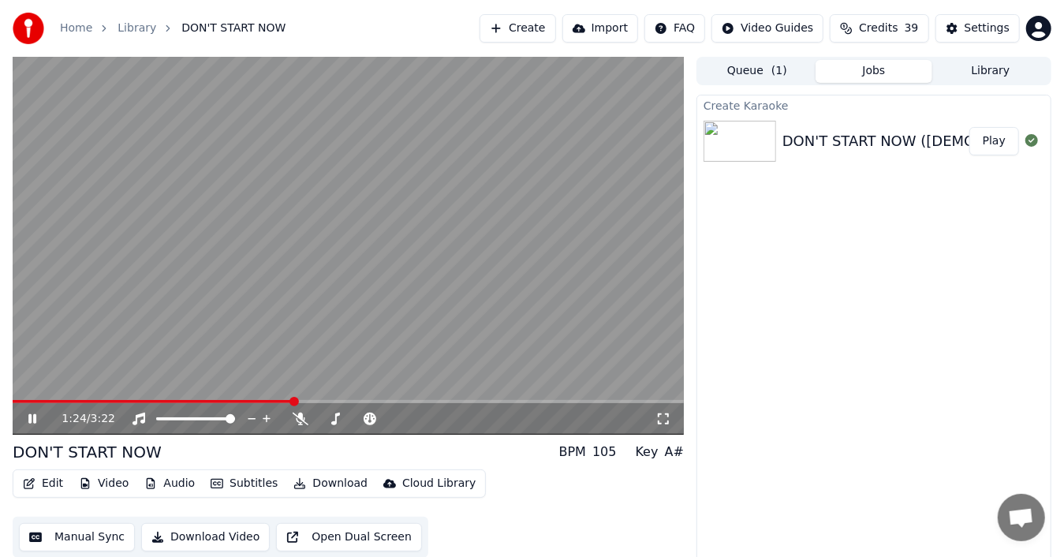
click at [515, 211] on video at bounding box center [348, 246] width 671 height 378
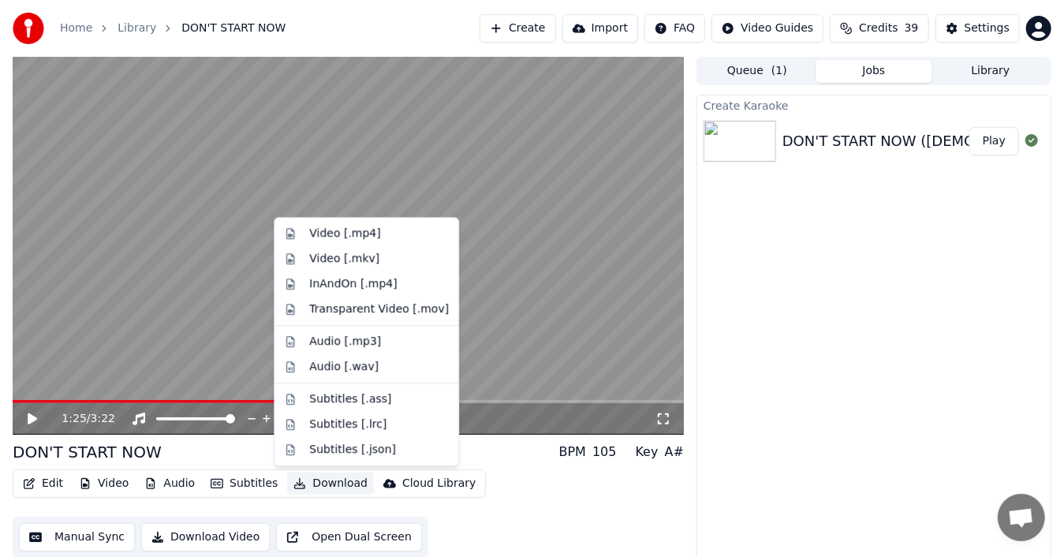
click at [325, 482] on button "Download" at bounding box center [330, 483] width 87 height 22
click at [344, 235] on div "Video [.mp4]" at bounding box center [344, 234] width 71 height 16
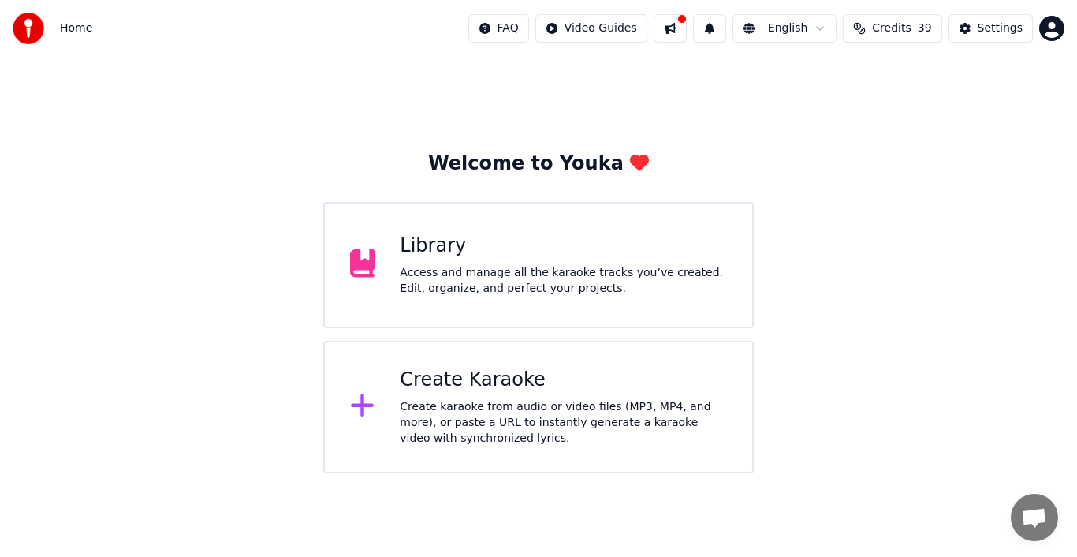
click at [486, 396] on div "Create Karaoke Create karaoke from audio or video files (MP3, MP4, and more), o…" at bounding box center [563, 407] width 327 height 79
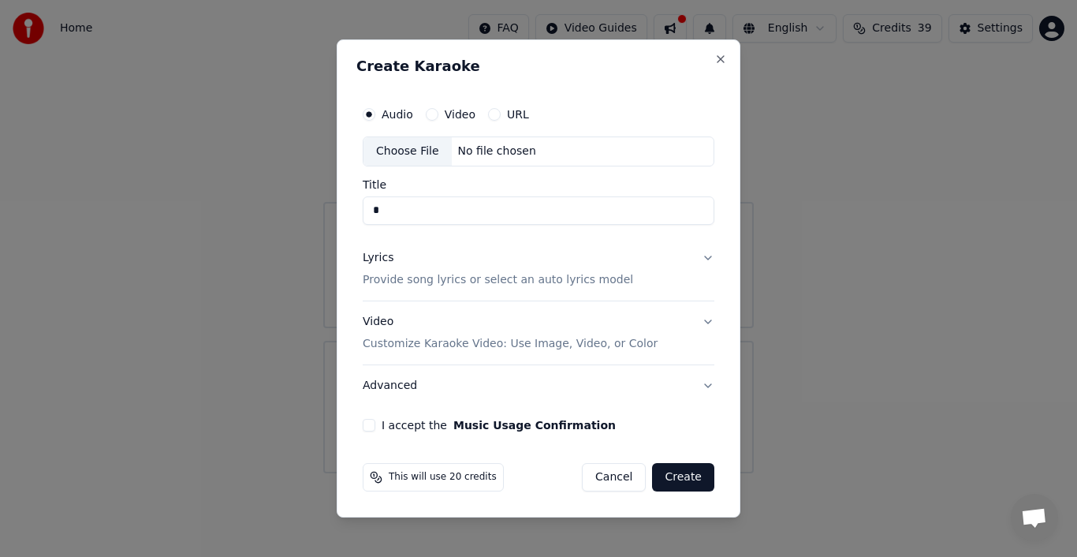
type input "*"
click at [710, 320] on button "Video Customize Karaoke Video: Use Image, Video, or Color" at bounding box center [539, 332] width 352 height 63
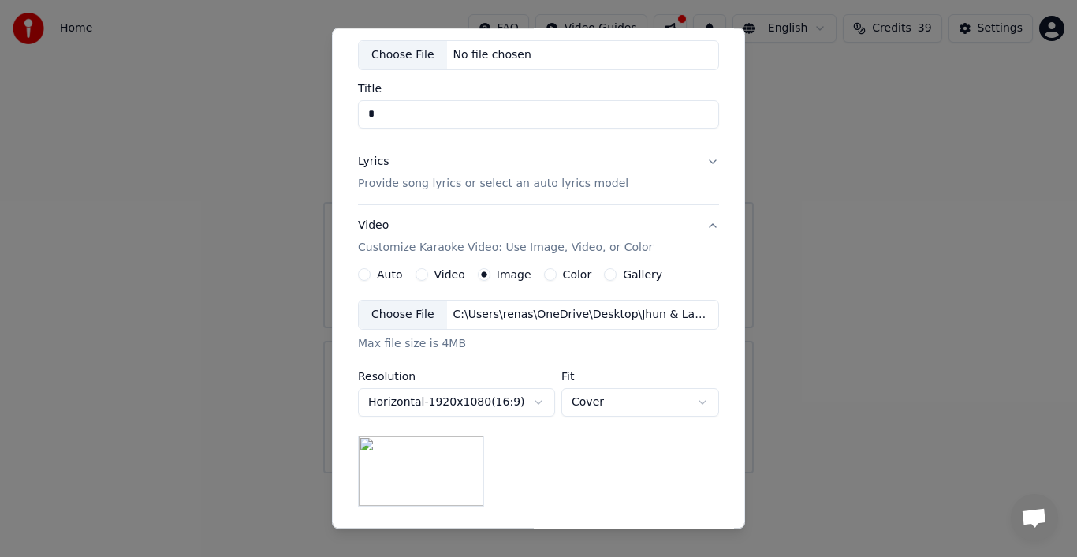
scroll to position [106, 0]
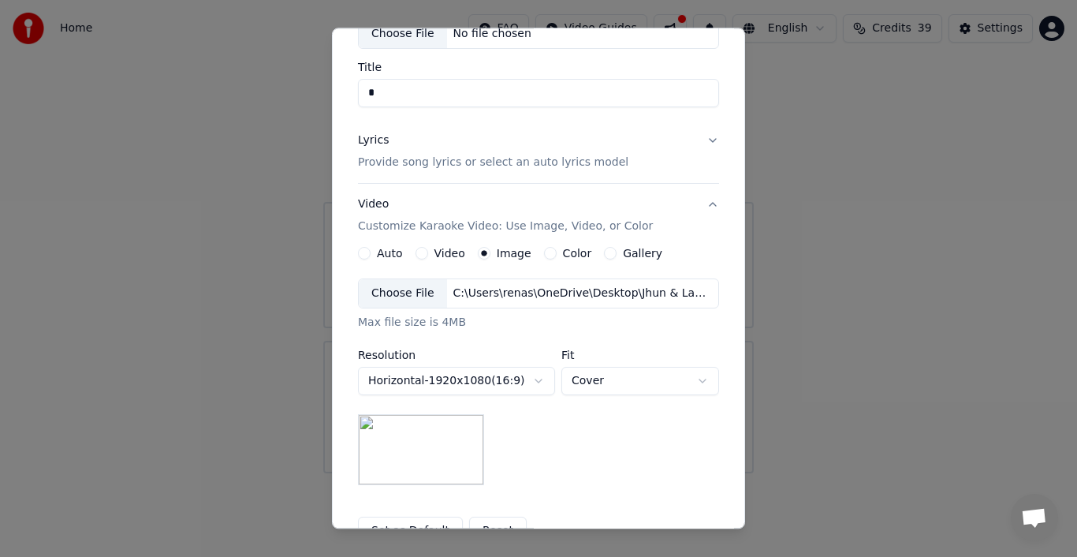
click at [406, 289] on div "Choose File" at bounding box center [403, 293] width 88 height 28
click at [383, 256] on label "Auto" at bounding box center [390, 253] width 26 height 11
click at [371, 256] on button "Auto" at bounding box center [364, 253] width 13 height 13
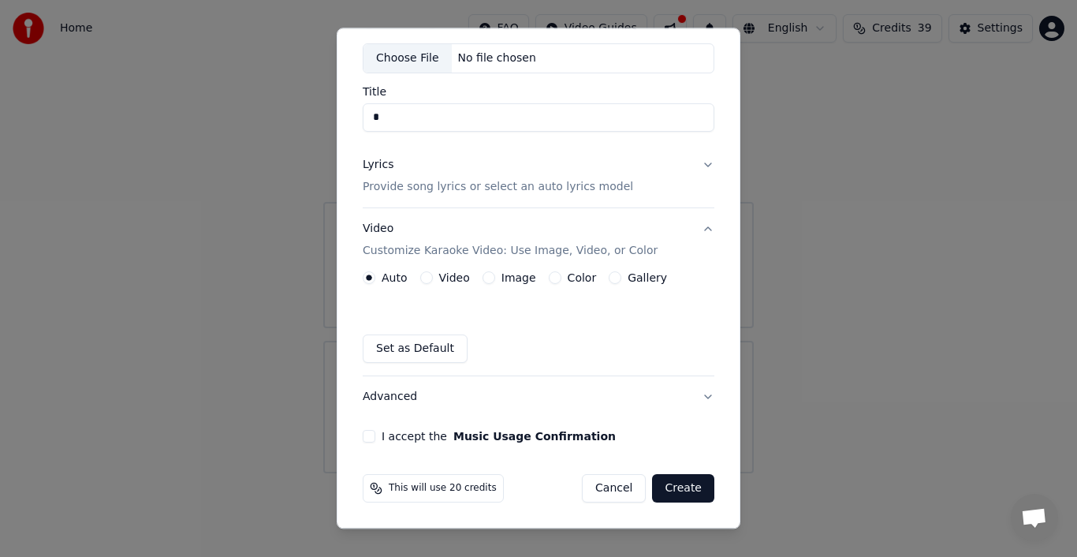
scroll to position [79, 0]
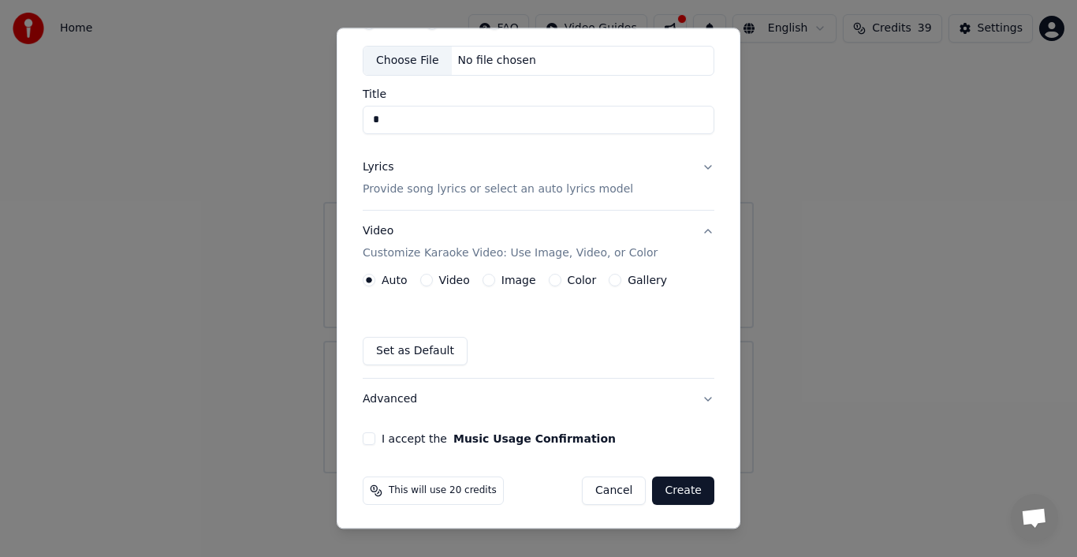
click at [405, 62] on div "Choose File" at bounding box center [408, 61] width 88 height 28
click at [610, 492] on button "Cancel" at bounding box center [614, 490] width 64 height 28
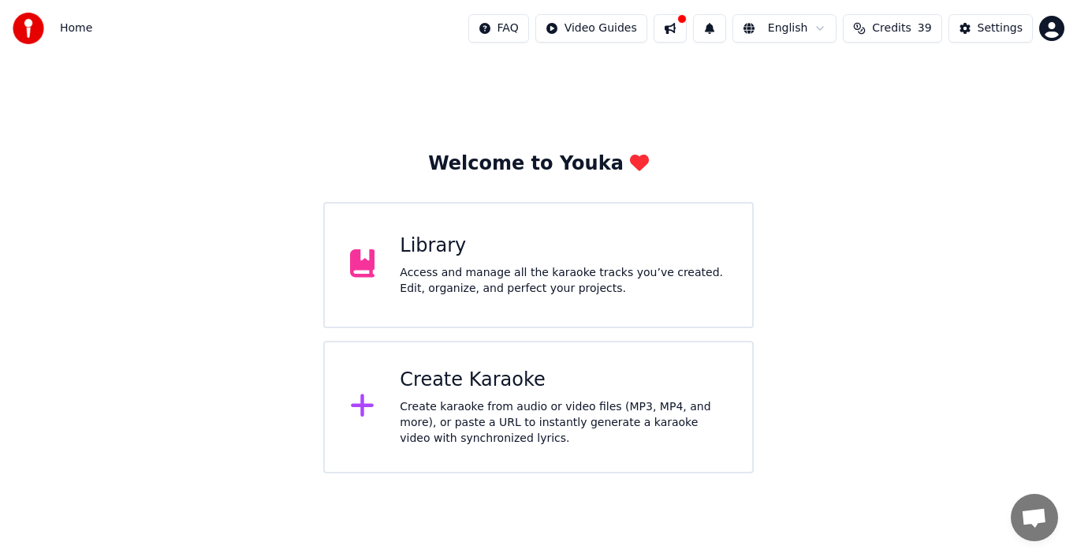
click at [904, 303] on div "Welcome to Youka Library Access and manage all the karaoke tracks you’ve create…" at bounding box center [538, 265] width 1077 height 416
click at [471, 382] on div "Create Karaoke" at bounding box center [563, 380] width 327 height 25
click at [495, 386] on div "Create Karaoke" at bounding box center [563, 380] width 327 height 25
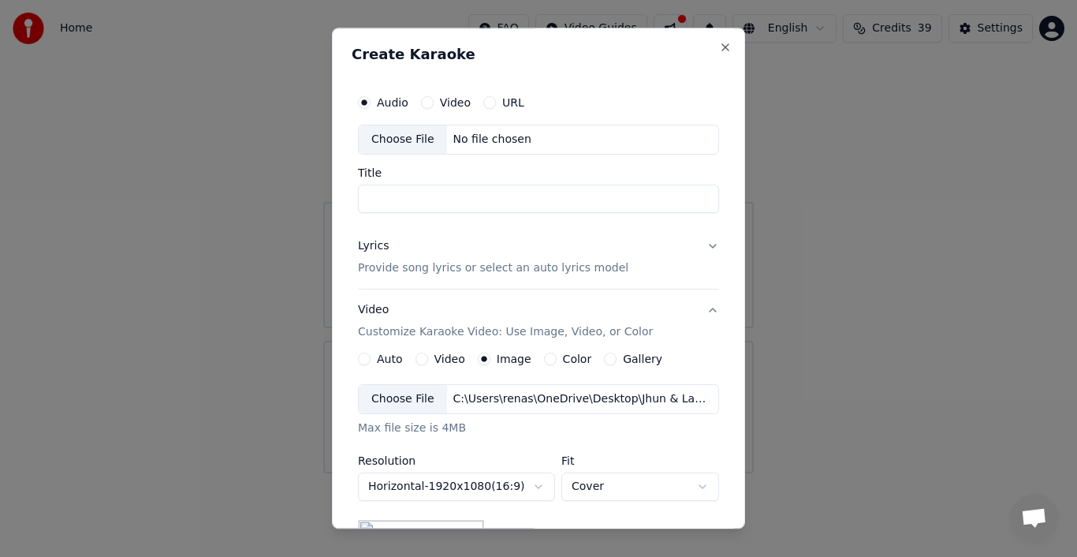
click at [503, 192] on input "Title" at bounding box center [538, 199] width 361 height 28
click at [410, 140] on div "Choose File" at bounding box center [403, 139] width 88 height 28
type input "**********"
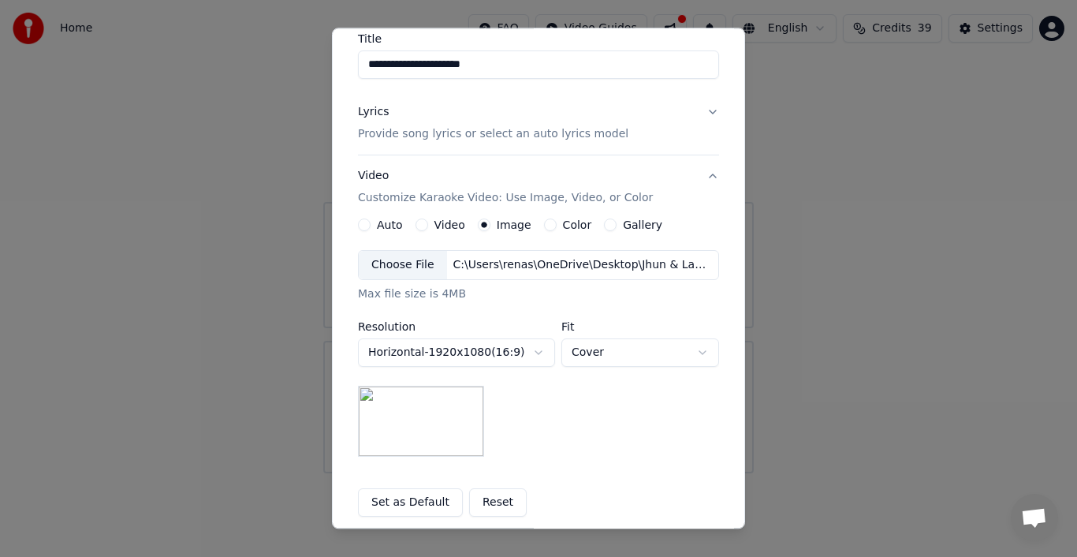
scroll to position [158, 0]
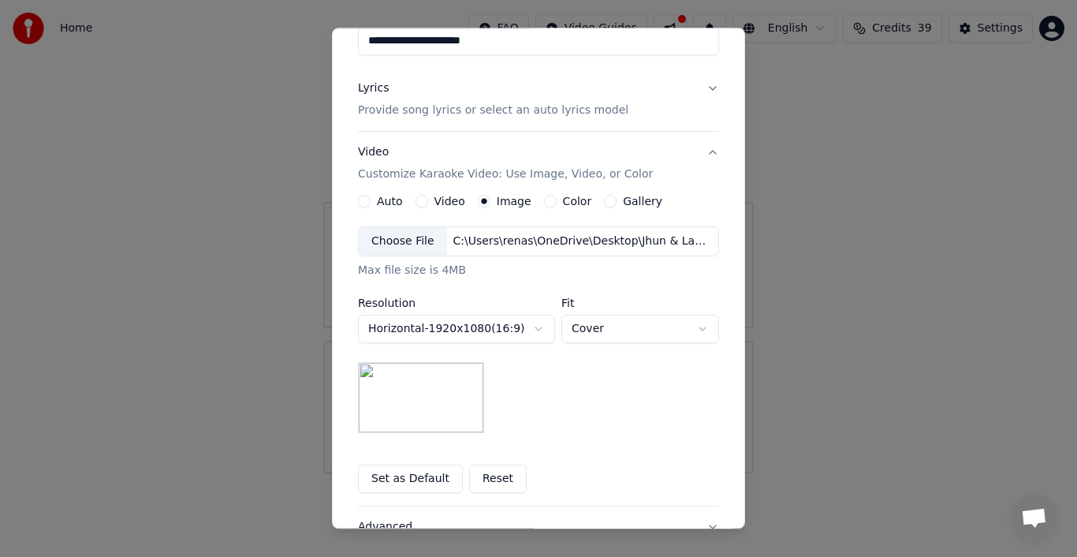
click at [372, 85] on div "Lyrics" at bounding box center [373, 88] width 31 height 16
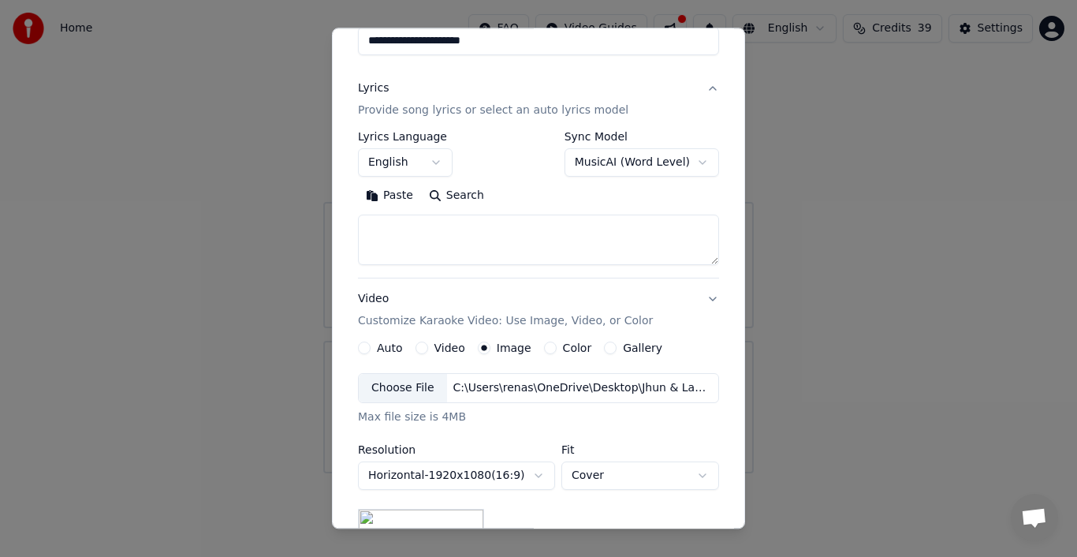
scroll to position [121, 0]
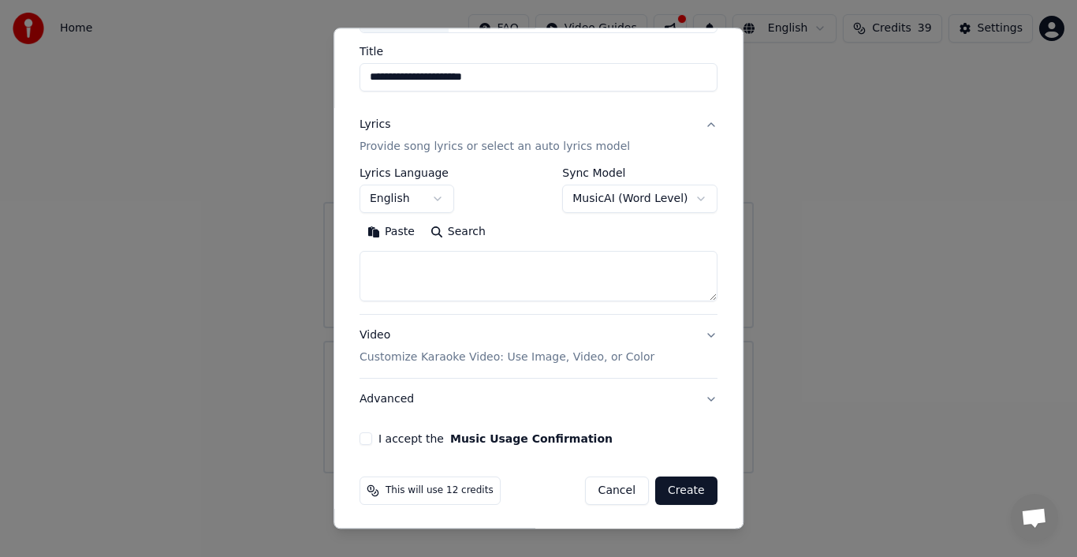
click at [394, 228] on button "Paste" at bounding box center [391, 231] width 63 height 25
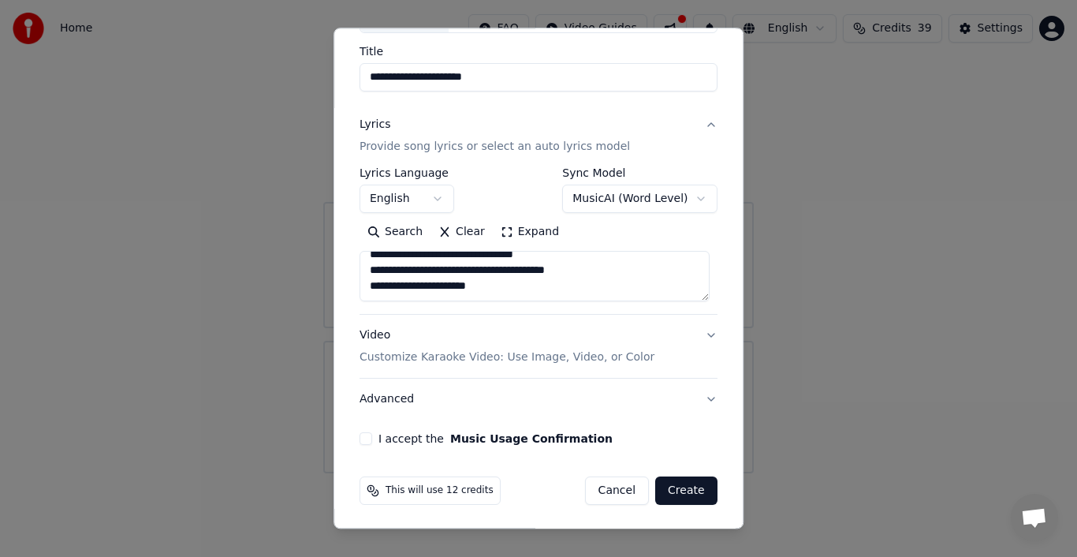
click at [363, 432] on button "I accept the Music Usage Confirmation" at bounding box center [366, 438] width 13 height 13
click at [689, 489] on button "Create" at bounding box center [686, 490] width 62 height 28
type textarea "**********"
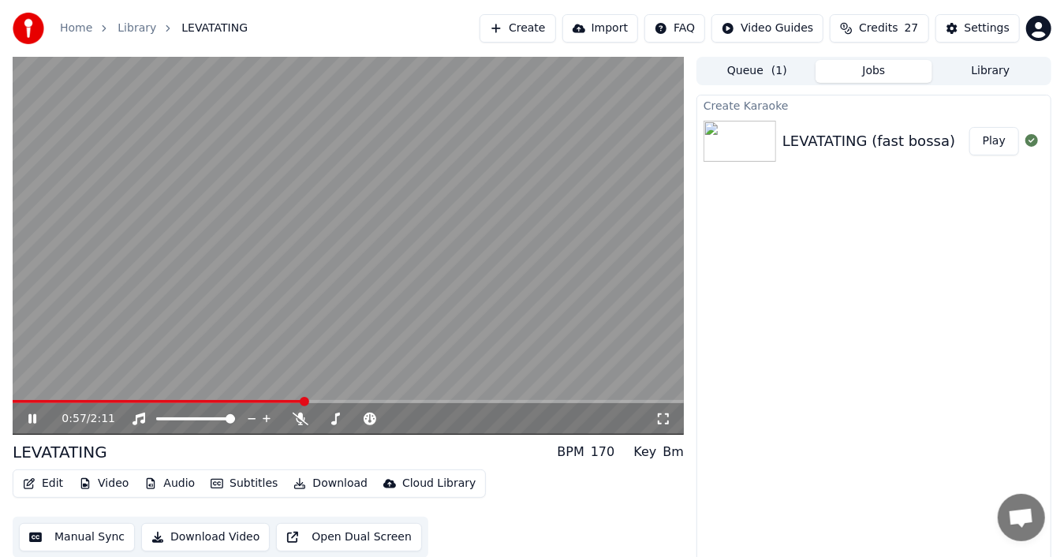
click at [362, 274] on video at bounding box center [348, 246] width 671 height 378
click at [13, 397] on span at bounding box center [17, 401] width 9 height 9
click at [28, 420] on icon at bounding box center [32, 418] width 9 height 11
click at [666, 413] on icon at bounding box center [663, 418] width 11 height 11
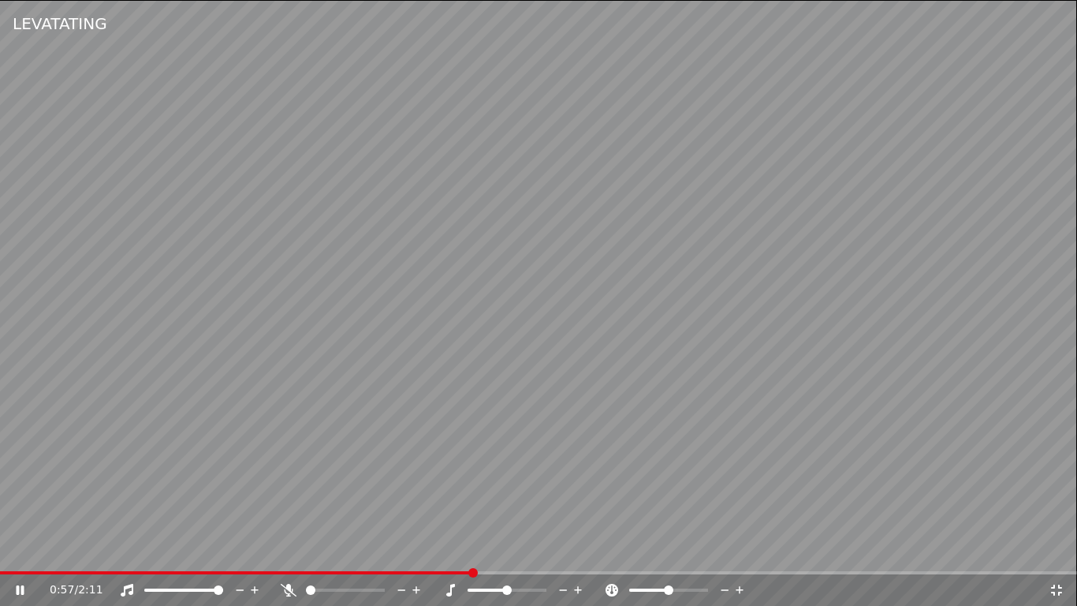
click at [17, 556] on icon at bounding box center [21, 589] width 8 height 9
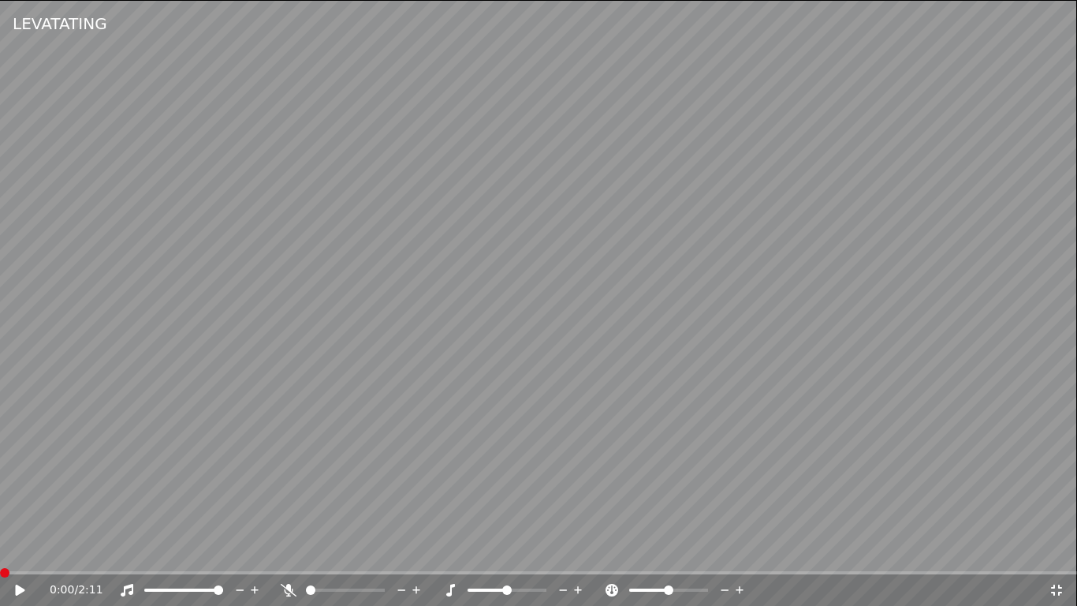
click at [0, 556] on span at bounding box center [4, 572] width 9 height 9
click at [289, 556] on icon at bounding box center [289, 590] width 16 height 13
click at [18, 556] on icon at bounding box center [20, 589] width 9 height 11
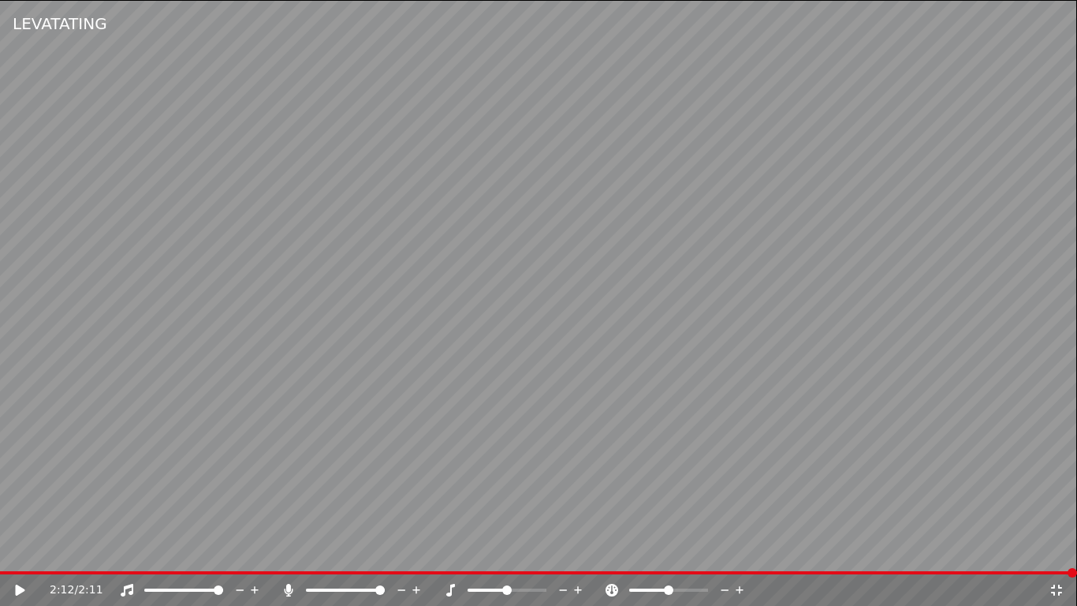
click at [287, 556] on icon at bounding box center [289, 590] width 9 height 13
click at [15, 556] on icon at bounding box center [31, 590] width 37 height 13
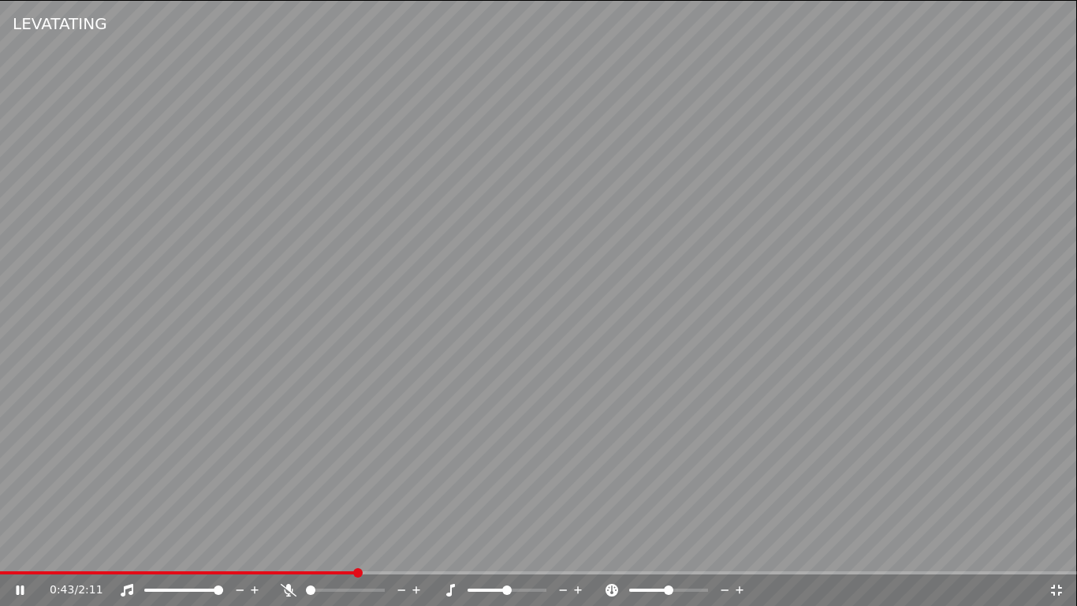
click at [1057, 556] on icon at bounding box center [1057, 590] width 16 height 13
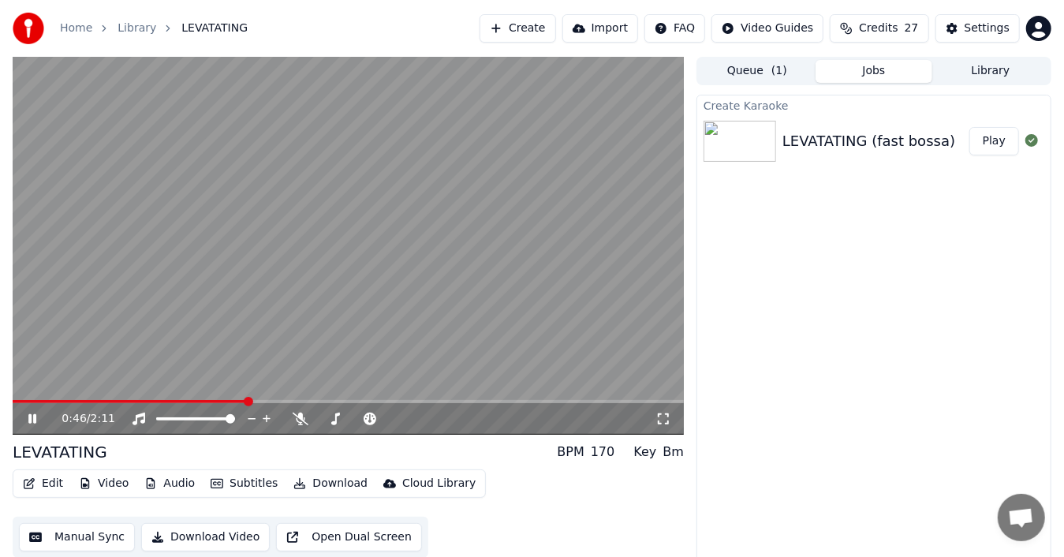
click at [525, 261] on video at bounding box center [348, 246] width 671 height 378
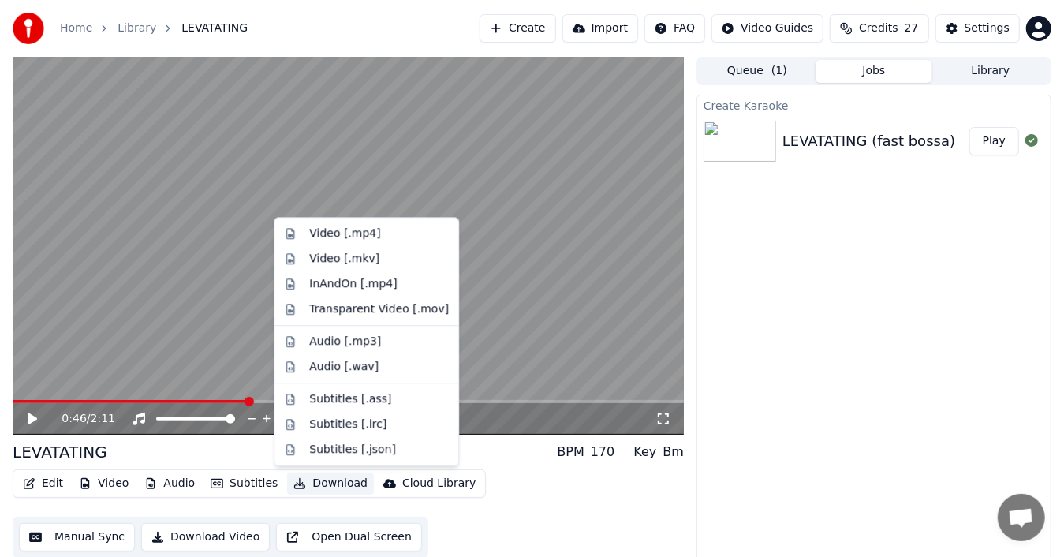
click at [330, 484] on button "Download" at bounding box center [330, 483] width 87 height 22
click at [361, 235] on div "Video [.mp4]" at bounding box center [344, 234] width 71 height 16
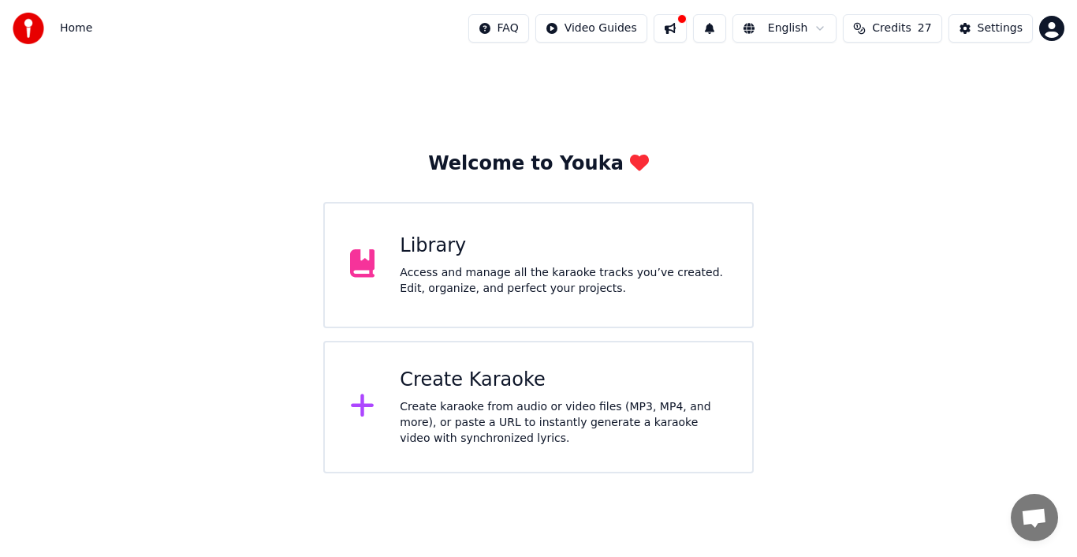
click at [492, 376] on div "Create Karaoke" at bounding box center [563, 380] width 327 height 25
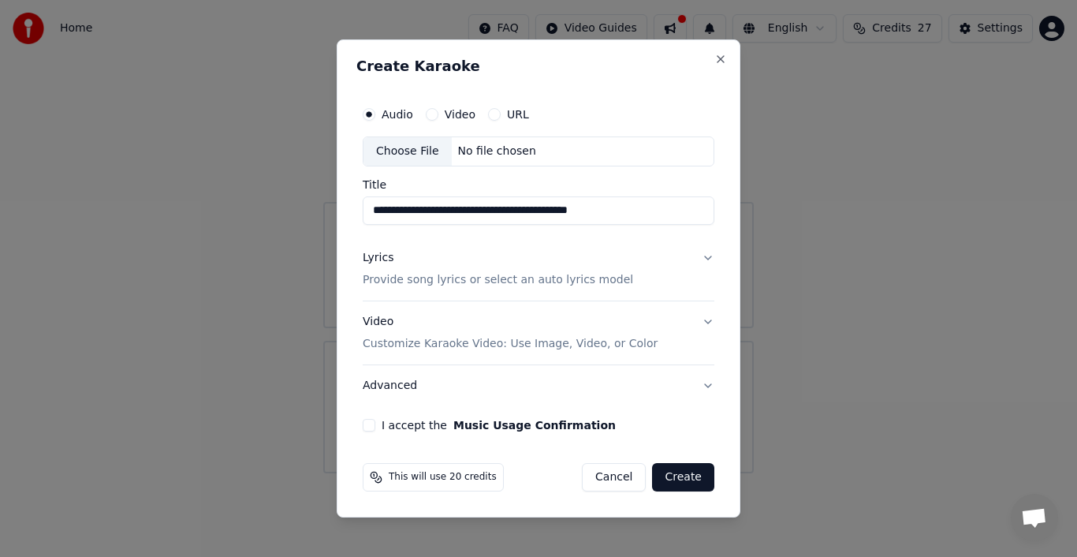
type input "**********"
click at [375, 259] on div "Lyrics" at bounding box center [378, 258] width 31 height 16
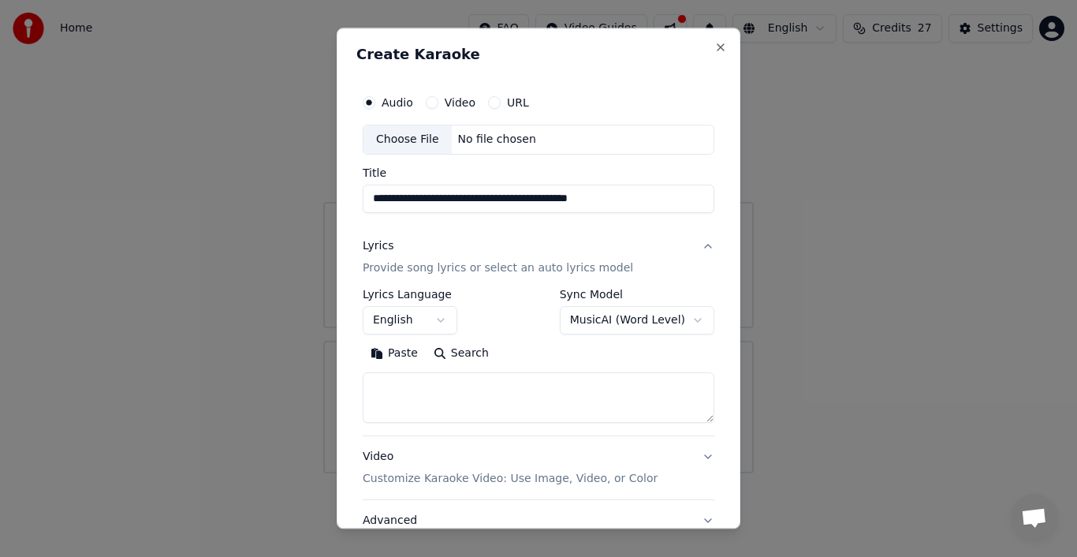
click at [390, 355] on button "Paste" at bounding box center [394, 353] width 63 height 25
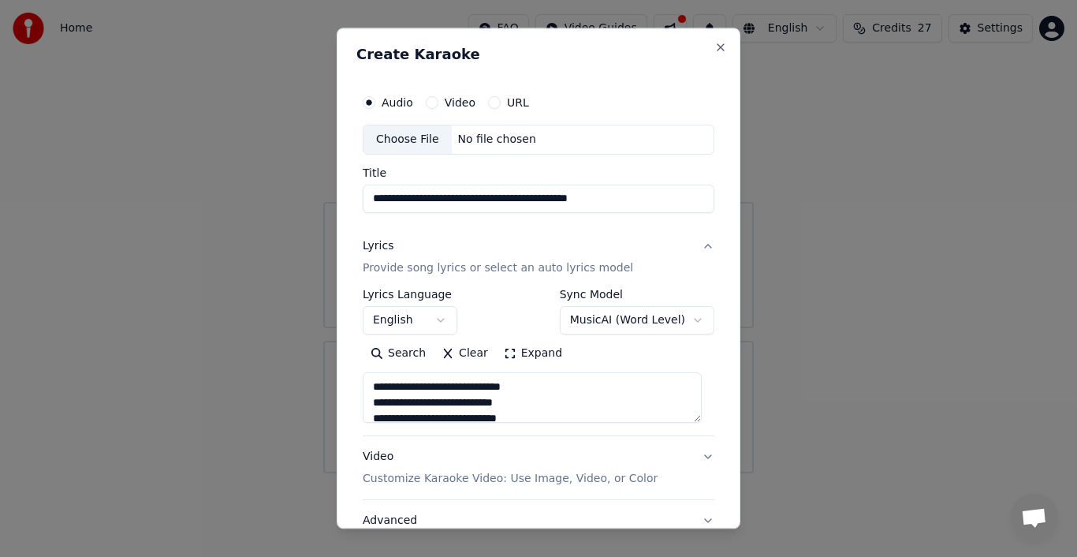
click at [418, 139] on div "Choose File" at bounding box center [408, 139] width 88 height 28
type textarea "**********"
type input "**********"
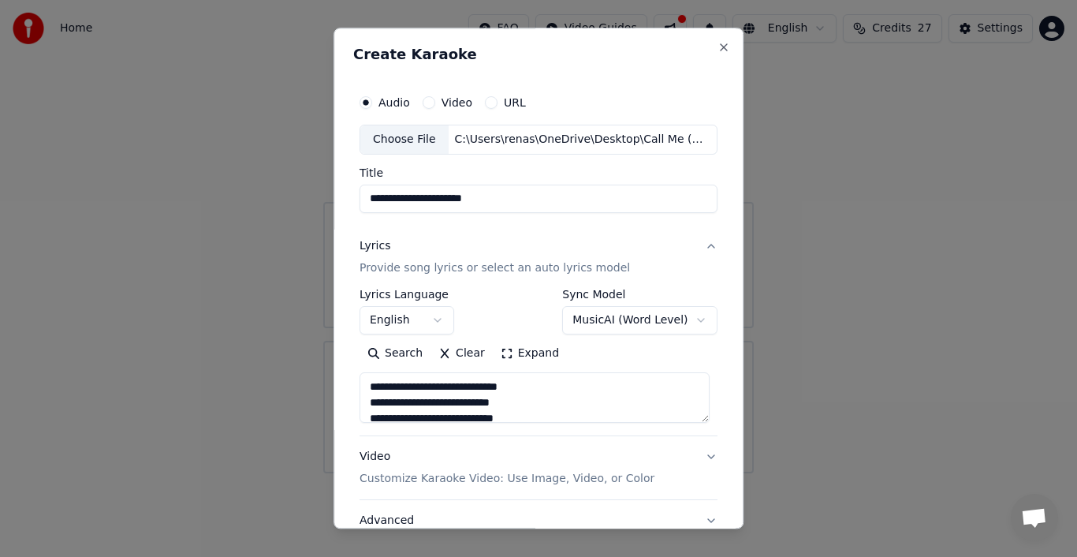
click at [704, 418] on textarea at bounding box center [535, 397] width 350 height 50
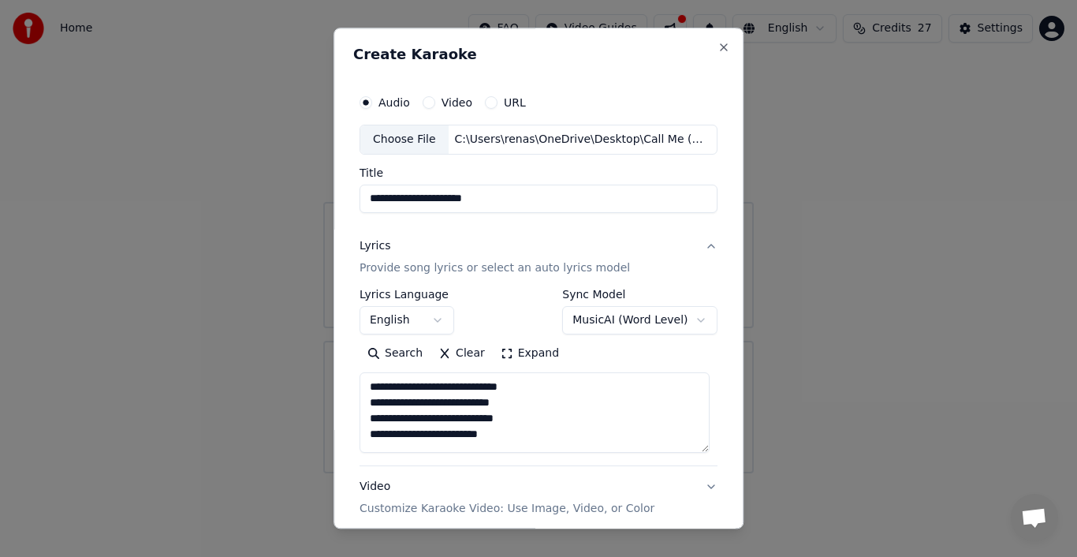
drag, startPoint x: 702, startPoint y: 409, endPoint x: 702, endPoint y: 439, distance: 30.0
click at [702, 439] on textarea at bounding box center [535, 412] width 350 height 80
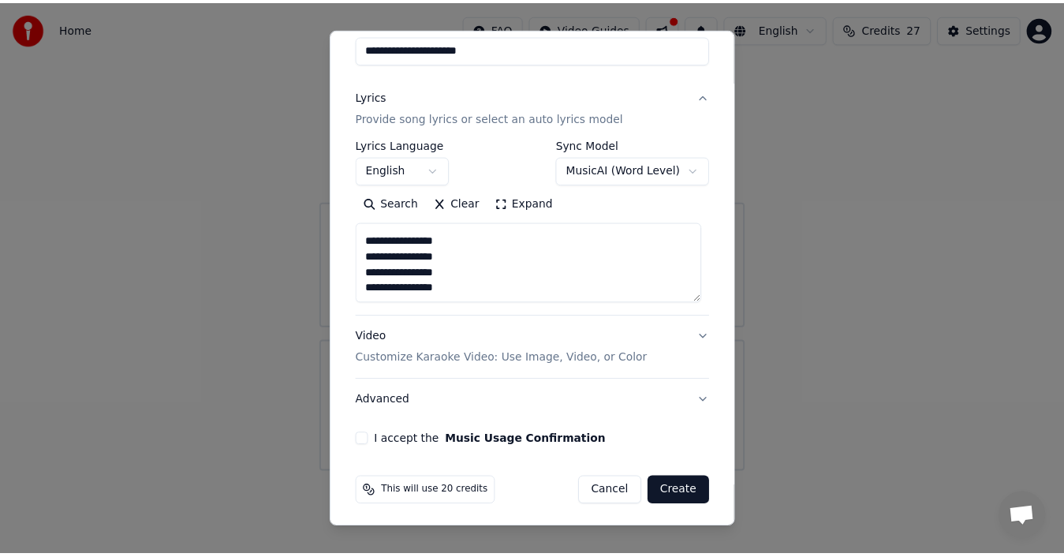
scroll to position [151, 0]
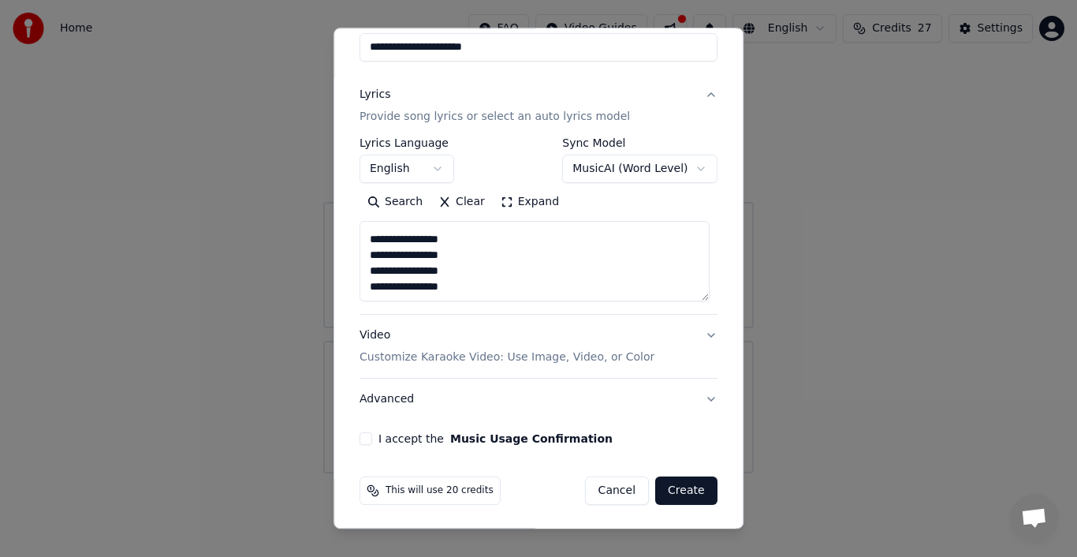
click at [367, 437] on button "I accept the Music Usage Confirmation" at bounding box center [366, 438] width 13 height 13
click at [697, 492] on button "Create" at bounding box center [686, 490] width 62 height 28
type textarea "**********"
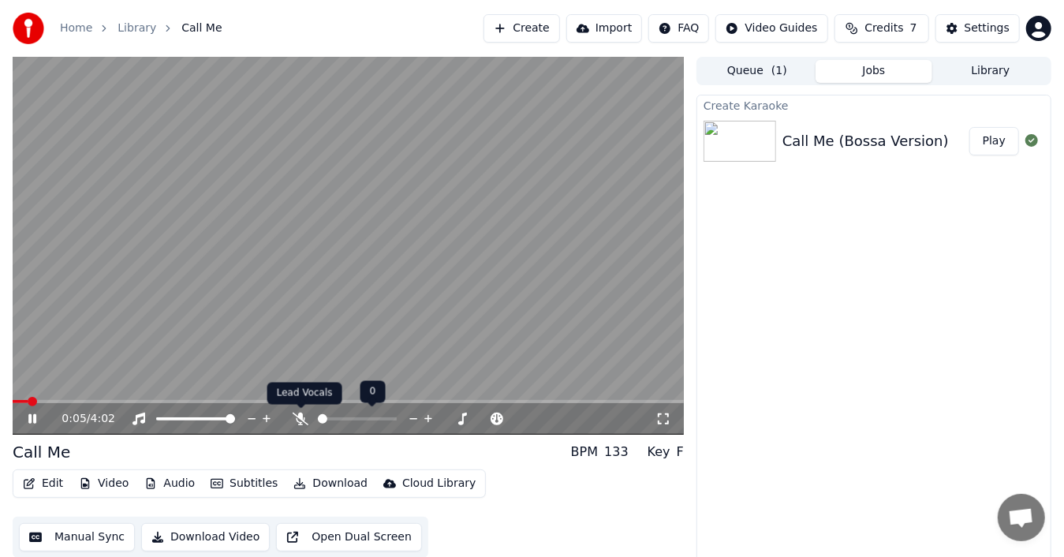
click at [297, 413] on icon at bounding box center [301, 419] width 16 height 13
click at [656, 413] on icon at bounding box center [663, 419] width 16 height 13
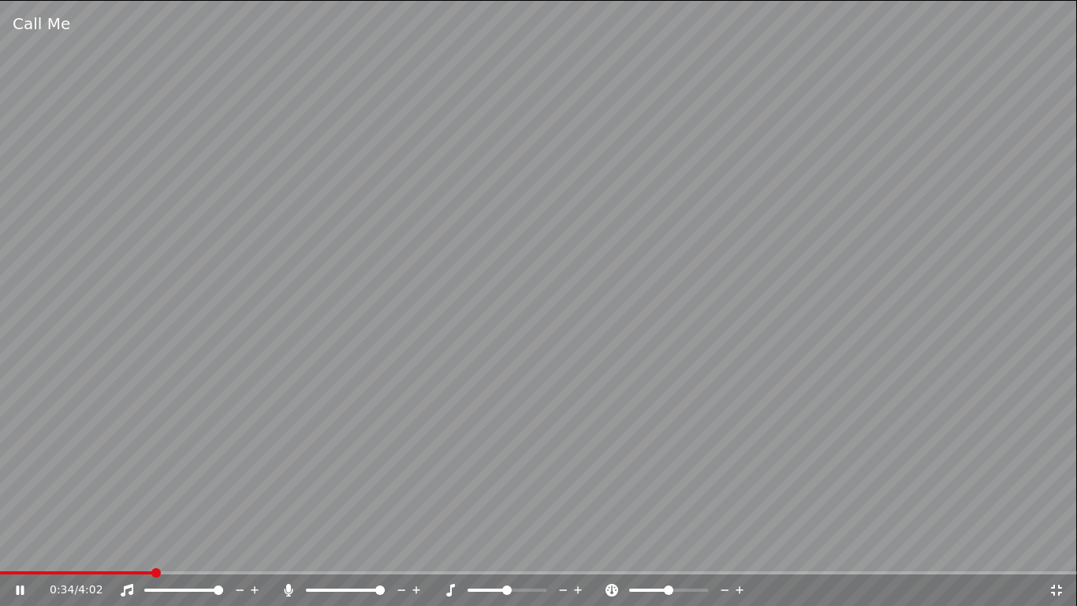
click at [823, 475] on video at bounding box center [538, 303] width 1077 height 606
click at [0, 556] on span at bounding box center [4, 572] width 9 height 9
click at [17, 556] on icon at bounding box center [20, 589] width 9 height 11
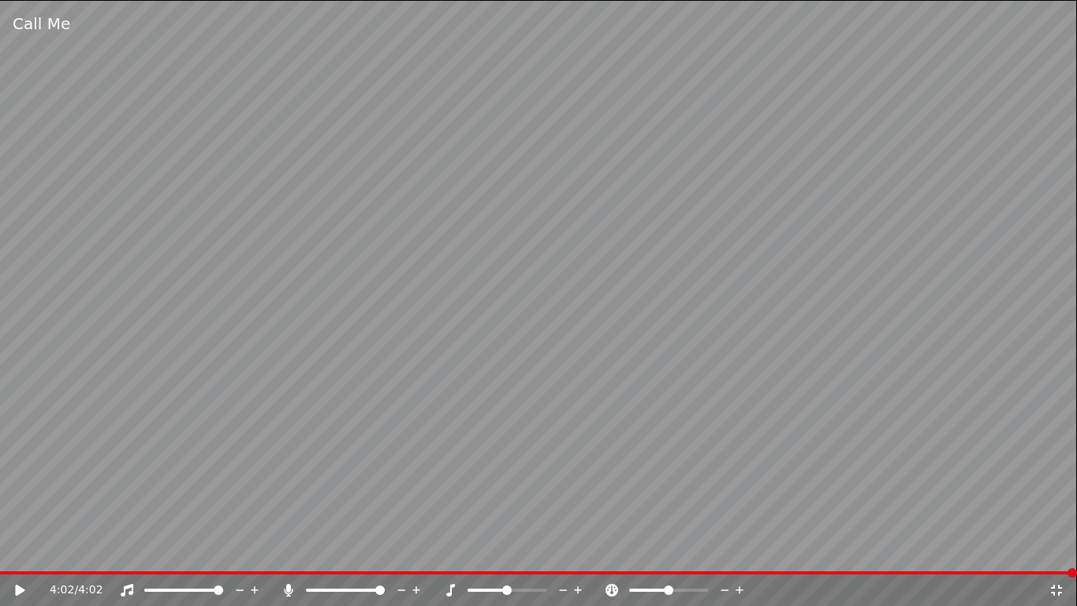
click at [288, 556] on icon at bounding box center [289, 590] width 9 height 13
click at [17, 556] on icon at bounding box center [20, 589] width 9 height 11
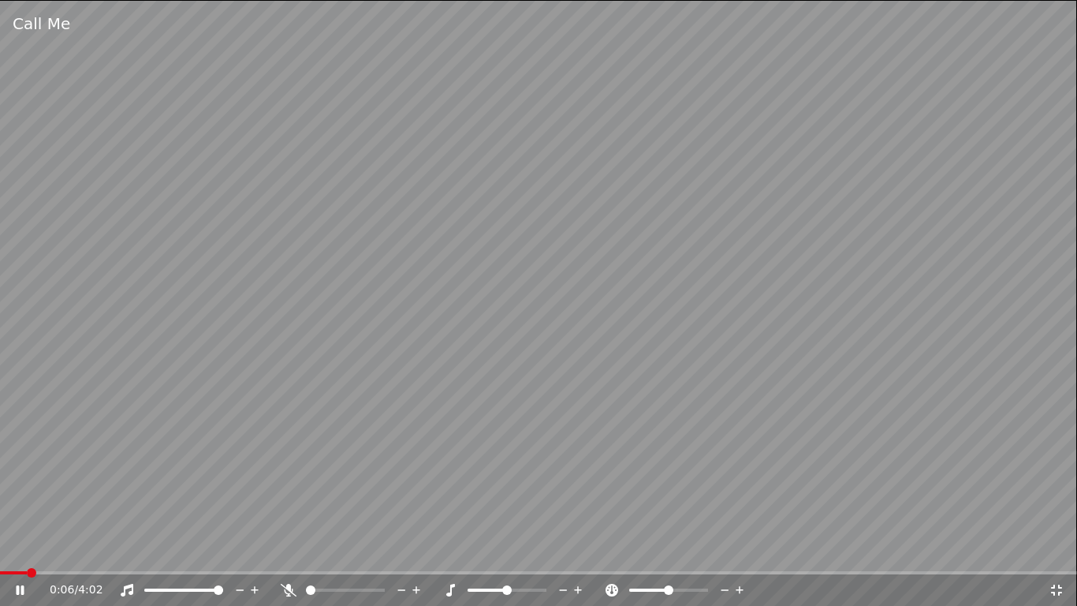
click at [1053, 556] on icon at bounding box center [1057, 590] width 16 height 13
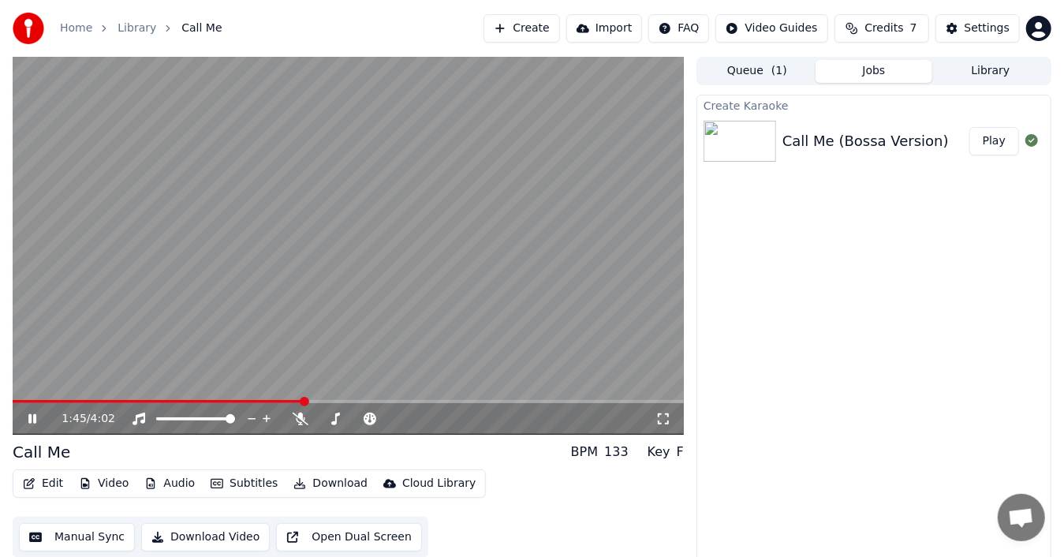
click at [569, 214] on video at bounding box center [348, 246] width 671 height 378
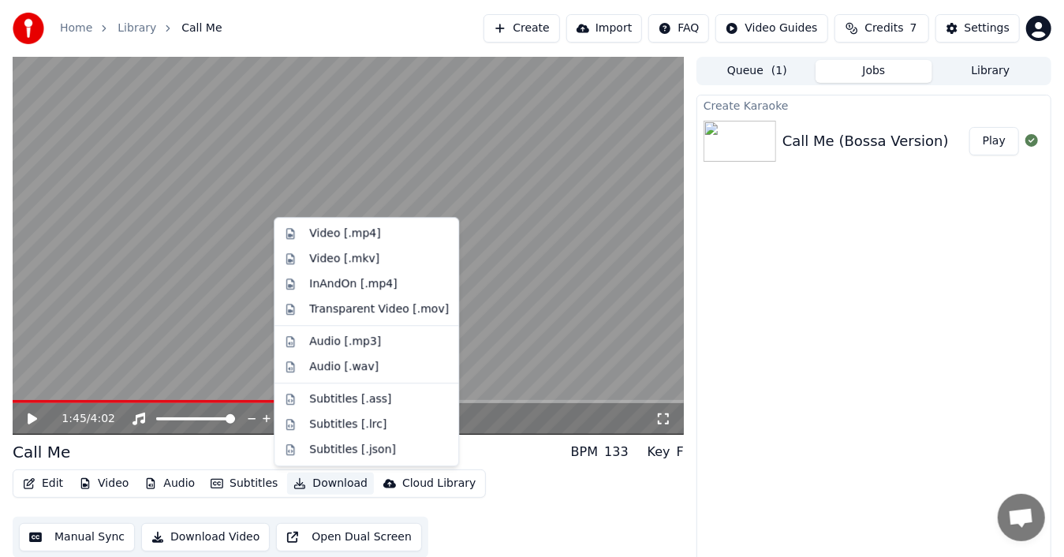
click at [323, 486] on button "Download" at bounding box center [330, 483] width 87 height 22
click at [362, 233] on div "Video [.mp4]" at bounding box center [344, 234] width 71 height 16
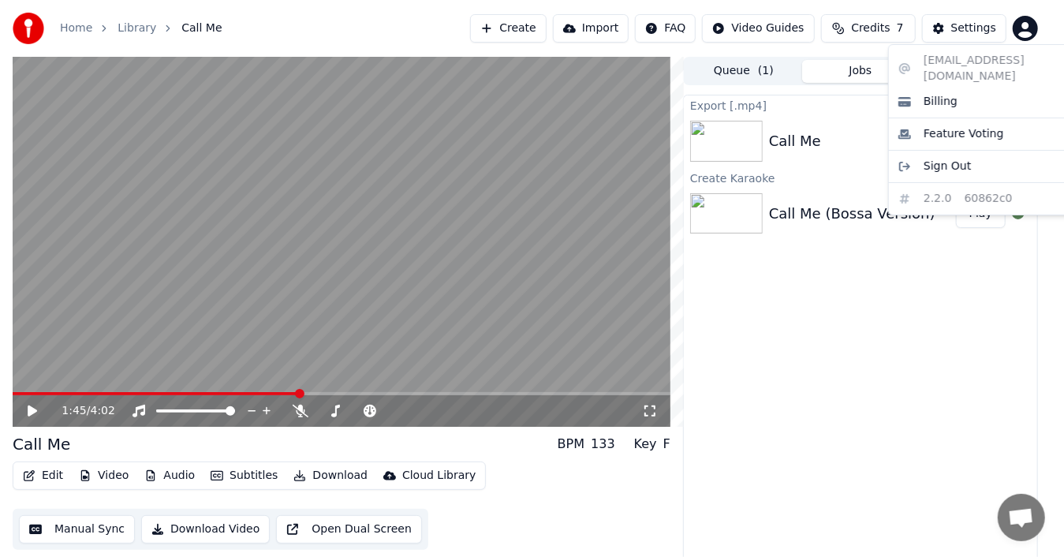
click at [1044, 29] on html "Home Library Call Me Create Import FAQ Video Guides Credits 7 Settings 1:45 / 4…" at bounding box center [532, 278] width 1064 height 557
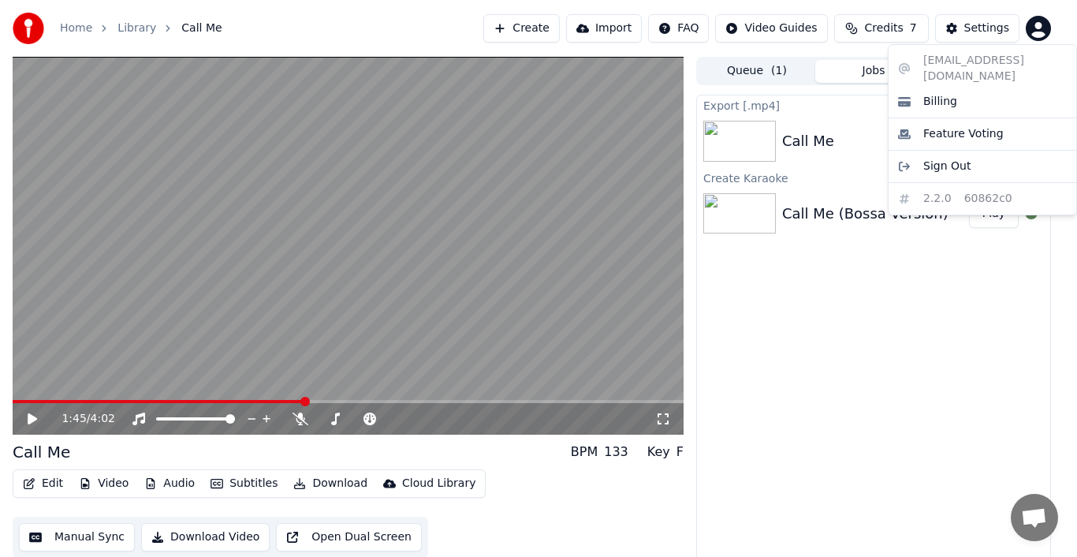
click at [892, 27] on html "Home Library Call Me Create Import FAQ Video Guides Credits 7 Settings 1:45 / 4…" at bounding box center [538, 278] width 1077 height 557
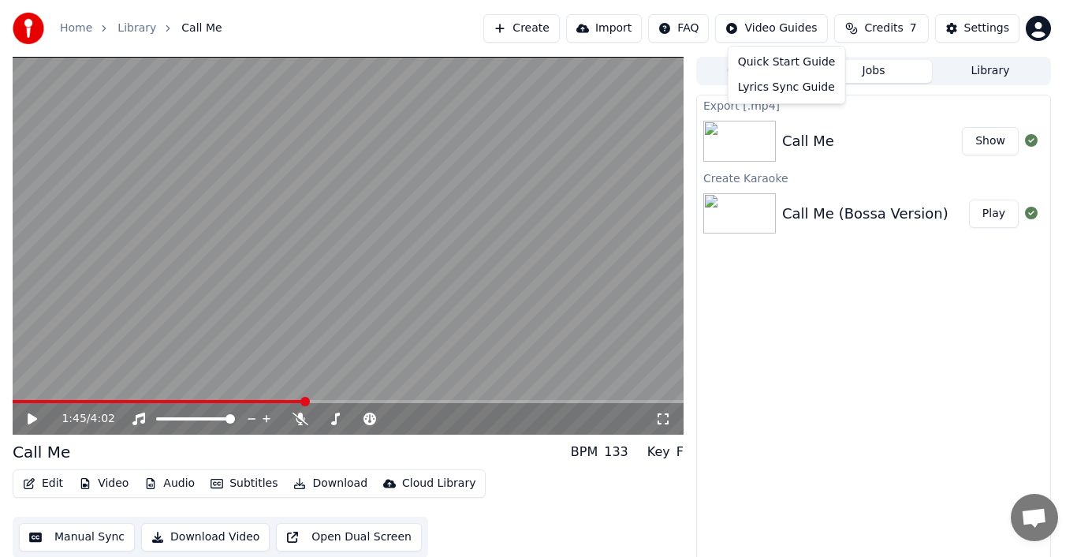
click at [809, 26] on html "Home Library Call Me Create Import FAQ Video Guides Credits 7 Settings 1:45 / 4…" at bounding box center [538, 278] width 1077 height 557
click at [625, 27] on html "Home Library Call Me Create Import FAQ Video Guides Credits 7 Settings 1:45 / 4…" at bounding box center [538, 278] width 1077 height 557
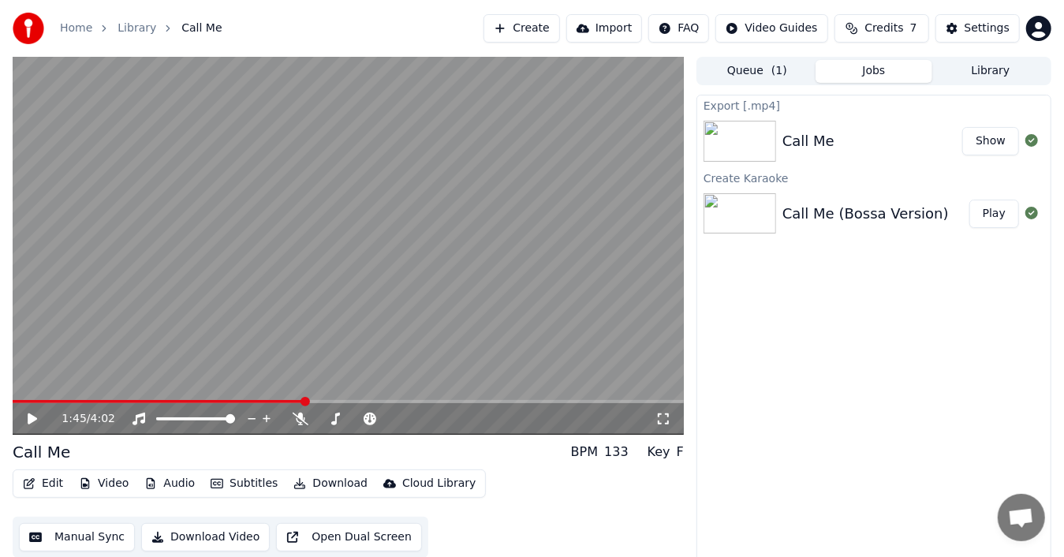
click at [547, 25] on button "Create" at bounding box center [522, 28] width 77 height 28
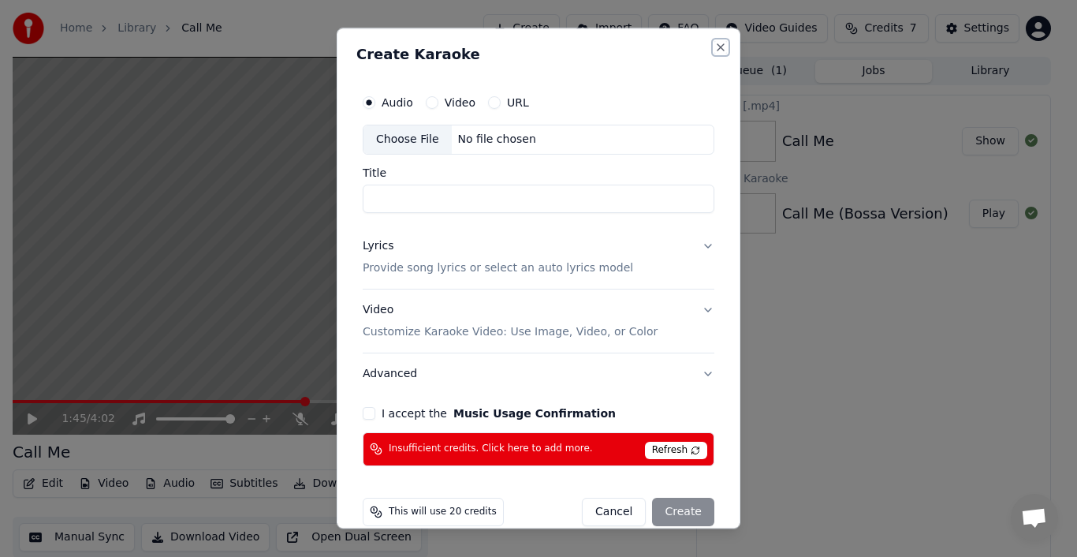
click at [715, 49] on button "Close" at bounding box center [721, 47] width 13 height 13
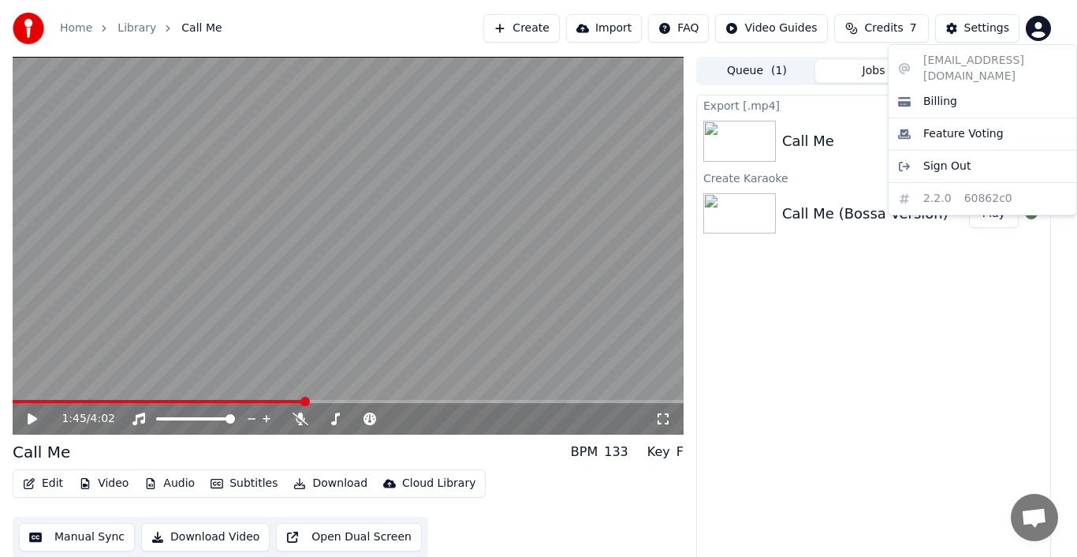
click at [1030, 24] on html "Home Library Call Me Create Import FAQ Video Guides Credits 7 Settings 1:45 / 4…" at bounding box center [538, 278] width 1077 height 557
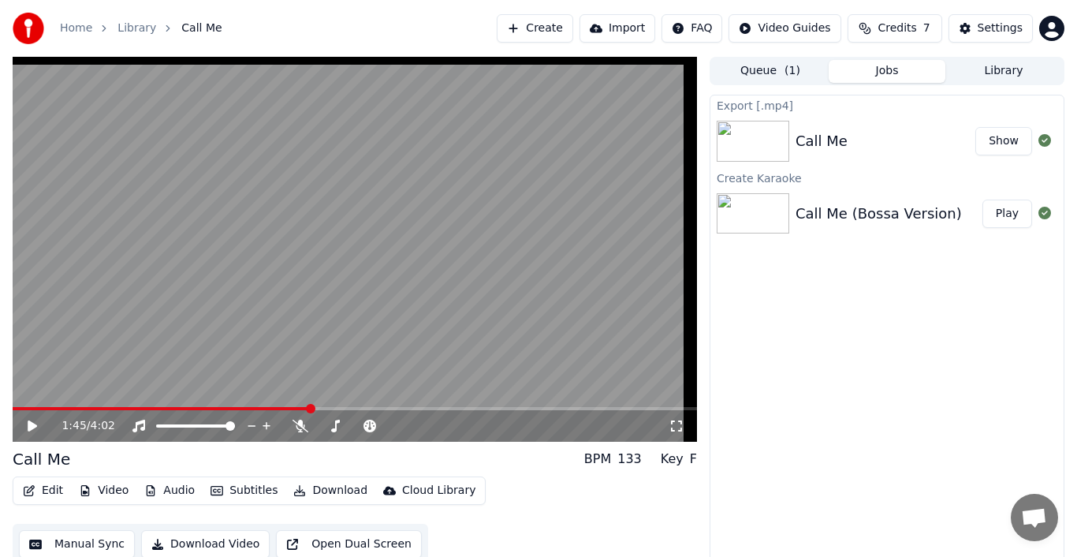
click at [964, 276] on html "Home Library Call Me Create Import FAQ Video Guides Credits 7 Settings 1:45 / 4…" at bounding box center [538, 278] width 1077 height 557
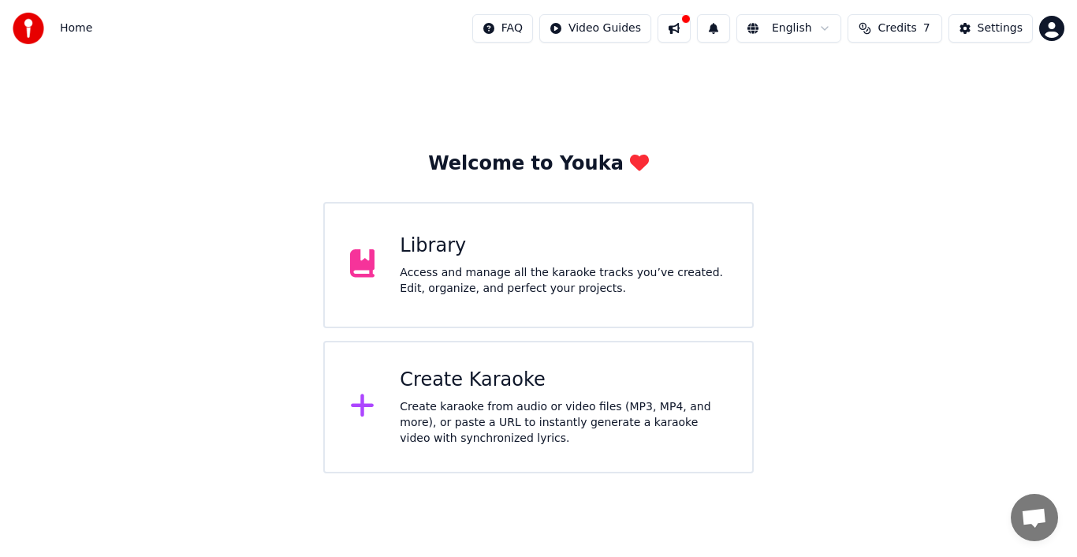
click at [432, 404] on div "Create karaoke from audio or video files (MP3, MP4, and more), or paste a URL t…" at bounding box center [563, 422] width 327 height 47
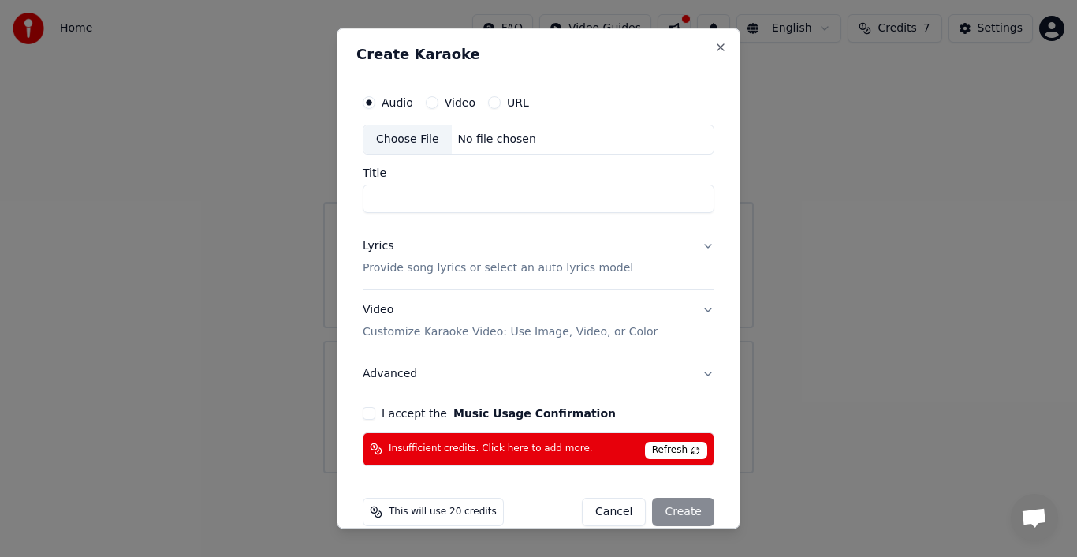
click at [403, 141] on div "Choose File" at bounding box center [408, 139] width 88 height 28
type input "**********"
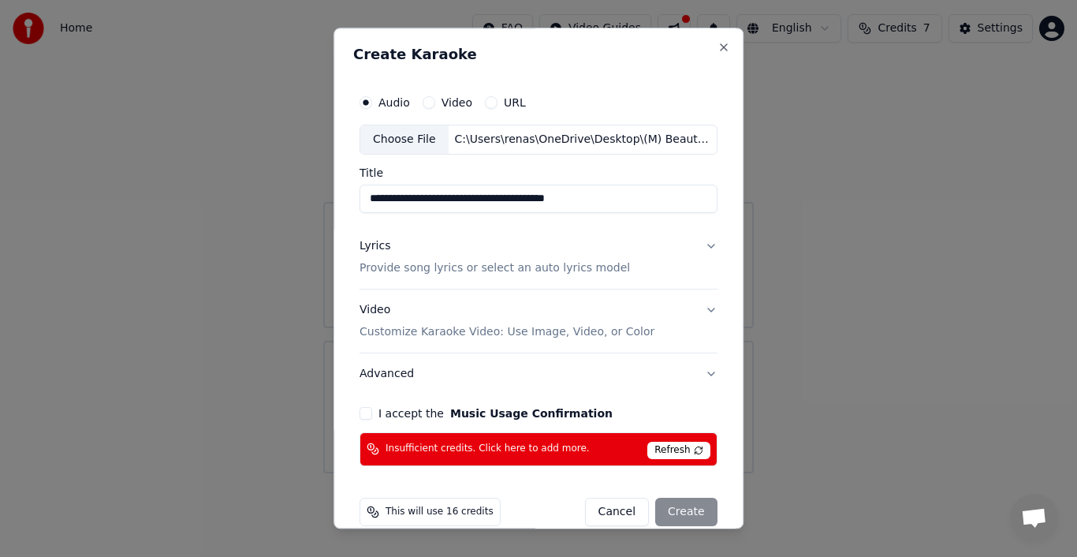
click at [654, 446] on span "Refresh" at bounding box center [679, 450] width 62 height 17
click at [663, 446] on span "Refresh" at bounding box center [679, 450] width 62 height 17
click at [561, 450] on div "Insufficient credits. Click here to add more. Refresh" at bounding box center [539, 449] width 358 height 34
click at [668, 450] on span "Refresh" at bounding box center [679, 450] width 62 height 17
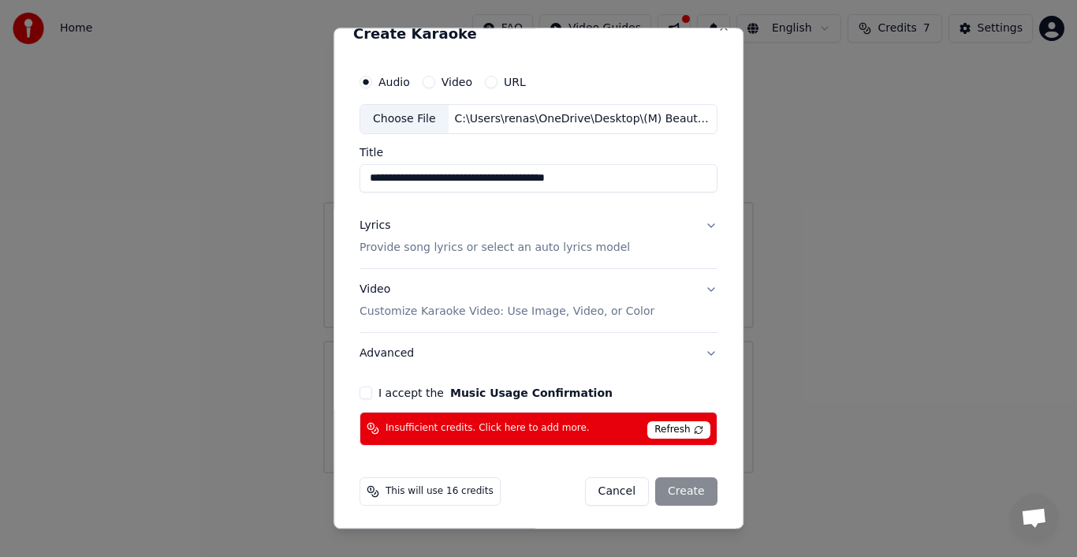
click at [360, 388] on button "I accept the Music Usage Confirmation" at bounding box center [366, 392] width 13 height 13
click at [604, 491] on button "Cancel" at bounding box center [617, 491] width 64 height 28
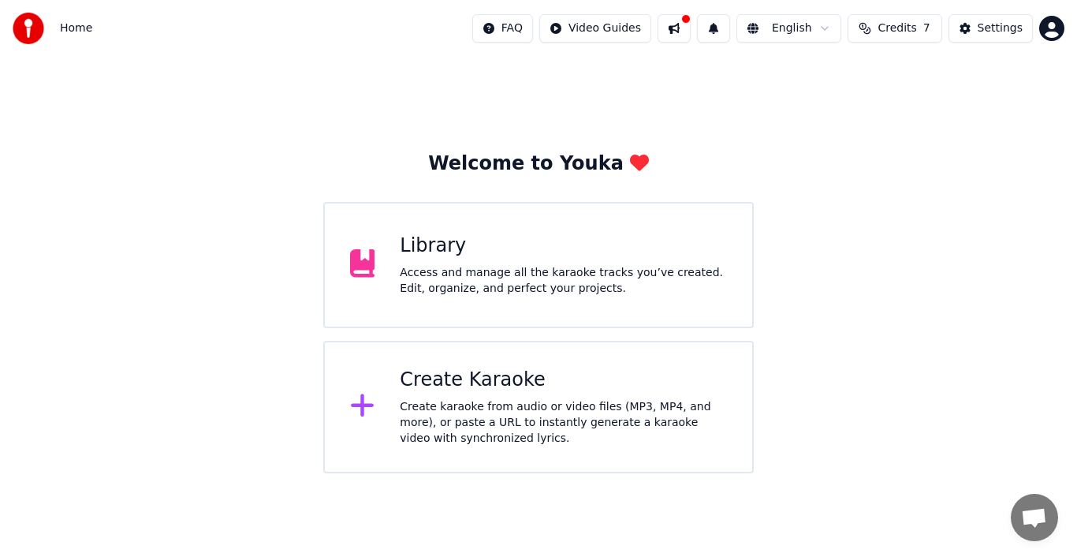
click at [905, 215] on div "Welcome to Youka Library Access and manage all the karaoke tracks you’ve create…" at bounding box center [538, 265] width 1077 height 416
click at [691, 16] on div at bounding box center [685, 18] width 9 height 9
click at [978, 281] on div "Welcome to Youka Library Access and manage all the karaoke tracks you’ve create…" at bounding box center [538, 265] width 1077 height 416
click at [501, 394] on div "Create Karaoke Create karaoke from audio or video files (MP3, MP4, and more), o…" at bounding box center [563, 407] width 327 height 79
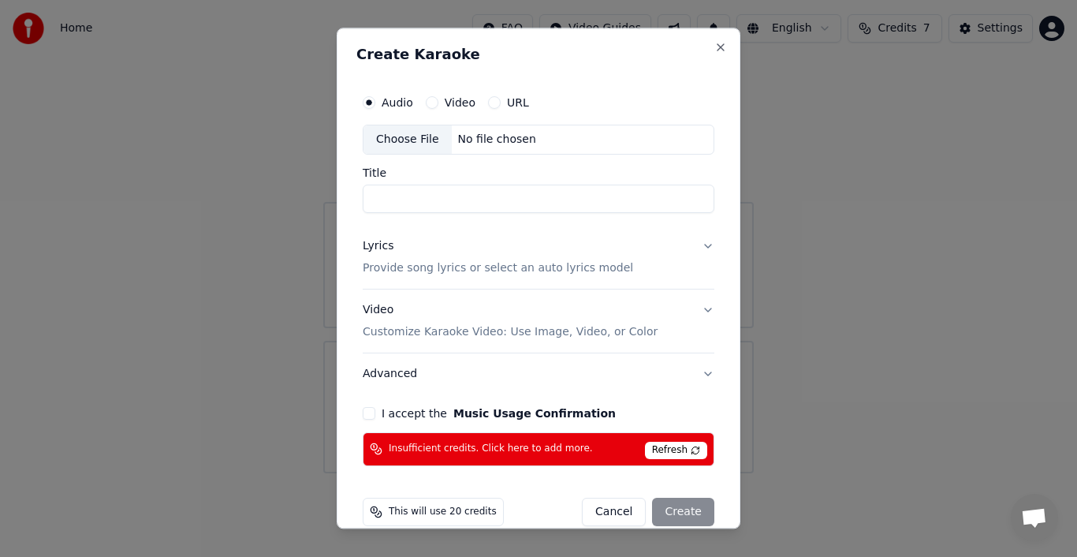
click at [602, 504] on button "Cancel" at bounding box center [614, 512] width 64 height 28
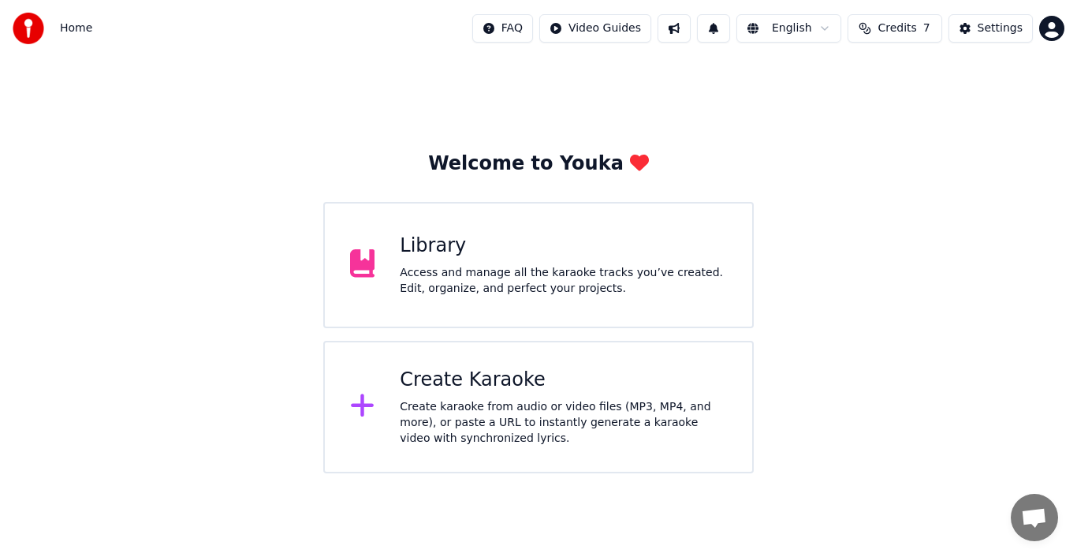
click at [530, 412] on div "Create karaoke from audio or video files (MP3, MP4, and more), or paste a URL t…" at bounding box center [563, 422] width 327 height 47
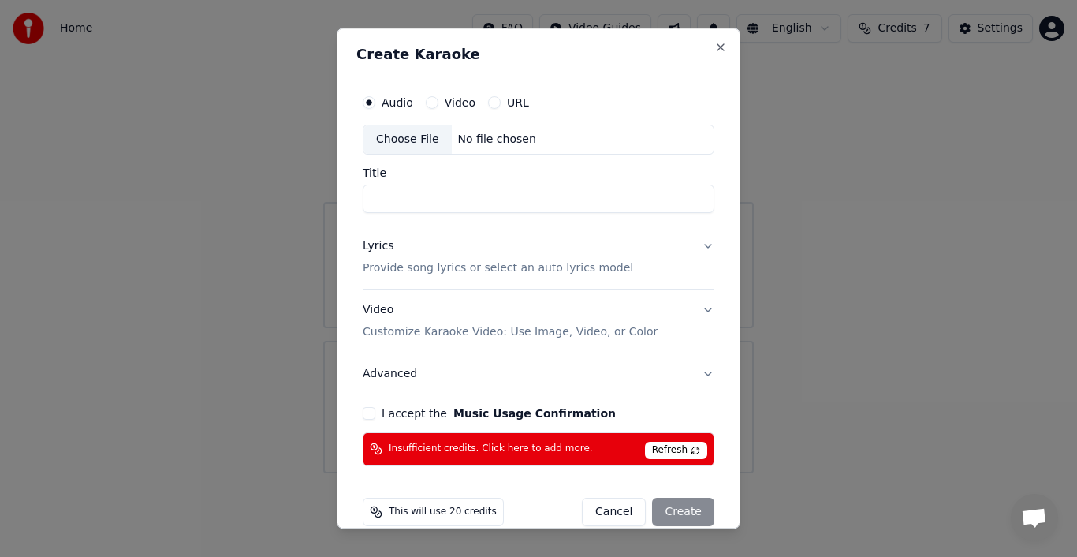
click at [599, 451] on div "Insufficient credits. Click here to add more. Refresh" at bounding box center [539, 449] width 352 height 34
click at [420, 450] on span "Insufficient credits. Click here to add more." at bounding box center [491, 449] width 204 height 13
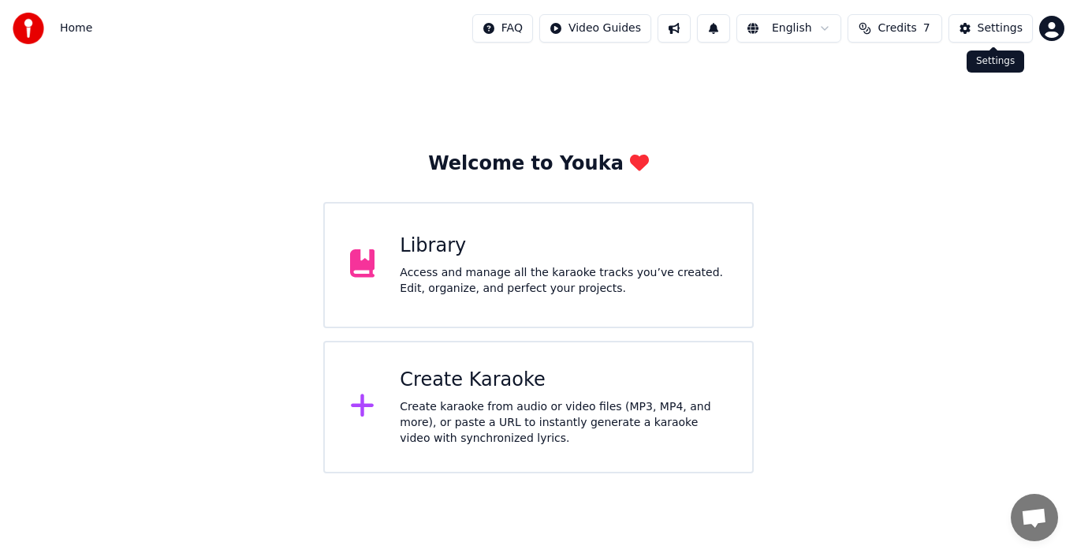
click at [996, 32] on div "Settings" at bounding box center [1000, 29] width 45 height 16
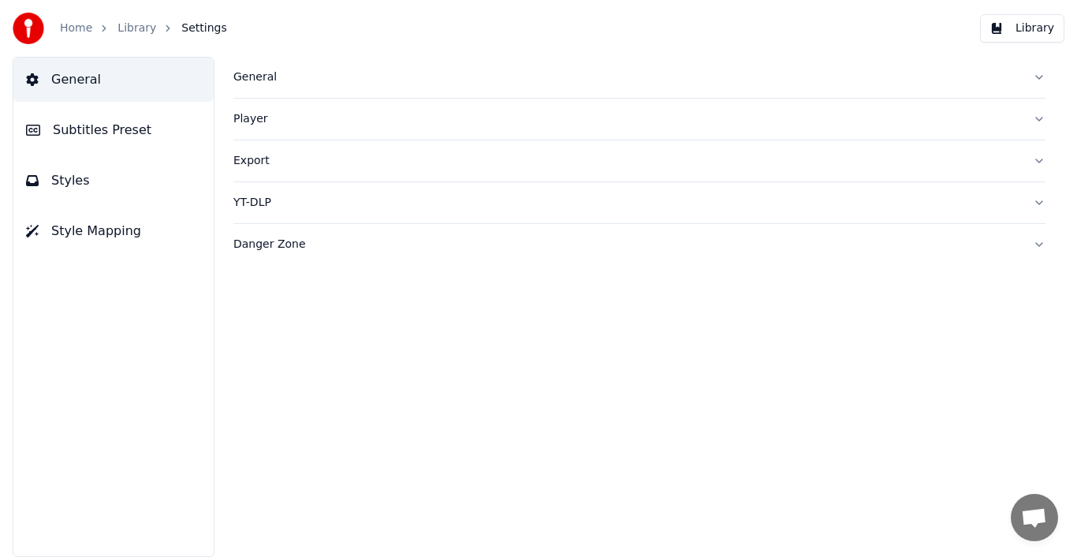
click at [126, 83] on button "General" at bounding box center [113, 80] width 200 height 44
click at [262, 79] on div "General" at bounding box center [626, 77] width 787 height 16
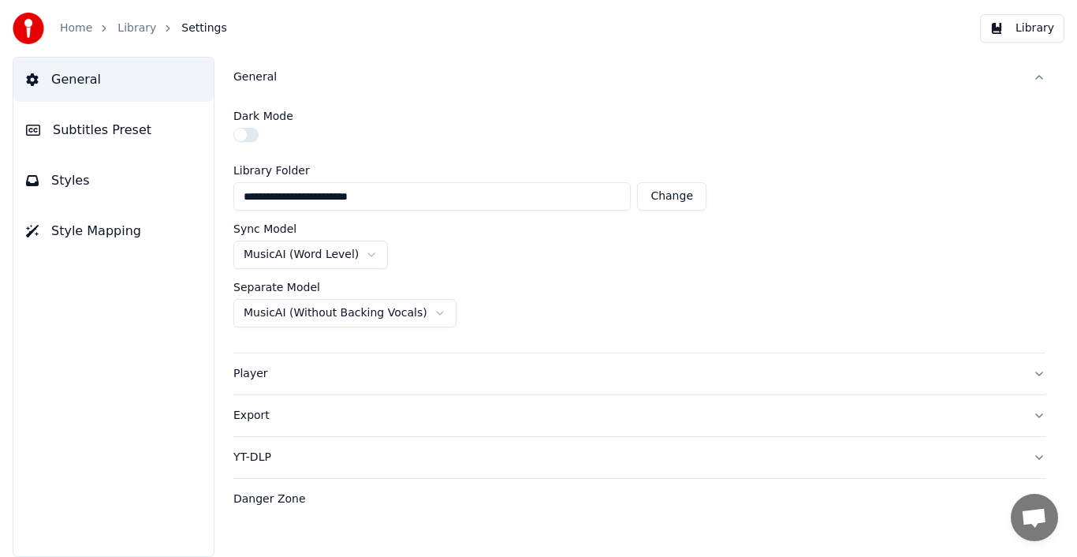
click at [54, 30] on div "Home Library Settings" at bounding box center [120, 29] width 215 height 32
click at [66, 30] on link "Home" at bounding box center [76, 29] width 32 height 16
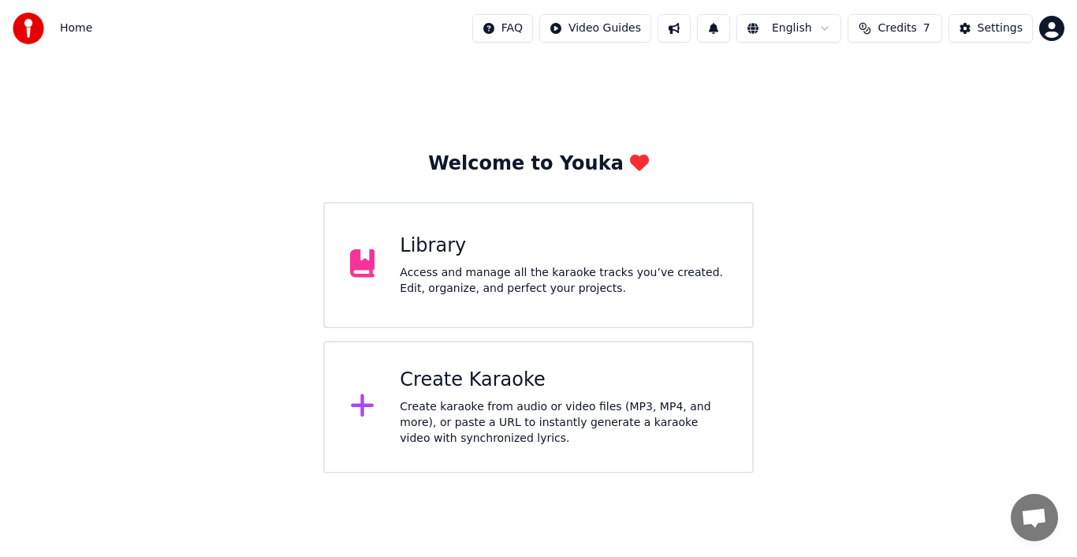
click at [1052, 32] on html "Home FAQ Video Guides English Credits 7 Settings Welcome to Youka Library Acces…" at bounding box center [538, 236] width 1077 height 473
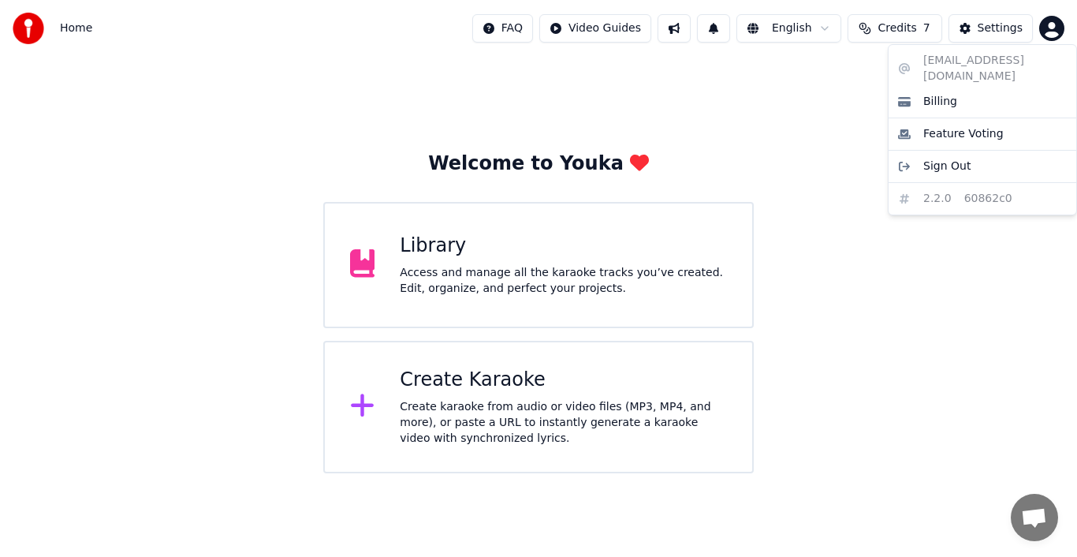
click at [985, 30] on html "Home FAQ Video Guides English Credits 7 Settings Welcome to Youka Library Acces…" at bounding box center [538, 236] width 1077 height 473
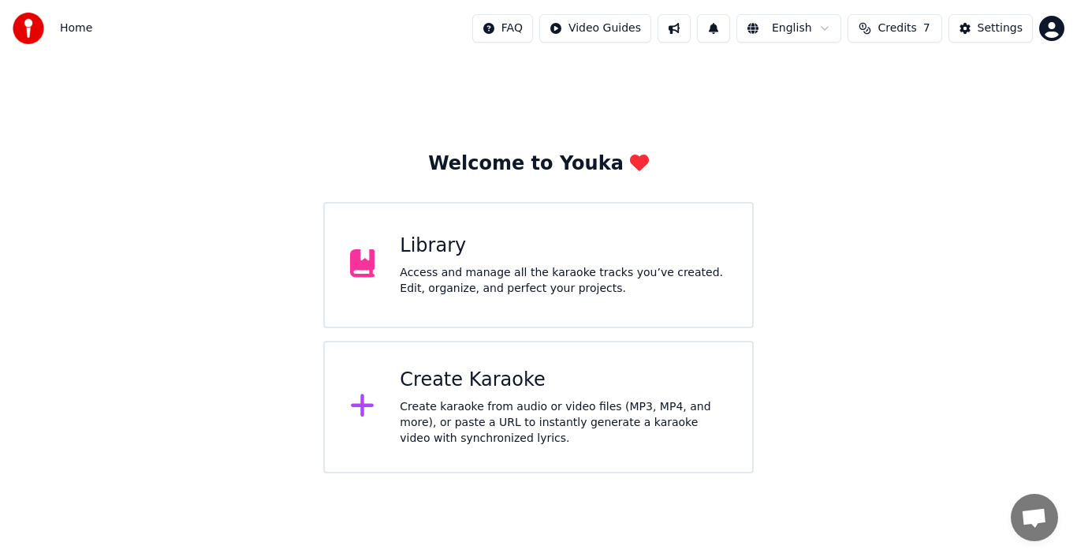
click at [892, 28] on span "Credits" at bounding box center [897, 29] width 39 height 16
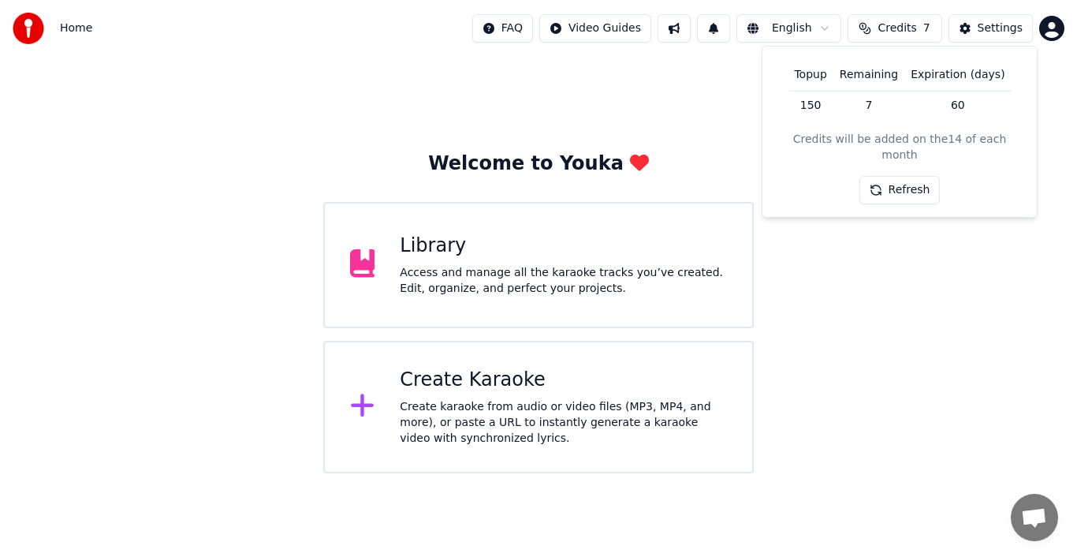
click at [913, 176] on button "Refresh" at bounding box center [900, 190] width 81 height 28
click at [480, 391] on div "Create Karaoke" at bounding box center [563, 380] width 327 height 25
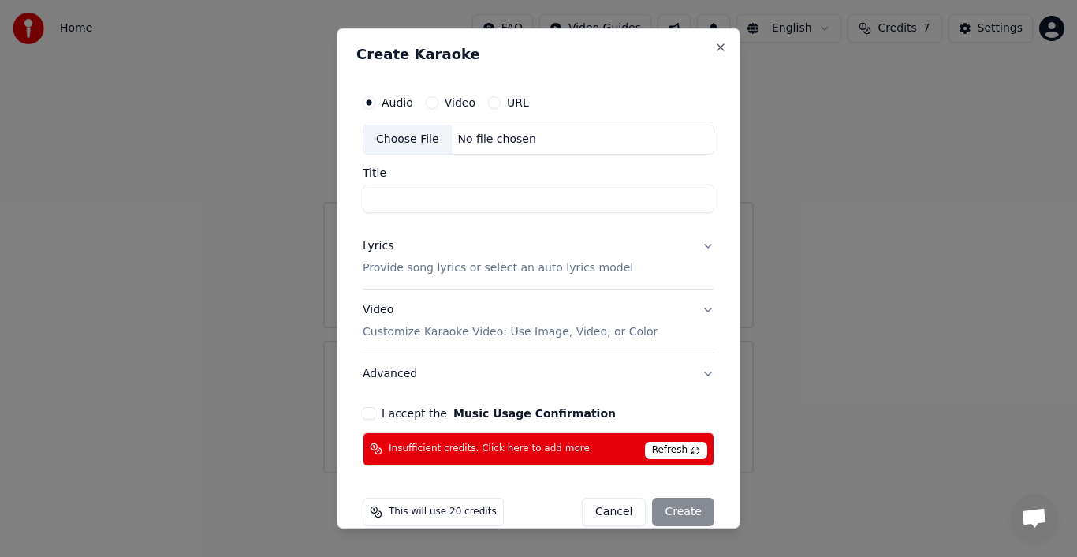
click at [478, 450] on span "Insufficient credits. Click here to add more." at bounding box center [491, 449] width 204 height 13
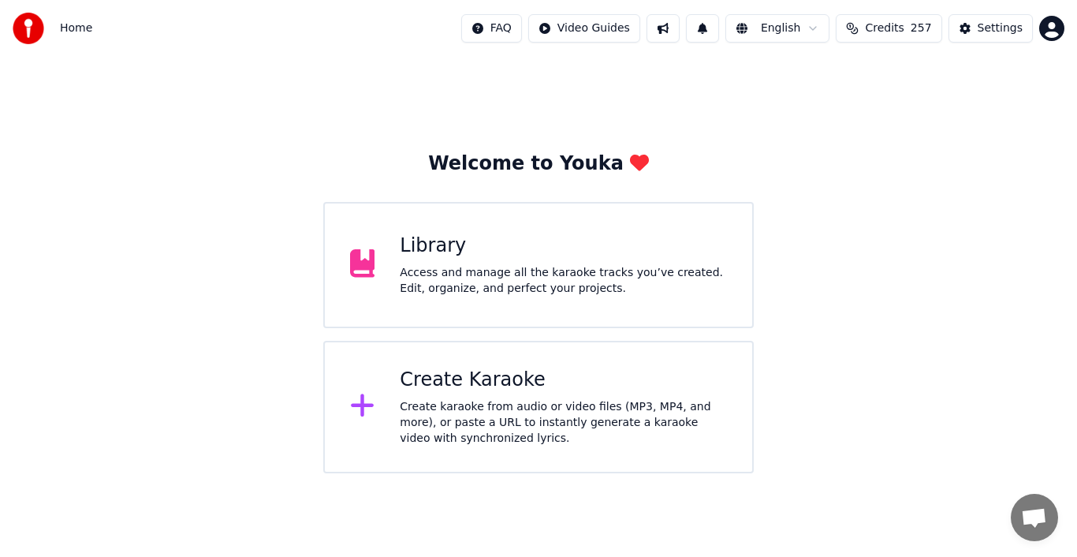
click at [571, 379] on div "Create Karaoke" at bounding box center [563, 380] width 327 height 25
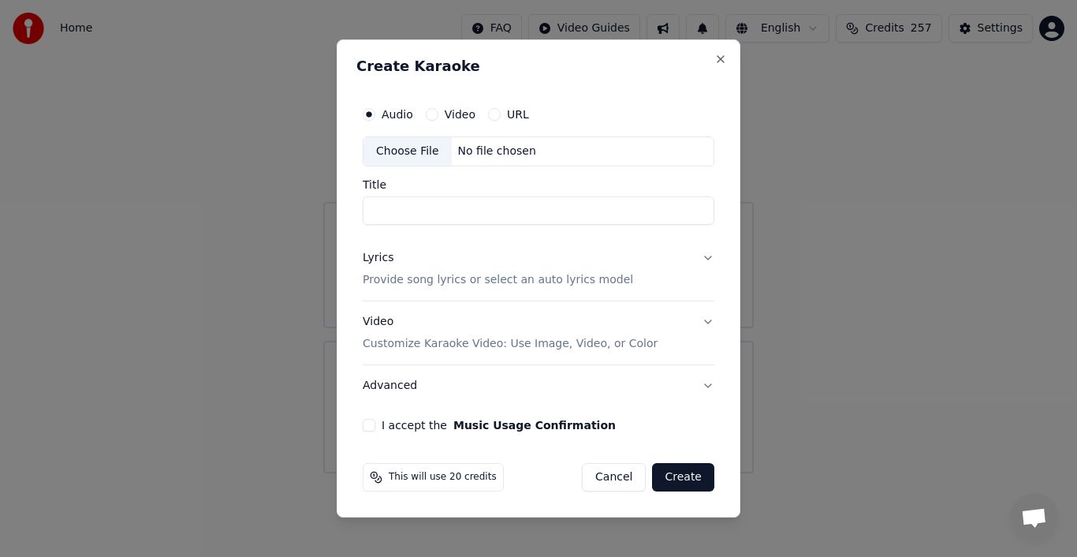
click at [711, 383] on button "Advanced" at bounding box center [539, 385] width 352 height 41
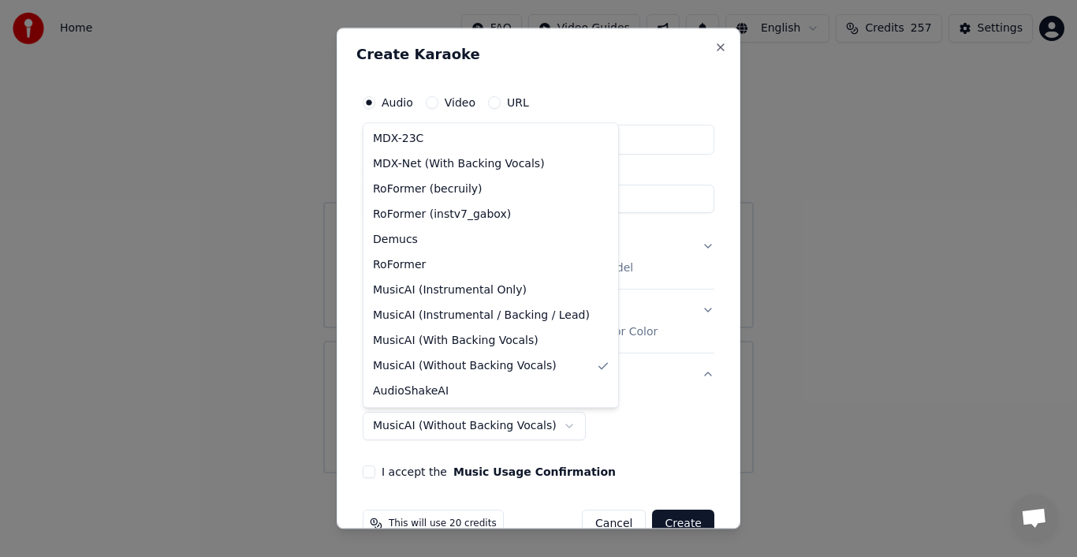
click at [548, 428] on body "**********" at bounding box center [538, 236] width 1077 height 473
select select "**********"
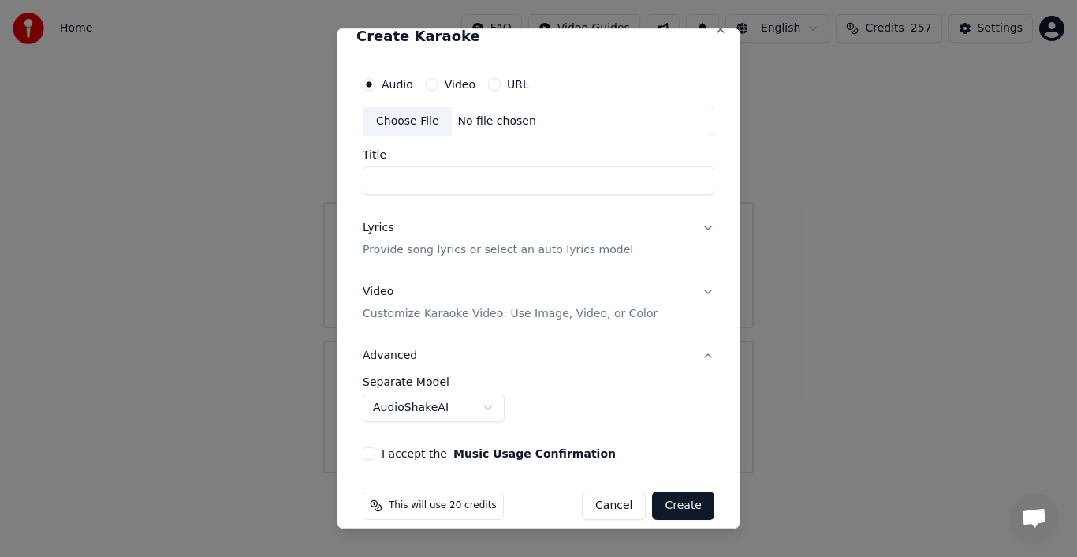
scroll to position [33, 0]
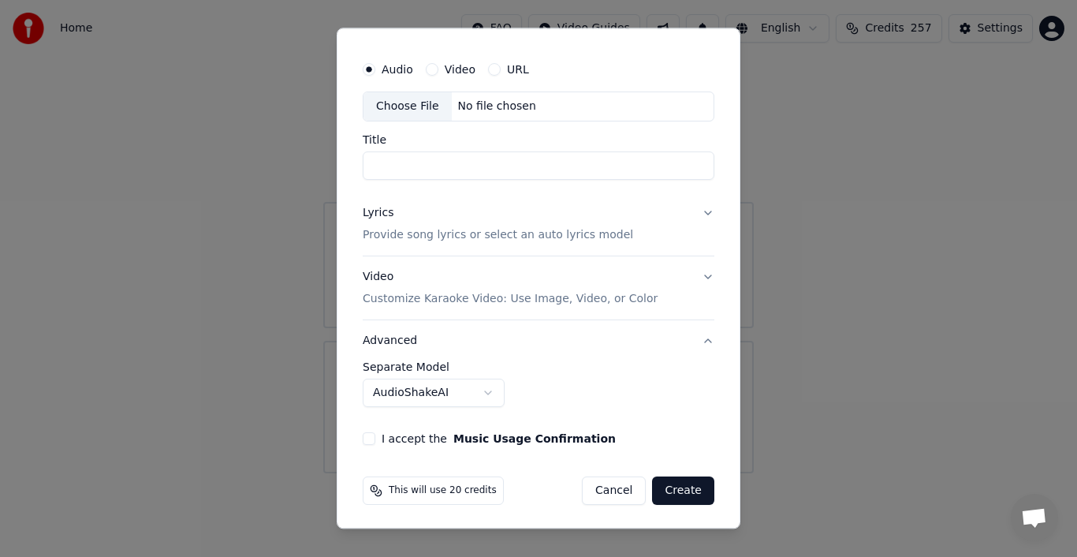
click at [417, 108] on div "Choose File" at bounding box center [408, 106] width 88 height 28
type input "**********"
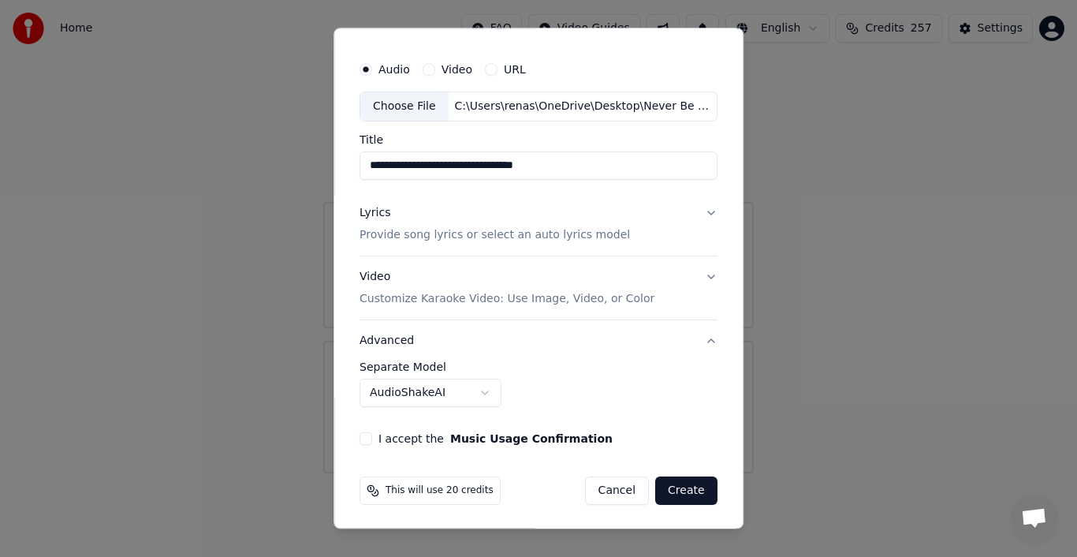
click at [700, 210] on button "Lyrics Provide song lyrics or select an auto lyrics model" at bounding box center [539, 223] width 358 height 63
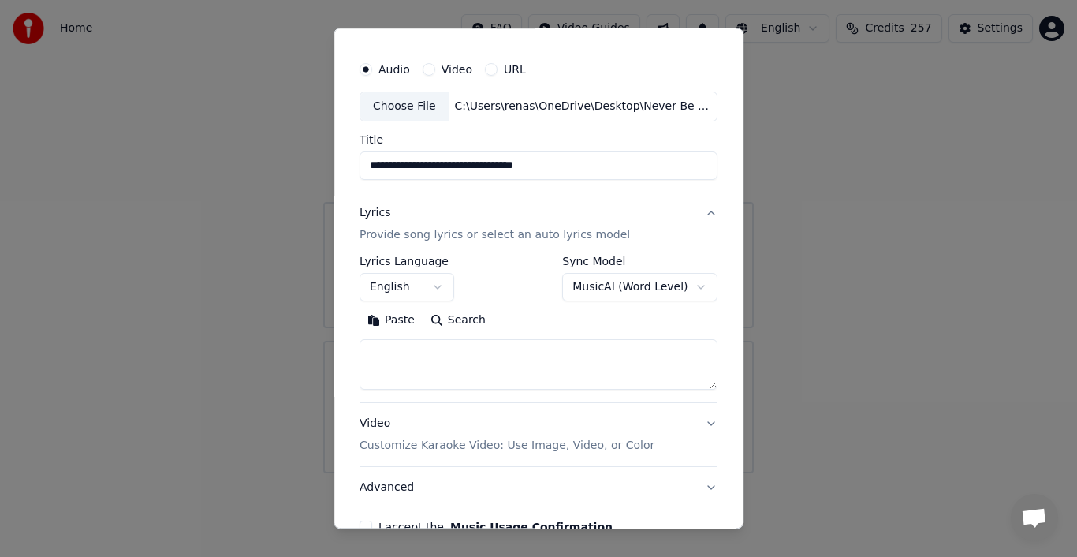
click at [401, 319] on button "Paste" at bounding box center [391, 320] width 63 height 25
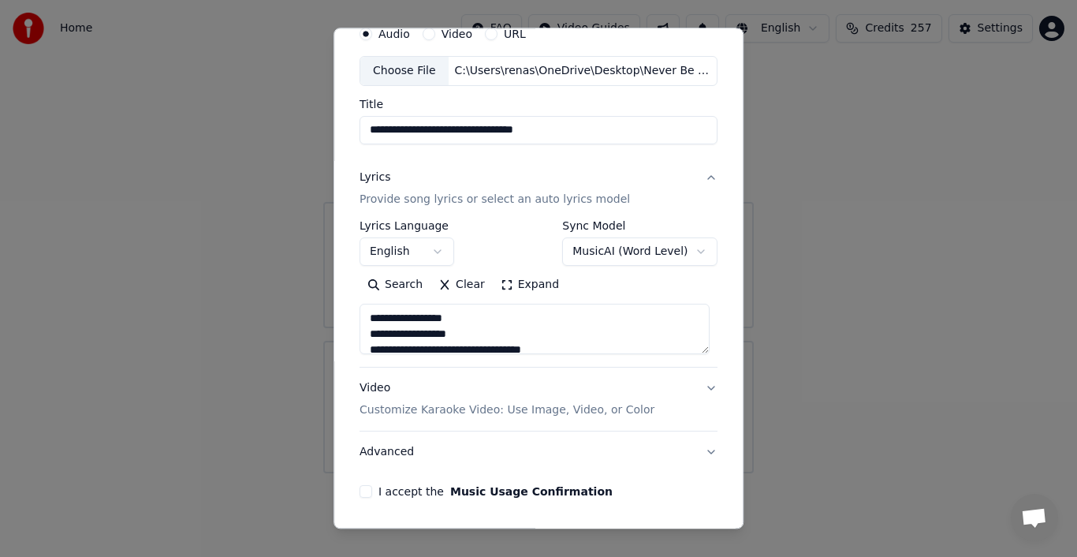
scroll to position [121, 0]
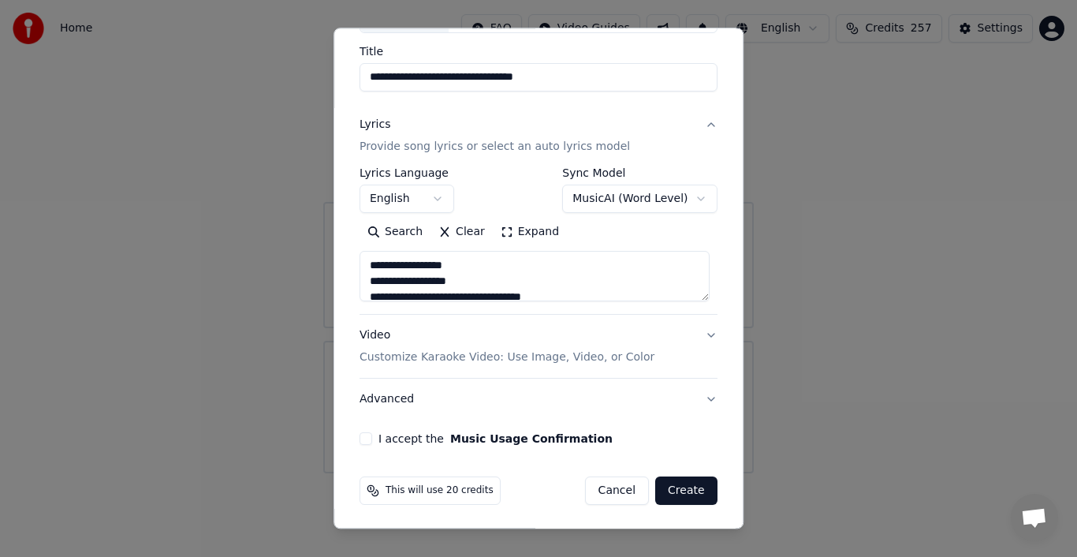
click at [704, 393] on button "Advanced" at bounding box center [539, 399] width 358 height 41
type textarea "**********"
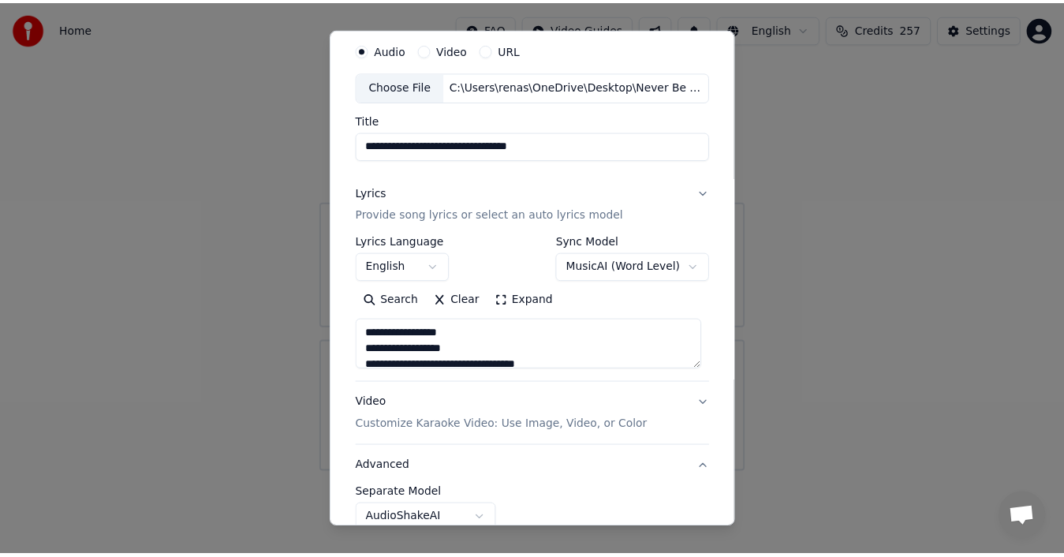
scroll to position [33, 0]
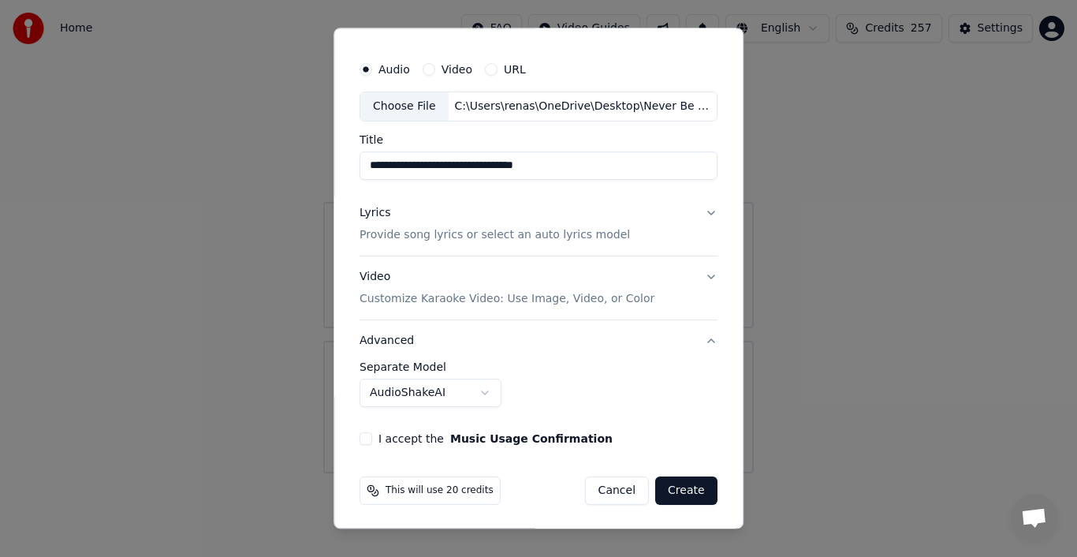
click at [704, 393] on div "**********" at bounding box center [539, 384] width 358 height 46
click at [364, 437] on button "I accept the Music Usage Confirmation" at bounding box center [366, 438] width 13 height 13
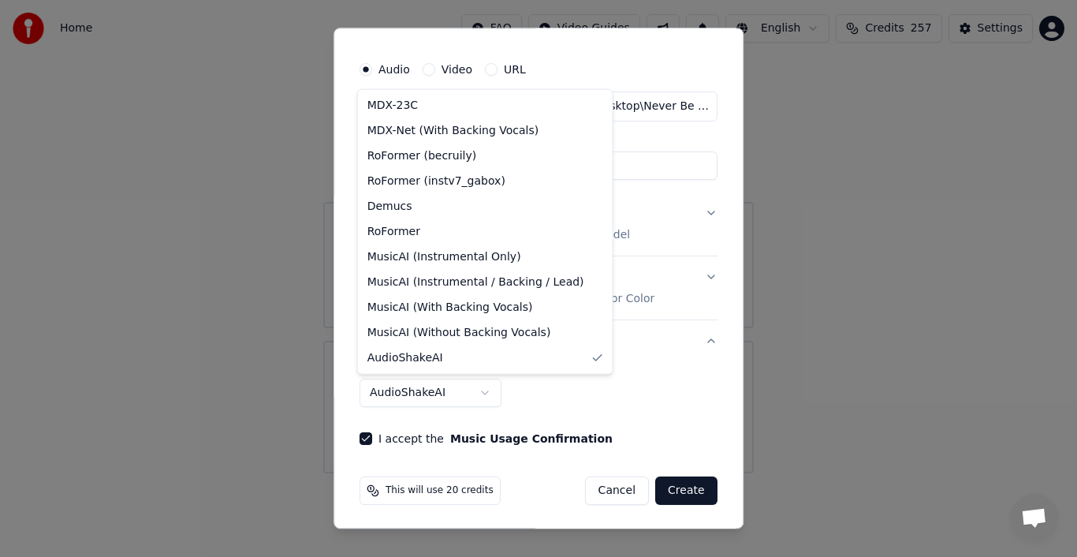
click at [480, 391] on body "**********" at bounding box center [538, 236] width 1077 height 473
click at [513, 391] on body "**********" at bounding box center [538, 236] width 1077 height 473
select select "**********"
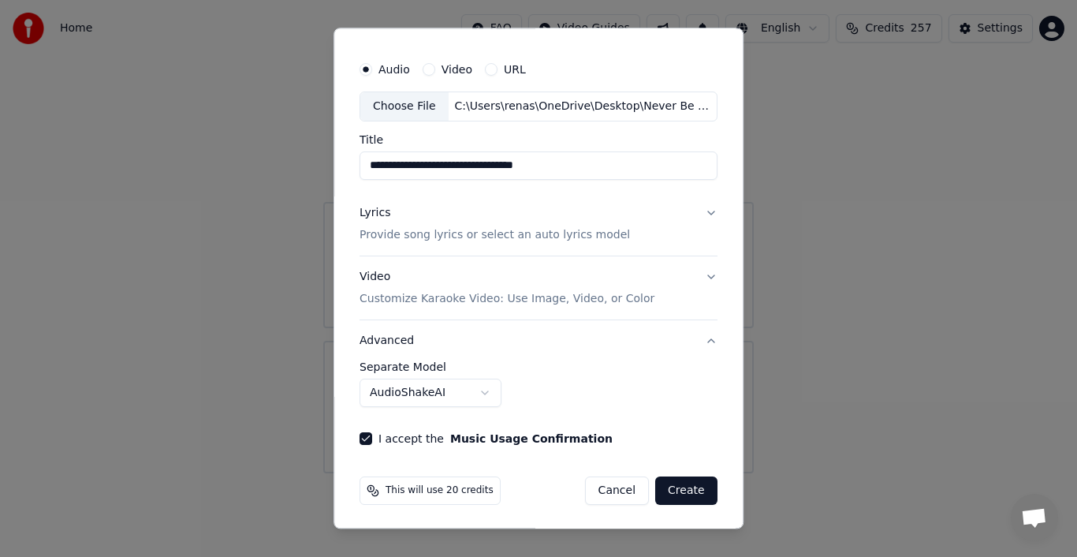
click at [674, 492] on button "Create" at bounding box center [686, 490] width 62 height 28
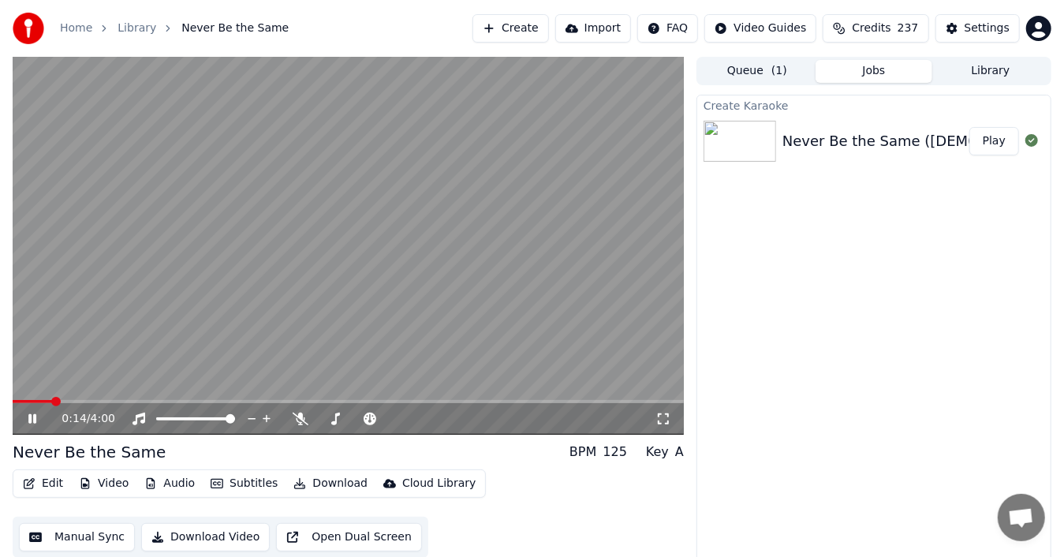
click at [28, 413] on icon at bounding box center [43, 419] width 36 height 13
click at [13, 401] on span at bounding box center [17, 401] width 9 height 9
click at [297, 416] on icon at bounding box center [301, 419] width 16 height 13
click at [28, 416] on icon at bounding box center [32, 418] width 9 height 11
click at [657, 418] on icon at bounding box center [663, 419] width 16 height 13
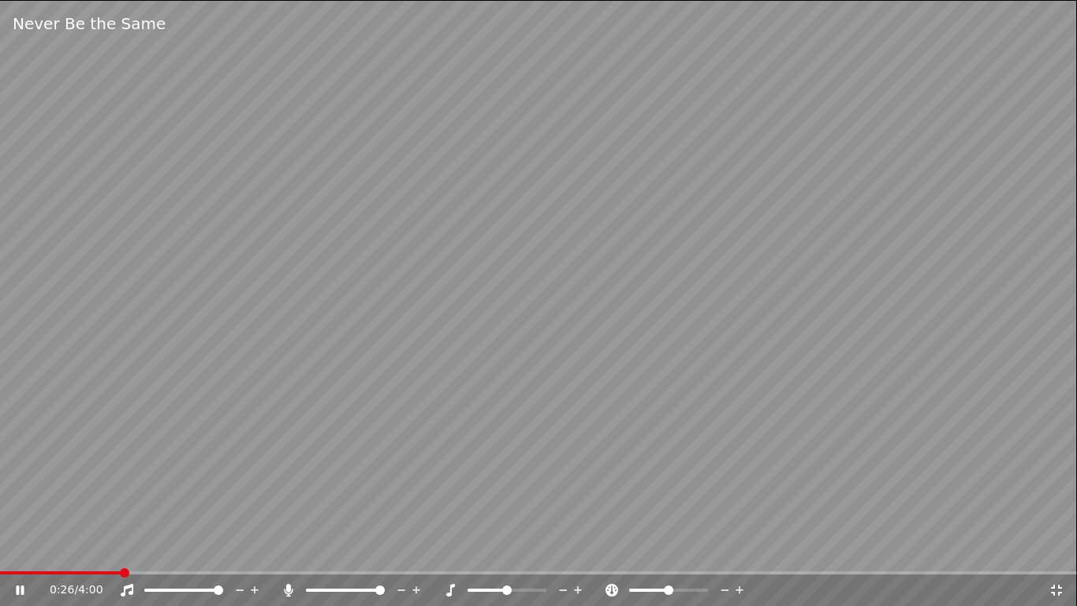
click at [634, 530] on video at bounding box center [538, 303] width 1077 height 606
drag, startPoint x: 114, startPoint y: 576, endPoint x: 6, endPoint y: 576, distance: 108.1
click at [6, 556] on div "0:27 / 4:00" at bounding box center [538, 590] width 1077 height 32
click at [0, 556] on span at bounding box center [0, 572] width 0 height 3
click at [0, 556] on span at bounding box center [4, 572] width 9 height 9
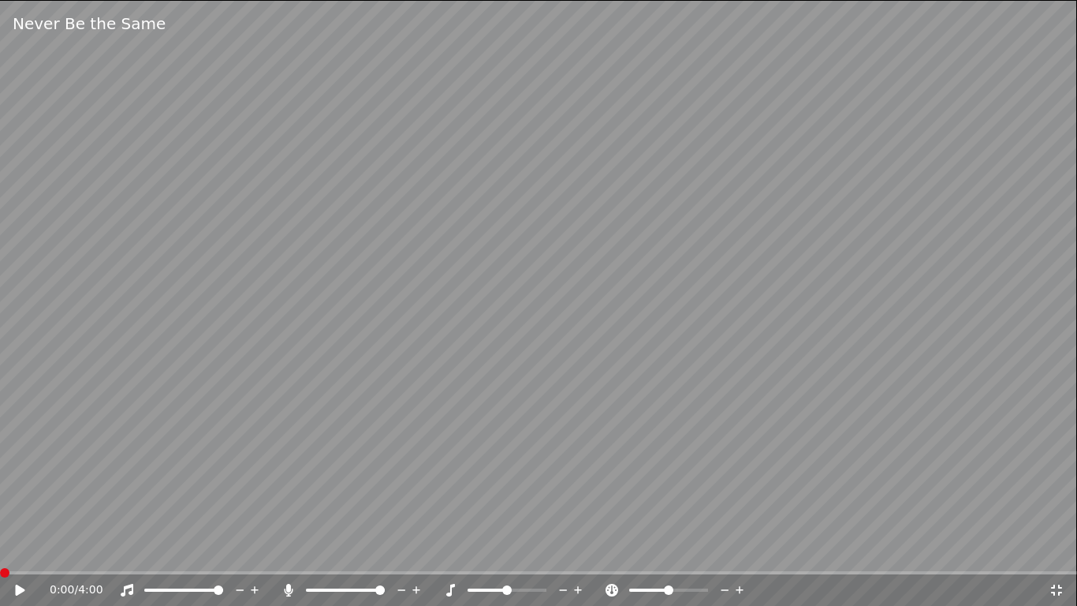
click at [615, 556] on icon at bounding box center [612, 590] width 13 height 13
click at [19, 556] on div "0:00 / 4:00" at bounding box center [538, 590] width 1077 height 32
click at [19, 556] on icon at bounding box center [20, 589] width 9 height 11
click at [1057, 556] on icon at bounding box center [1057, 590] width 16 height 13
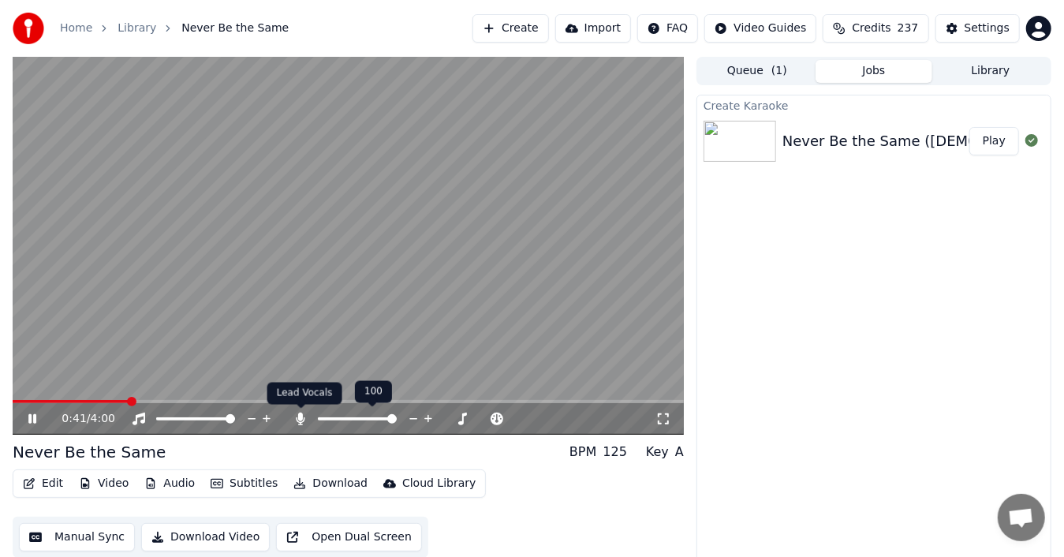
click at [295, 418] on icon at bounding box center [301, 419] width 16 height 13
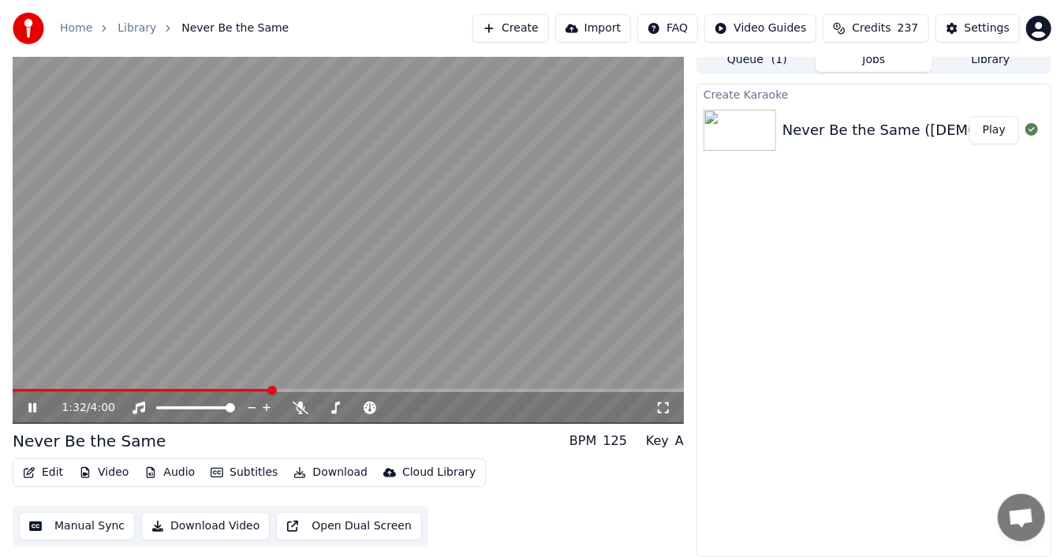
click at [30, 403] on icon at bounding box center [32, 407] width 8 height 9
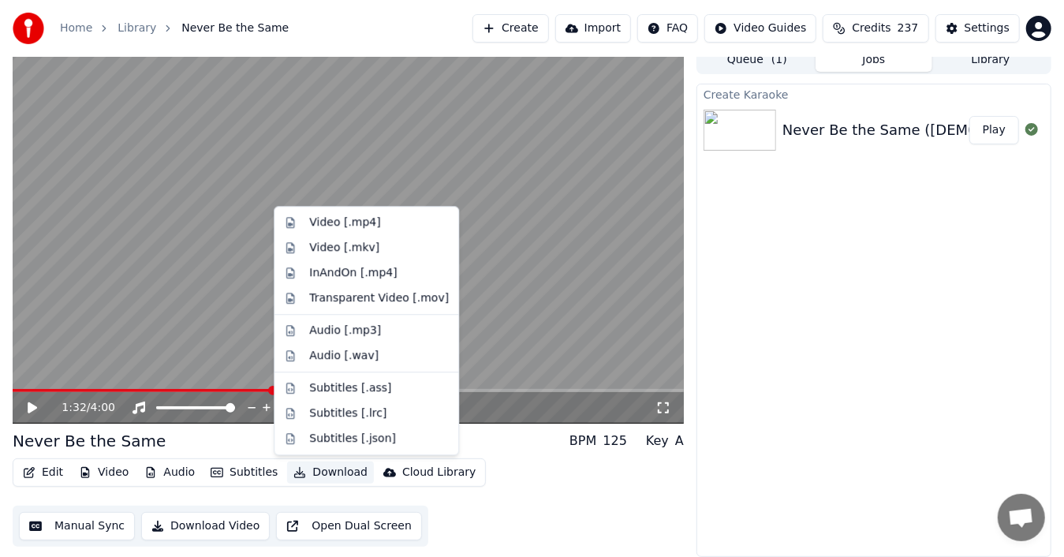
click at [323, 473] on button "Download" at bounding box center [330, 472] width 87 height 22
click at [361, 224] on div "Video [.mp4]" at bounding box center [344, 223] width 71 height 16
